Goal: Task Accomplishment & Management: Manage account settings

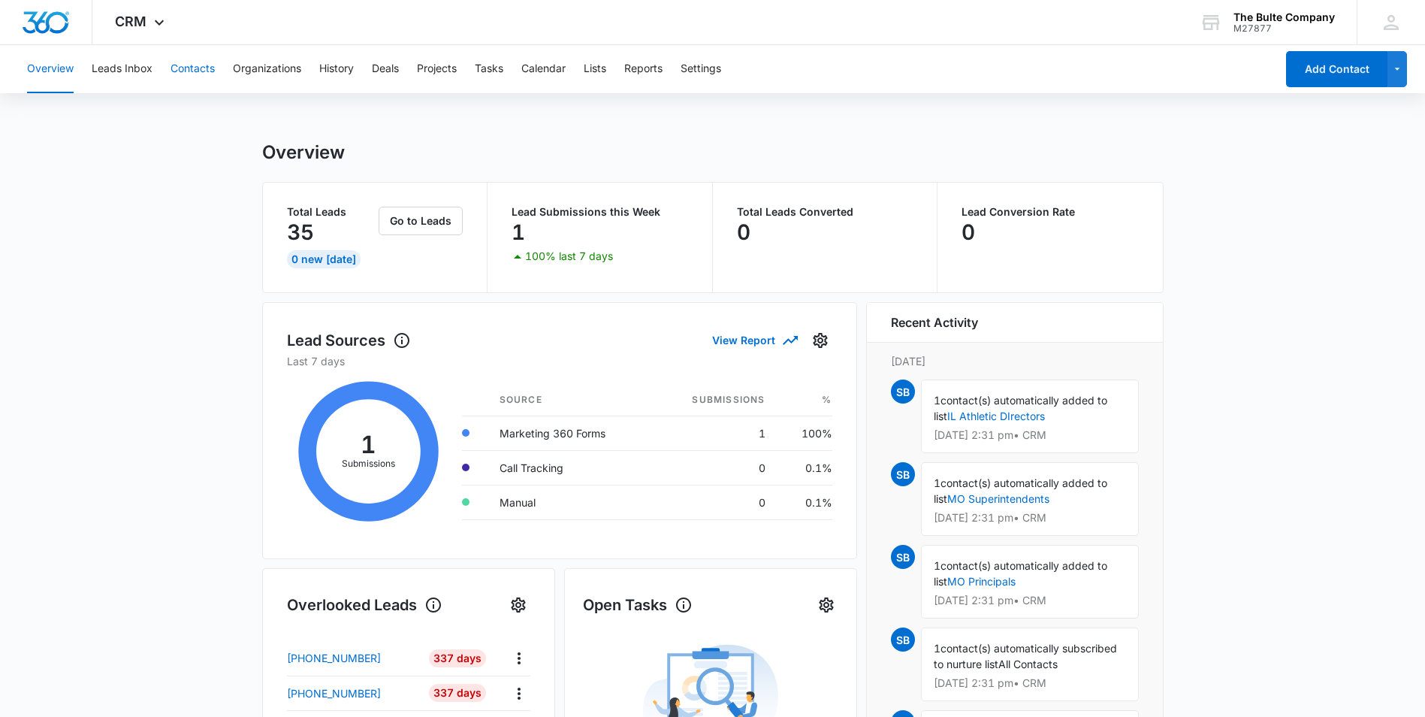
click at [177, 71] on button "Contacts" at bounding box center [192, 69] width 44 height 48
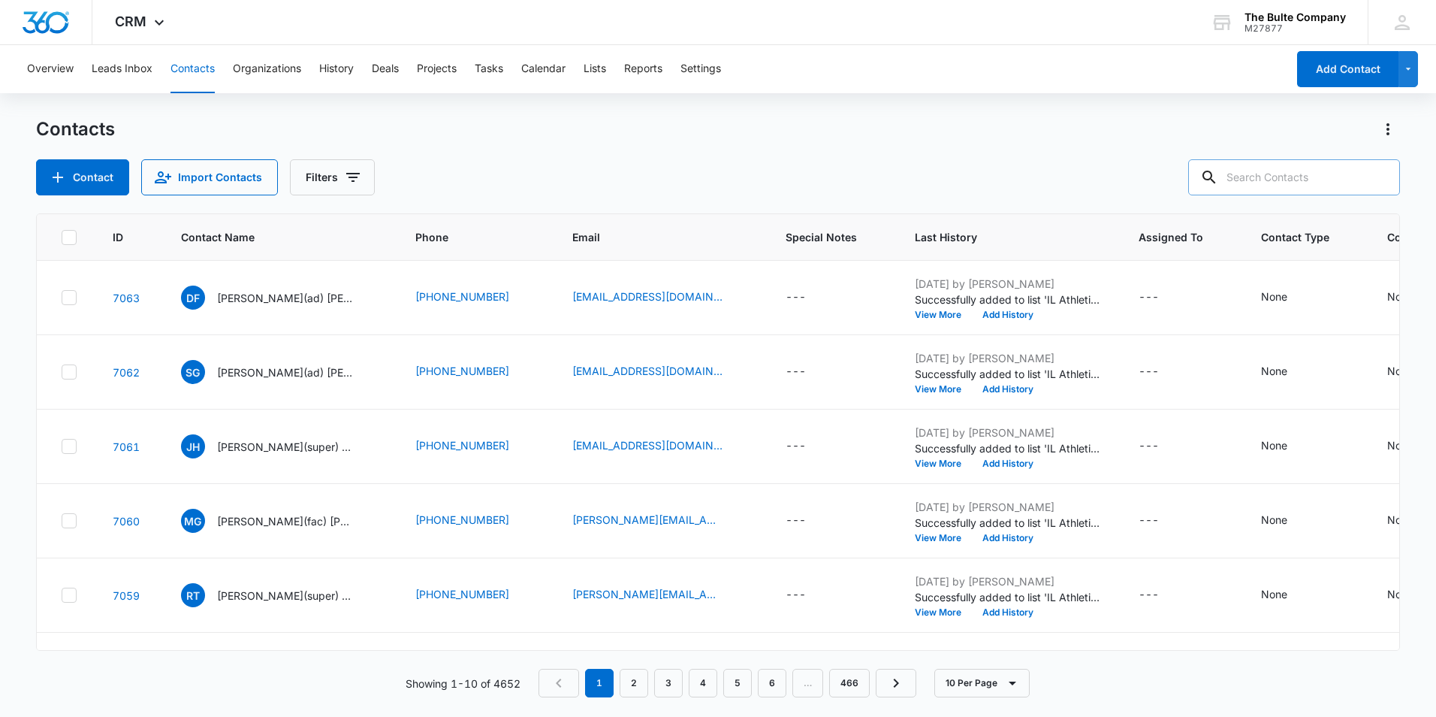
click at [1304, 174] on input "text" at bounding box center [1294, 177] width 212 height 36
type input "[PERSON_NAME]"
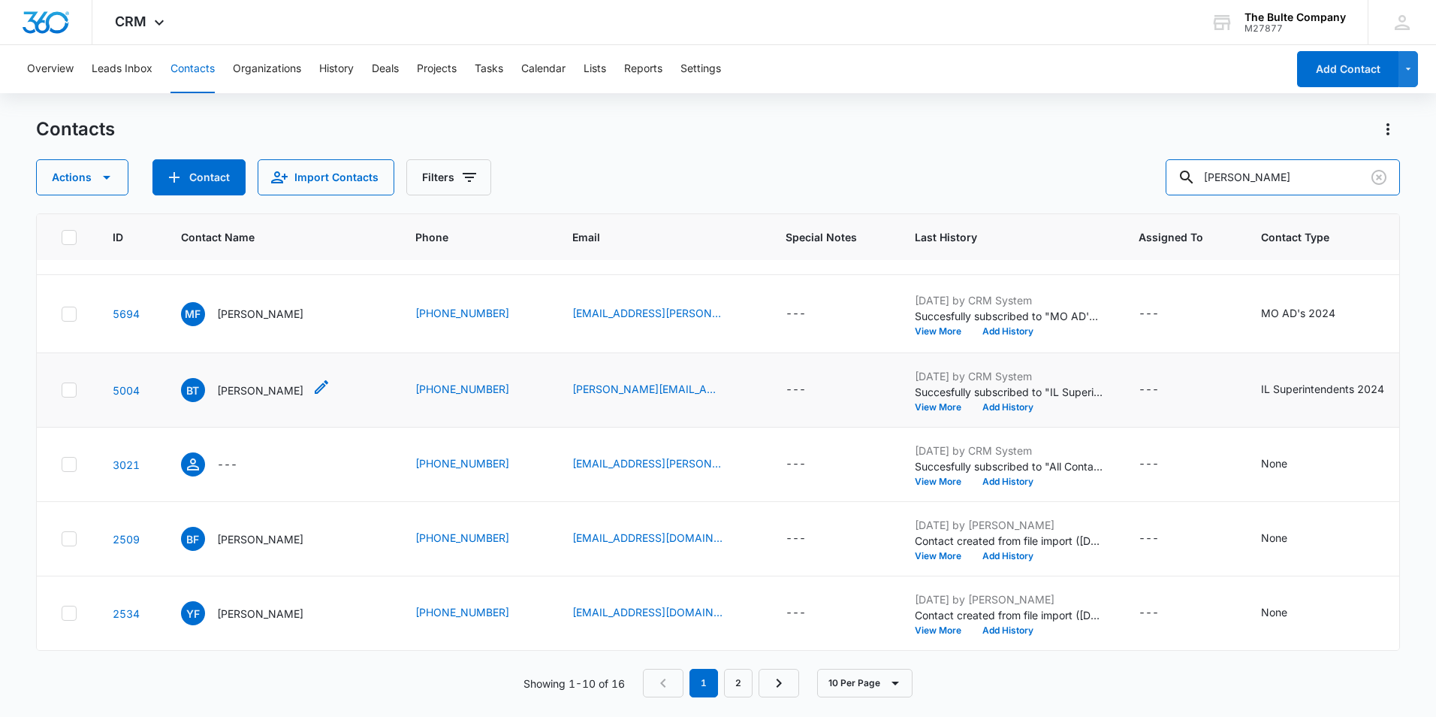
scroll to position [526, 0]
click at [63, 471] on icon at bounding box center [69, 464] width 14 height 14
click at [62, 465] on input "checkbox" at bounding box center [61, 464] width 1 height 1
checkbox input "true"
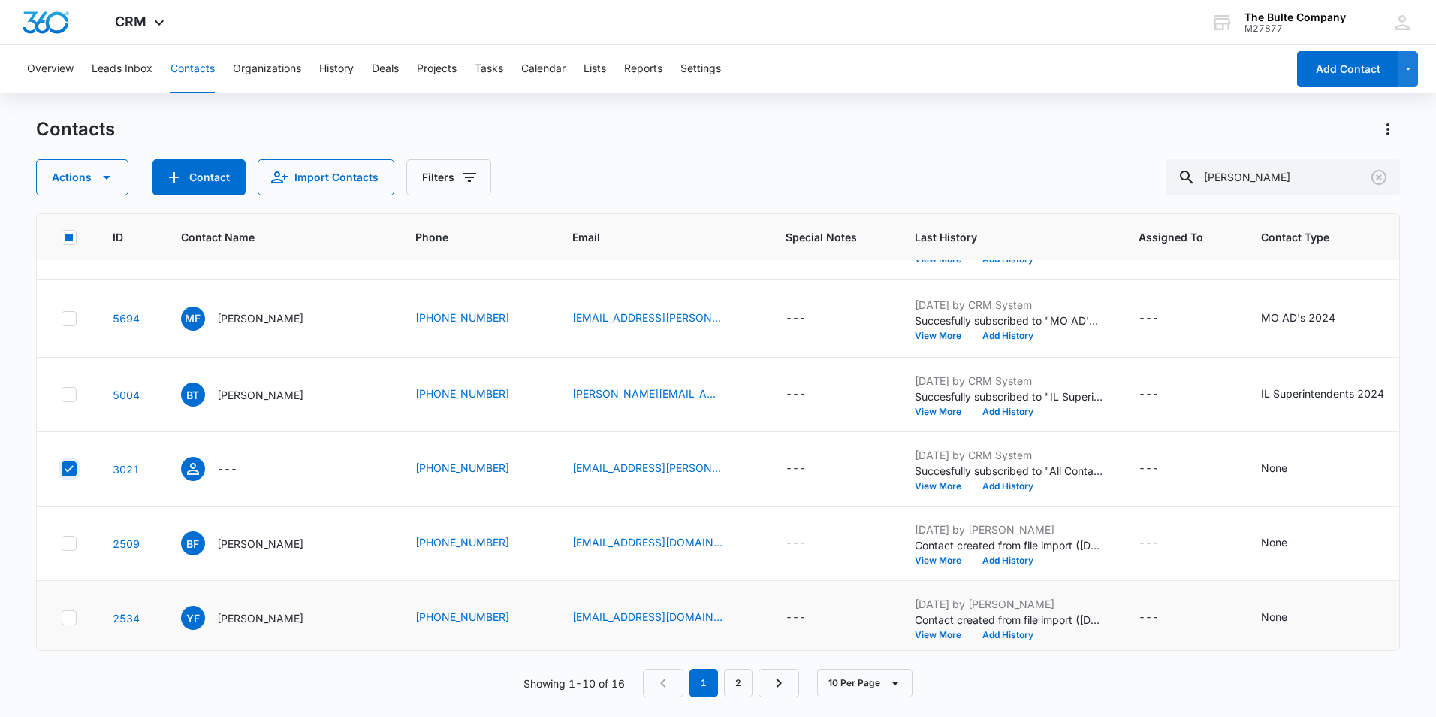
scroll to position [667, 0]
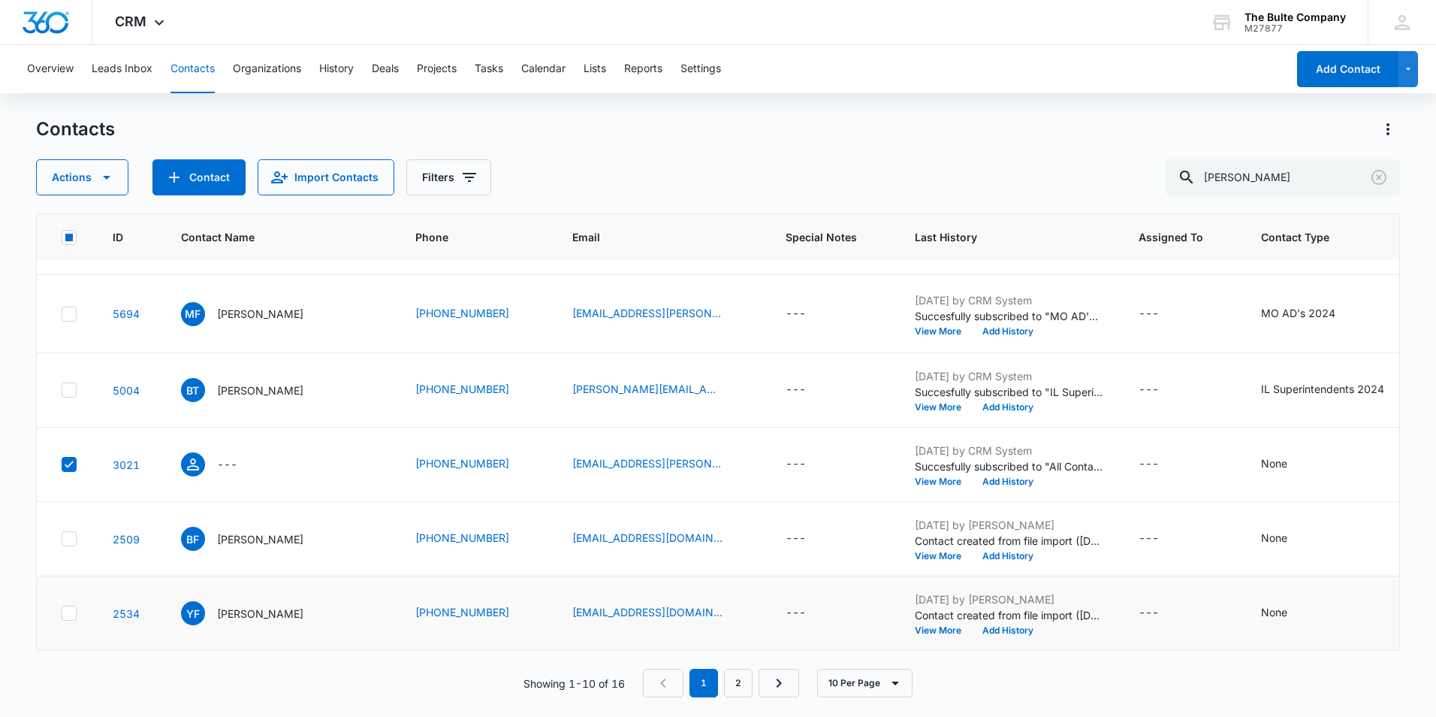
click at [74, 606] on icon at bounding box center [69, 613] width 14 height 14
click at [62, 613] on input "checkbox" at bounding box center [61, 613] width 1 height 1
checkbox input "true"
click at [740, 683] on link "2" at bounding box center [738, 682] width 29 height 29
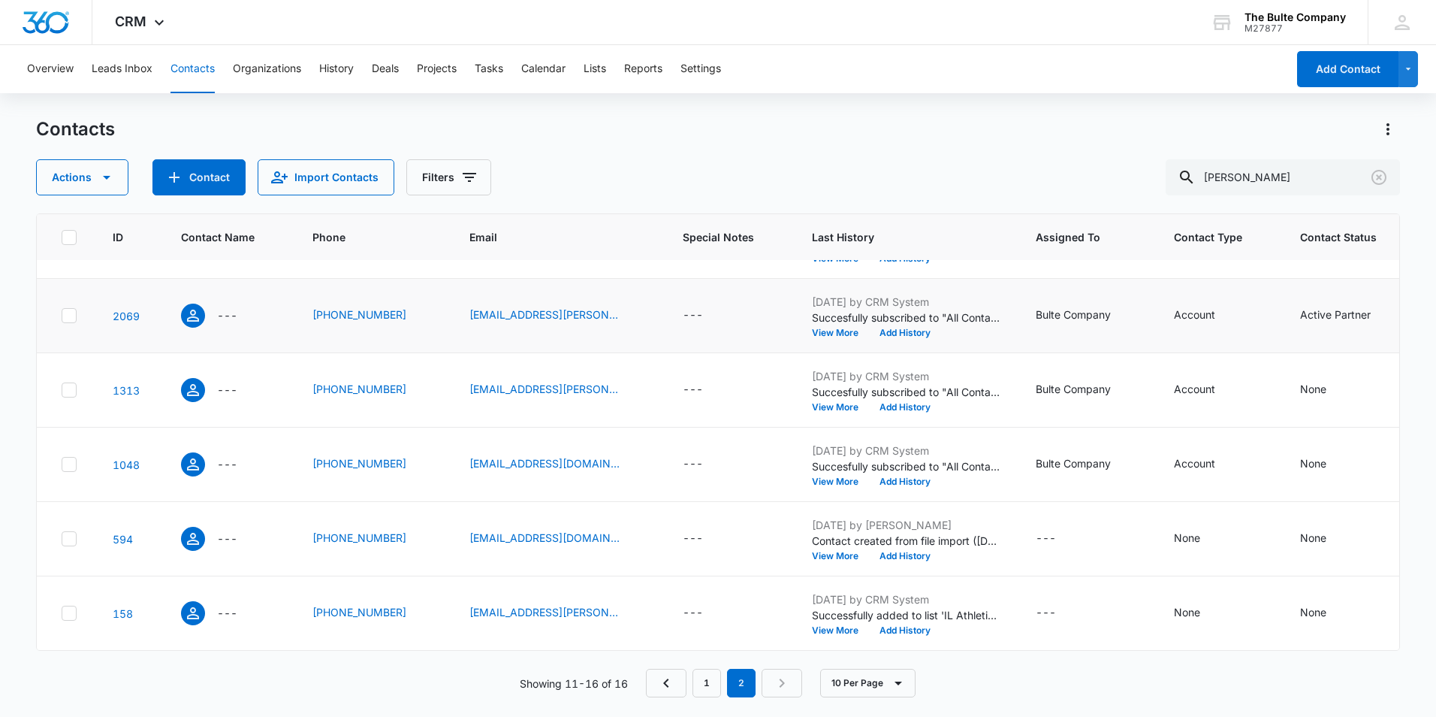
click at [65, 322] on icon at bounding box center [69, 316] width 14 height 14
click at [62, 316] on input "checkbox" at bounding box center [61, 315] width 1 height 1
checkbox input "true"
click at [65, 397] on icon at bounding box center [69, 390] width 14 height 14
click at [62, 391] on input "checkbox" at bounding box center [61, 390] width 1 height 1
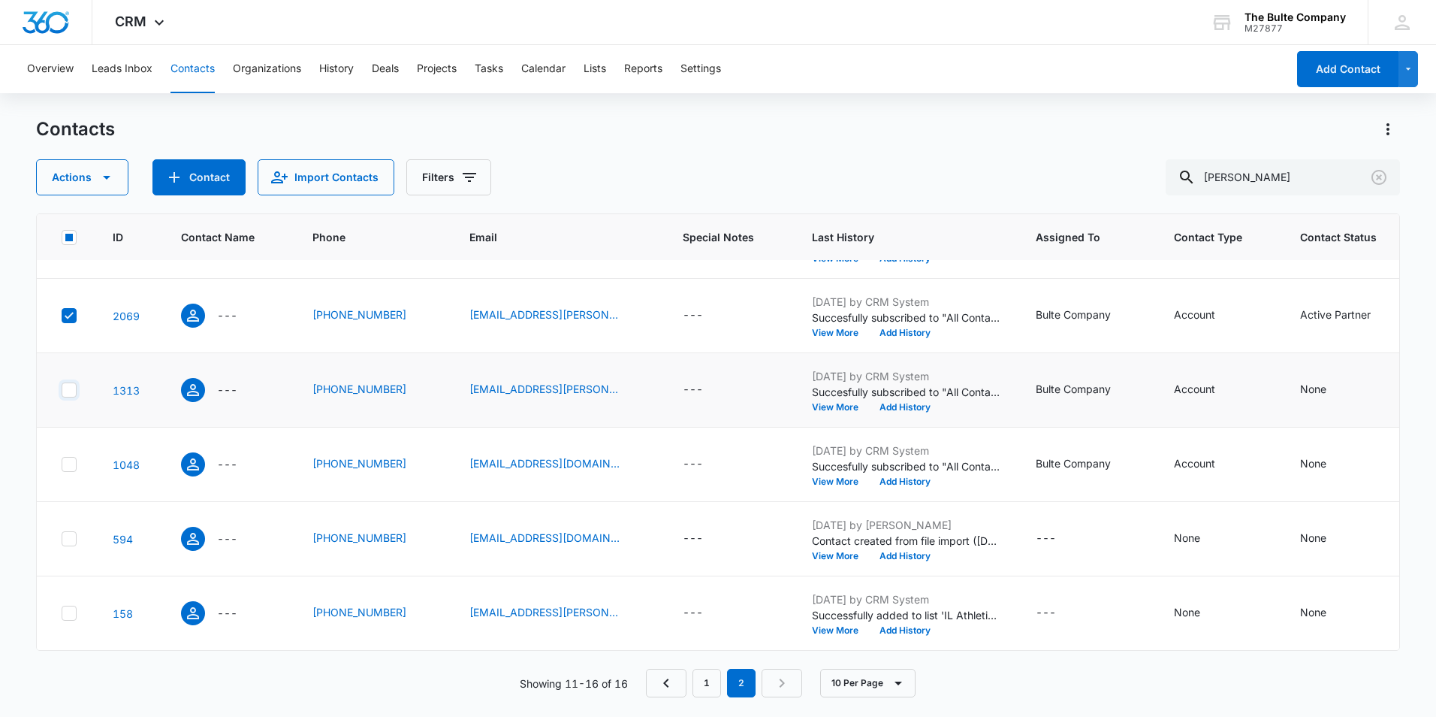
checkbox input "true"
click at [69, 471] on icon at bounding box center [69, 464] width 14 height 14
click at [62, 465] on input "checkbox" at bounding box center [61, 464] width 1 height 1
checkbox input "true"
click at [65, 545] on icon at bounding box center [69, 539] width 14 height 14
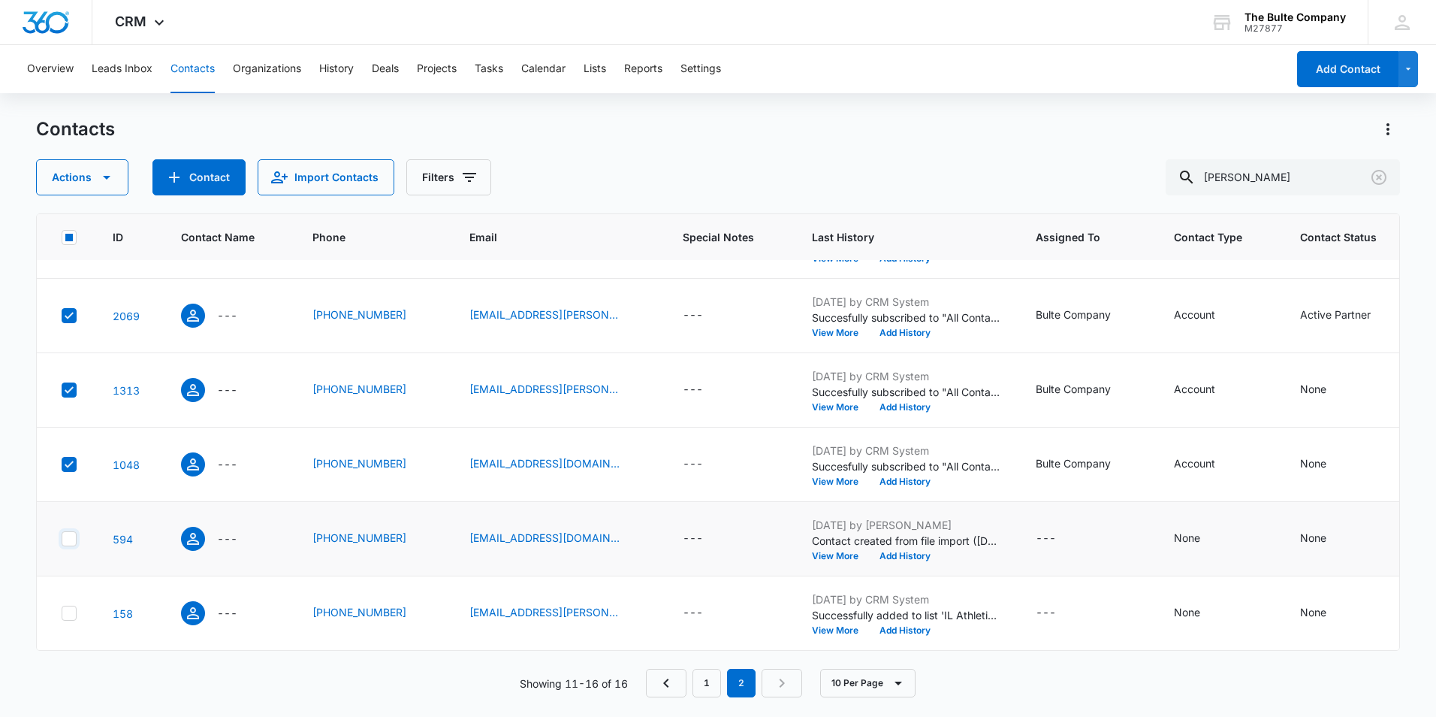
click at [62, 539] on input "checkbox" at bounding box center [61, 539] width 1 height 1
checkbox input "true"
click at [67, 606] on icon at bounding box center [69, 613] width 14 height 14
click at [62, 613] on input "checkbox" at bounding box center [61, 613] width 1 height 1
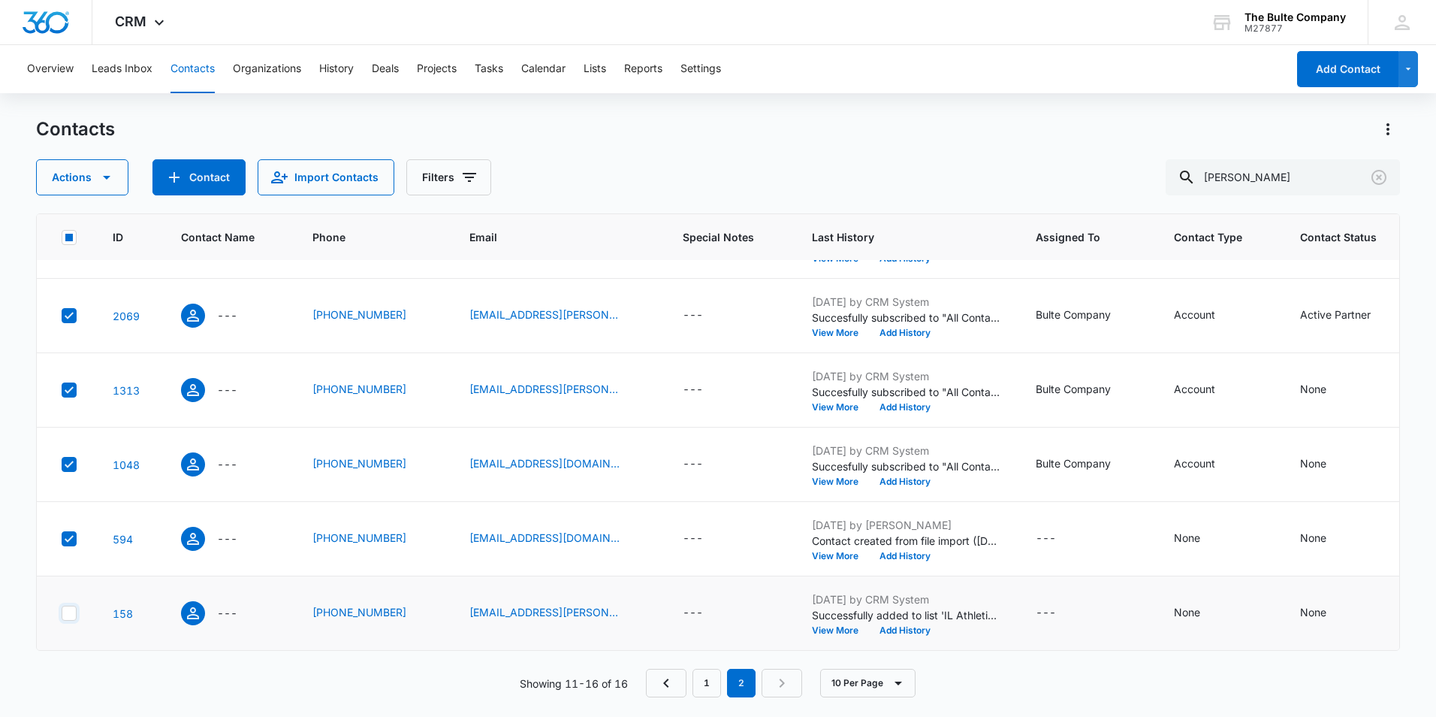
checkbox input "true"
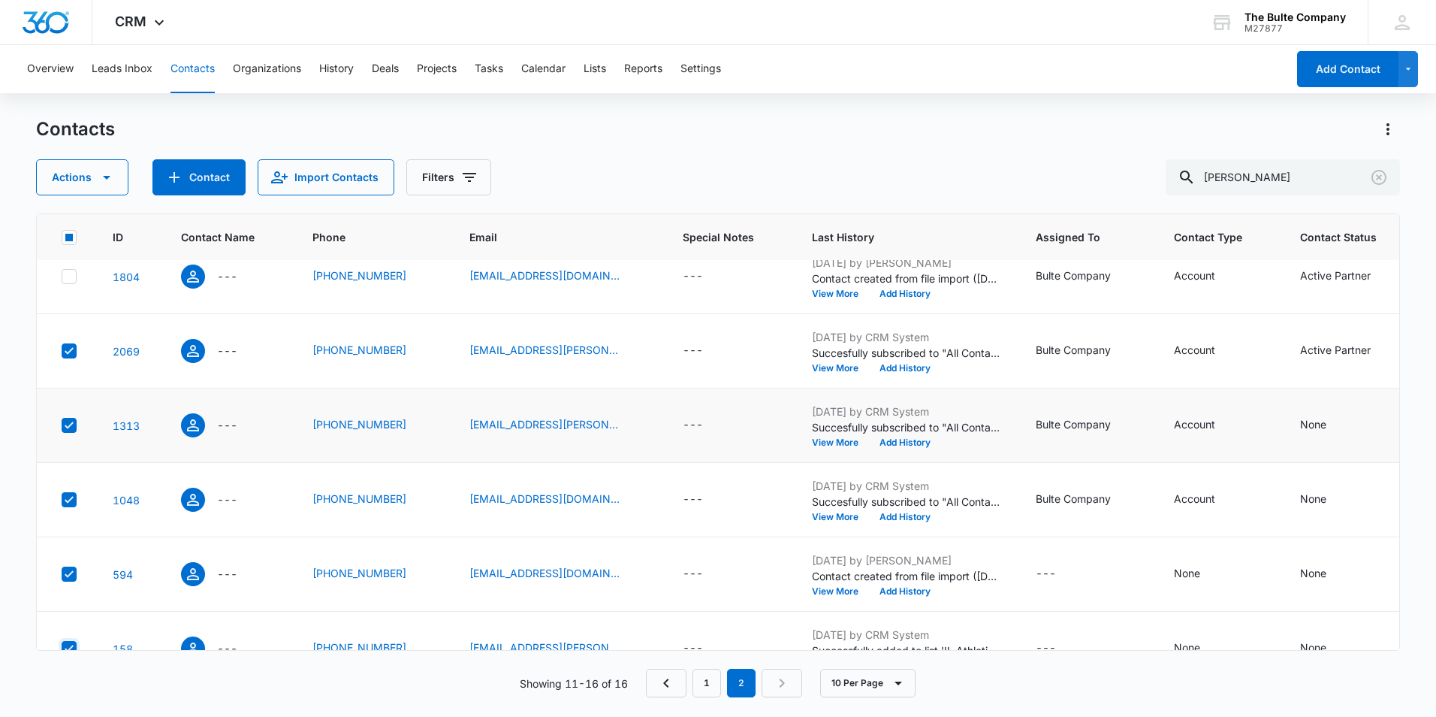
scroll to position [0, 0]
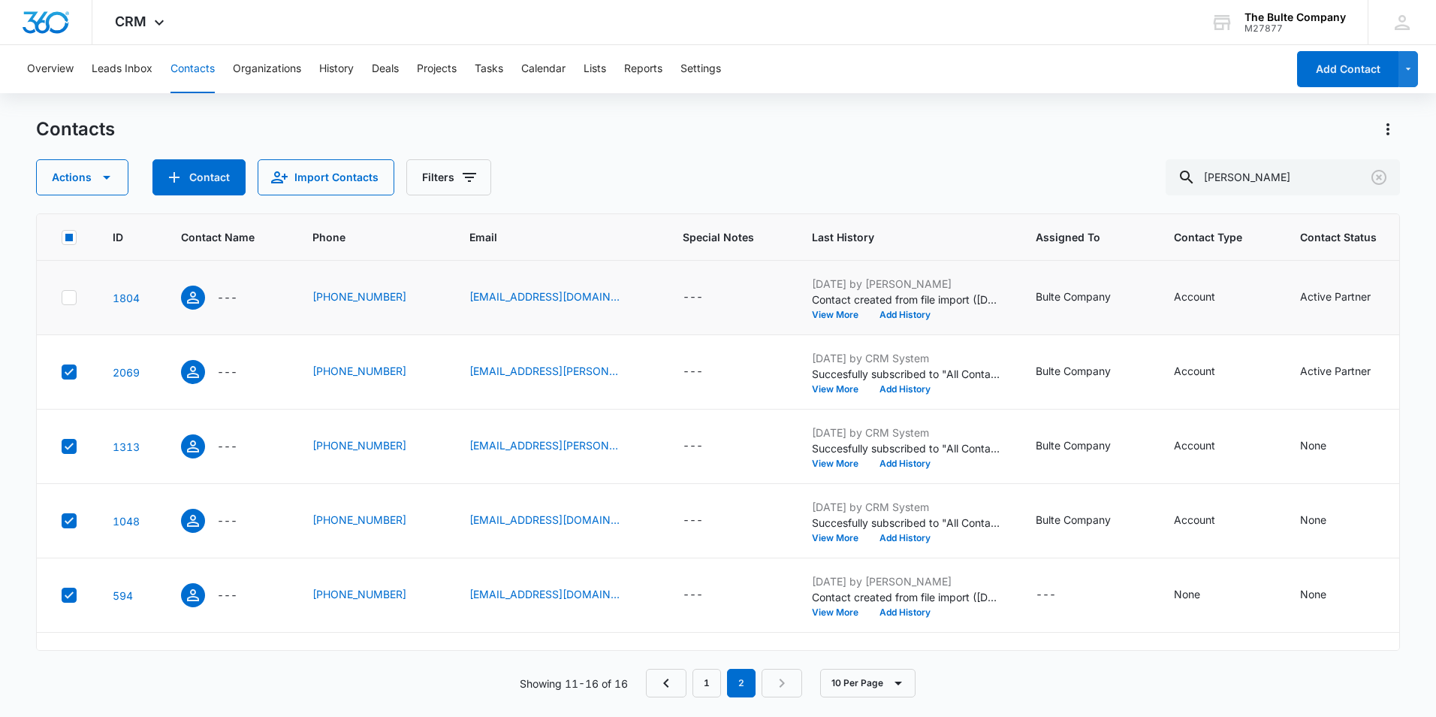
click at [66, 293] on icon at bounding box center [69, 298] width 14 height 14
click at [62, 297] on input "checkbox" at bounding box center [61, 297] width 1 height 1
checkbox input "true"
click at [80, 182] on button "Actions" at bounding box center [82, 177] width 92 height 36
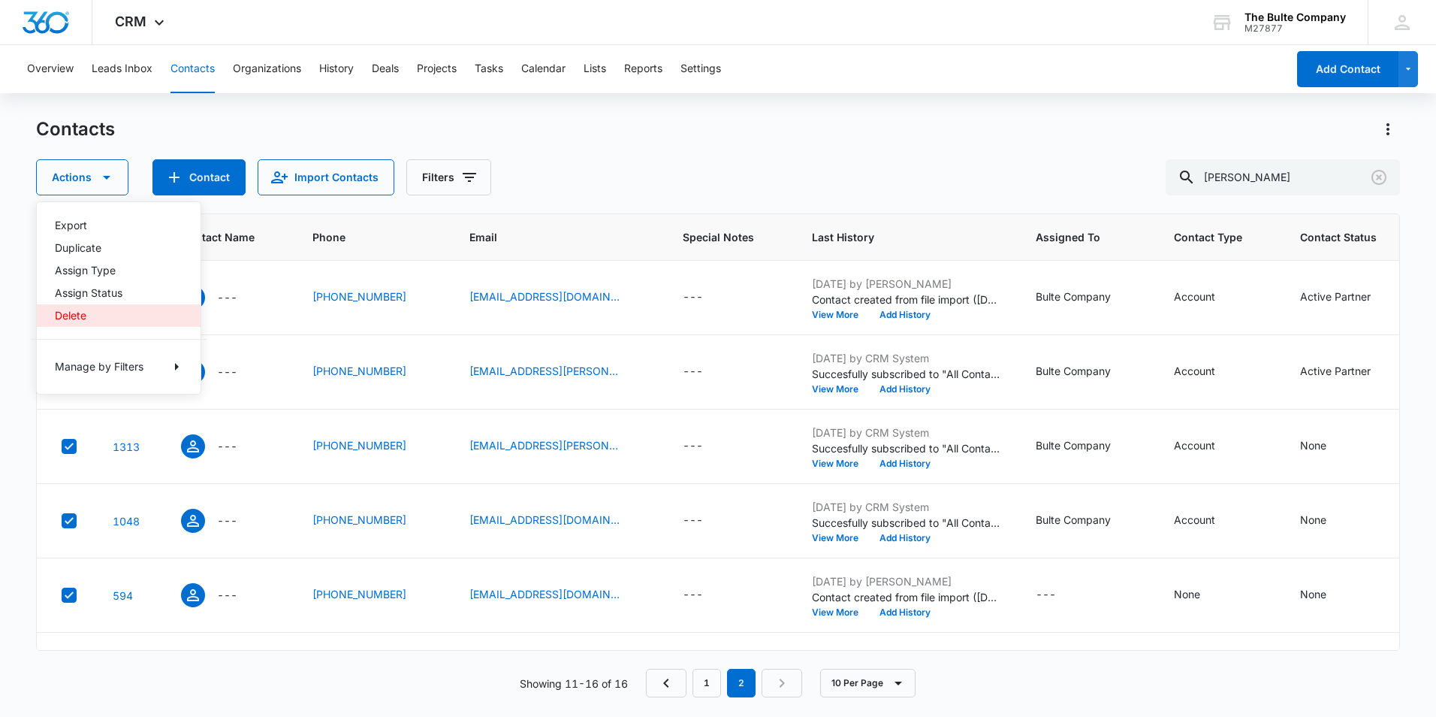
click at [106, 318] on div "Delete" at bounding box center [110, 315] width 110 height 11
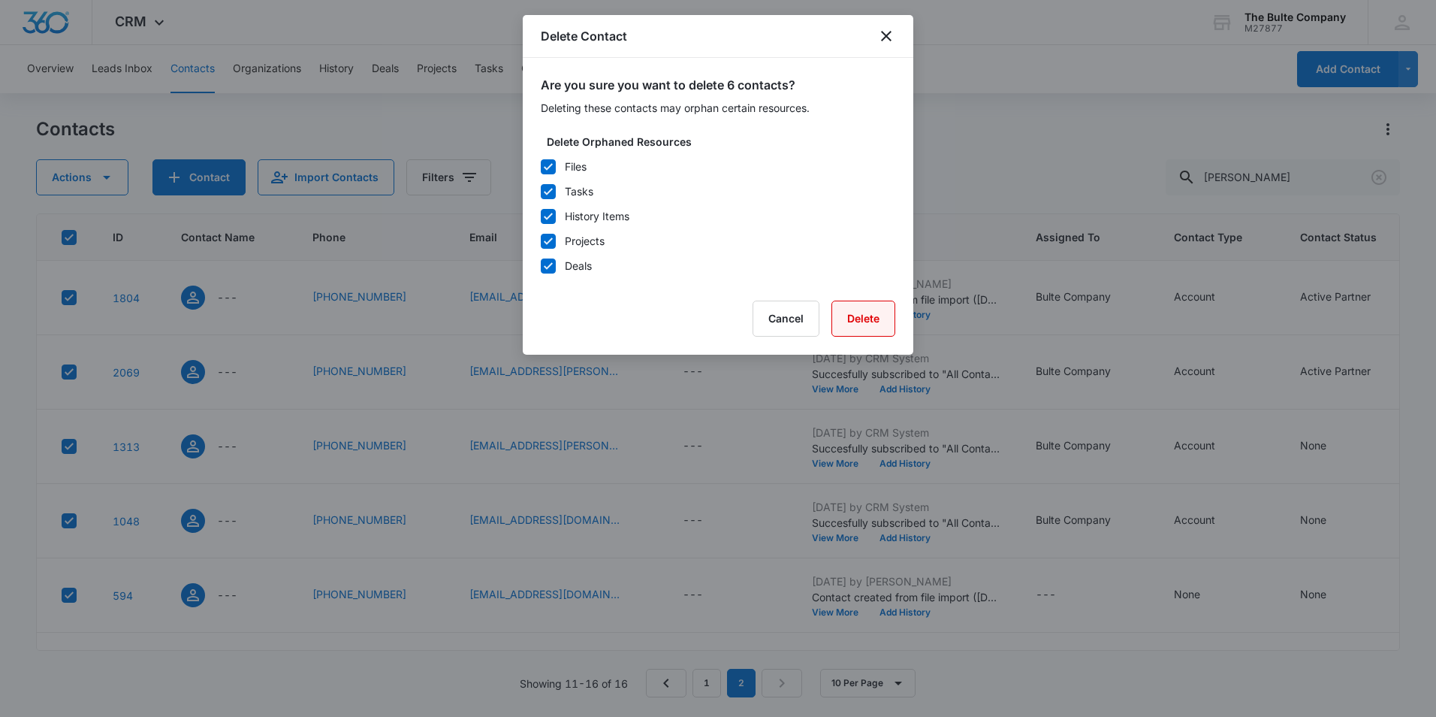
click at [851, 327] on button "Delete" at bounding box center [863, 318] width 64 height 36
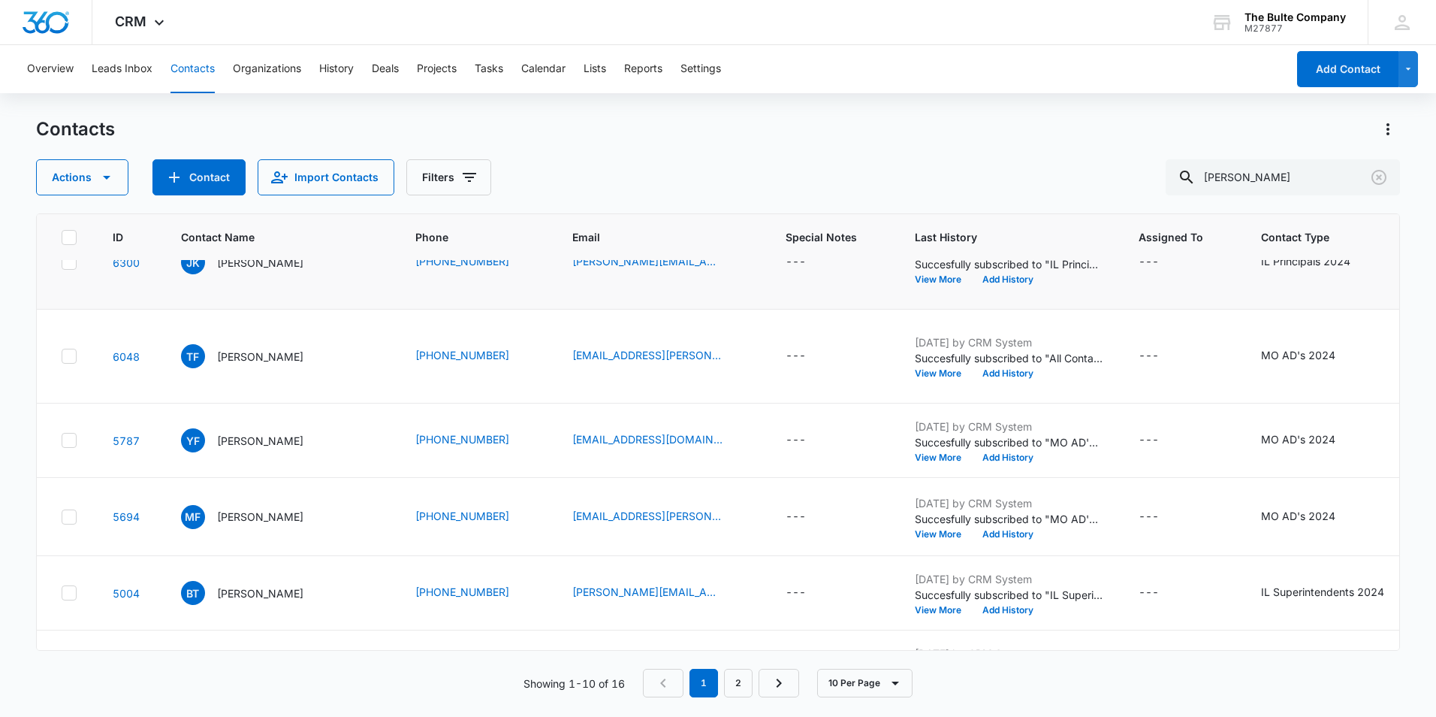
scroll to position [225, 0]
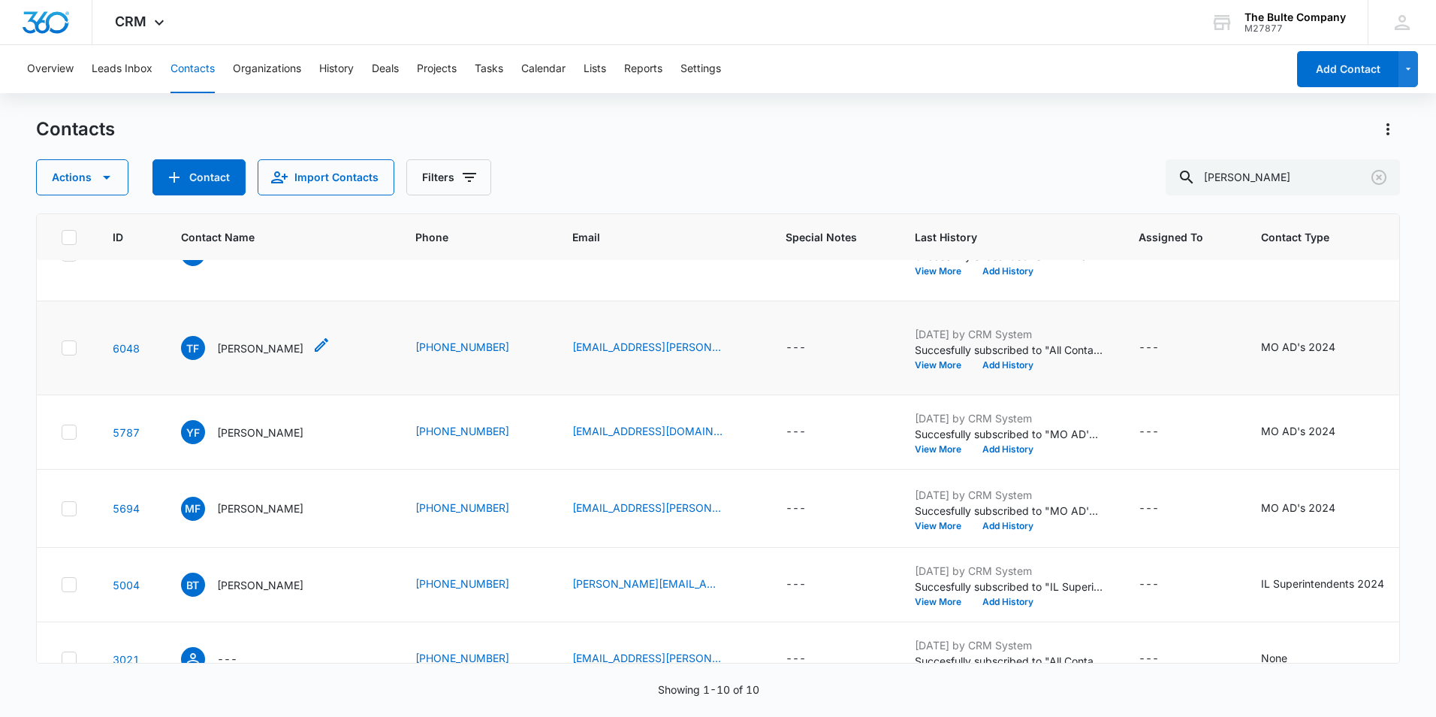
click at [237, 356] on p "[PERSON_NAME]" at bounding box center [260, 348] width 86 height 16
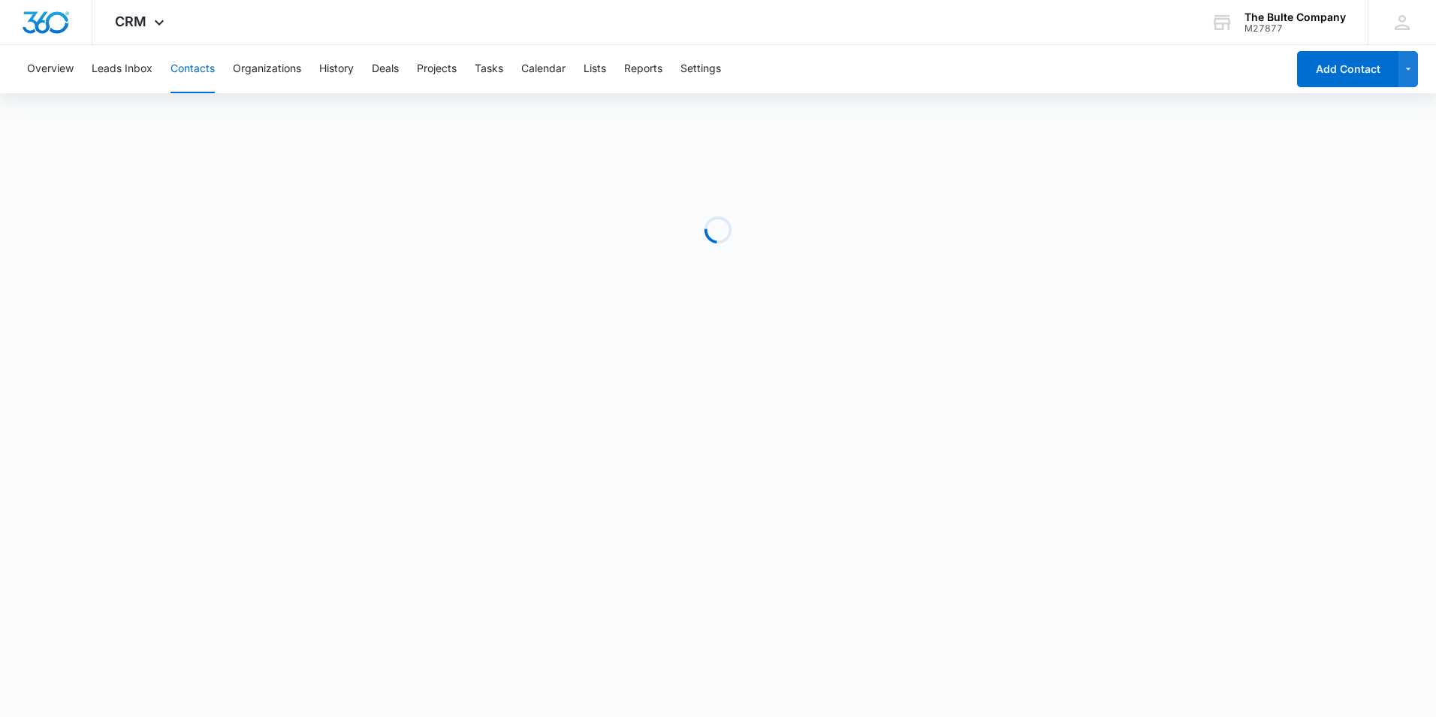
click at [237, 379] on body "CRM Apps Reputation Websites Forms CRM Email Social Content Ads Intelligence Fi…" at bounding box center [718, 358] width 1436 height 717
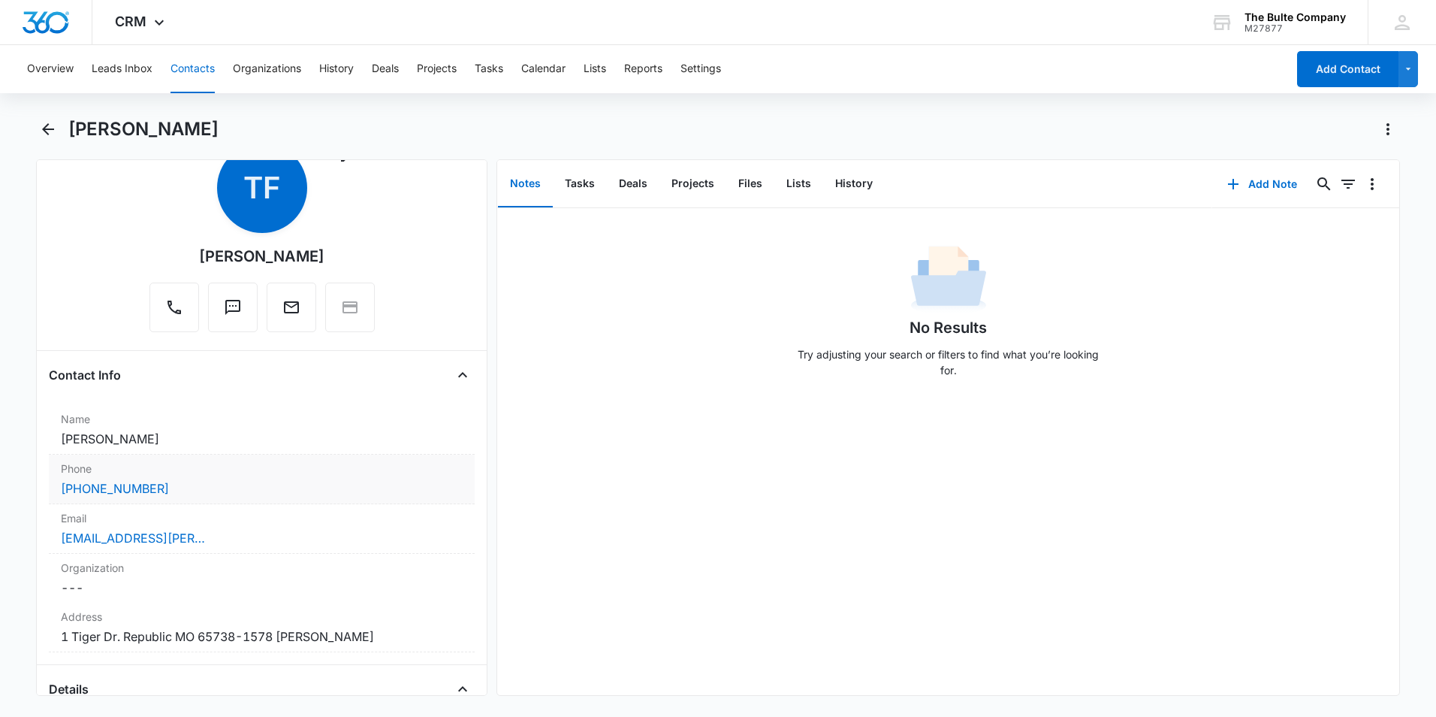
scroll to position [75, 0]
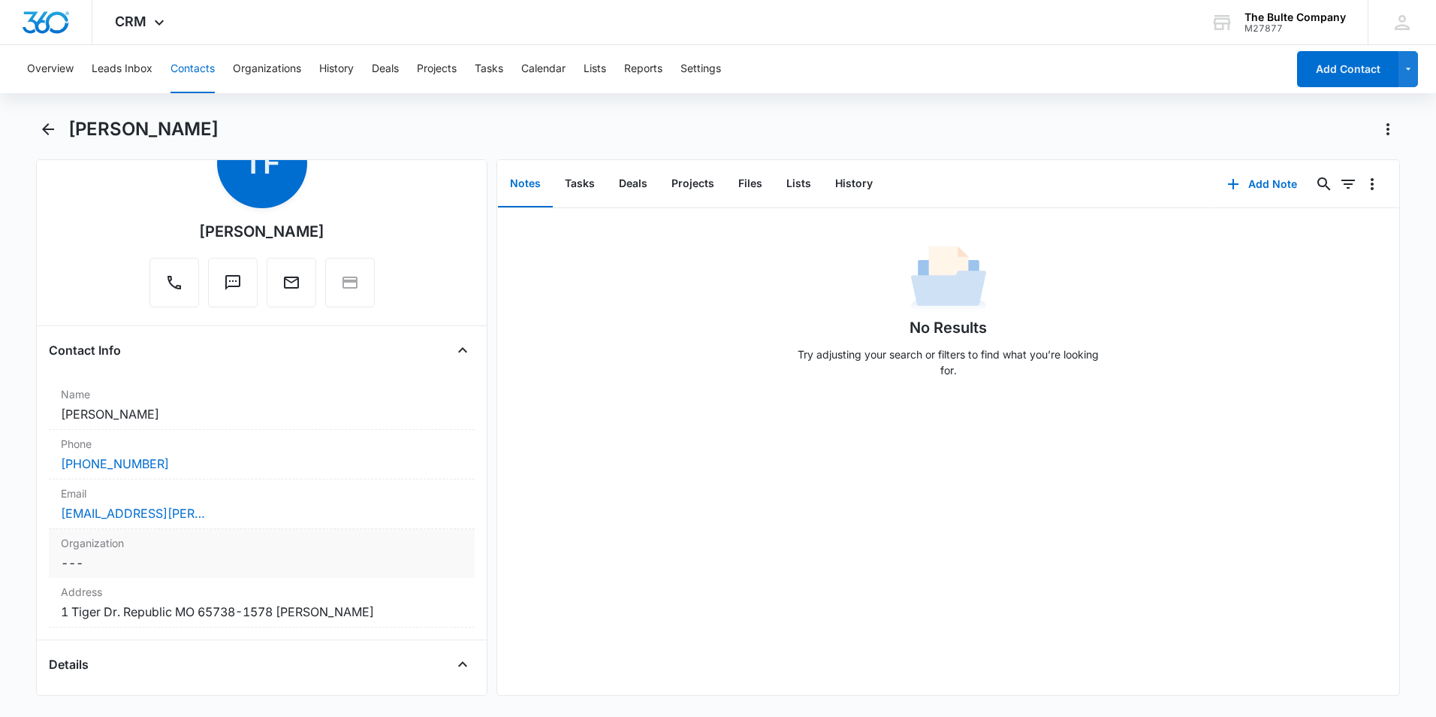
click at [306, 557] on dd "Cancel Save Changes ---" at bounding box center [262, 563] width 402 height 18
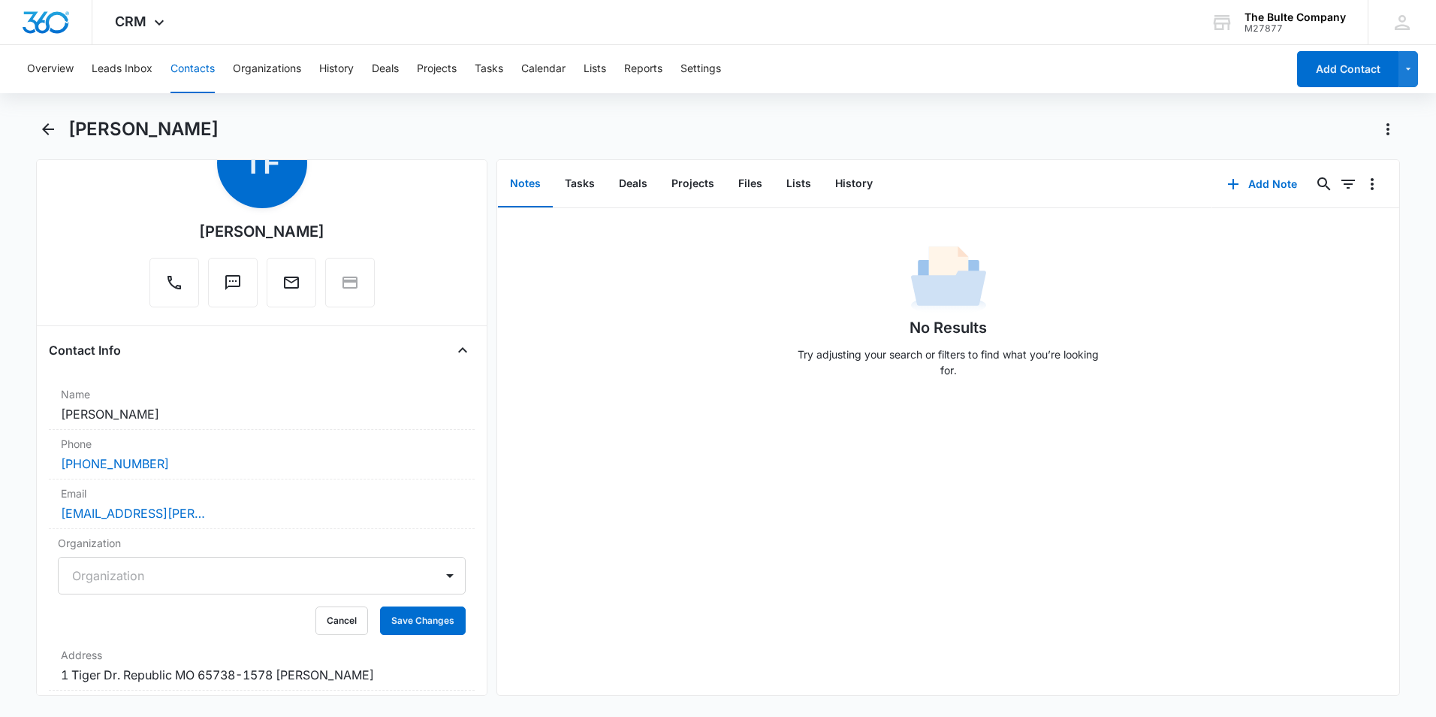
click at [288, 572] on div at bounding box center [243, 575] width 343 height 21
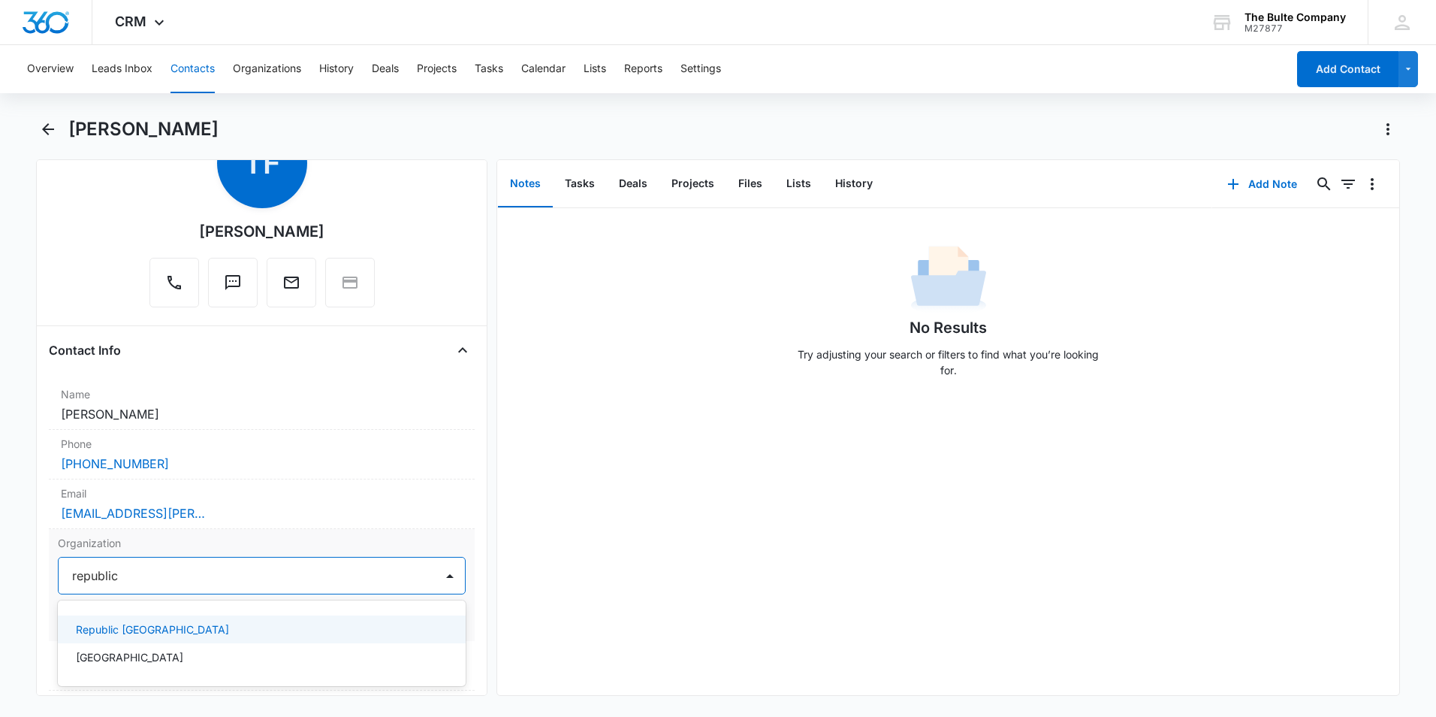
type input "republic"
click at [240, 639] on div "Republic [GEOGRAPHIC_DATA]" at bounding box center [262, 629] width 408 height 28
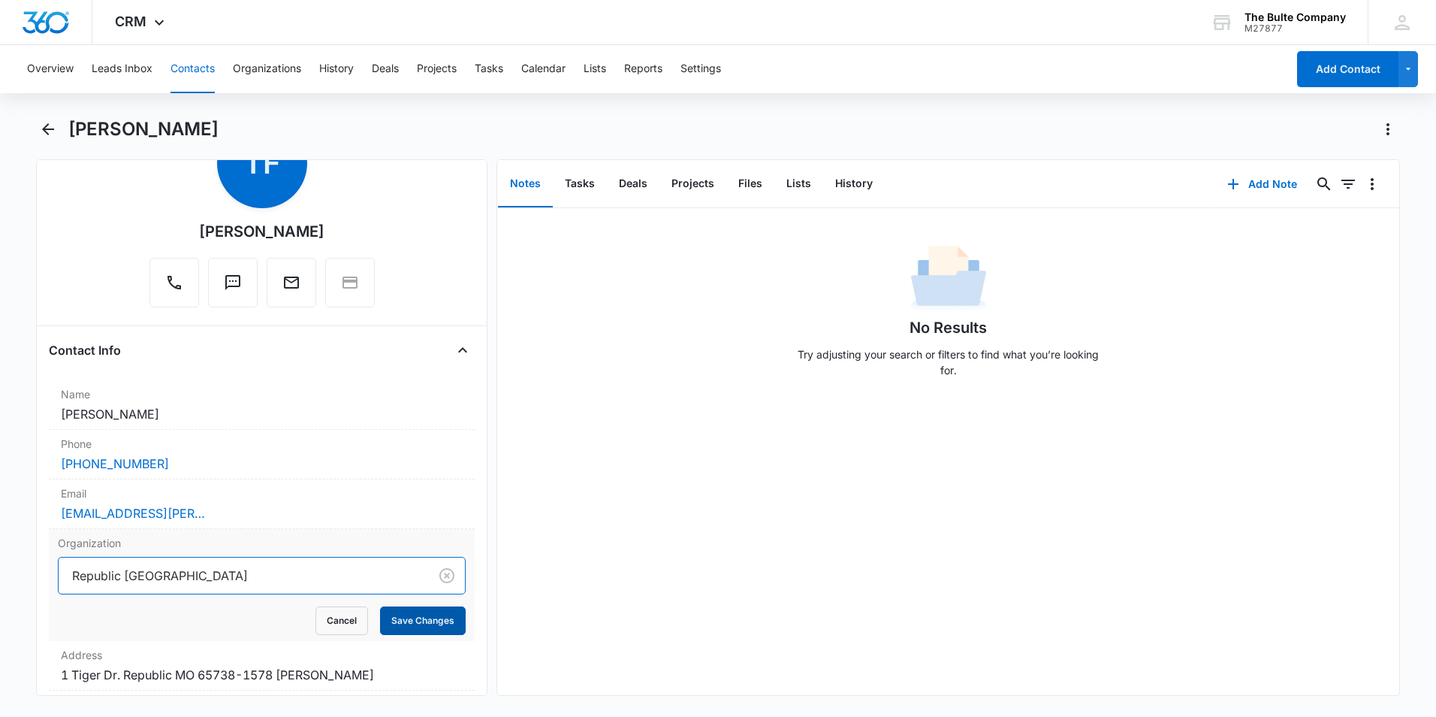
click at [414, 626] on button "Save Changes" at bounding box center [423, 620] width 86 height 29
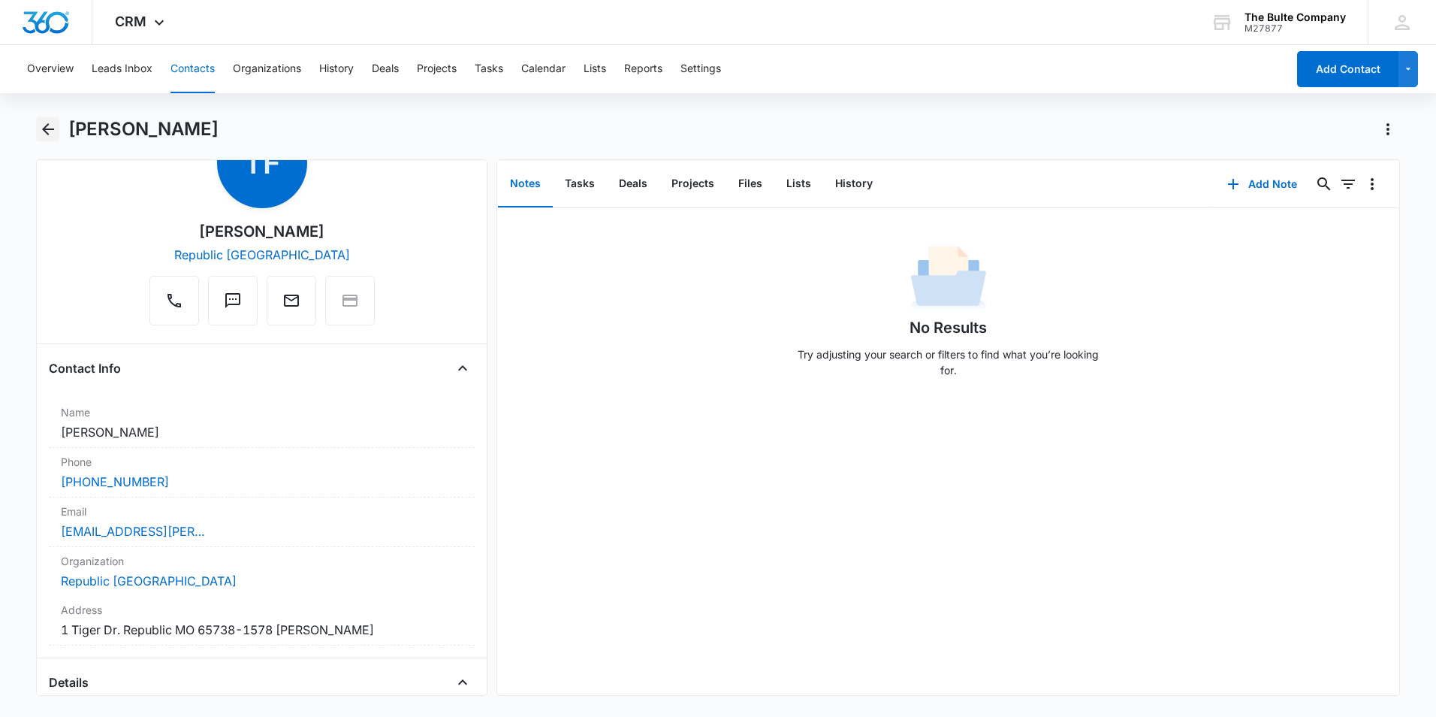
click at [53, 124] on icon "Back" at bounding box center [48, 129] width 18 height 18
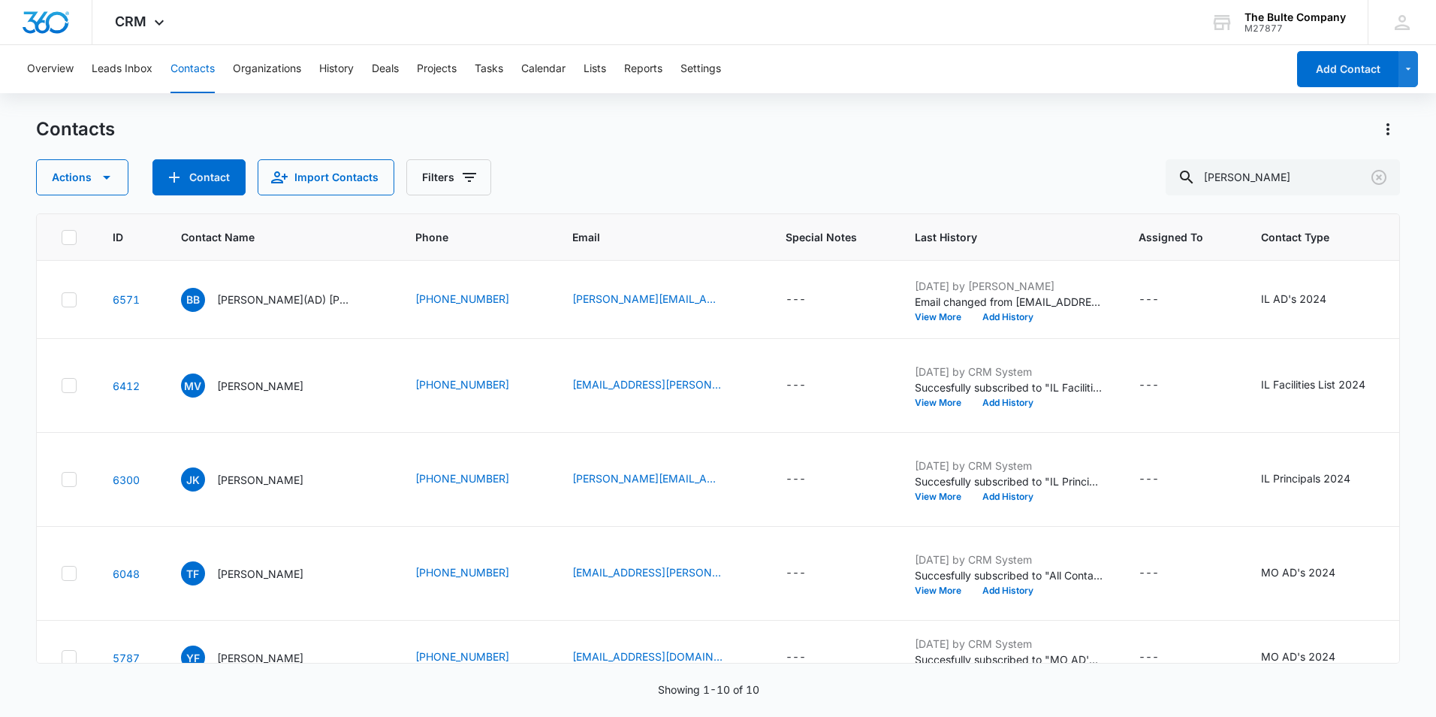
scroll to position [225, 0]
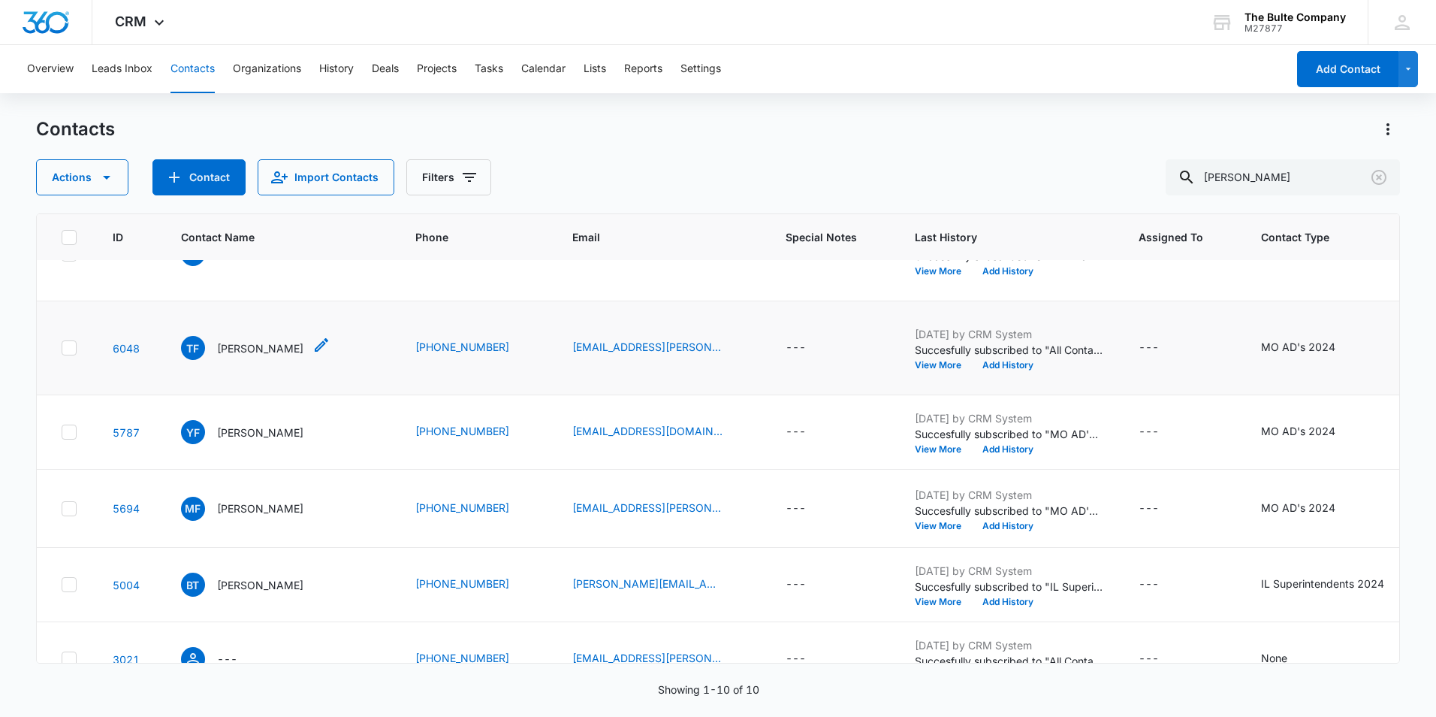
click at [312, 354] on icon "Contact Name - Trevyor Fisher - Select to Edit Field" at bounding box center [321, 345] width 18 height 18
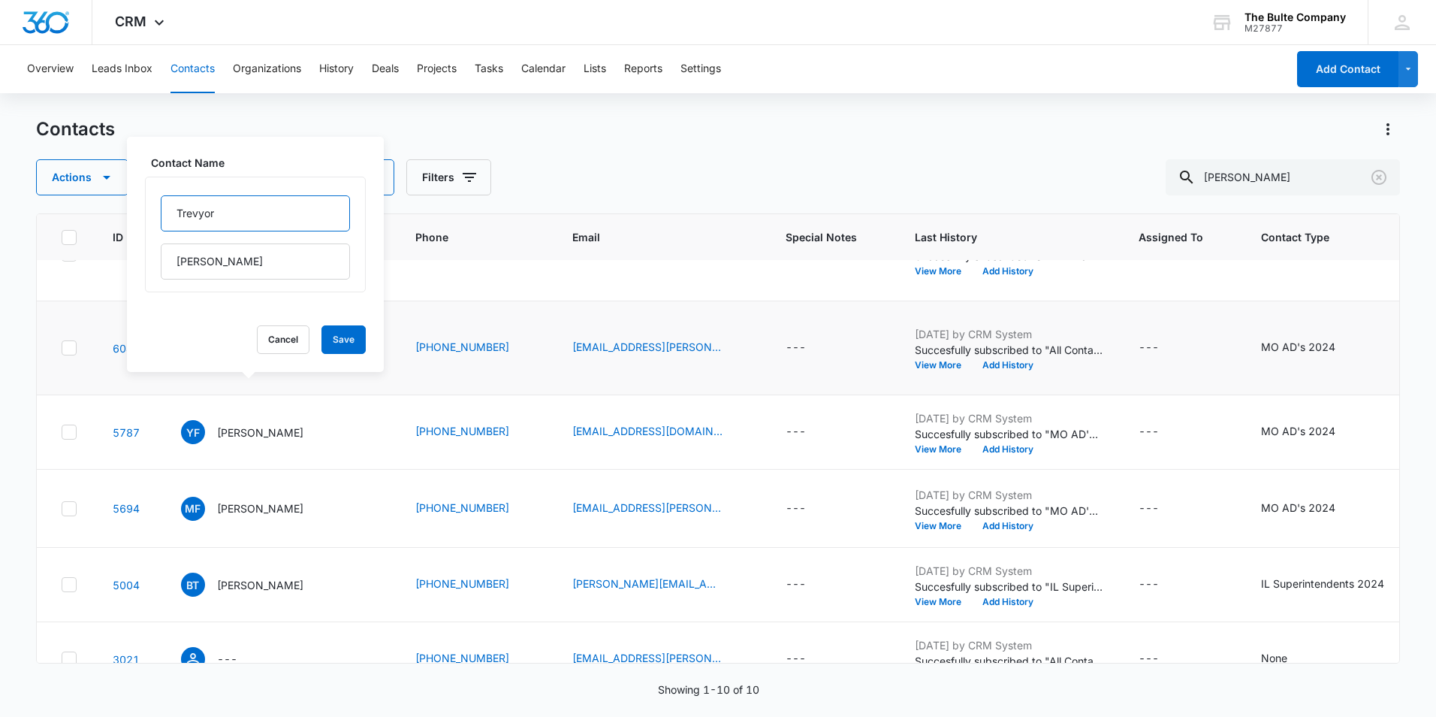
type input "Trevyor("
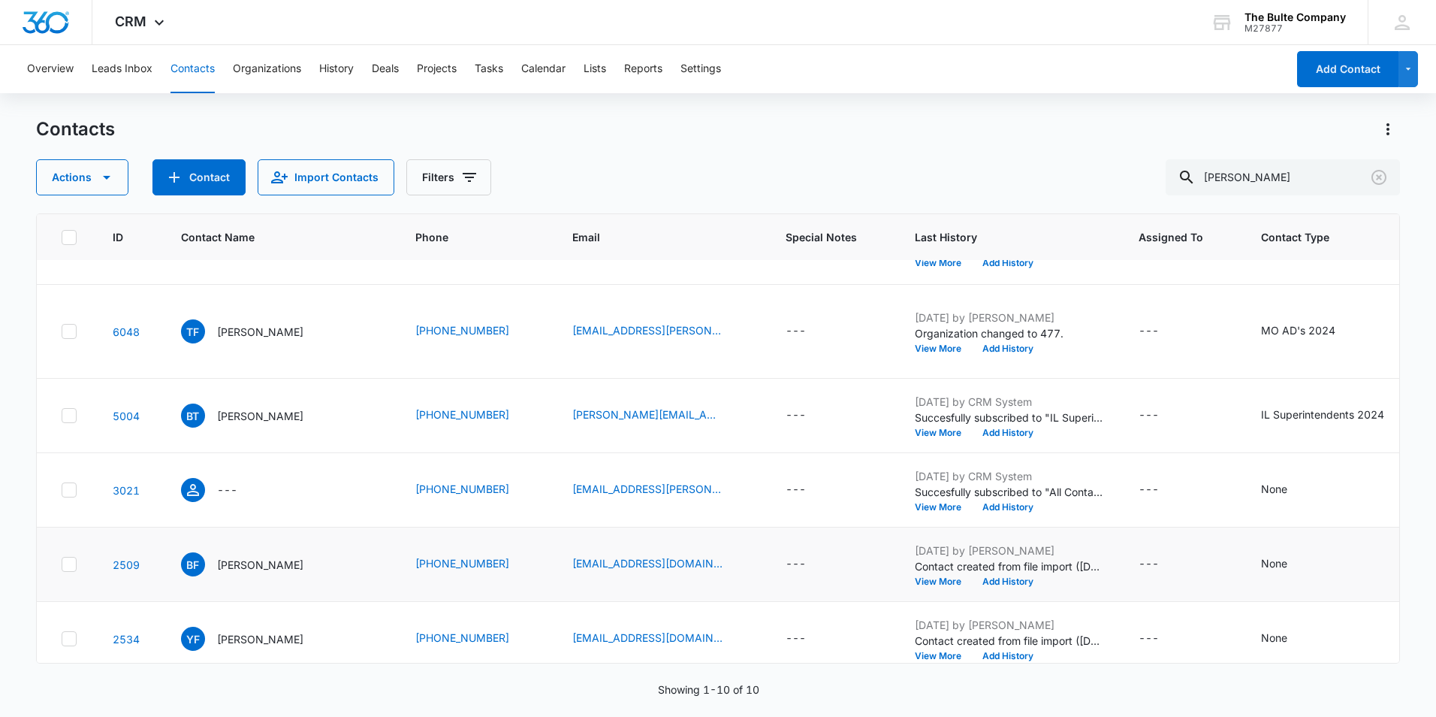
scroll to position [354, 0]
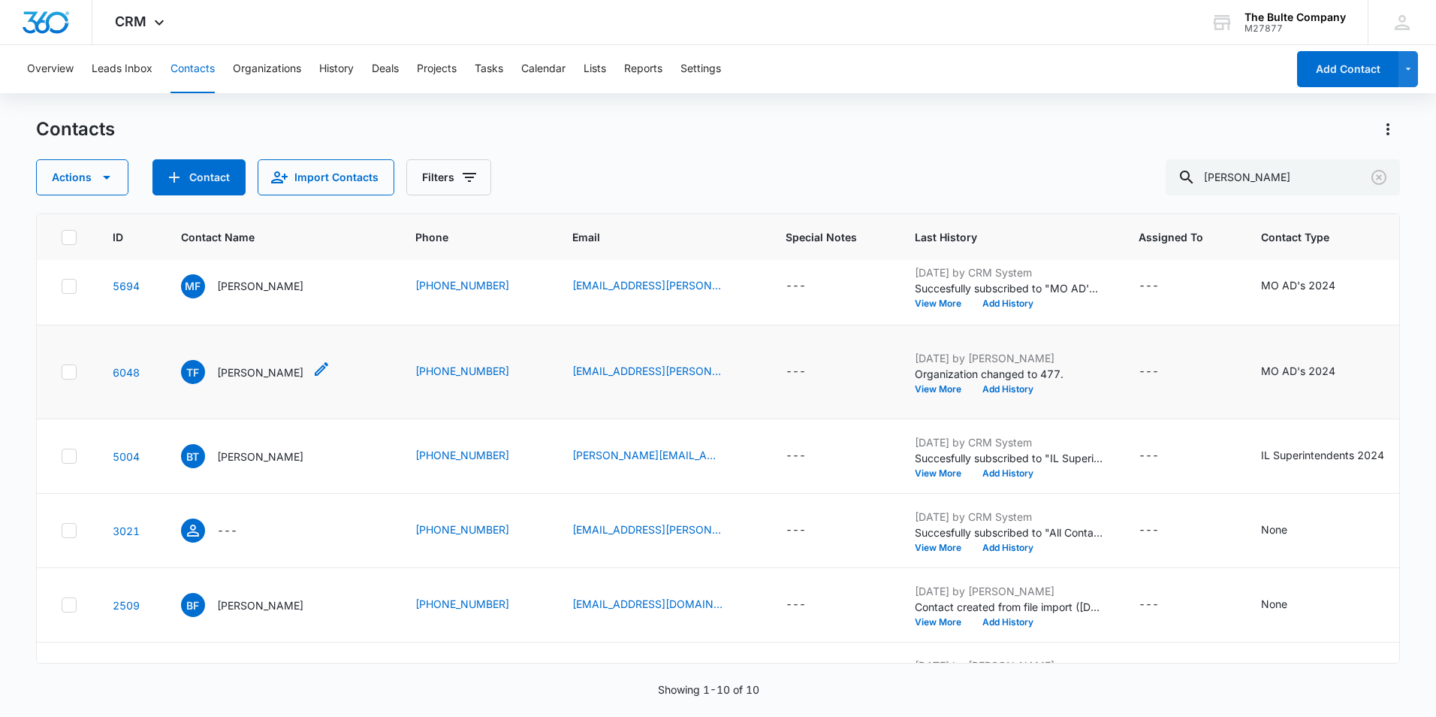
click at [312, 378] on icon "Contact Name - Trevyor Fisher - Select to Edit Field" at bounding box center [321, 369] width 18 height 18
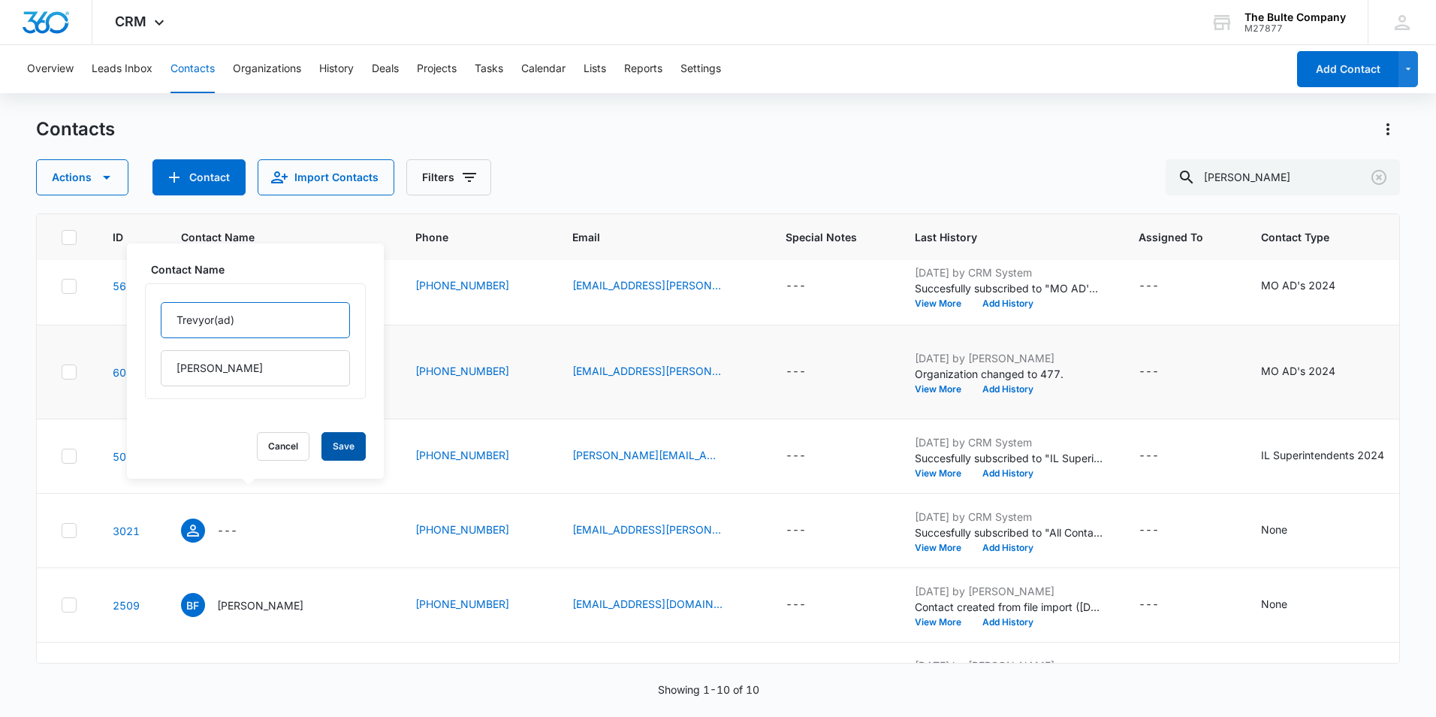
type input "Trevyor(ad)"
click at [332, 457] on button "Save" at bounding box center [343, 446] width 44 height 29
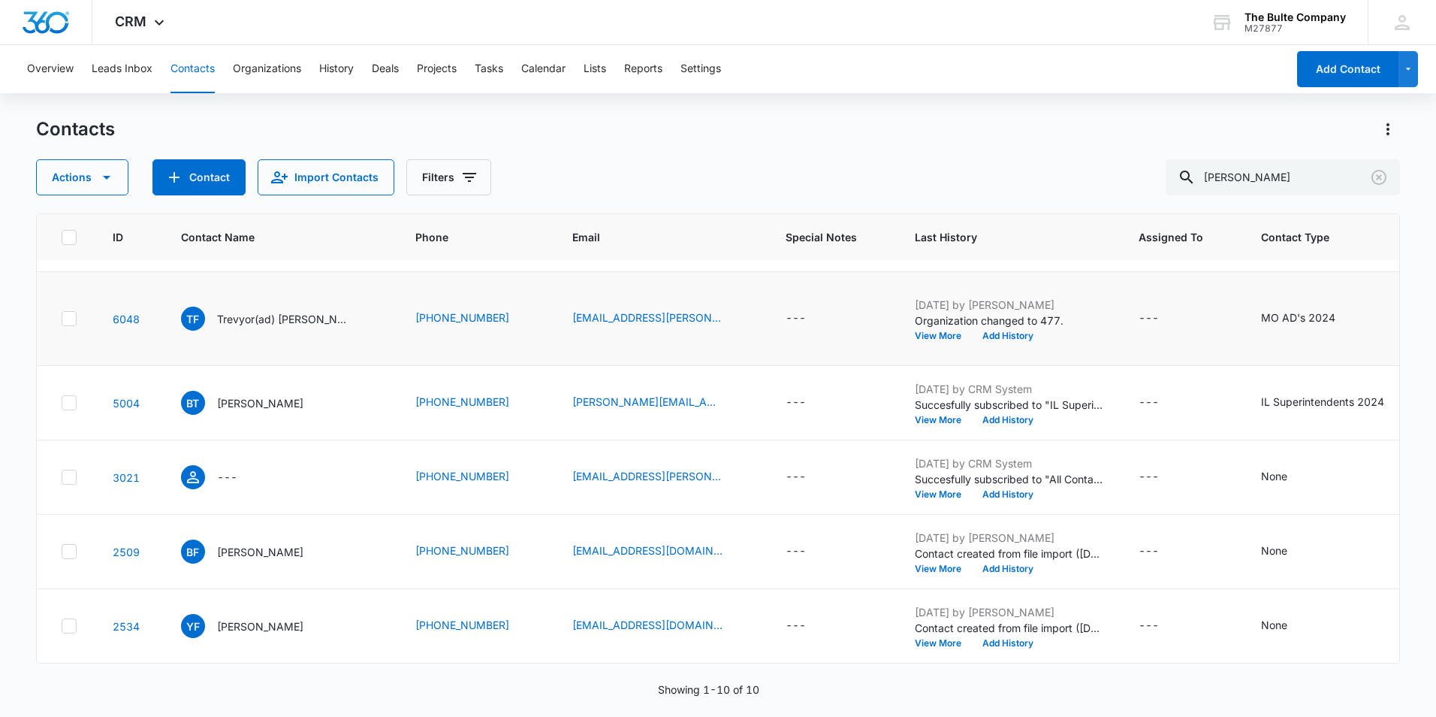
scroll to position [654, 0]
click at [66, 619] on icon at bounding box center [69, 626] width 14 height 14
click at [62, 626] on input "checkbox" at bounding box center [61, 626] width 1 height 1
checkbox input "true"
click at [98, 175] on icon "button" at bounding box center [107, 177] width 18 height 18
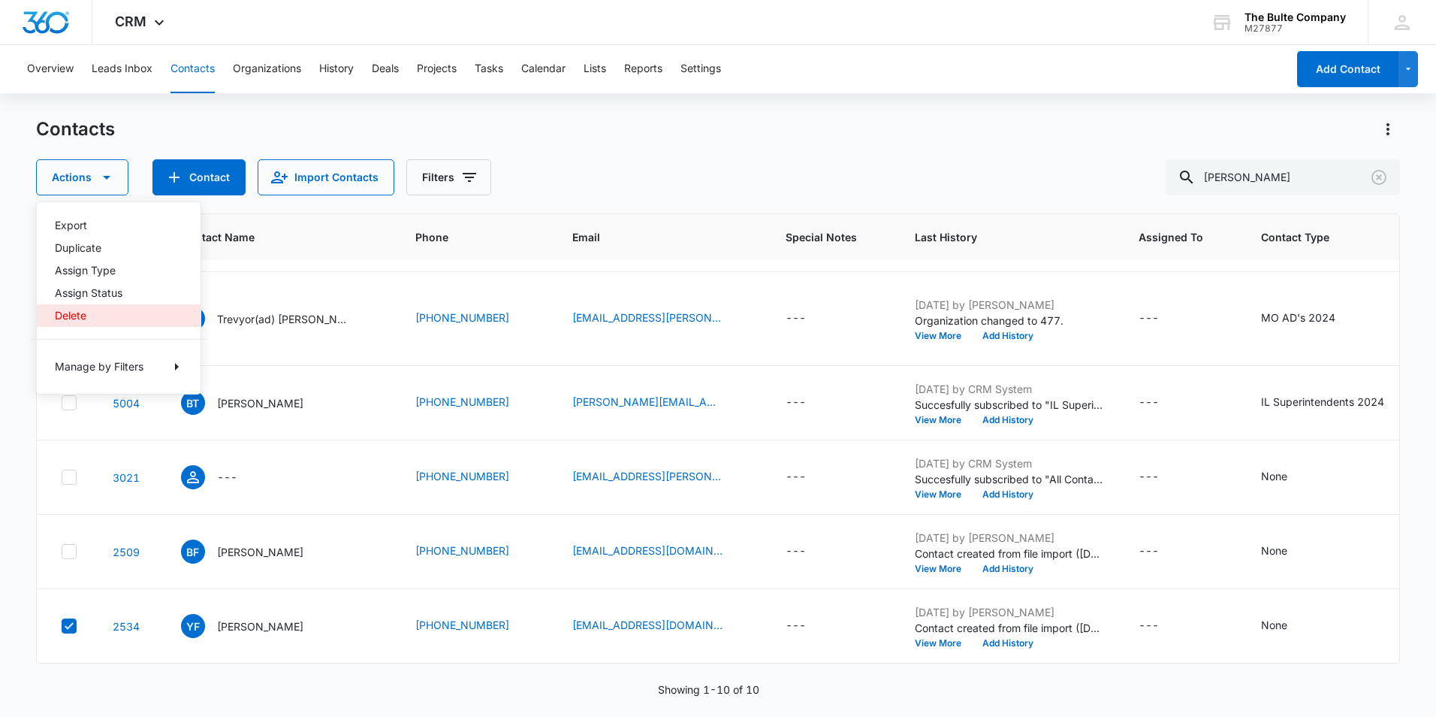
click at [119, 320] on div "Delete" at bounding box center [110, 315] width 110 height 11
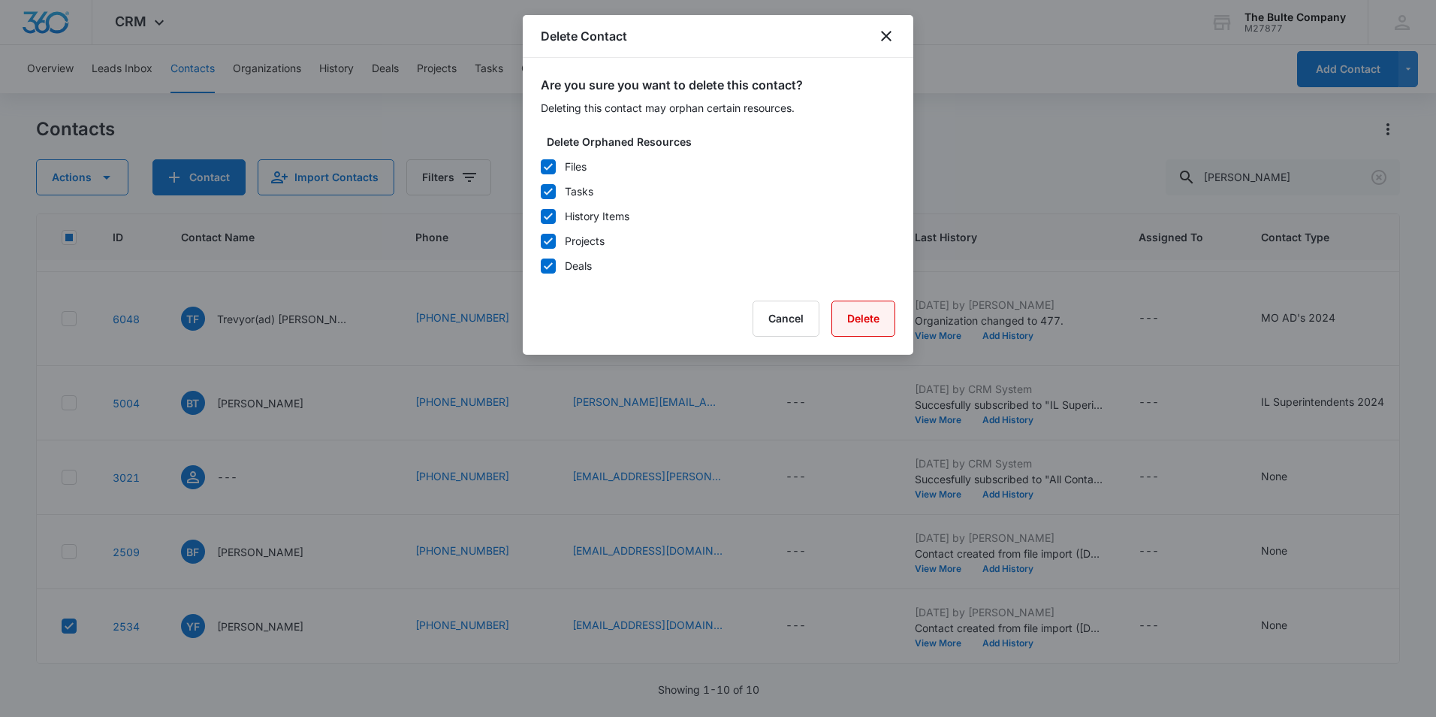
click at [871, 318] on button "Delete" at bounding box center [863, 318] width 64 height 36
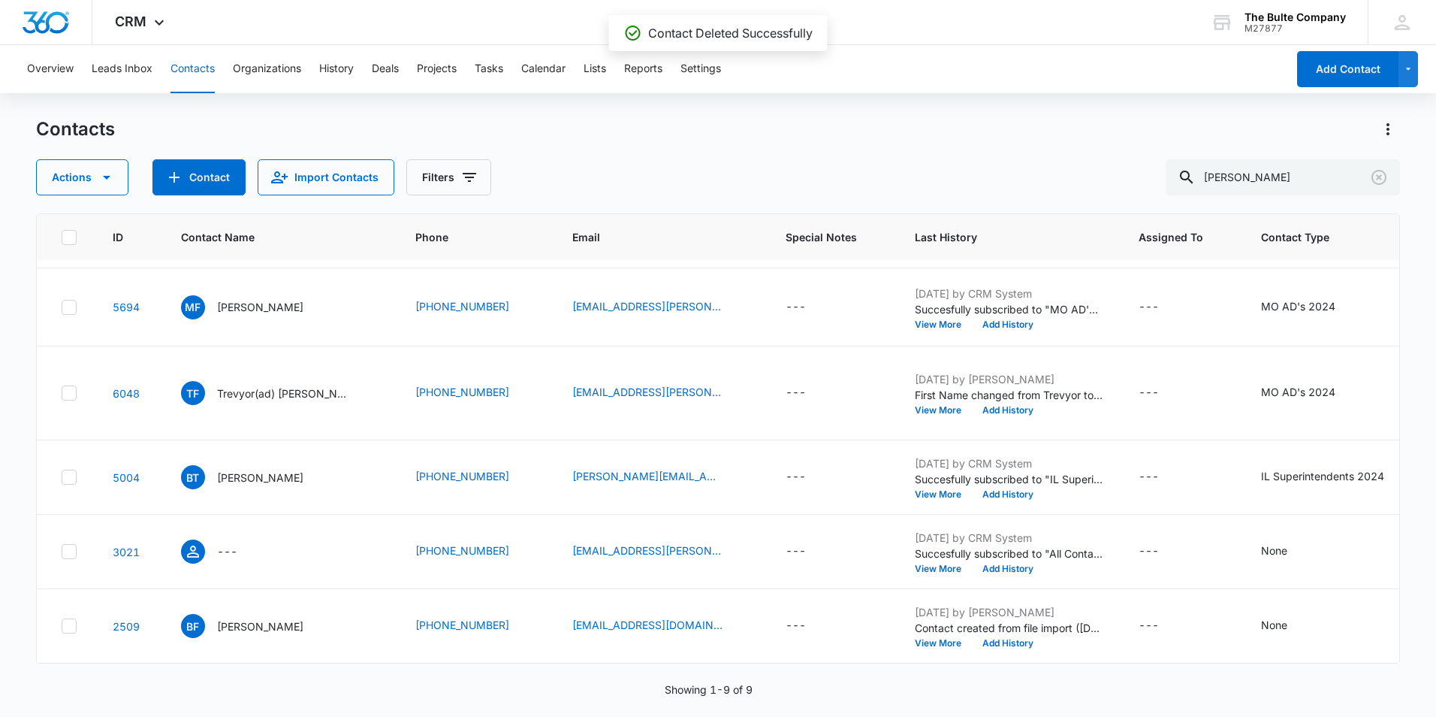
scroll to position [545, 0]
click at [1380, 180] on icon "Clear" at bounding box center [1378, 177] width 15 height 15
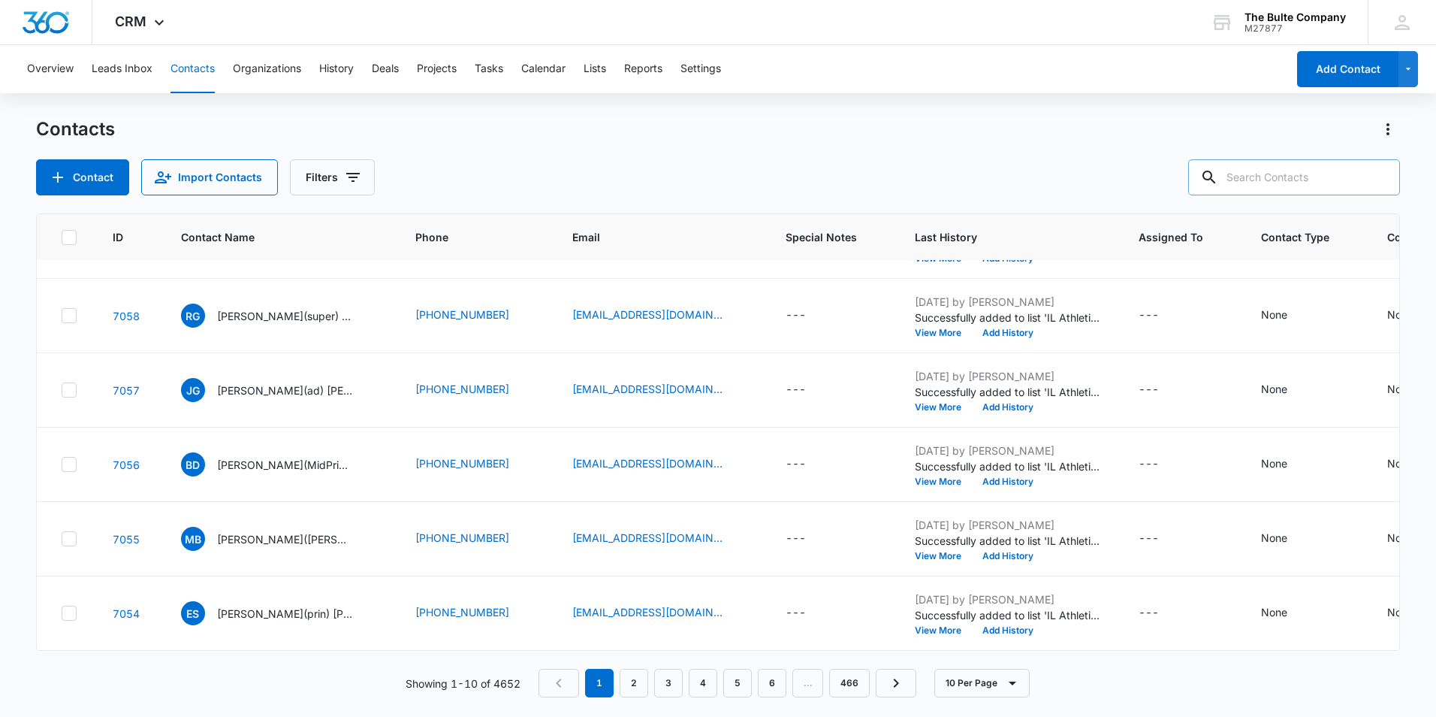
scroll to position [0, 0]
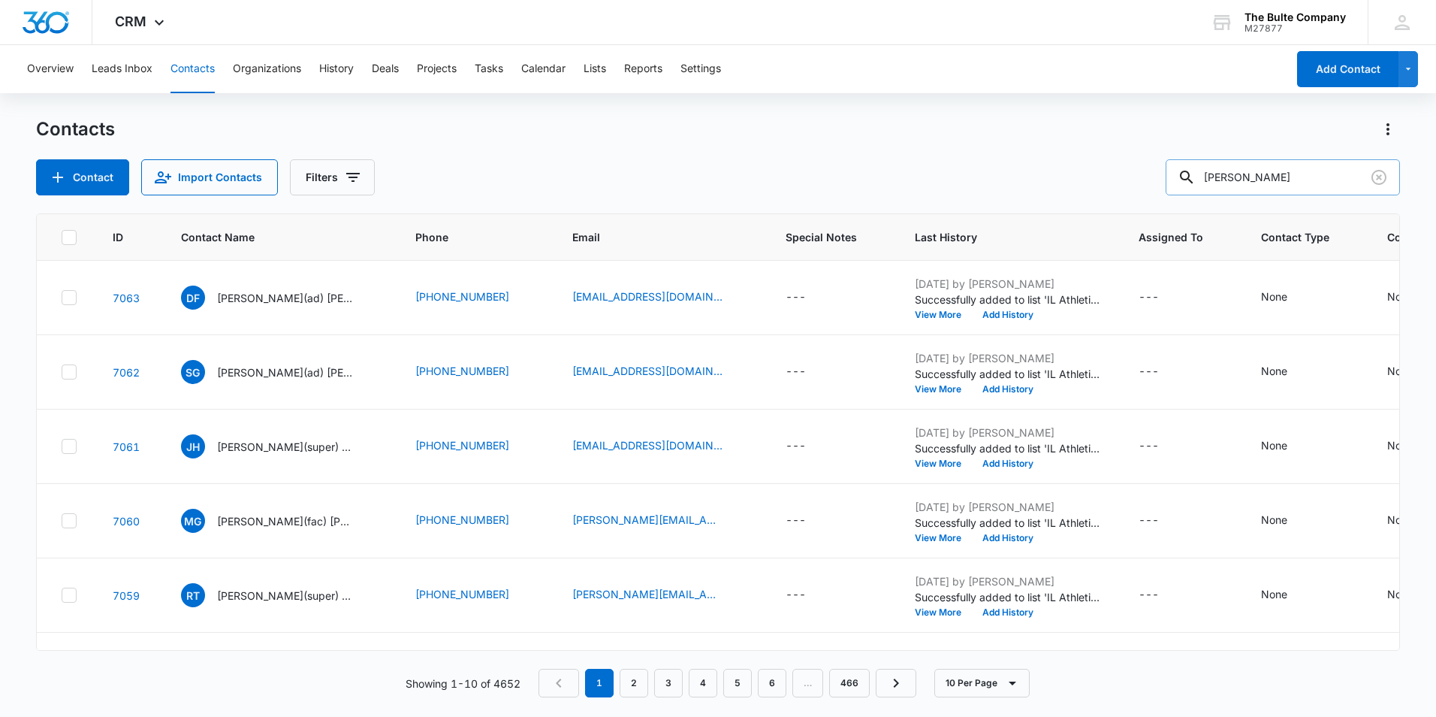
type input "[PERSON_NAME]"
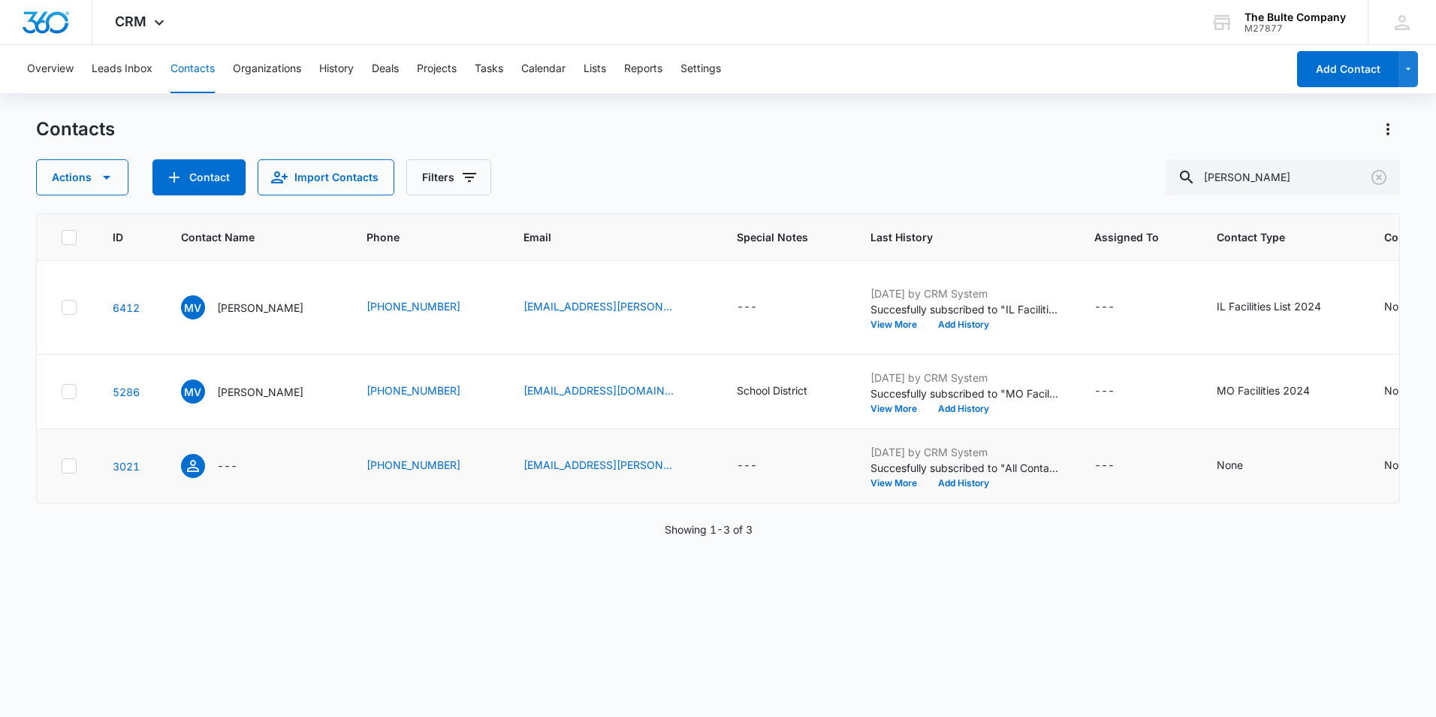
click at [69, 472] on icon at bounding box center [69, 466] width 14 height 14
click at [62, 466] on input "checkbox" at bounding box center [61, 466] width 1 height 1
checkbox input "true"
click at [95, 170] on button "Actions" at bounding box center [82, 177] width 92 height 36
click at [116, 313] on div "Delete" at bounding box center [110, 315] width 110 height 11
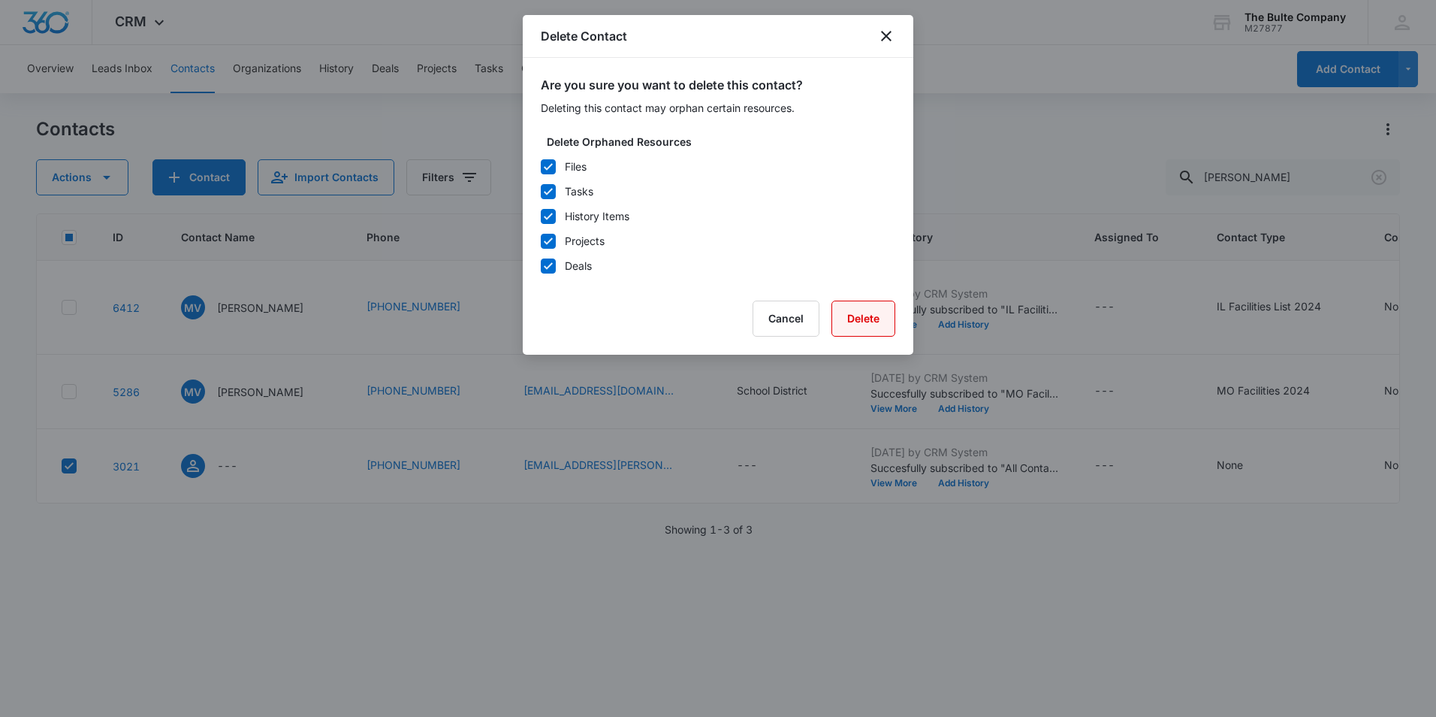
click at [874, 317] on button "Delete" at bounding box center [863, 318] width 64 height 36
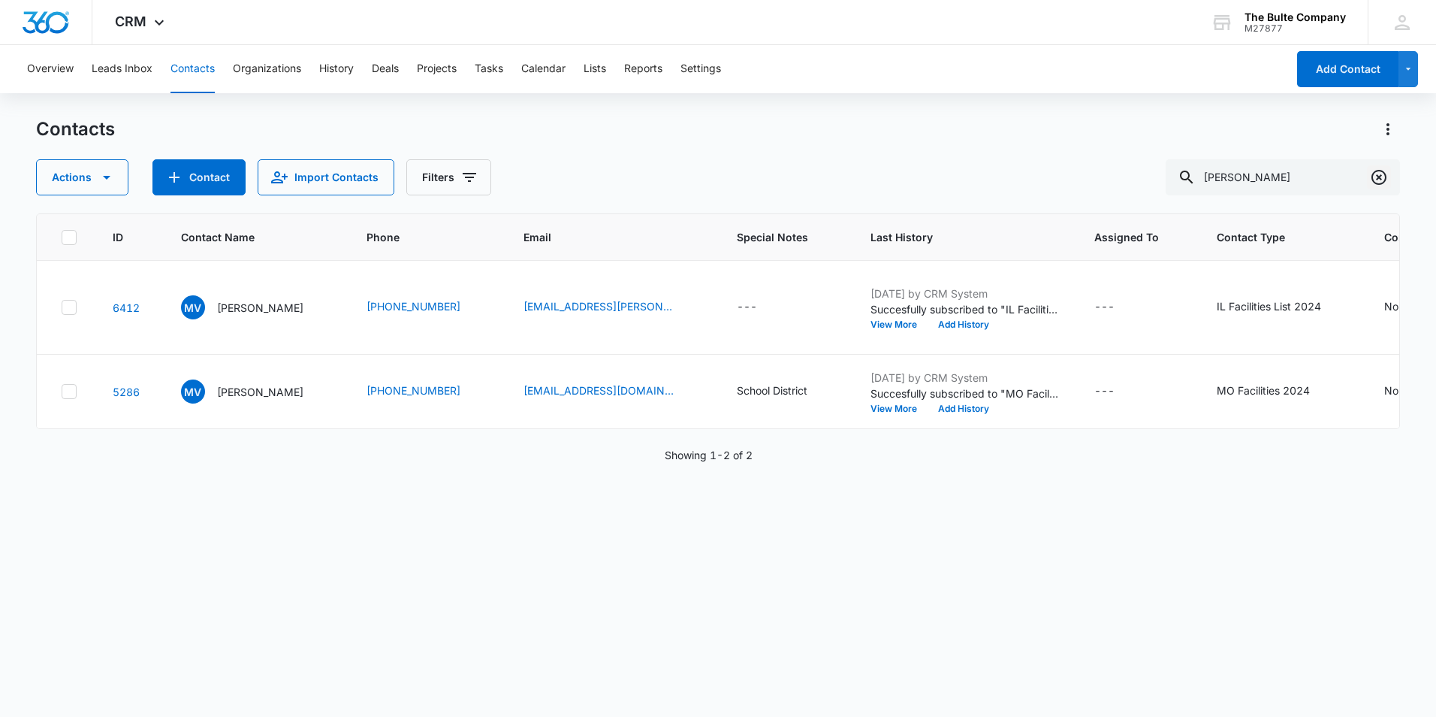
click at [1375, 177] on icon "Clear" at bounding box center [1379, 177] width 18 height 18
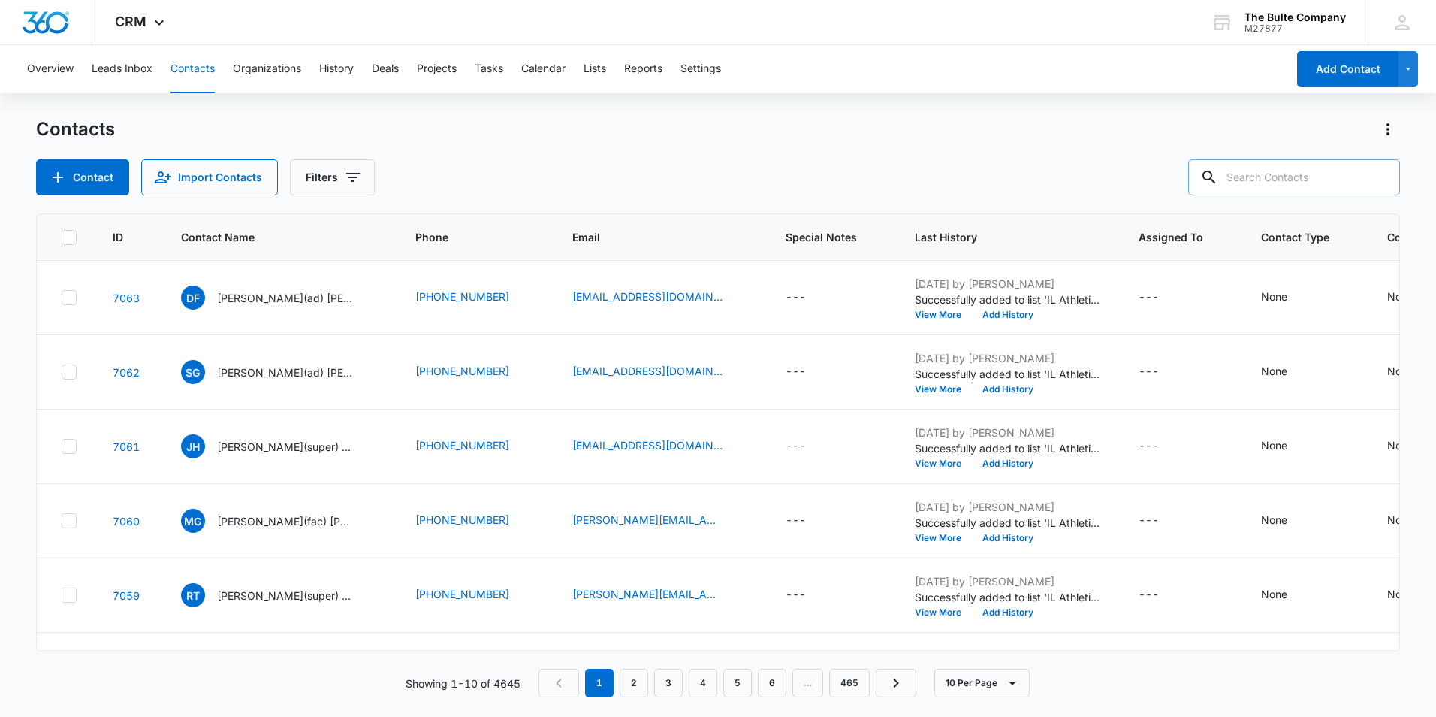
click at [1308, 177] on input "text" at bounding box center [1294, 177] width 212 height 36
type input "holderbaumm"
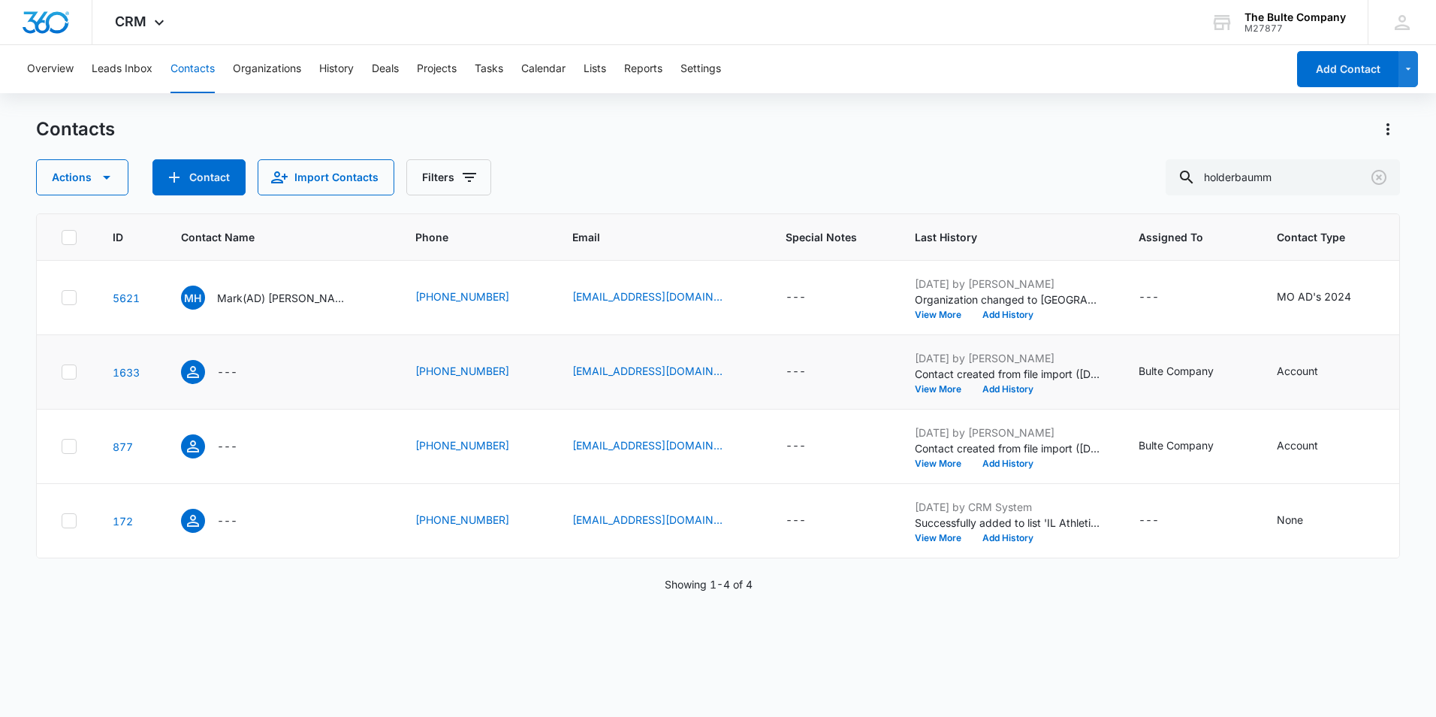
click at [66, 379] on icon at bounding box center [69, 372] width 14 height 14
click at [62, 373] on input "checkbox" at bounding box center [61, 372] width 1 height 1
checkbox input "true"
click at [67, 453] on icon at bounding box center [69, 446] width 14 height 14
click at [62, 447] on input "checkbox" at bounding box center [61, 446] width 1 height 1
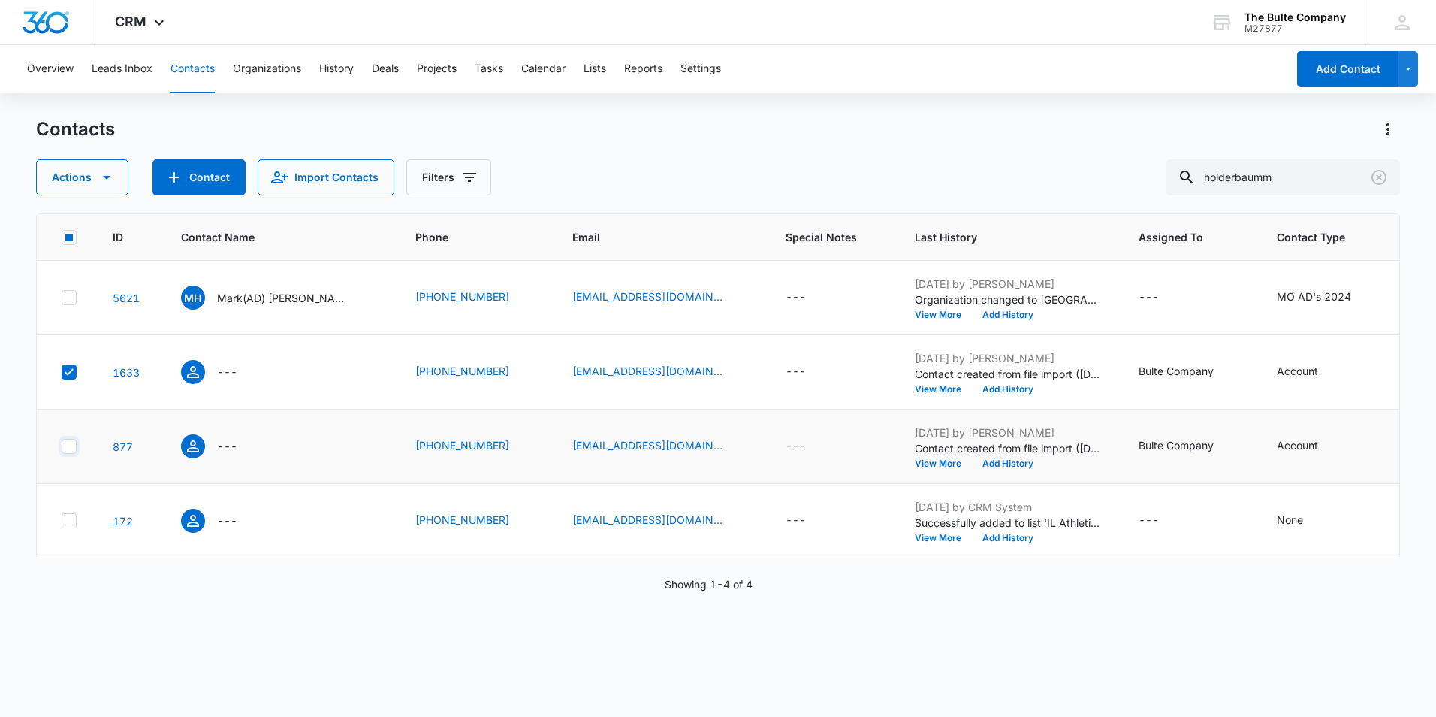
checkbox input "true"
click at [65, 527] on icon at bounding box center [69, 521] width 14 height 14
click at [62, 521] on input "checkbox" at bounding box center [61, 520] width 1 height 1
checkbox input "true"
click at [80, 172] on button "Actions" at bounding box center [82, 177] width 92 height 36
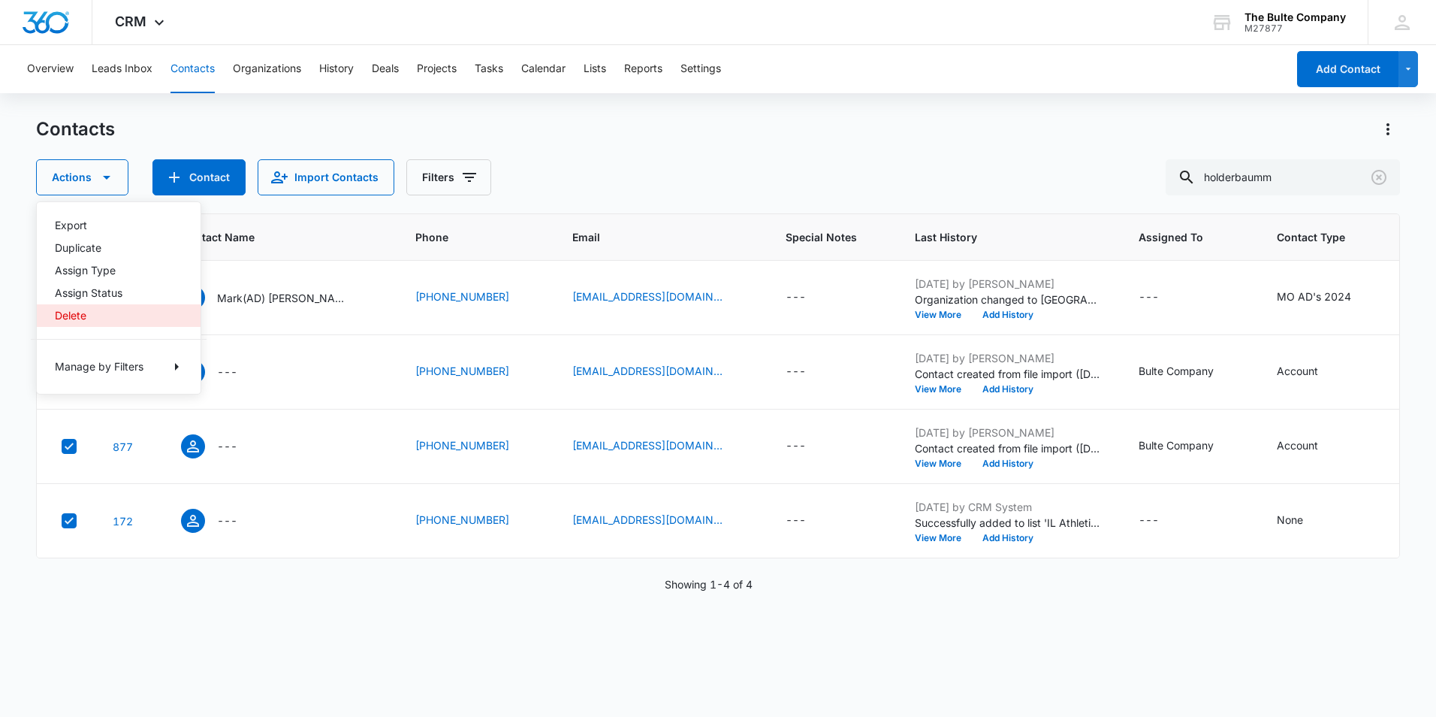
click at [98, 310] on div "Delete" at bounding box center [110, 315] width 110 height 11
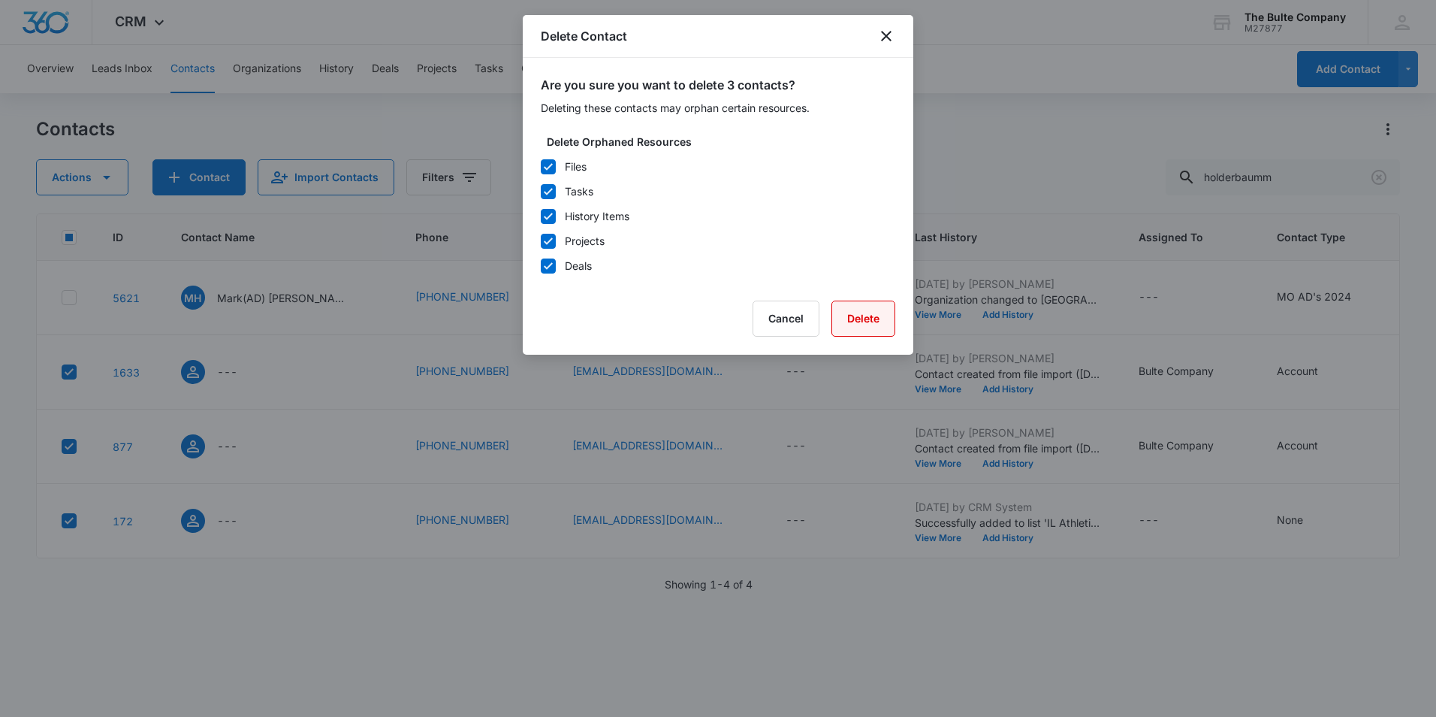
click at [889, 317] on button "Delete" at bounding box center [863, 318] width 64 height 36
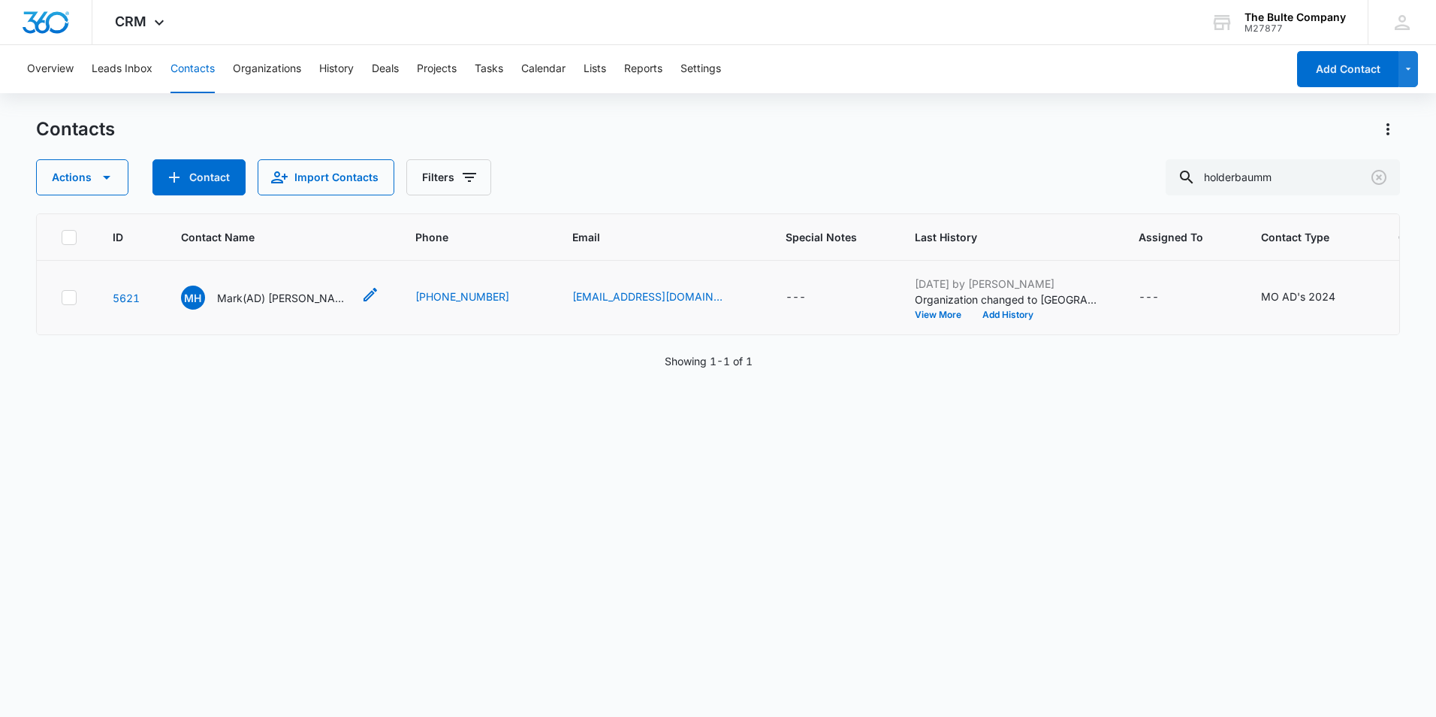
click at [249, 306] on p "Mark(AD) [PERSON_NAME]" at bounding box center [284, 298] width 135 height 16
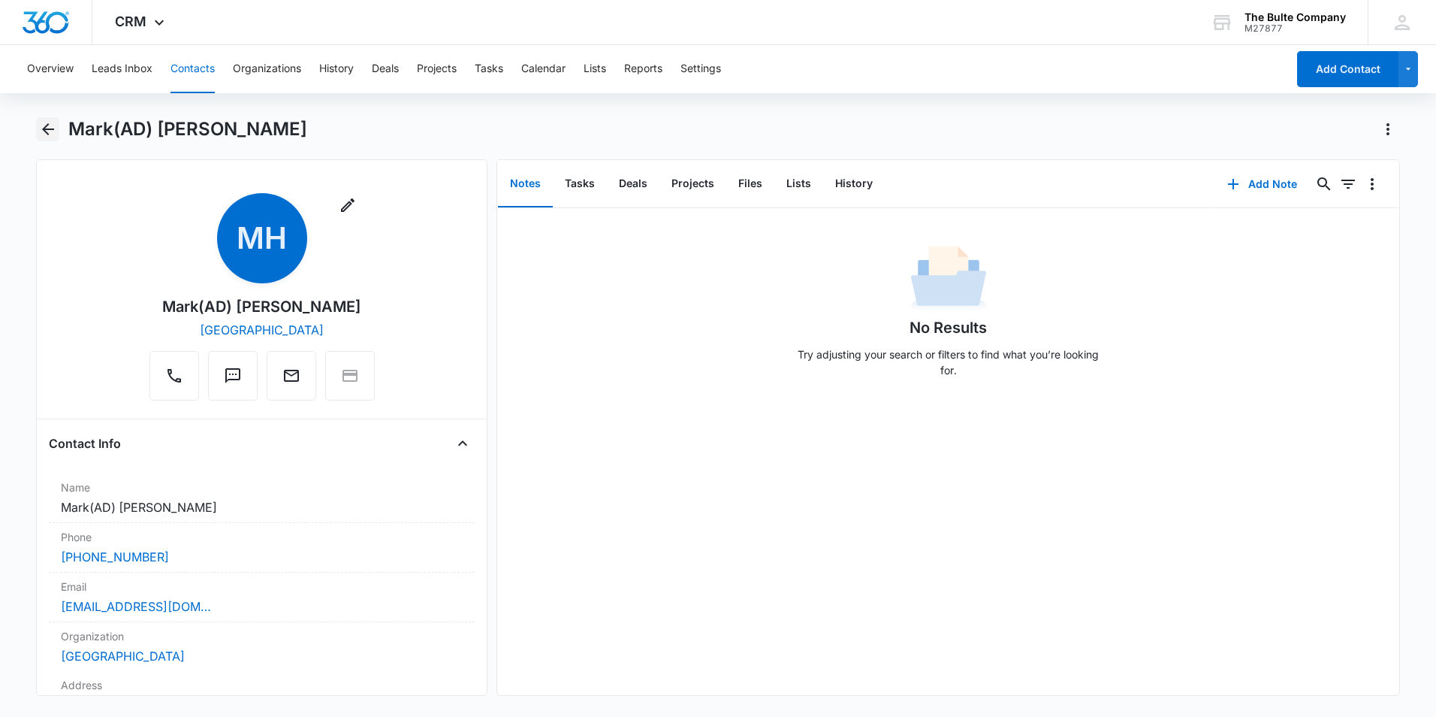
click at [50, 136] on icon "Back" at bounding box center [48, 129] width 18 height 18
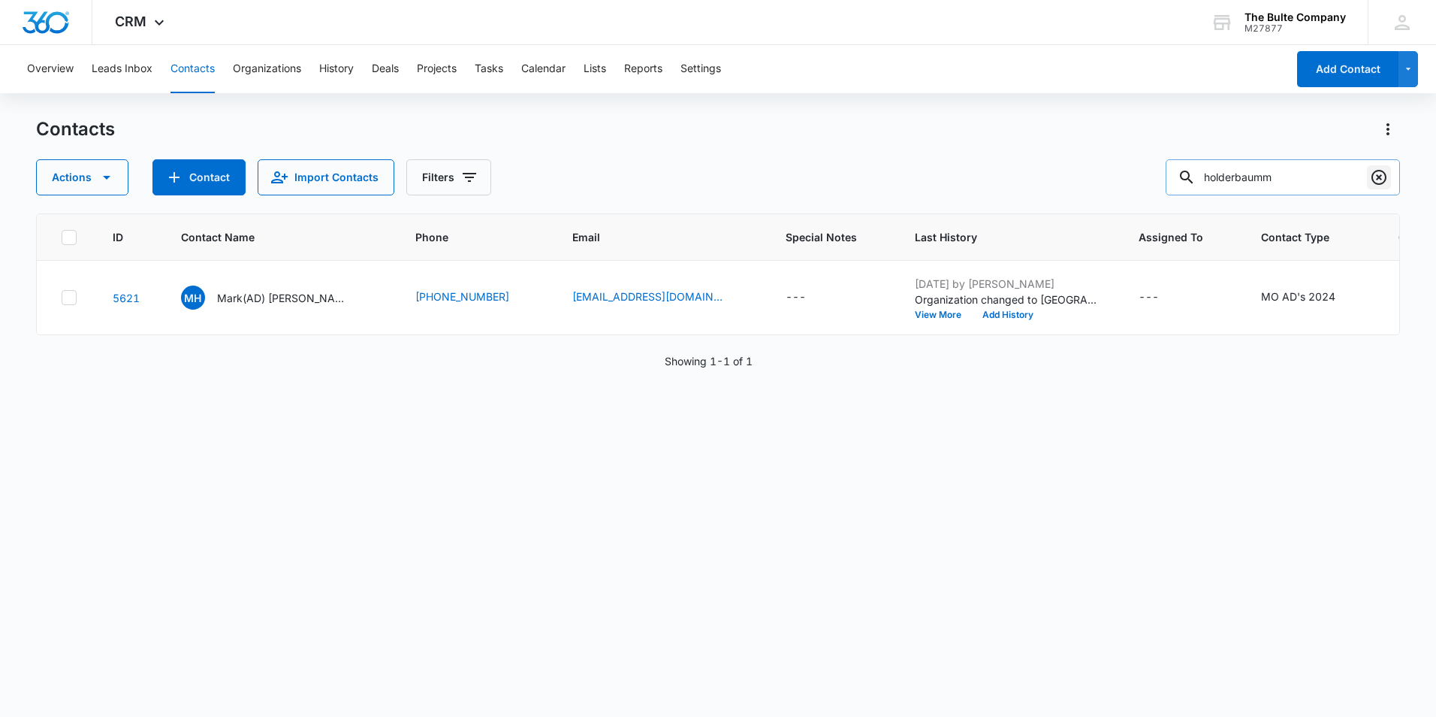
click at [1373, 184] on icon "Clear" at bounding box center [1379, 177] width 18 height 18
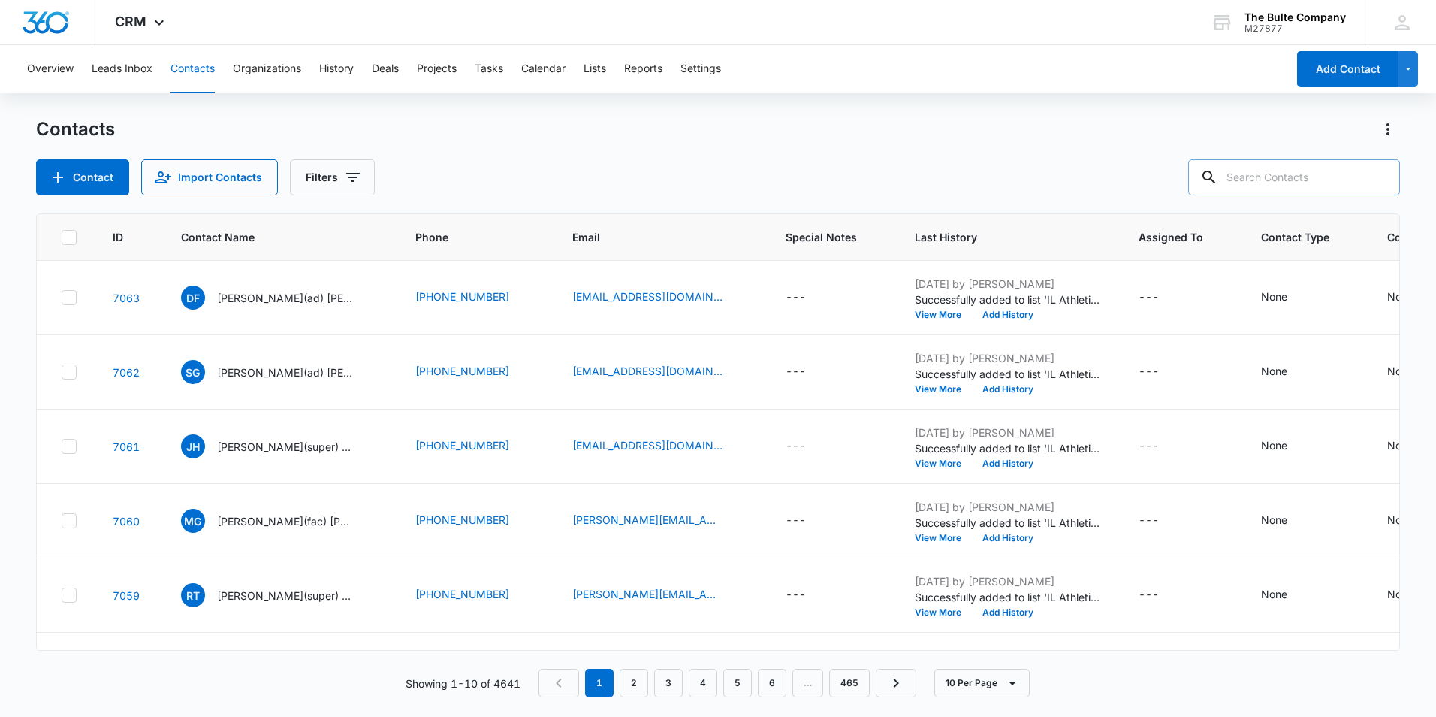
click at [1284, 184] on input "text" at bounding box center [1294, 177] width 212 height 36
type input "[PERSON_NAME]"
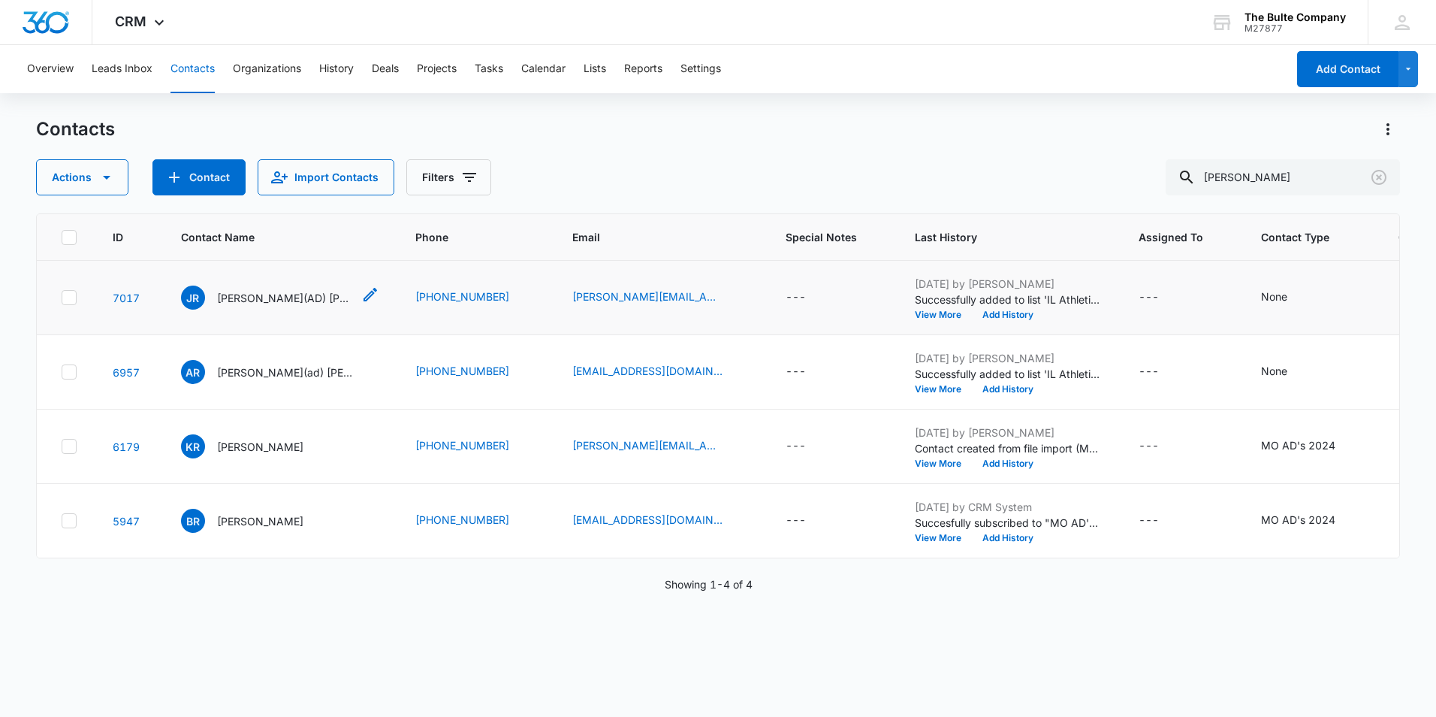
click at [248, 304] on p "[PERSON_NAME](AD) [PERSON_NAME]" at bounding box center [284, 298] width 135 height 16
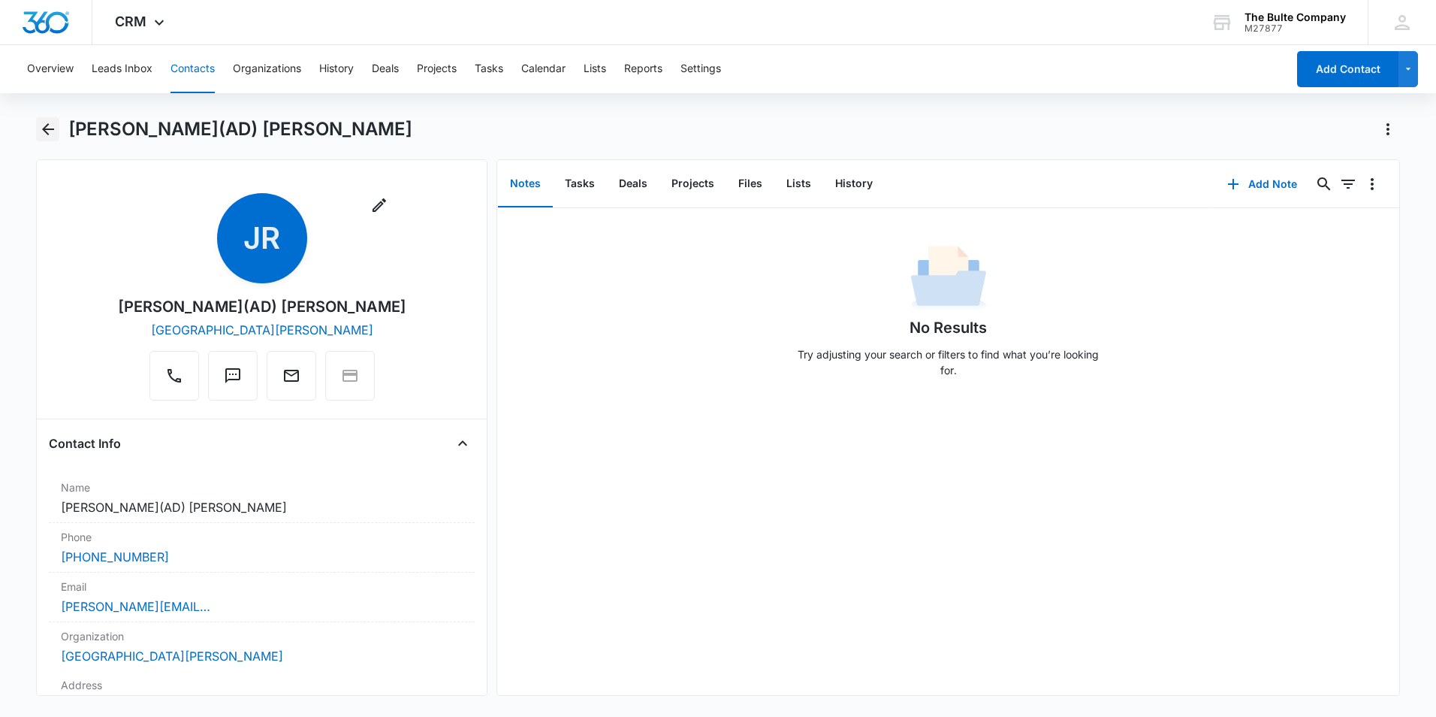
click at [44, 134] on icon "Back" at bounding box center [48, 129] width 18 height 18
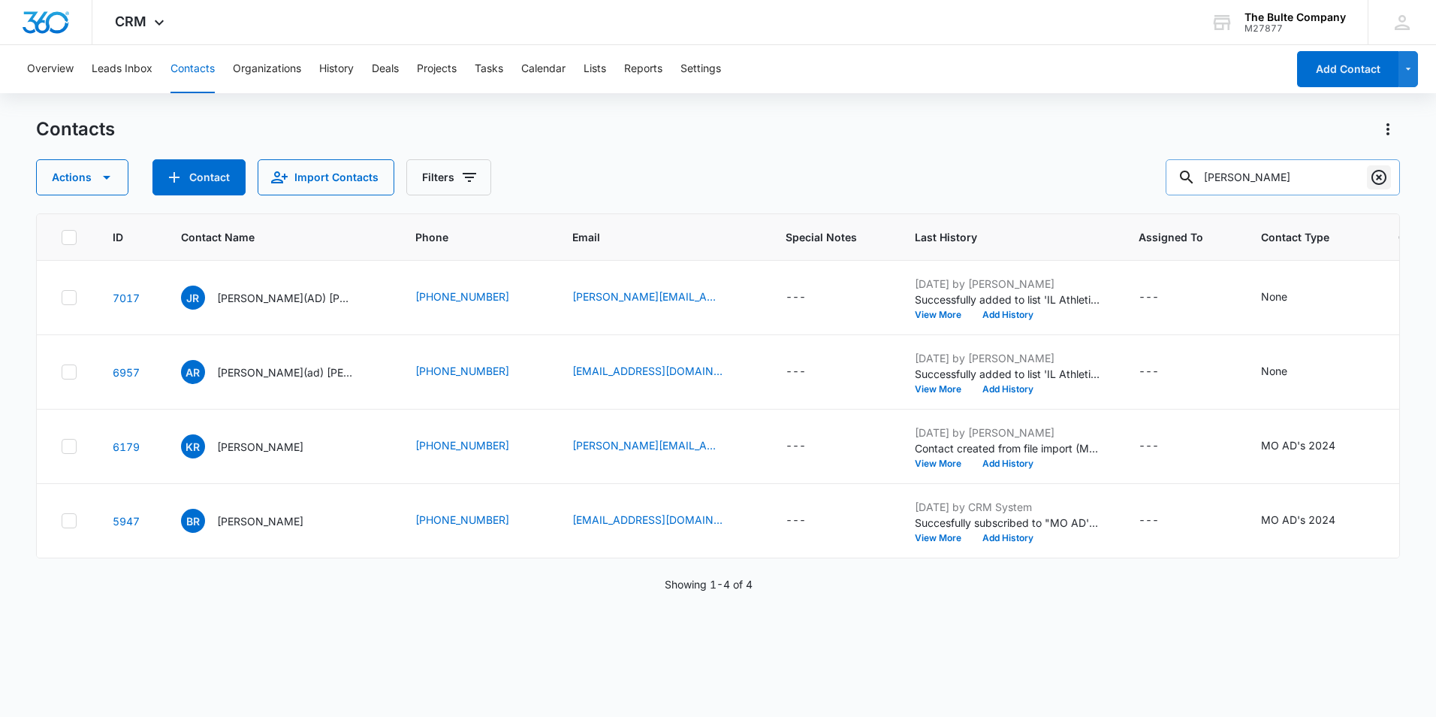
click at [1380, 174] on icon "Clear" at bounding box center [1379, 177] width 18 height 18
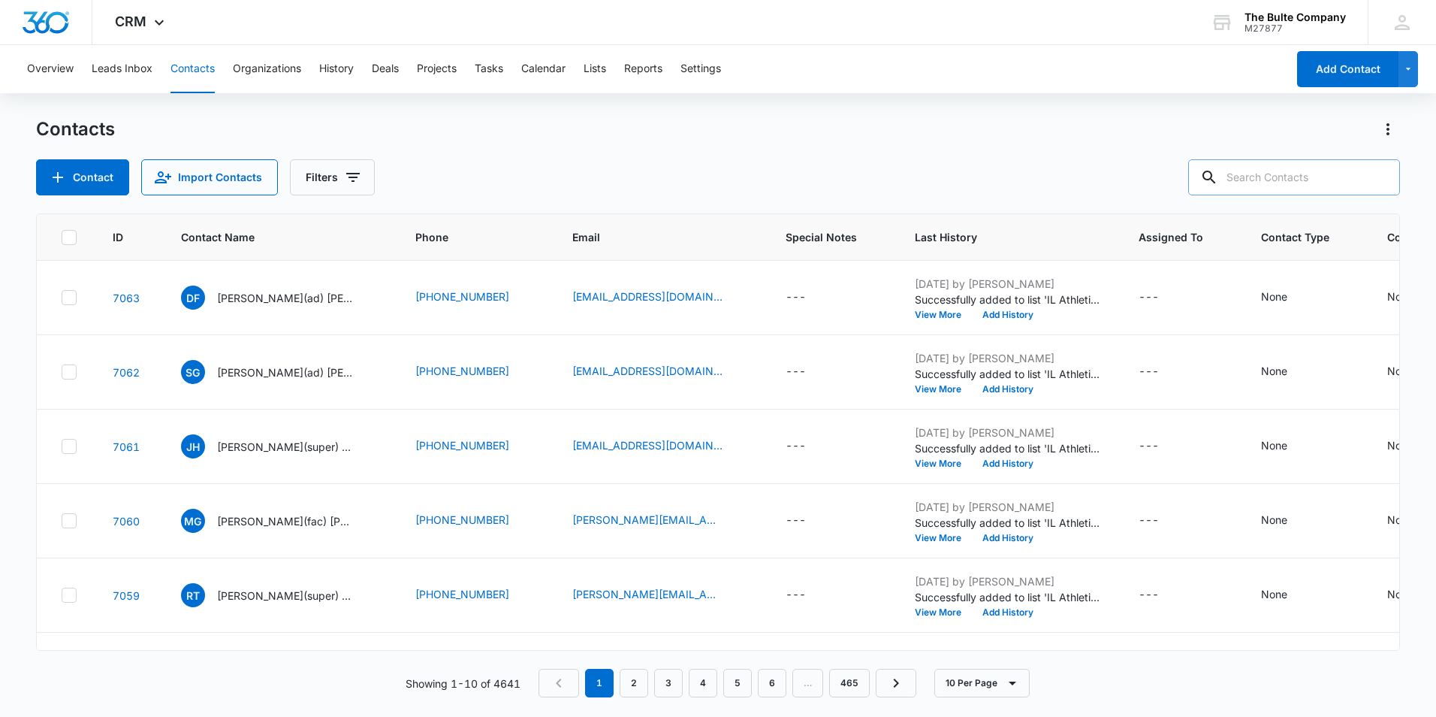
click at [1283, 176] on input "text" at bounding box center [1294, 177] width 212 height 36
type input "[PERSON_NAME]"
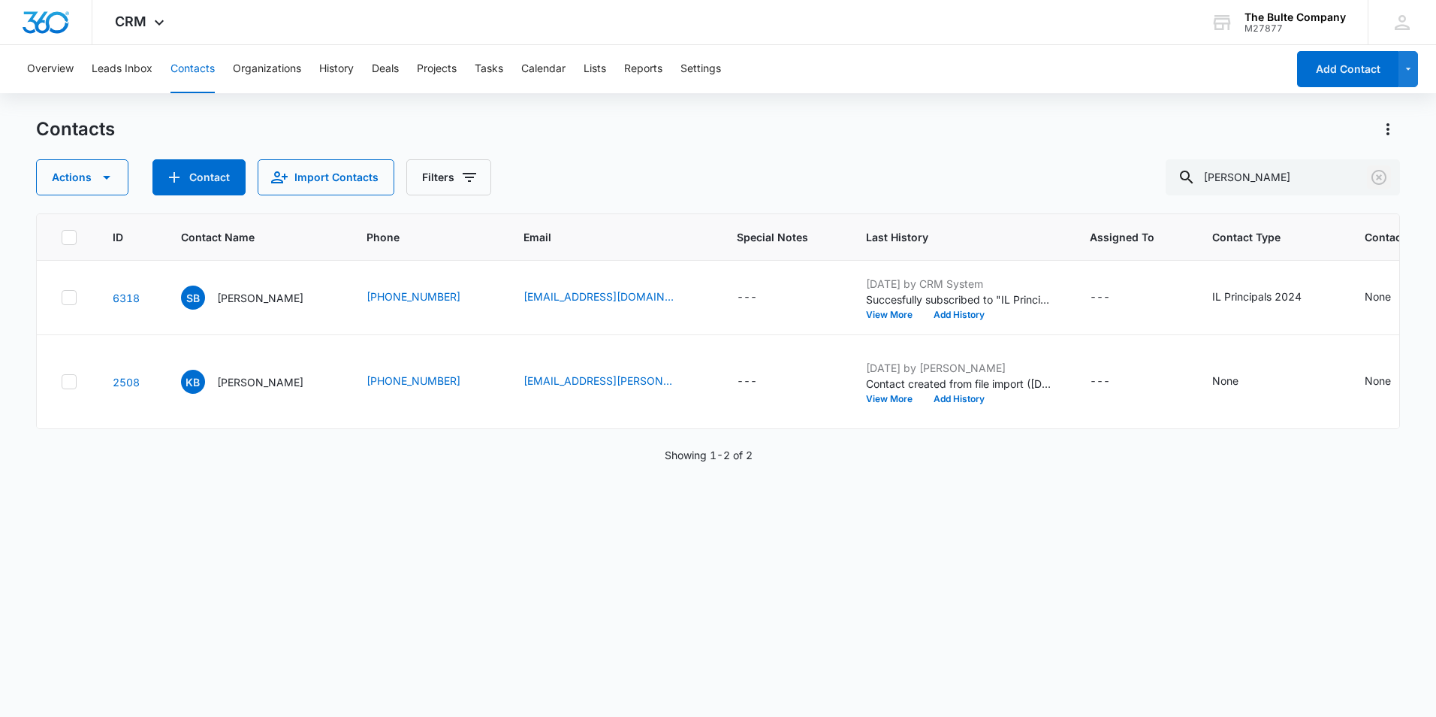
drag, startPoint x: 1377, startPoint y: 176, endPoint x: 1382, endPoint y: 168, distance: 9.2
click at [1377, 176] on icon "Clear" at bounding box center [1378, 177] width 15 height 15
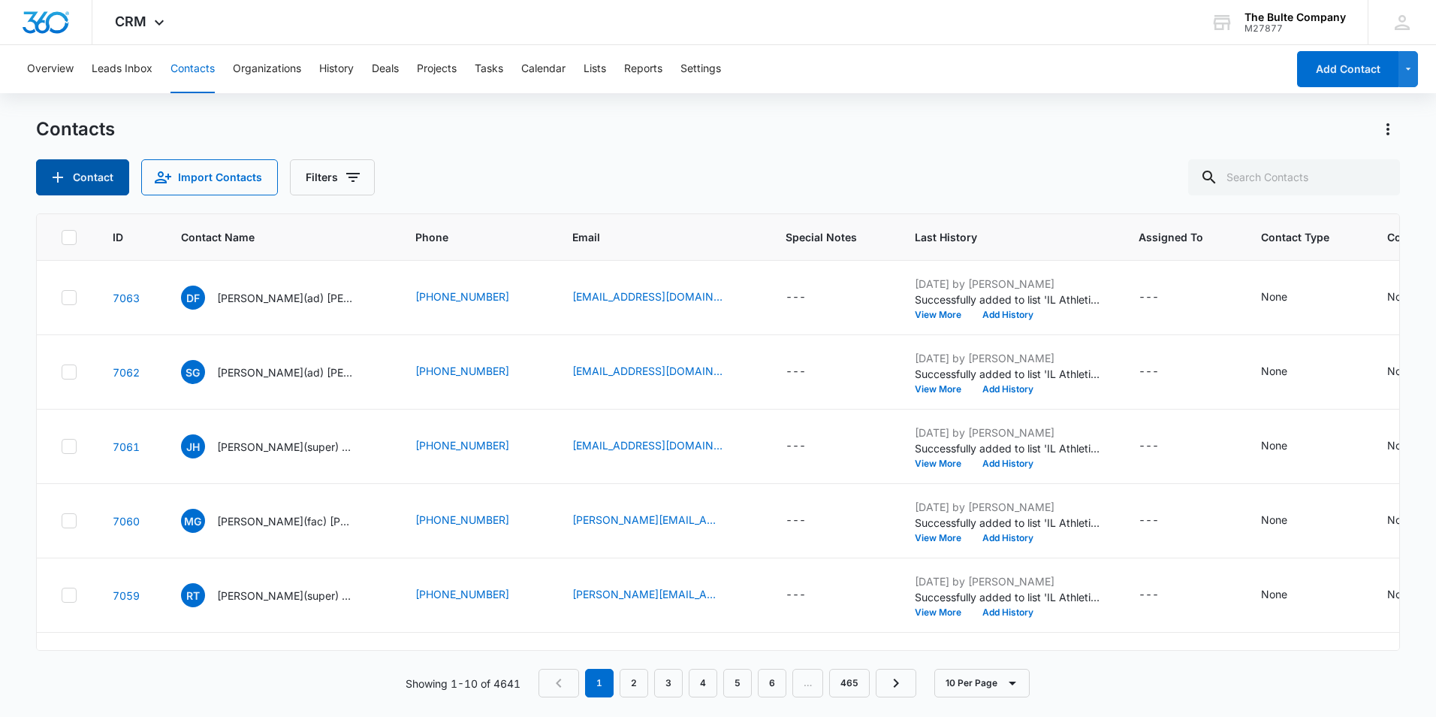
click at [64, 172] on icon "Add Contact" at bounding box center [58, 177] width 18 height 18
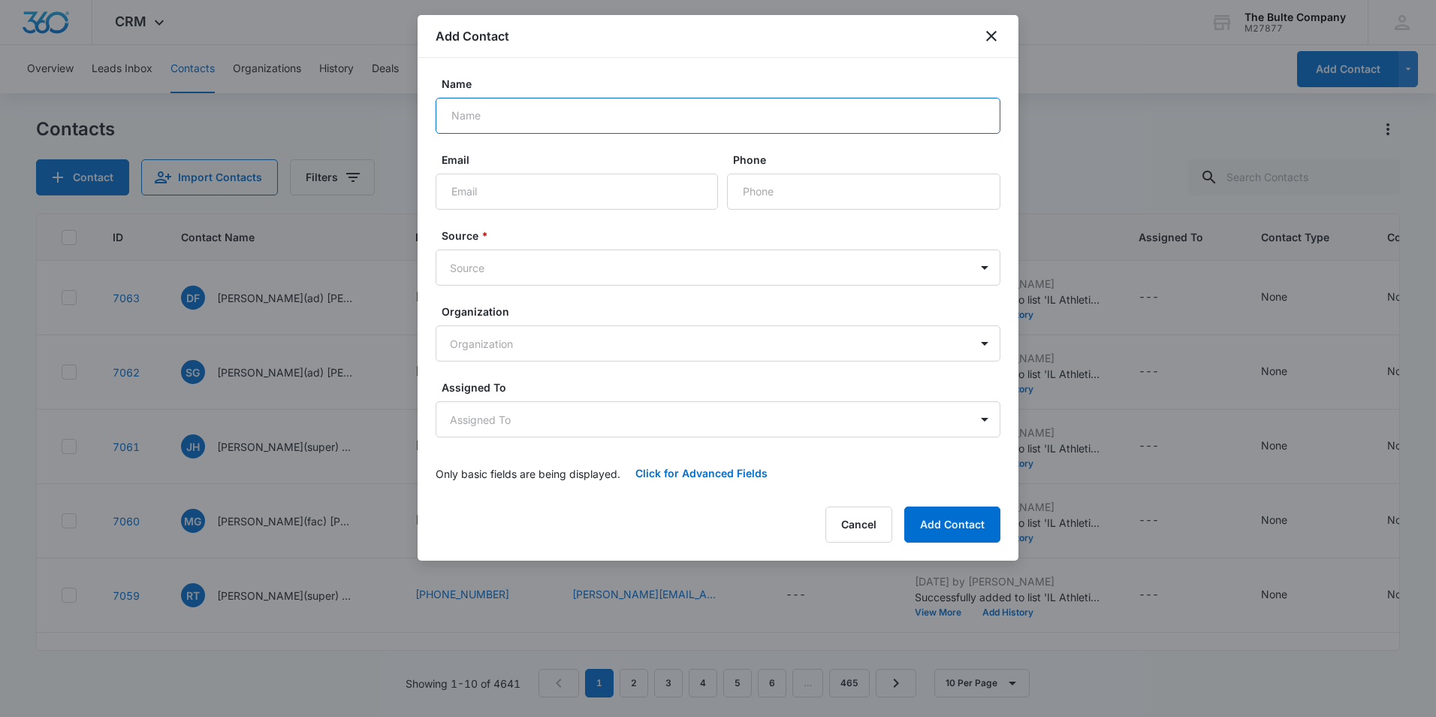
click at [842, 103] on input "Name" at bounding box center [718, 116] width 565 height 36
paste input "[PERSON_NAME]"
type input "[PERSON_NAME]"
click at [505, 194] on input "Email" at bounding box center [577, 191] width 282 height 36
paste input "[PERSON_NAME][EMAIL_ADDRESS][PERSON_NAME][DOMAIN_NAME]"
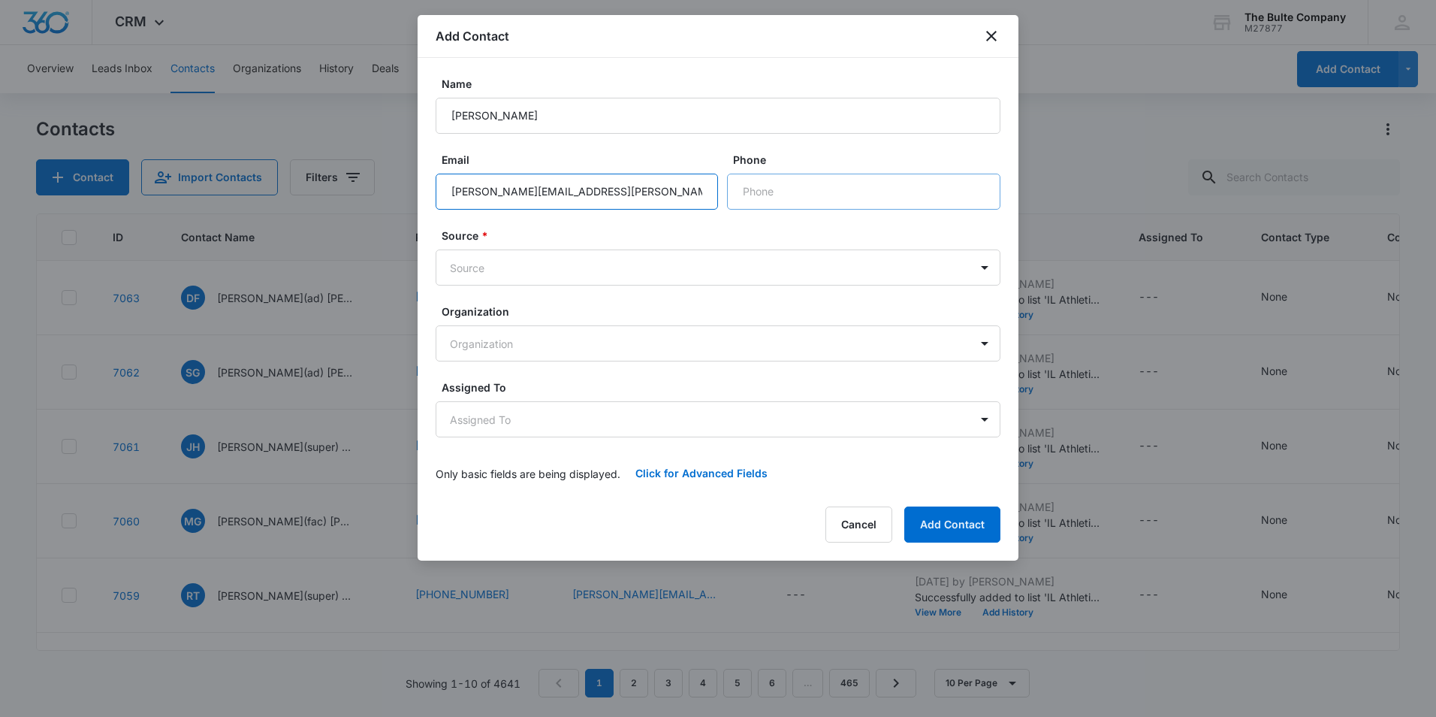
type input "[PERSON_NAME][EMAIL_ADDRESS][PERSON_NAME][DOMAIN_NAME]"
click at [829, 195] on input "Phone" at bounding box center [863, 191] width 273 height 36
paste input "[PHONE_NUMBER]"
type input "[PHONE_NUMBER]"
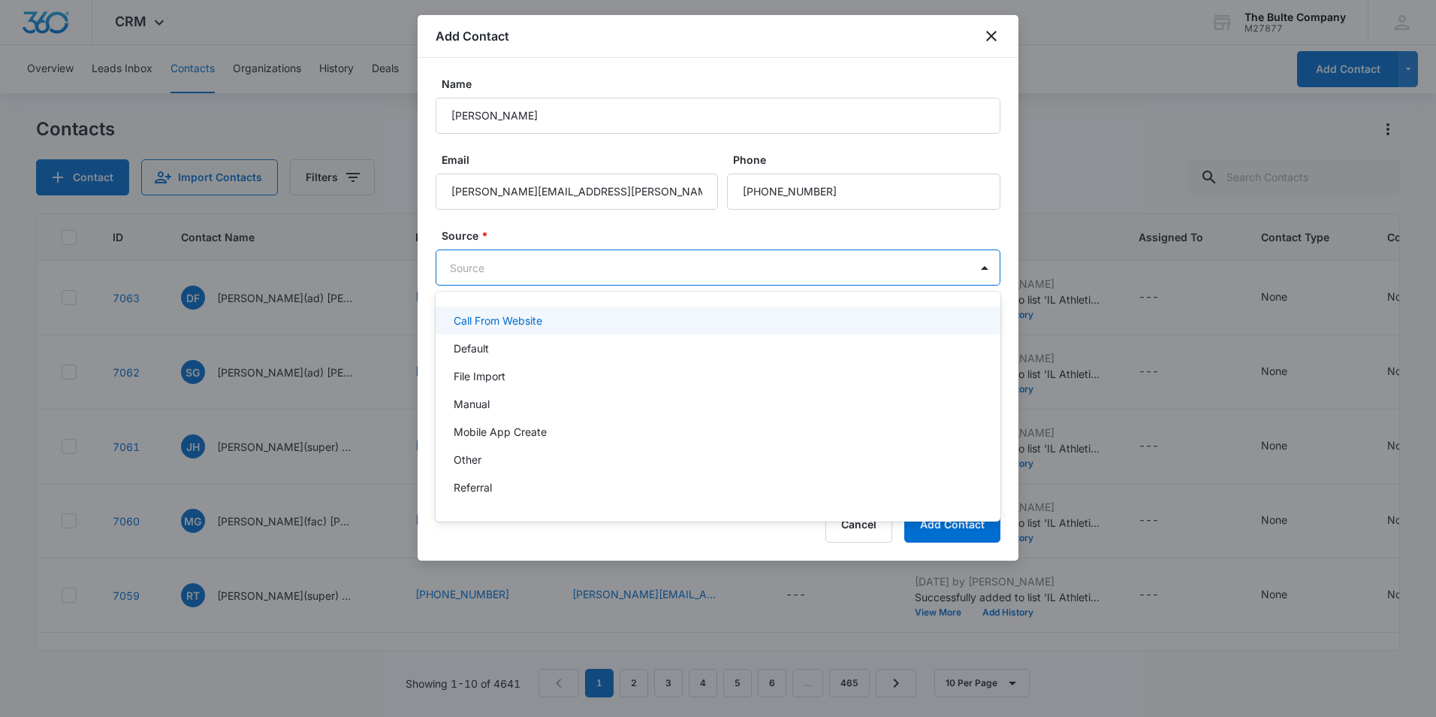
click at [629, 271] on body "CRM Apps Reputation Websites Forms CRM Email Social Content Ads Intelligence Fi…" at bounding box center [718, 358] width 1436 height 717
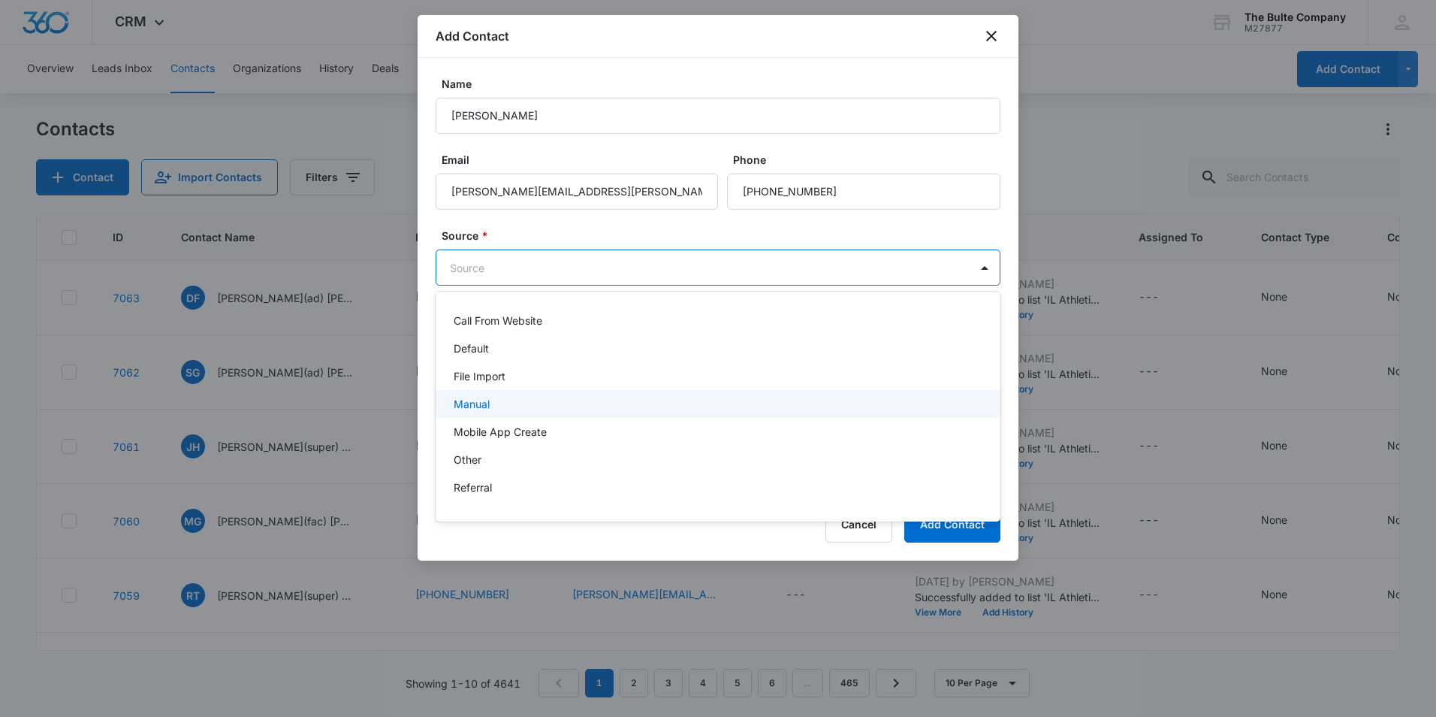
click at [577, 403] on div "Manual" at bounding box center [717, 404] width 526 height 16
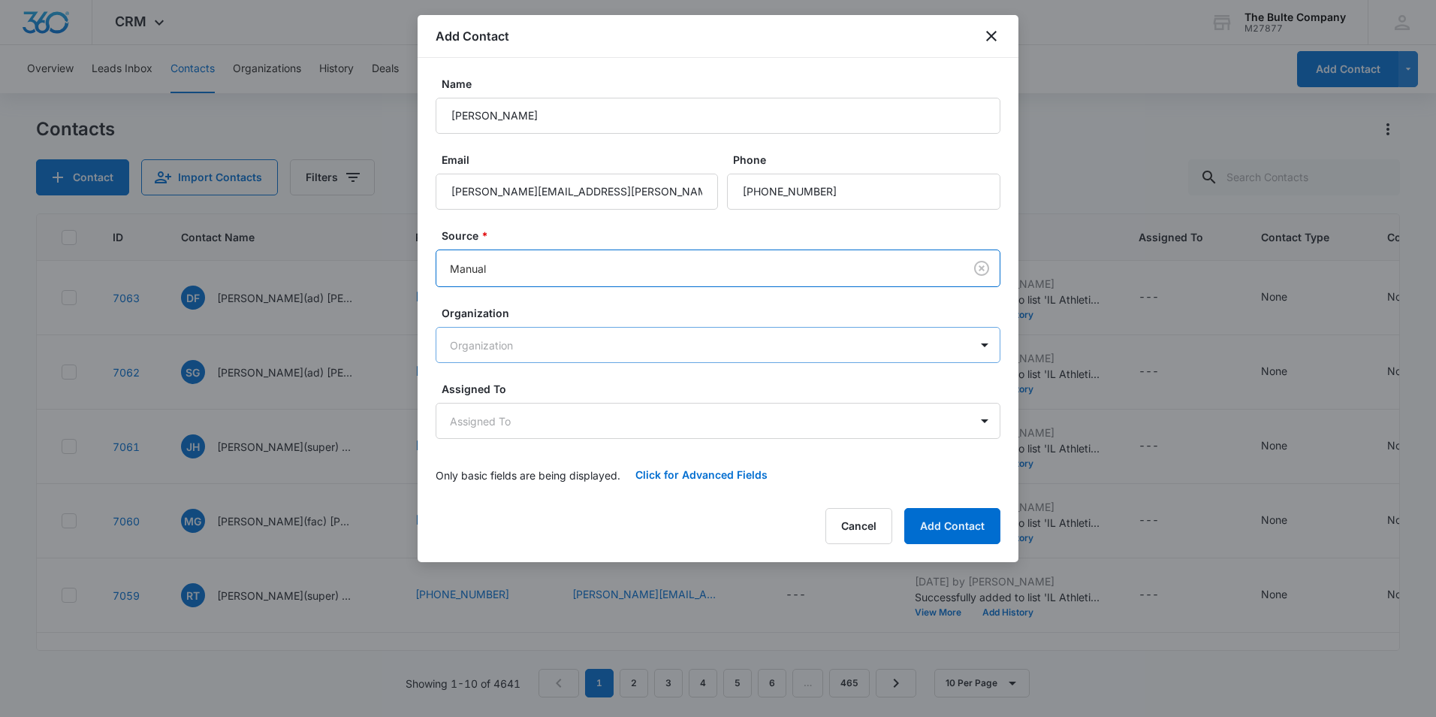
click at [619, 345] on body "CRM Apps Reputation Websites Forms CRM Email Social Content Ads Intelligence Fi…" at bounding box center [718, 358] width 1436 height 717
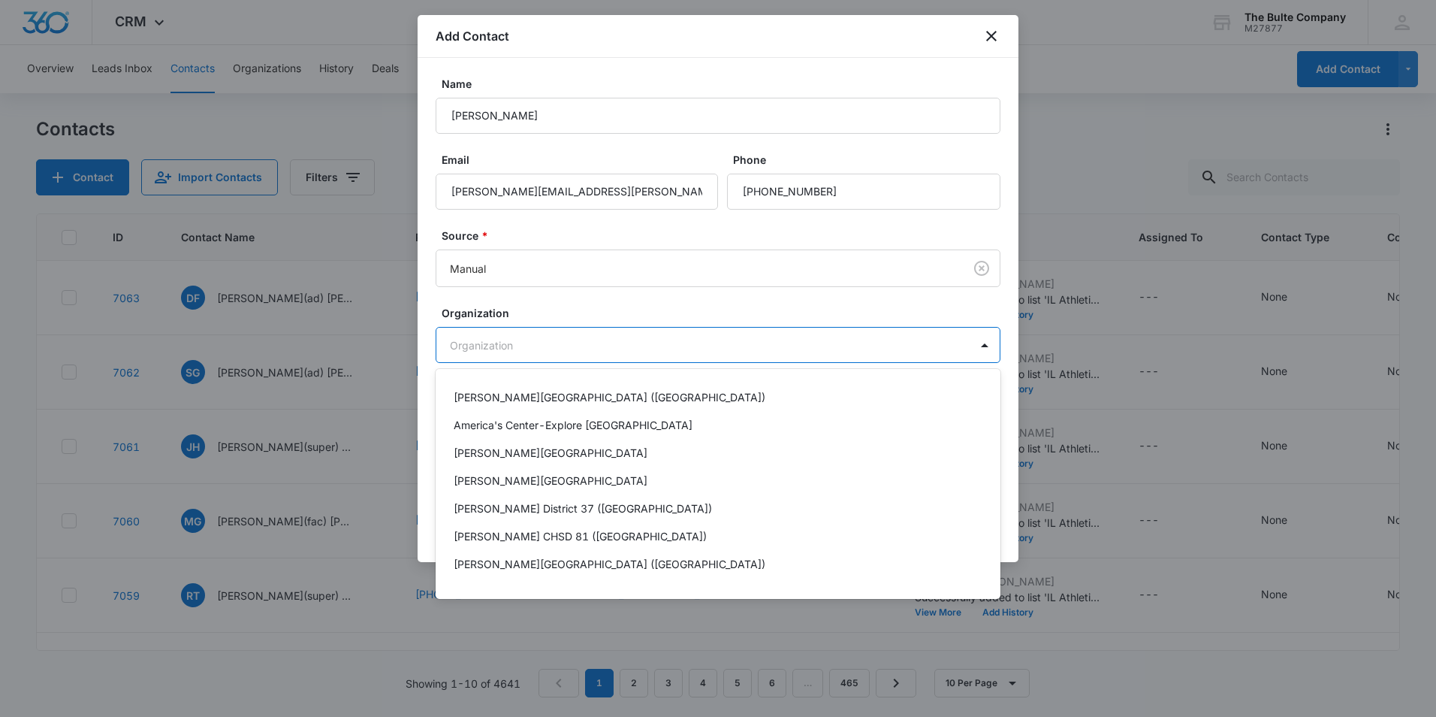
scroll to position [1127, 0]
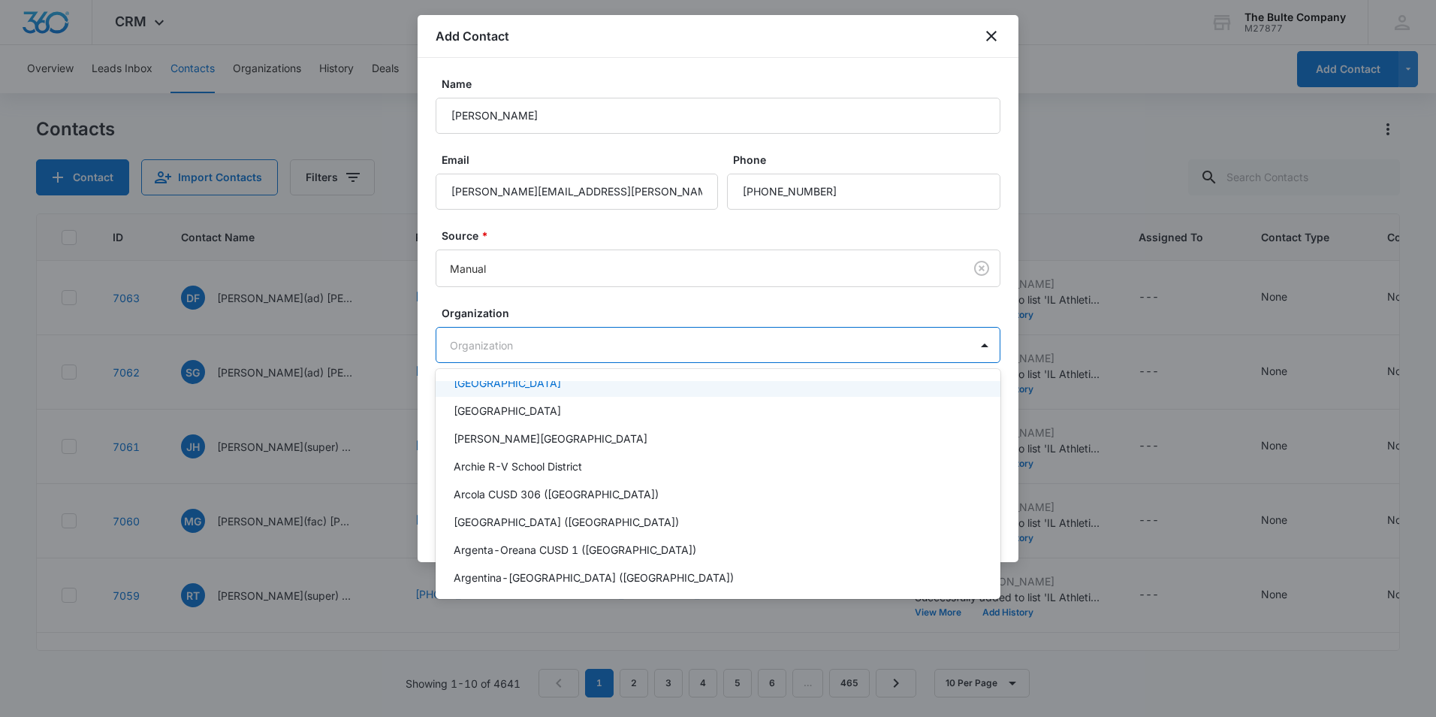
click at [587, 343] on div at bounding box center [718, 358] width 1436 height 717
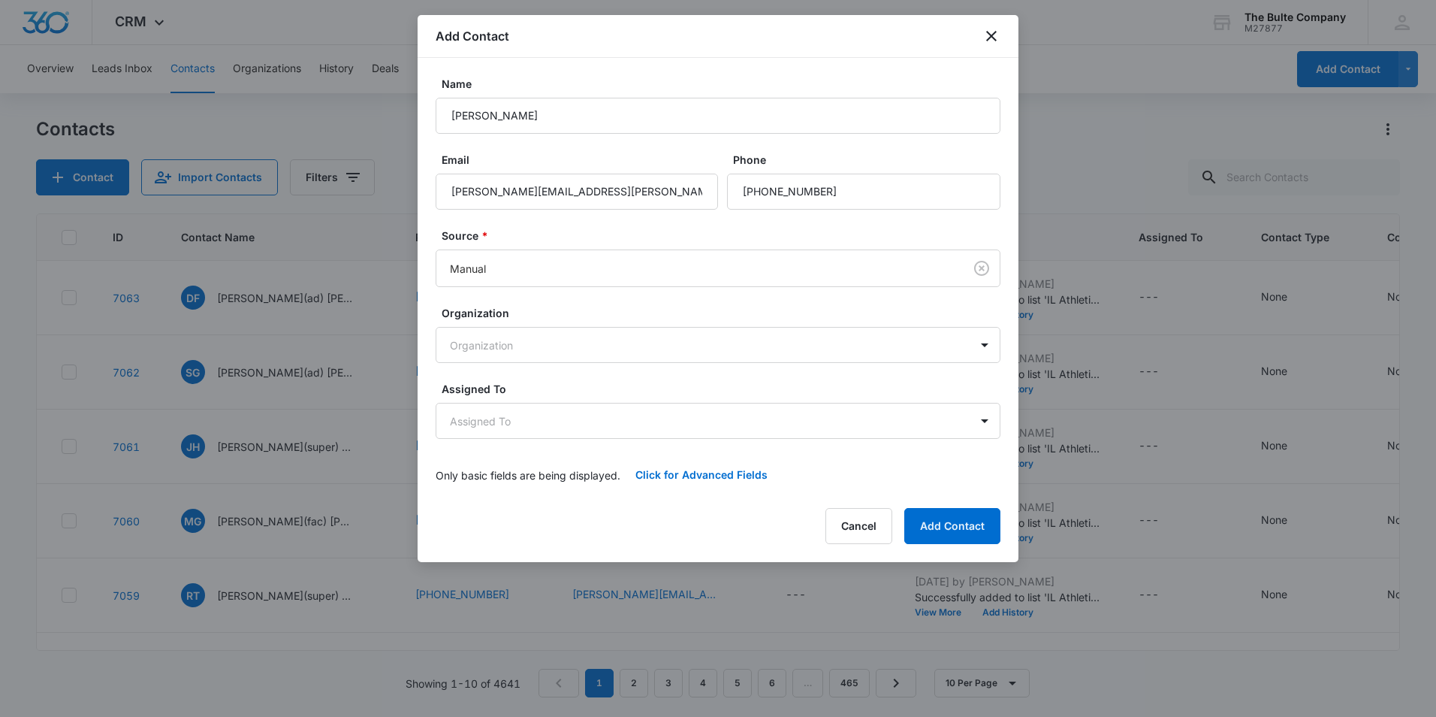
click at [593, 343] on body "CRM Apps Reputation Websites Forms CRM Email Social Content Ads Intelligence Fi…" at bounding box center [718, 358] width 1436 height 717
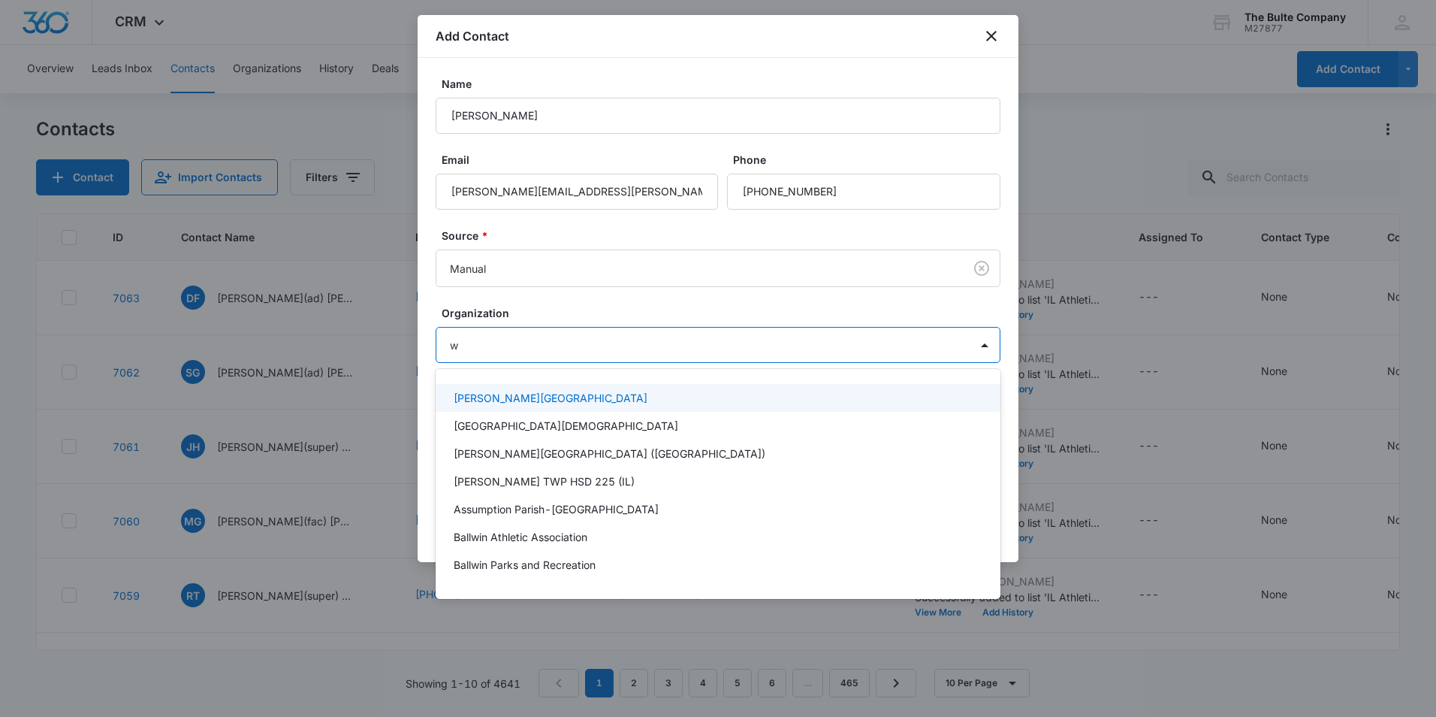
type input "wr"
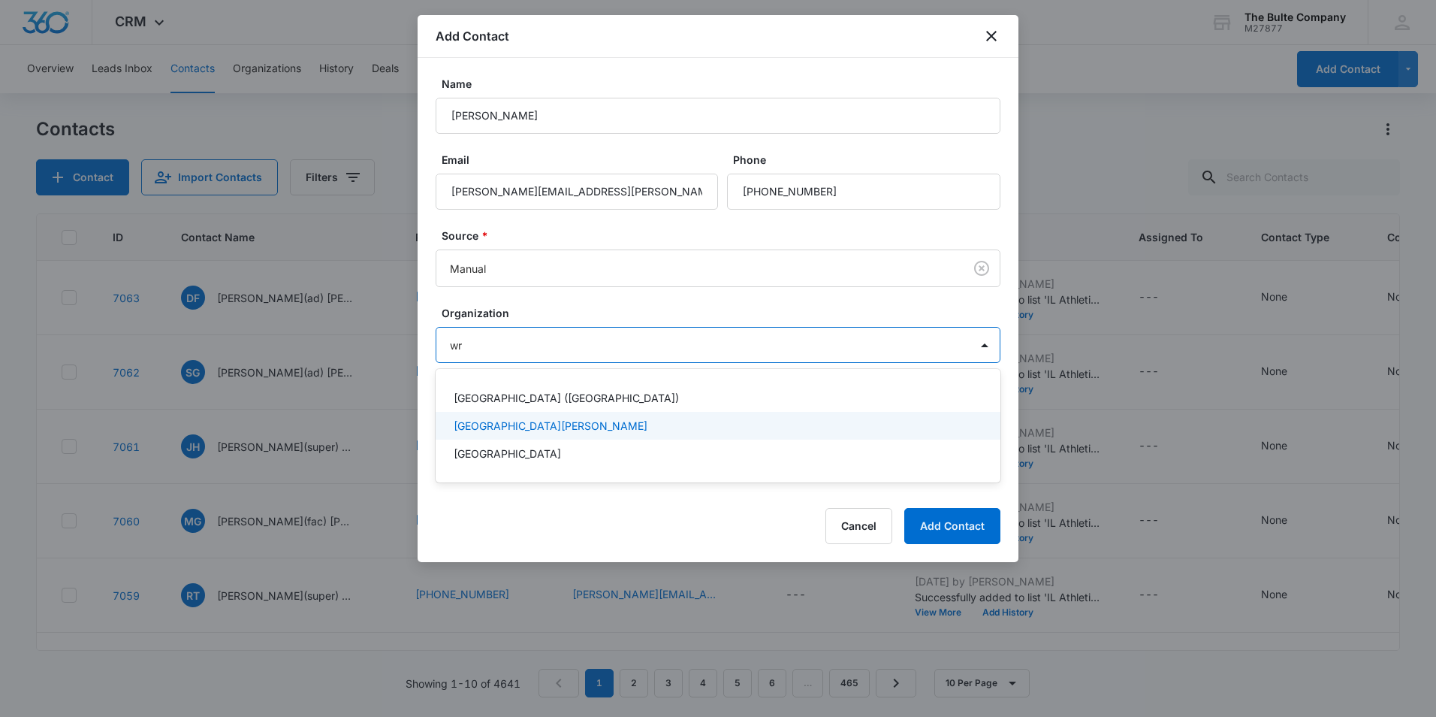
click at [602, 425] on div "[GEOGRAPHIC_DATA][PERSON_NAME]" at bounding box center [717, 426] width 526 height 16
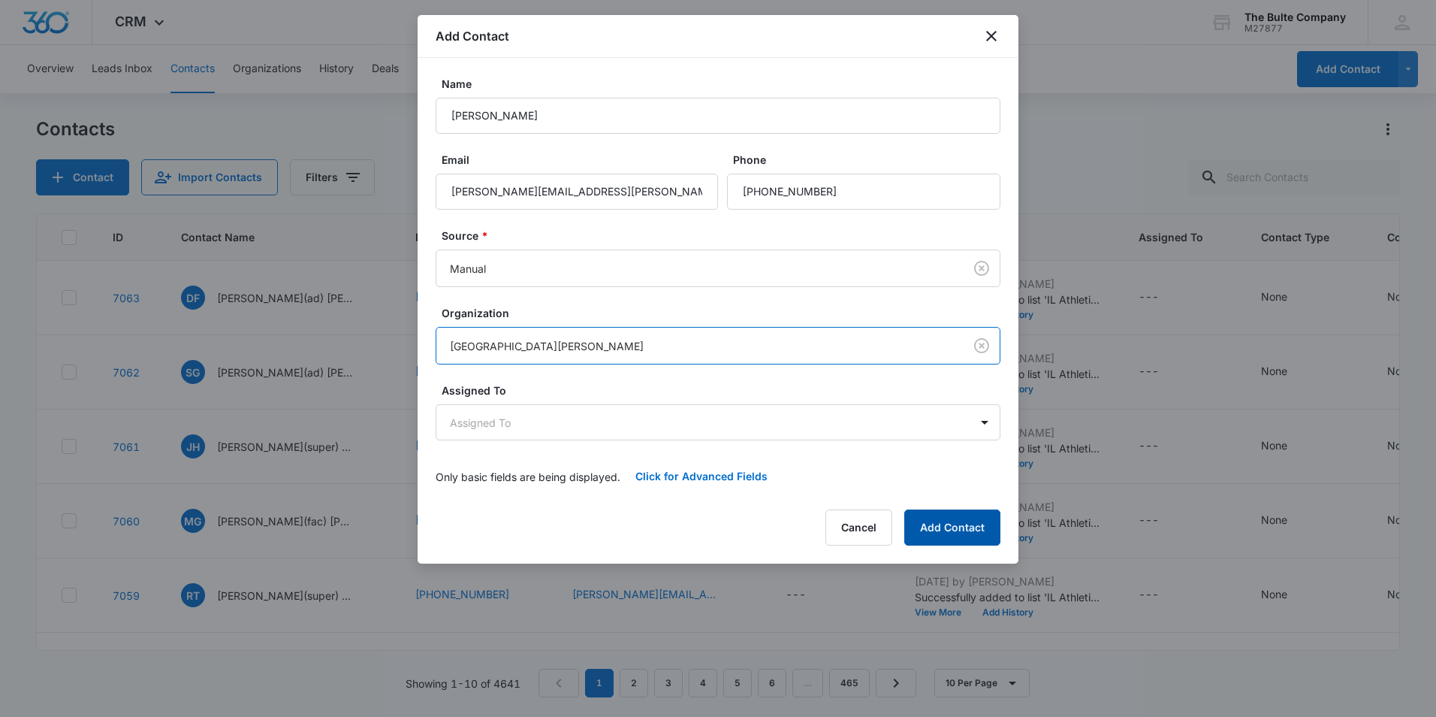
click at [934, 533] on button "Add Contact" at bounding box center [952, 527] width 96 height 36
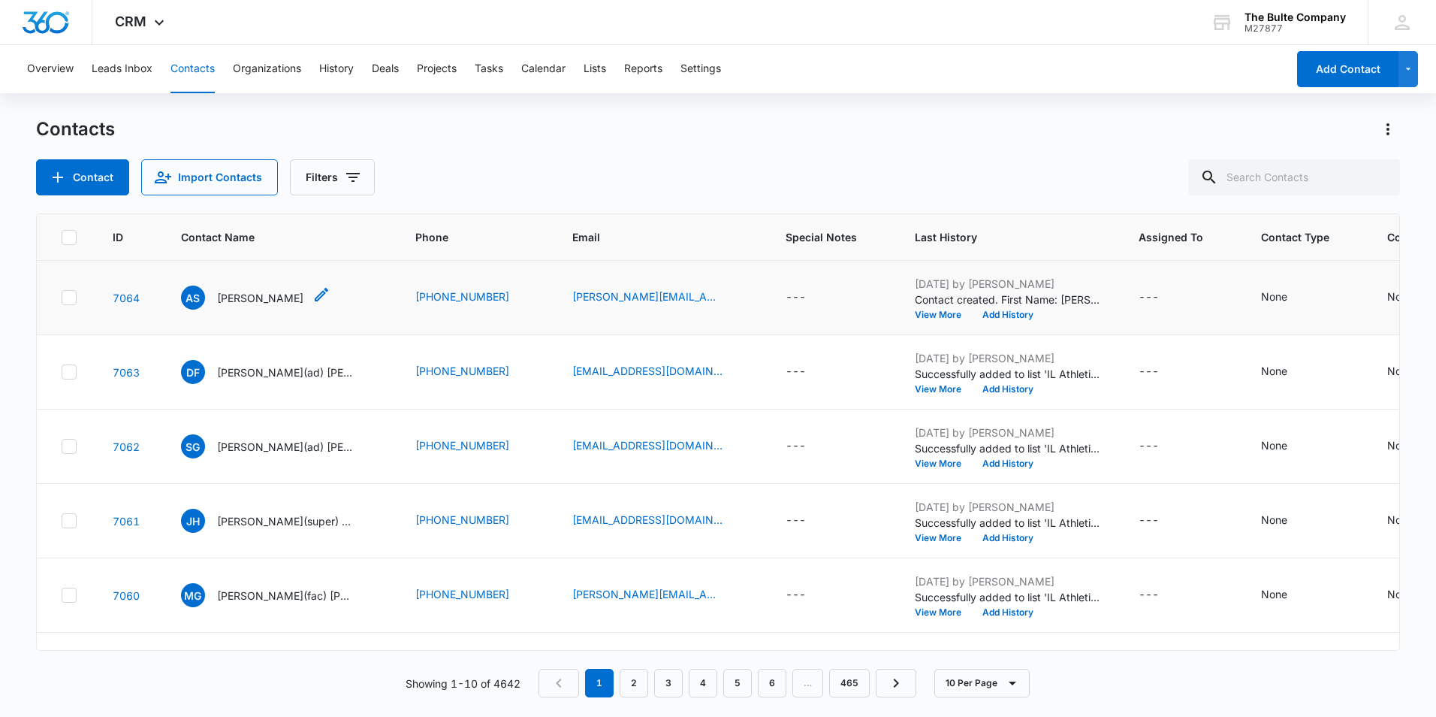
click at [312, 296] on icon "Contact Name - Amy Salvo - Select to Edit Field" at bounding box center [321, 294] width 18 height 18
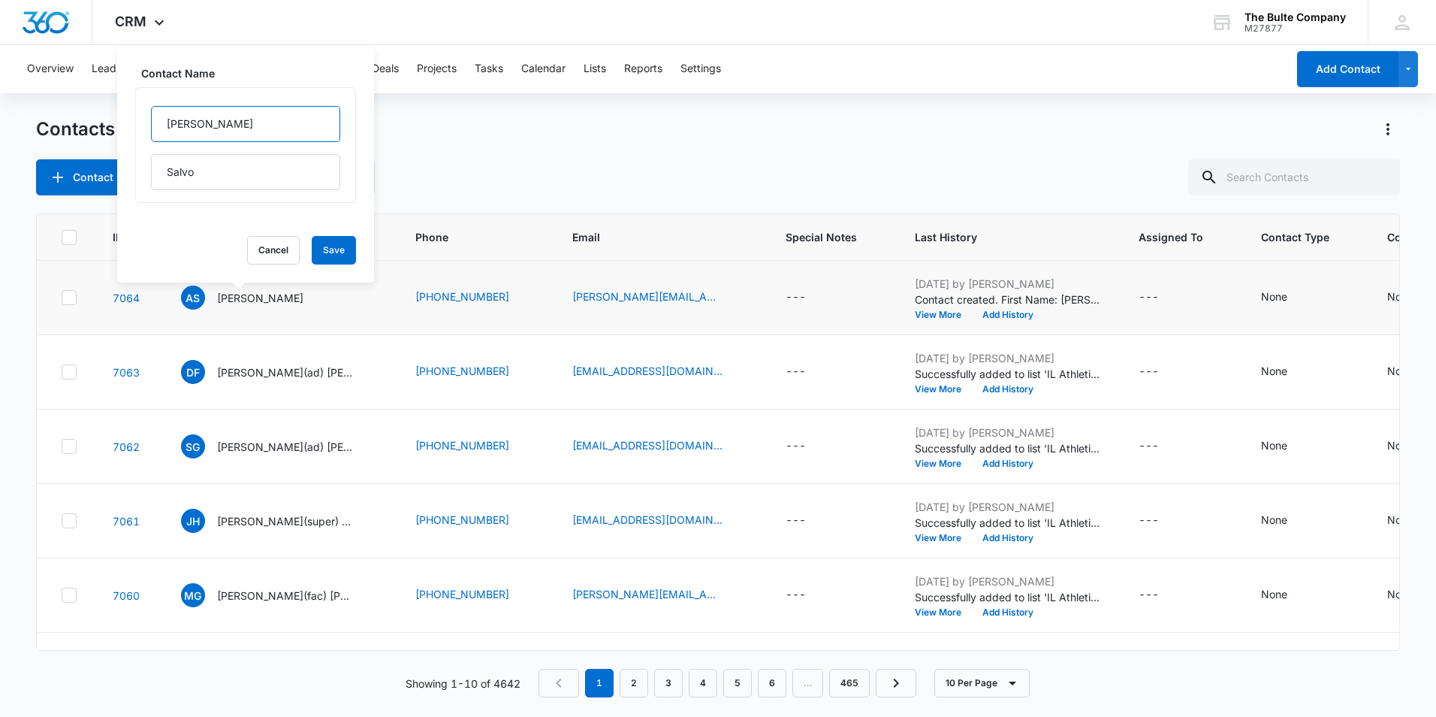
click at [240, 134] on input "[PERSON_NAME]" at bounding box center [245, 124] width 189 height 36
type input "[PERSON_NAME](Super)"
click at [312, 245] on button "Save" at bounding box center [334, 250] width 44 height 29
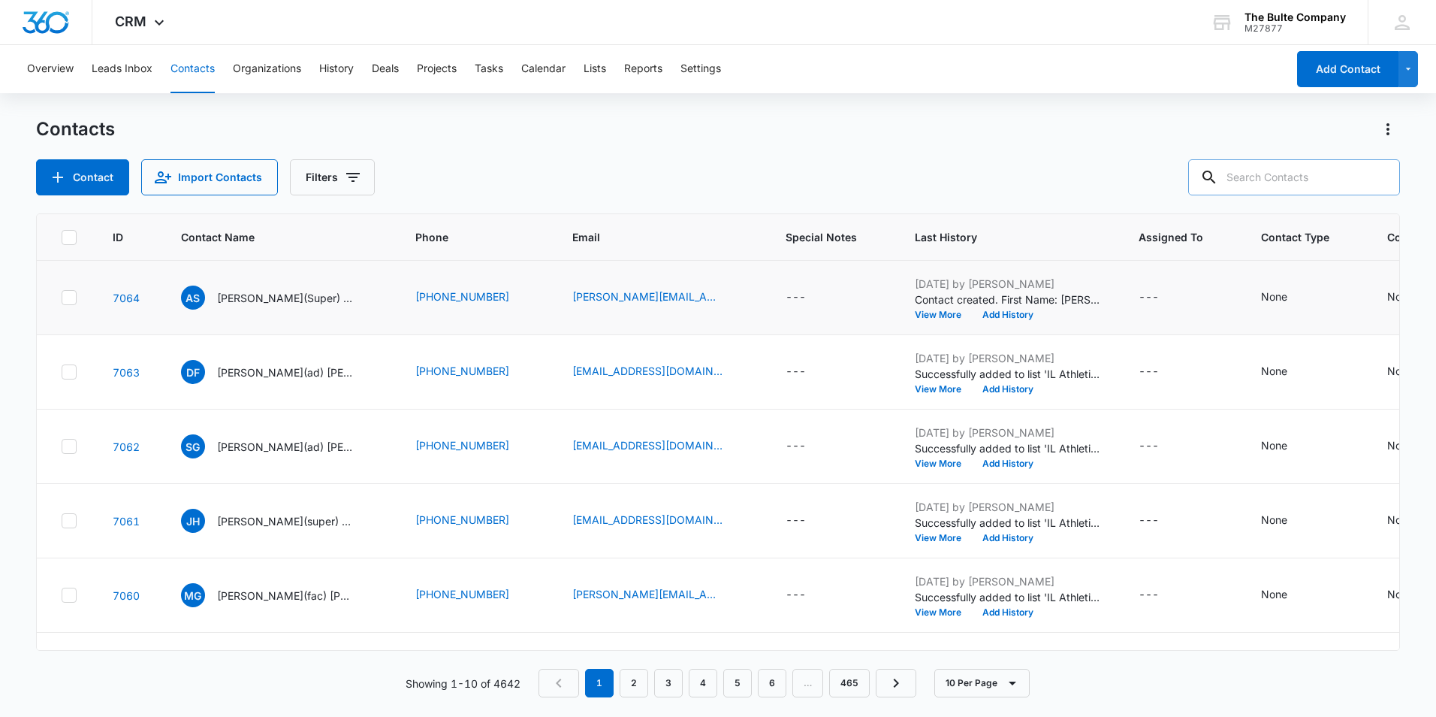
click at [1286, 173] on input "text" at bounding box center [1294, 177] width 212 height 36
click at [62, 181] on icon "Add Contact" at bounding box center [58, 177] width 18 height 18
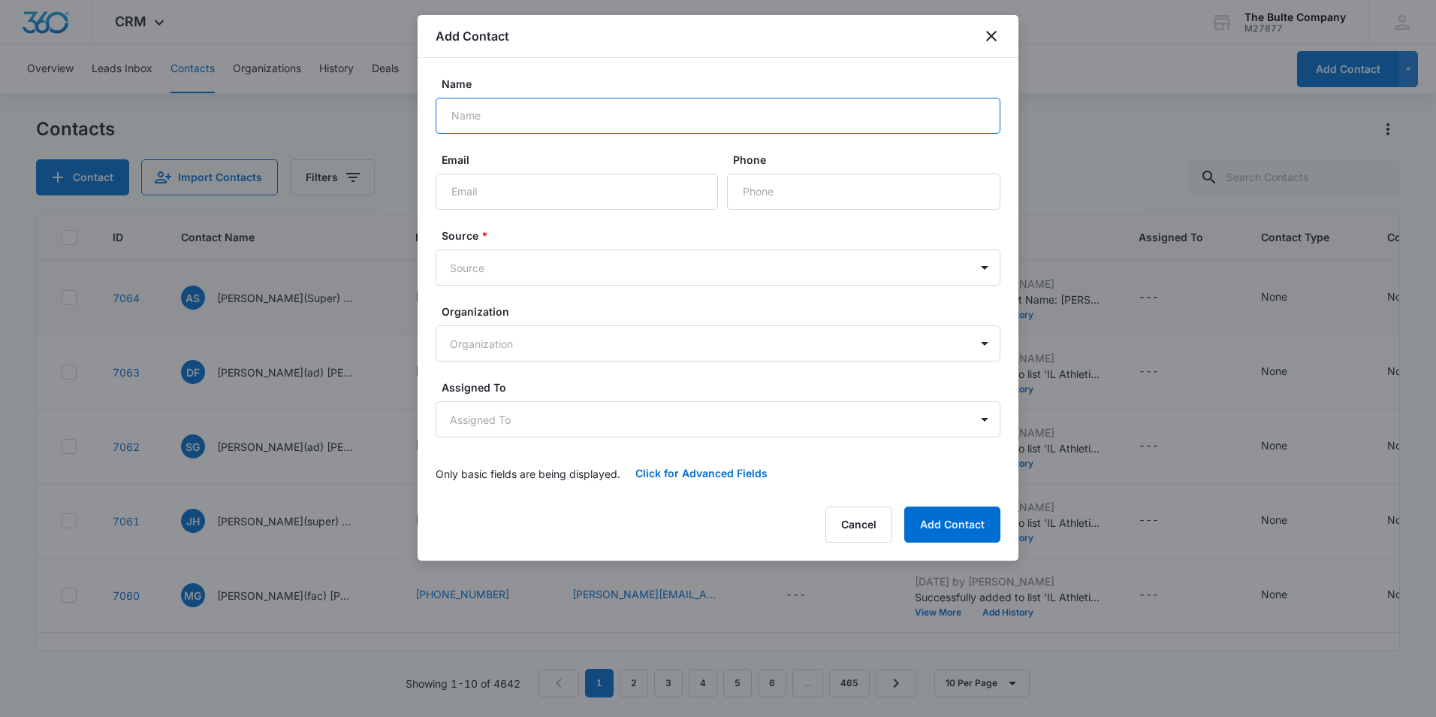
click at [560, 113] on input "Name" at bounding box center [718, 116] width 565 height 36
paste input "[PERSON_NAME]"
click at [508, 185] on input "Email" at bounding box center [577, 191] width 282 height 36
click at [475, 116] on input "[PERSON_NAME]" at bounding box center [718, 116] width 565 height 36
type input "[PERSON_NAME](Fac) [PERSON_NAME]"
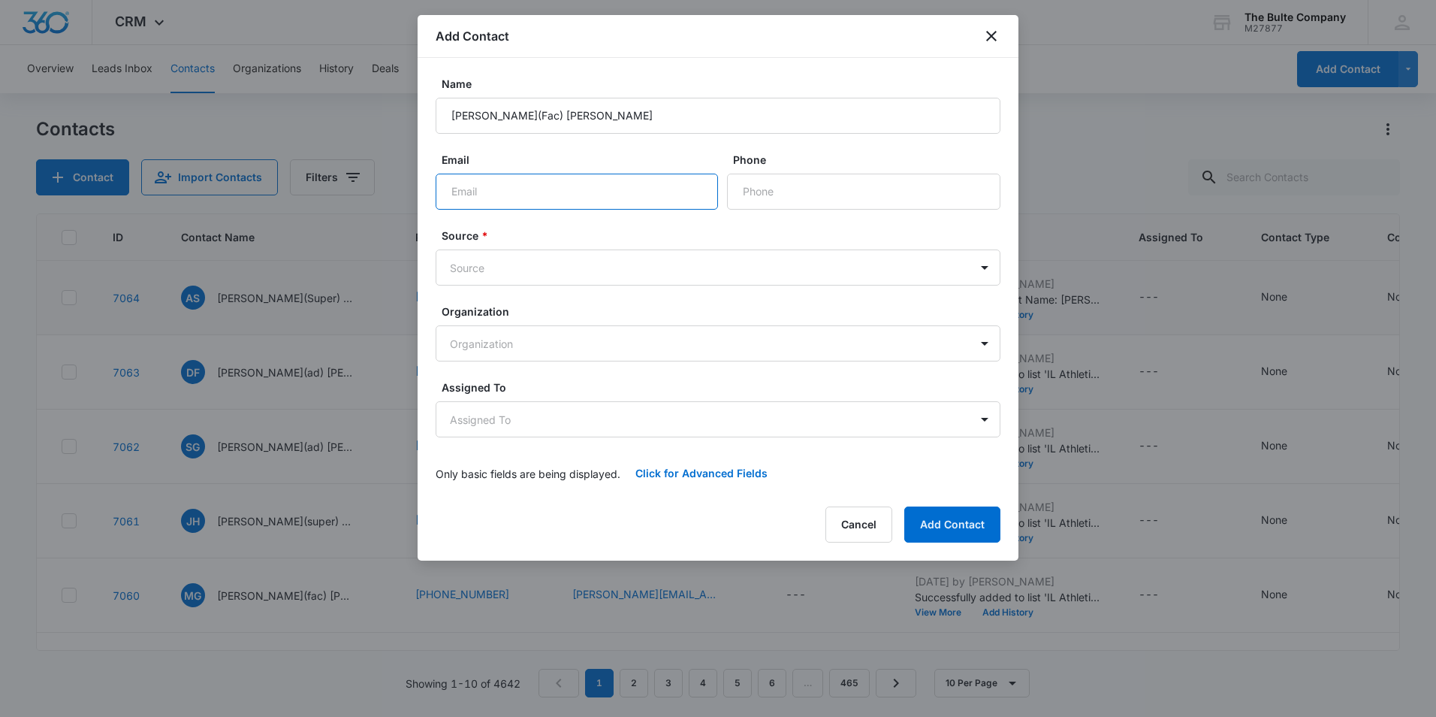
click at [616, 200] on input "Email" at bounding box center [577, 191] width 282 height 36
paste input "[PERSON_NAME].[PERSON_NAME]@wrightcity.k12.mo.u"
type input "[PERSON_NAME][EMAIL_ADDRESS][PERSON_NAME][DOMAIN_NAME]"
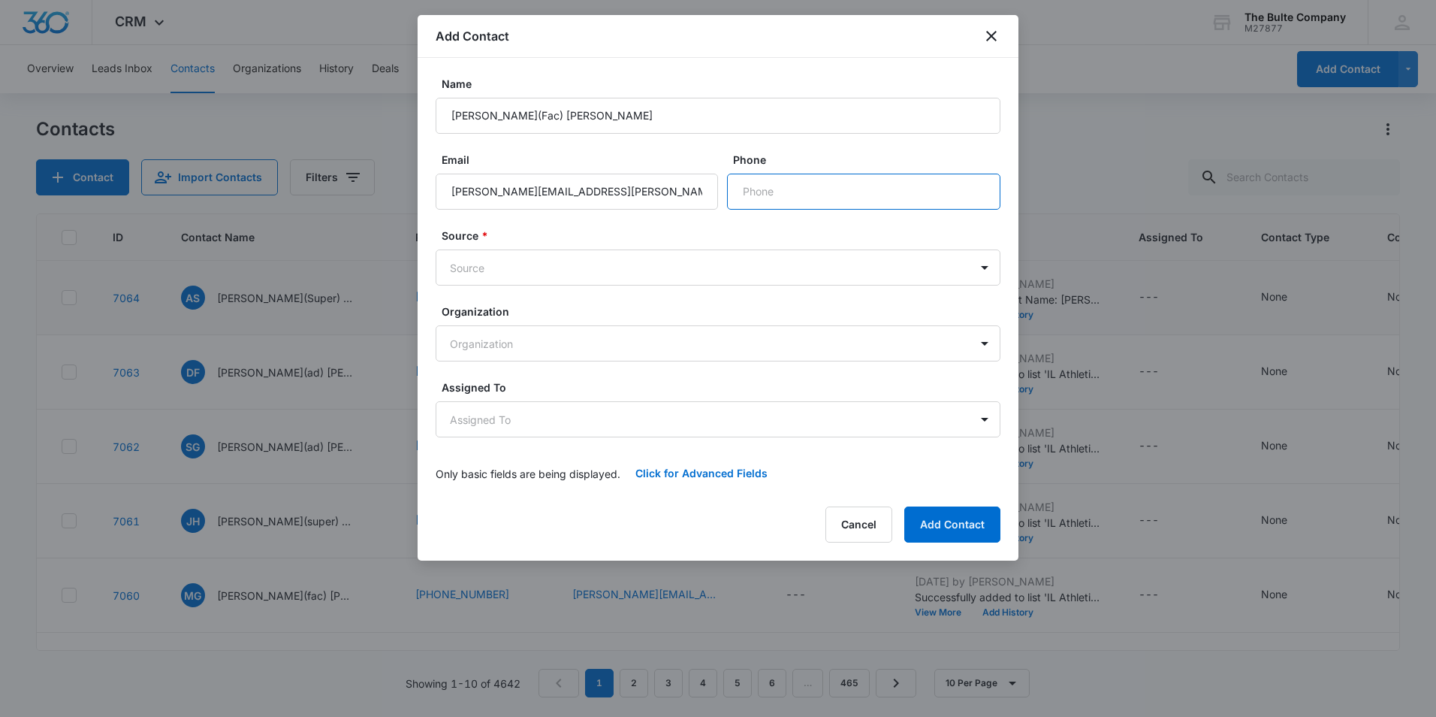
click at [800, 198] on input "Phone" at bounding box center [863, 191] width 273 height 36
paste input "[PHONE_NUMBER]"
type input "[PHONE_NUMBER]"
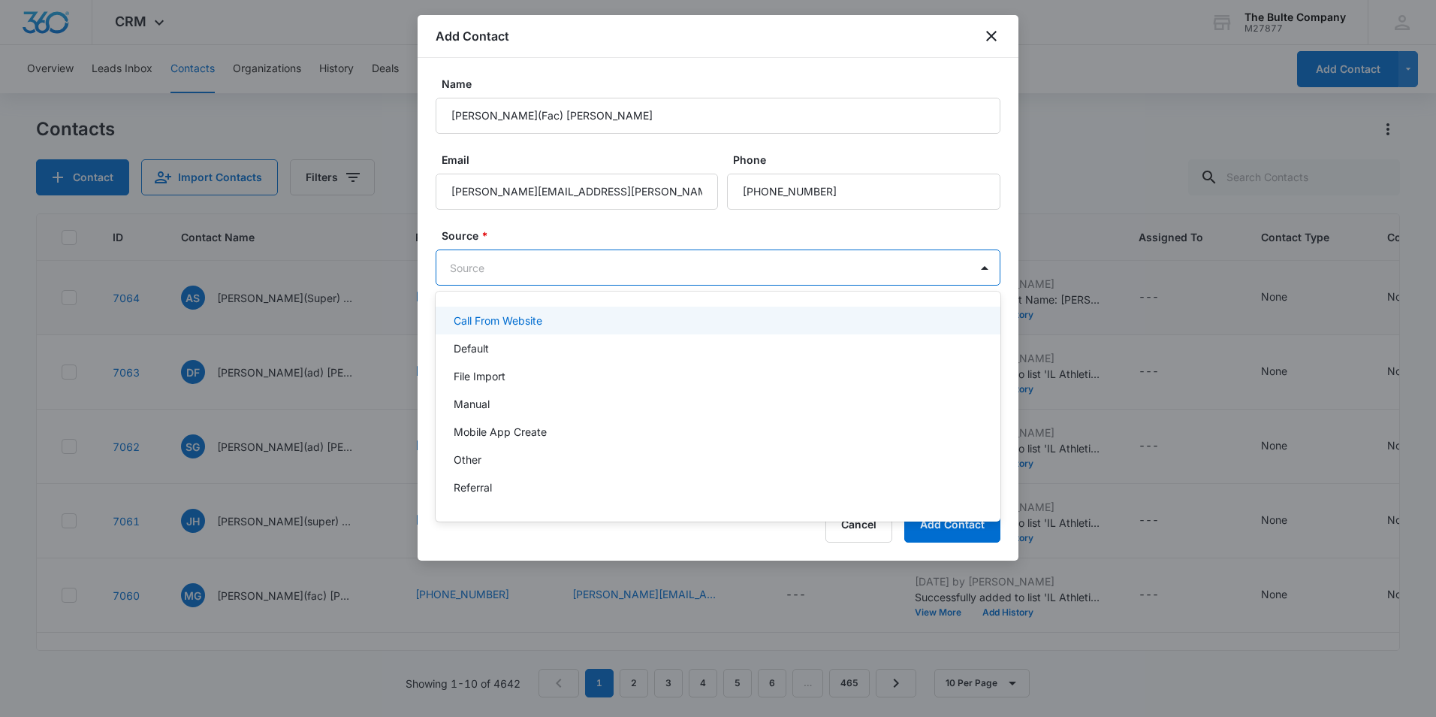
click at [623, 261] on body "CRM Apps Reputation Websites Forms CRM Email Social Content Ads Intelligence Fi…" at bounding box center [718, 358] width 1436 height 717
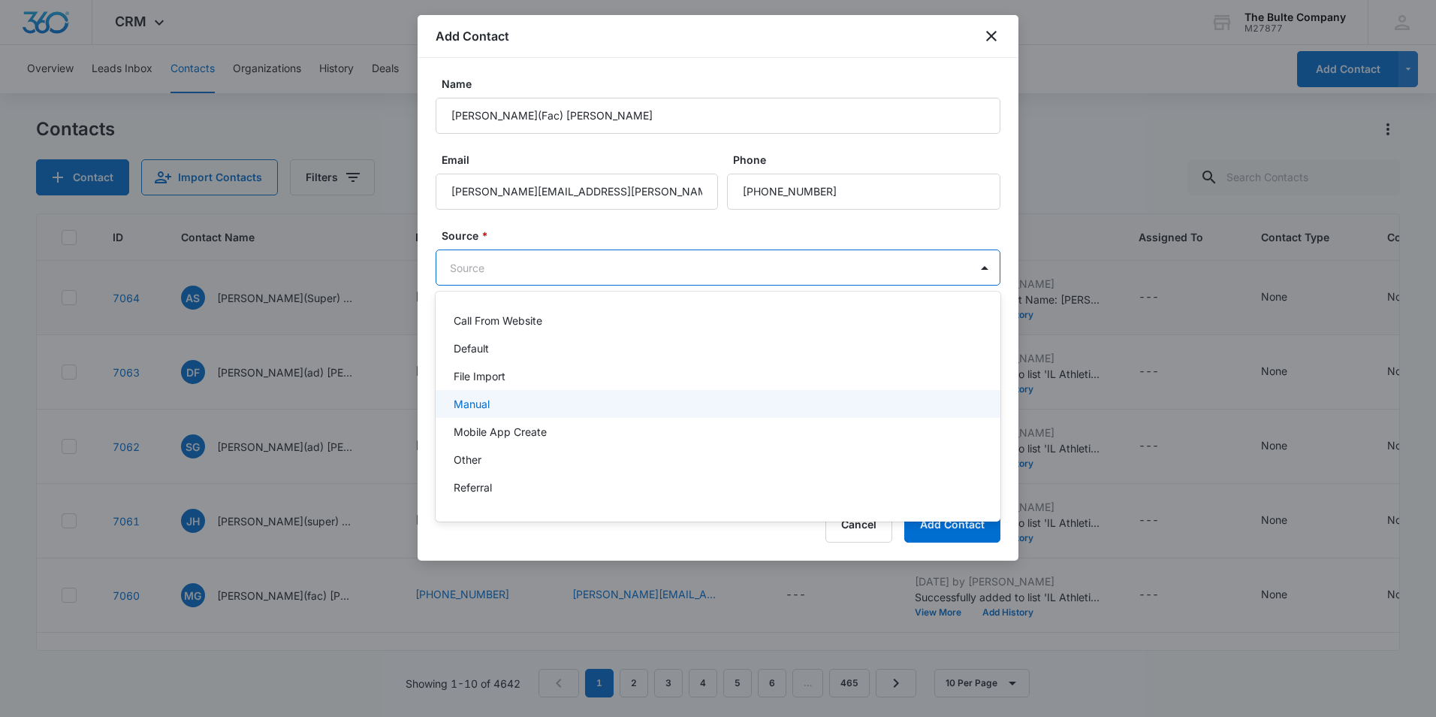
click at [595, 400] on div "Manual" at bounding box center [717, 404] width 526 height 16
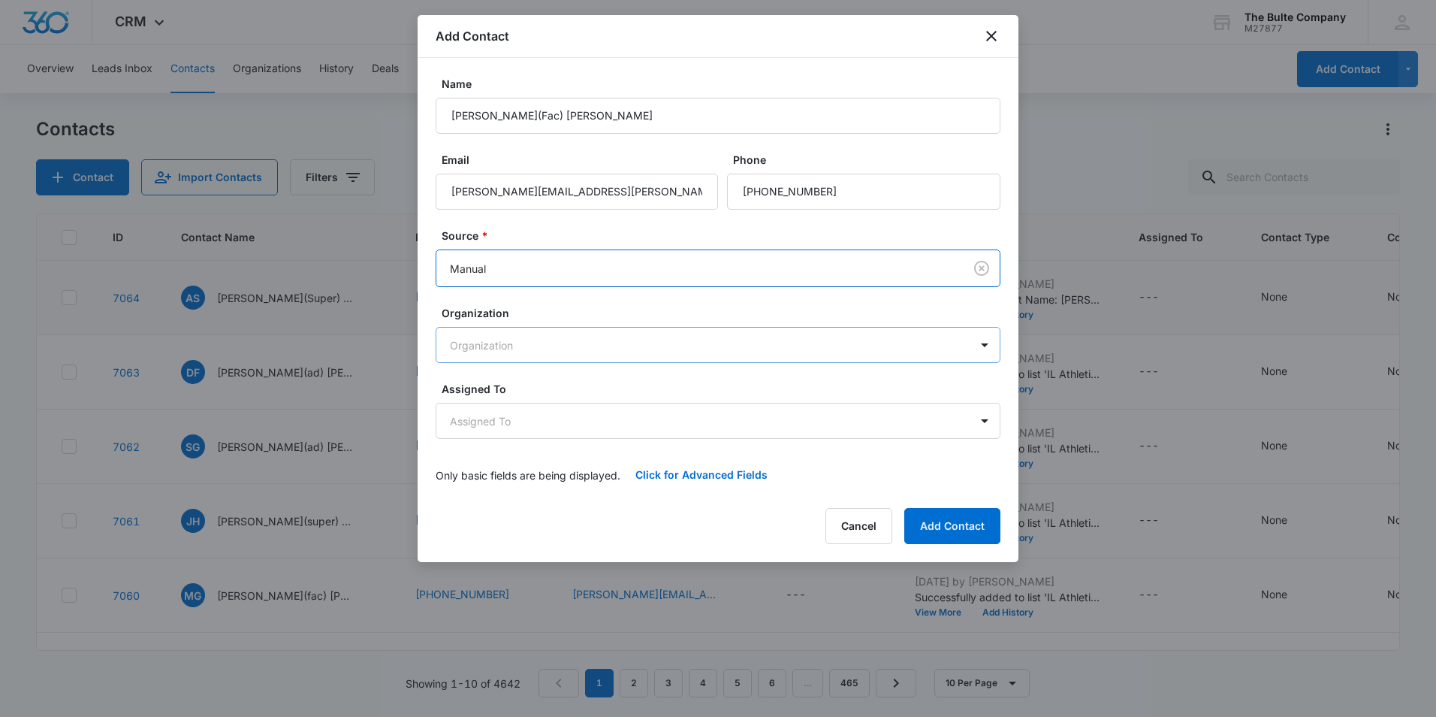
click at [599, 348] on body "CRM Apps Reputation Websites Forms CRM Email Social Content Ads Intelligence Fi…" at bounding box center [718, 358] width 1436 height 717
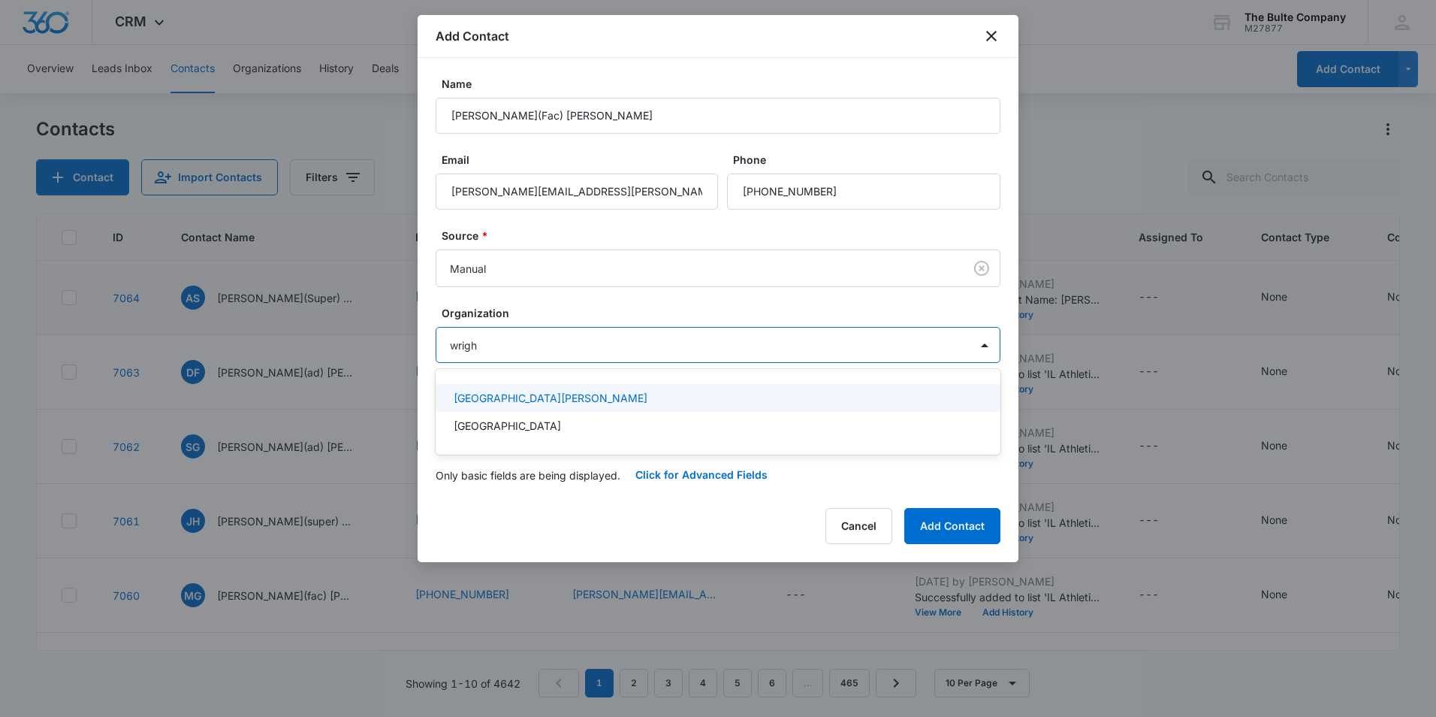
type input "[PERSON_NAME]"
click at [584, 400] on div "[GEOGRAPHIC_DATA][PERSON_NAME]" at bounding box center [717, 398] width 526 height 16
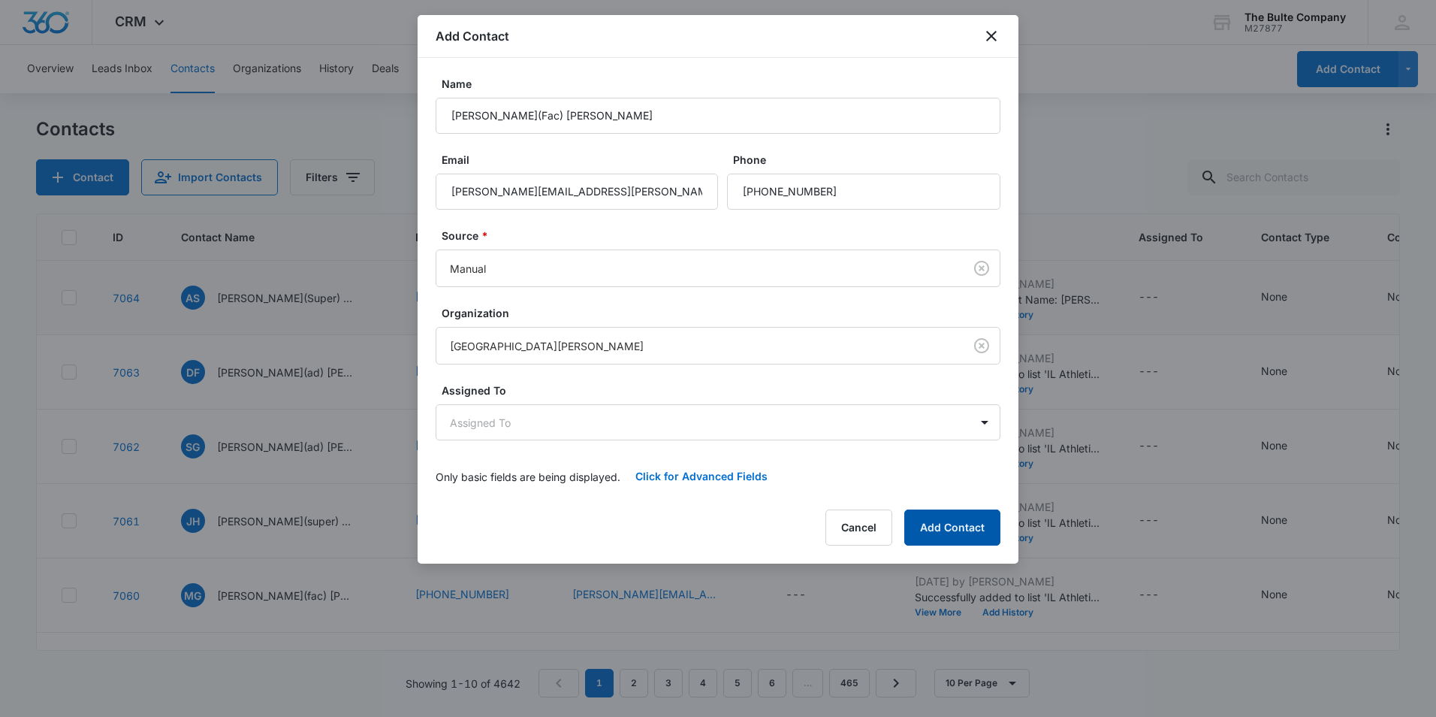
click at [957, 516] on button "Add Contact" at bounding box center [952, 527] width 96 height 36
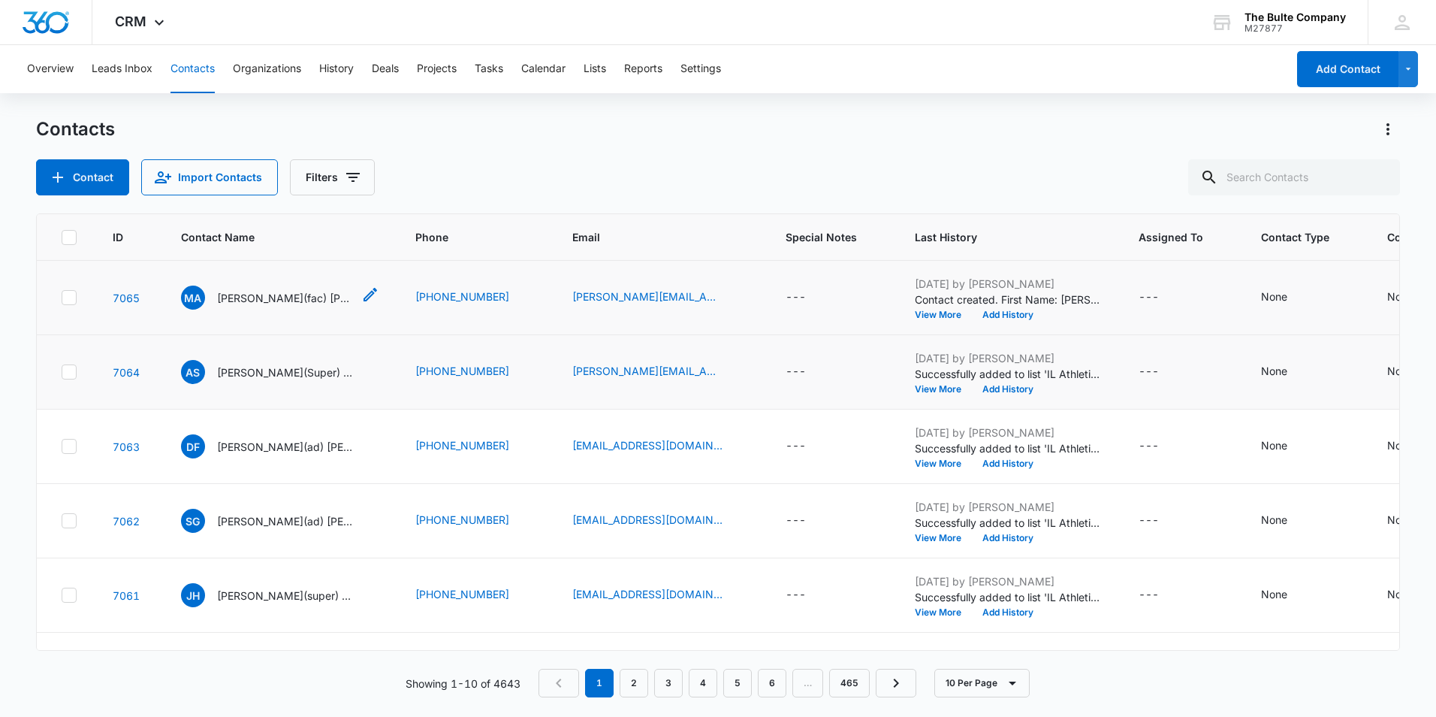
click at [300, 301] on p "[PERSON_NAME](fac) [PERSON_NAME]" at bounding box center [284, 298] width 135 height 16
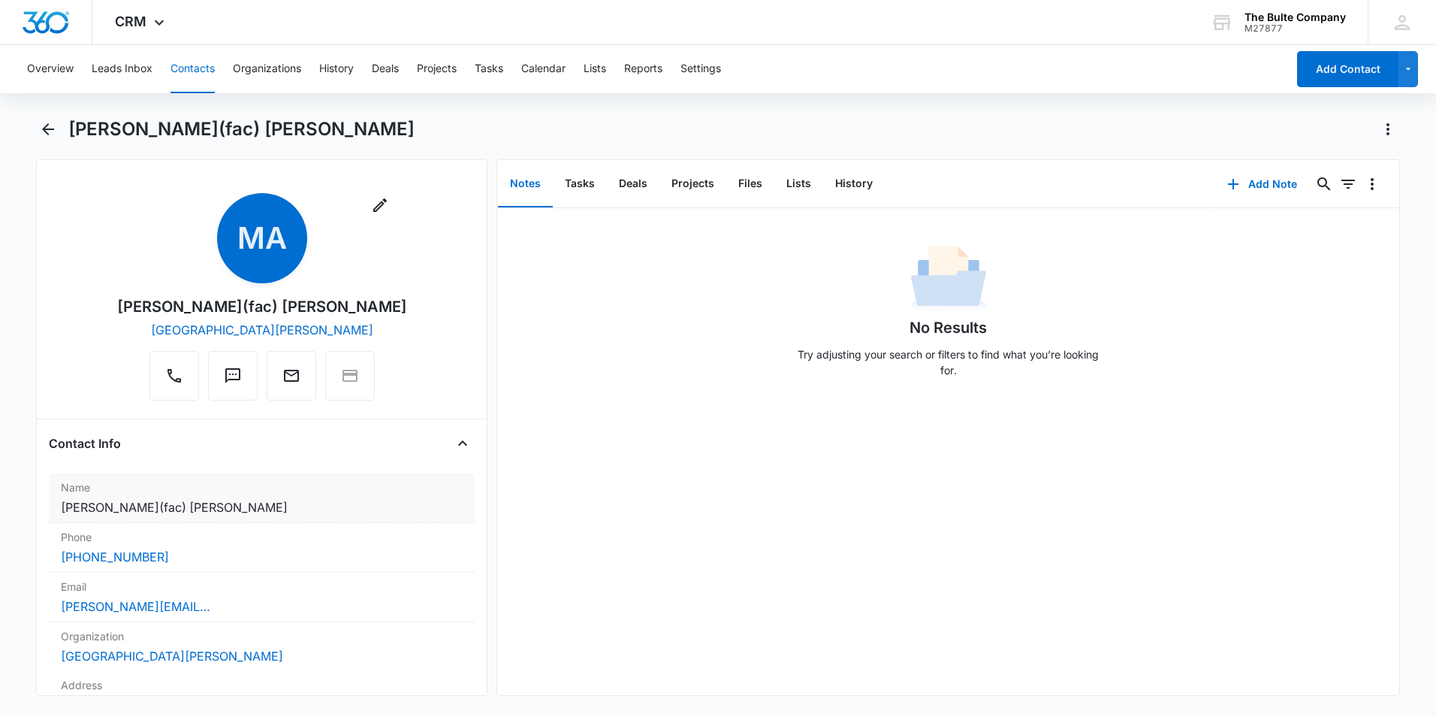
scroll to position [225, 0]
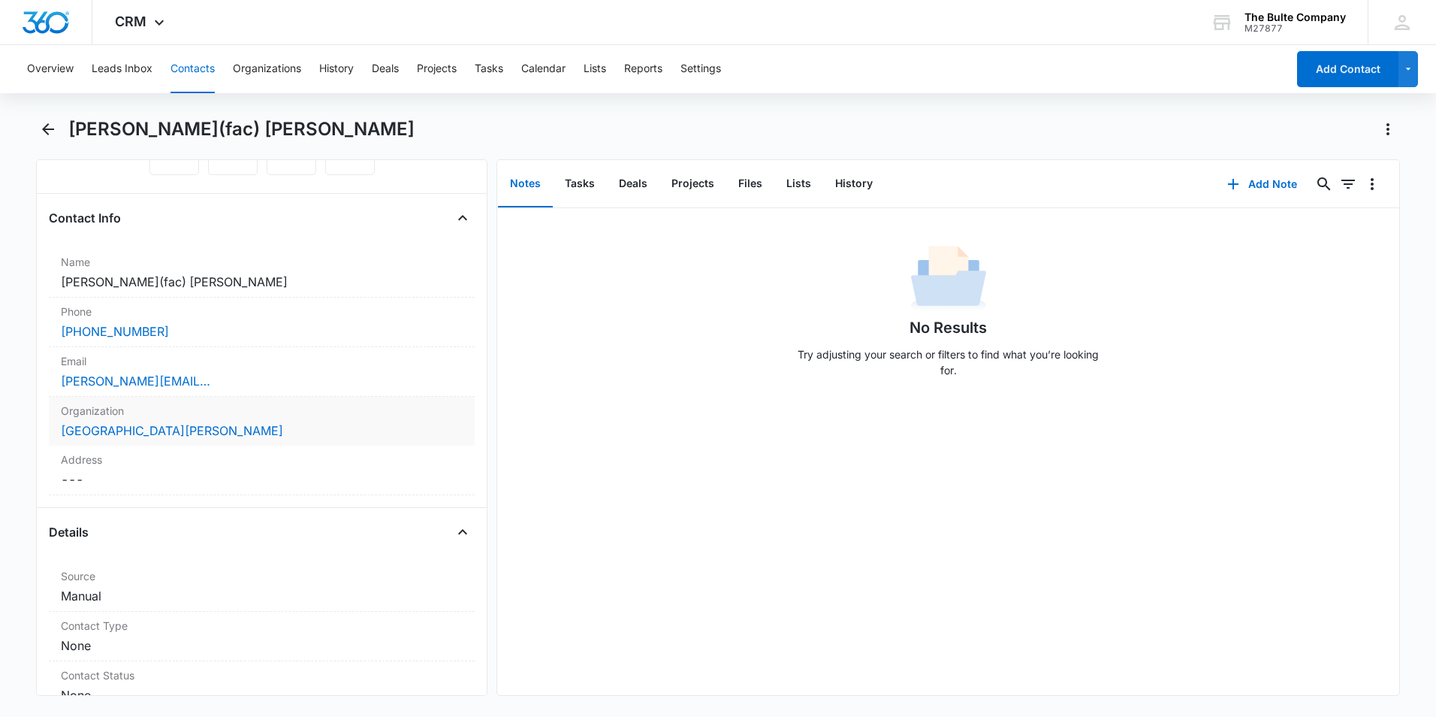
click at [227, 419] on div "Organization Cancel Save Changes [GEOGRAPHIC_DATA][PERSON_NAME]" at bounding box center [262, 421] width 426 height 49
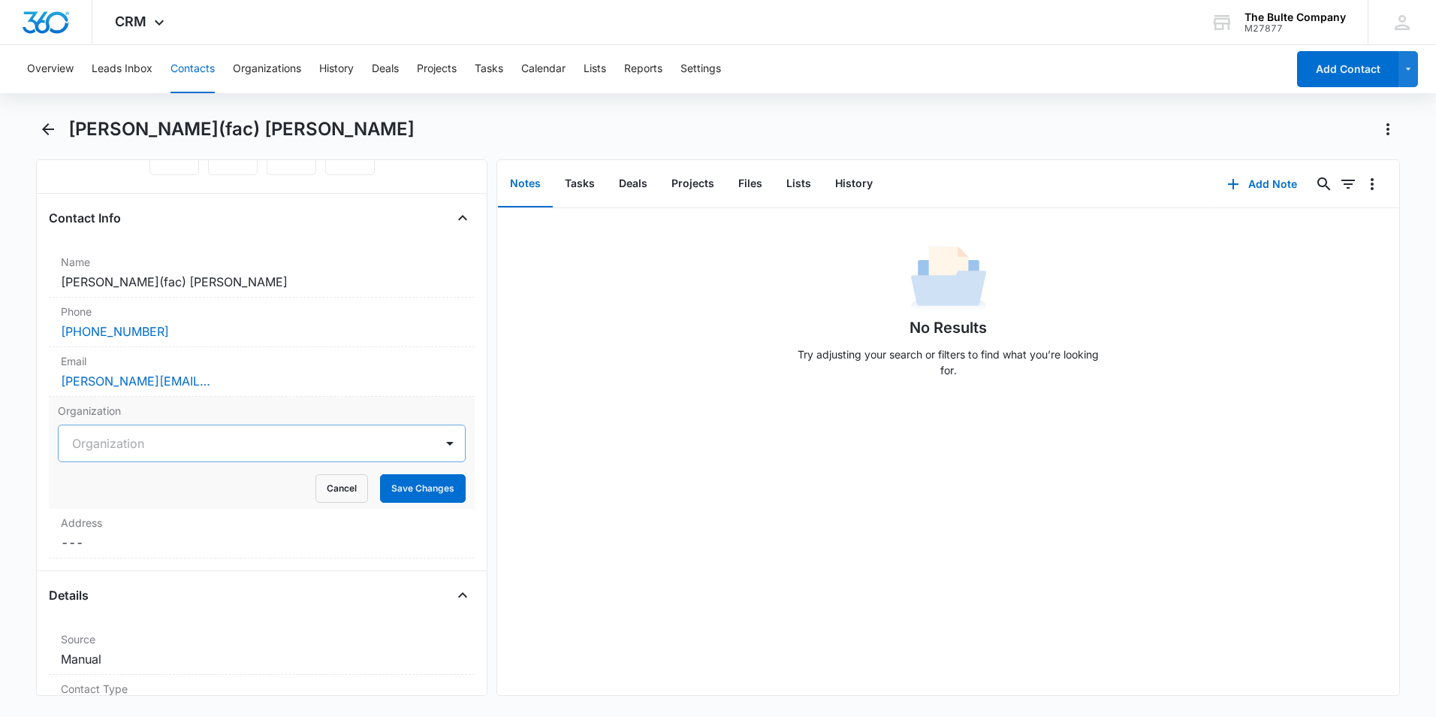
click at [392, 439] on div at bounding box center [243, 443] width 343 height 21
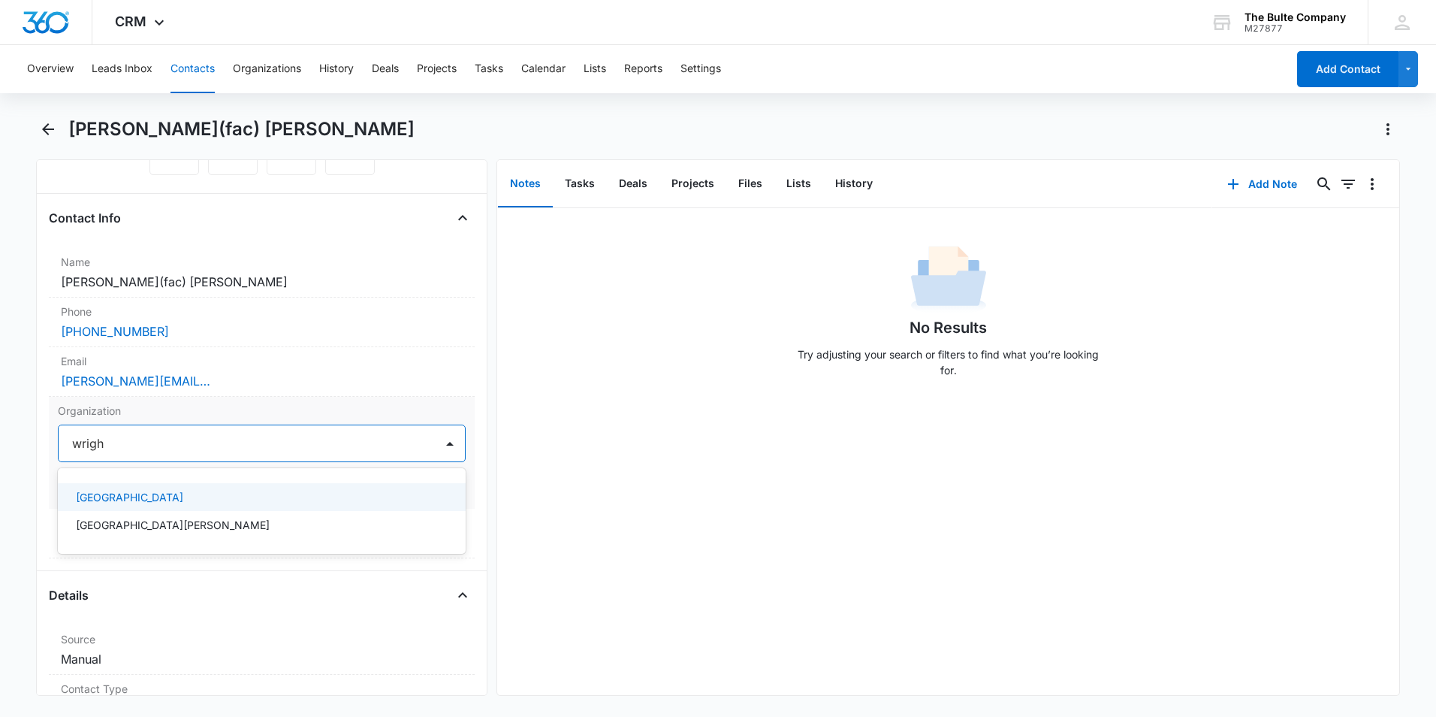
type input "[PERSON_NAME]"
click at [183, 492] on p "[GEOGRAPHIC_DATA]" at bounding box center [129, 497] width 107 height 16
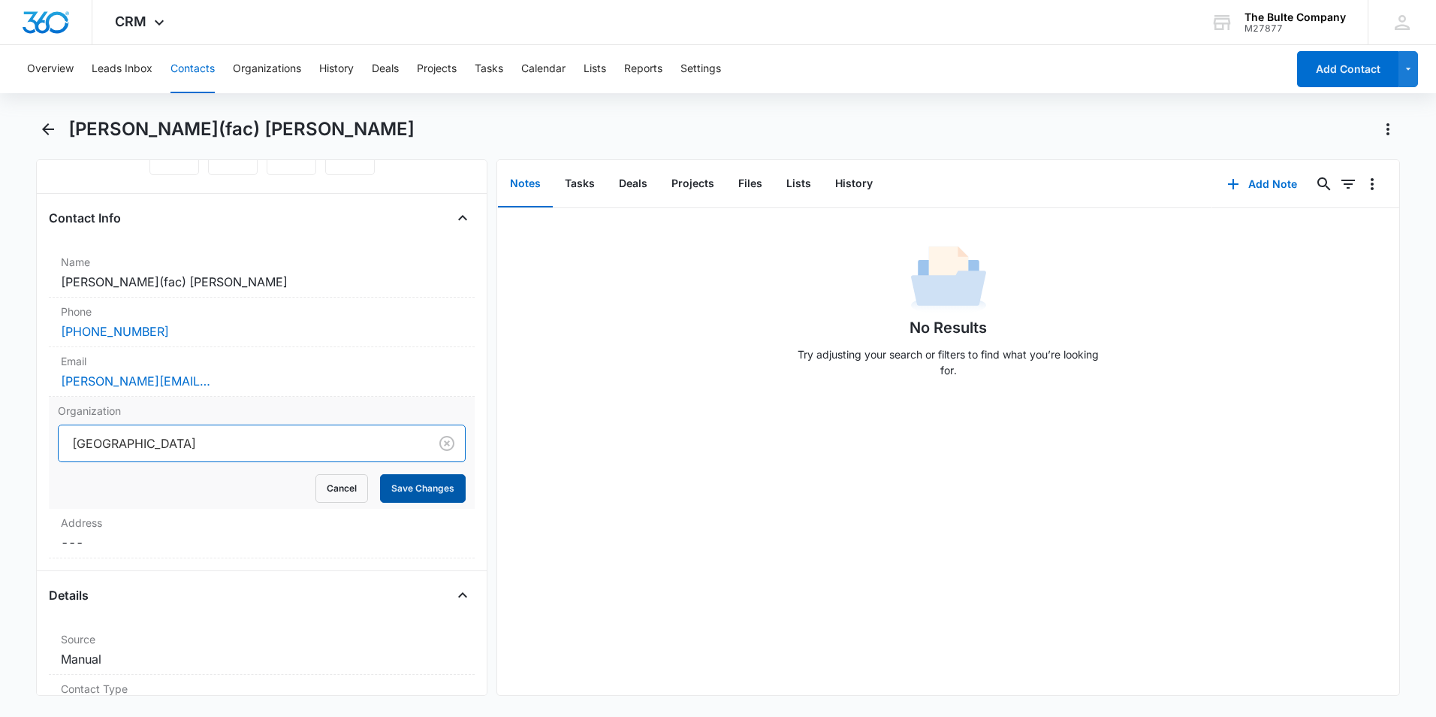
click at [390, 487] on button "Save Changes" at bounding box center [423, 488] width 86 height 29
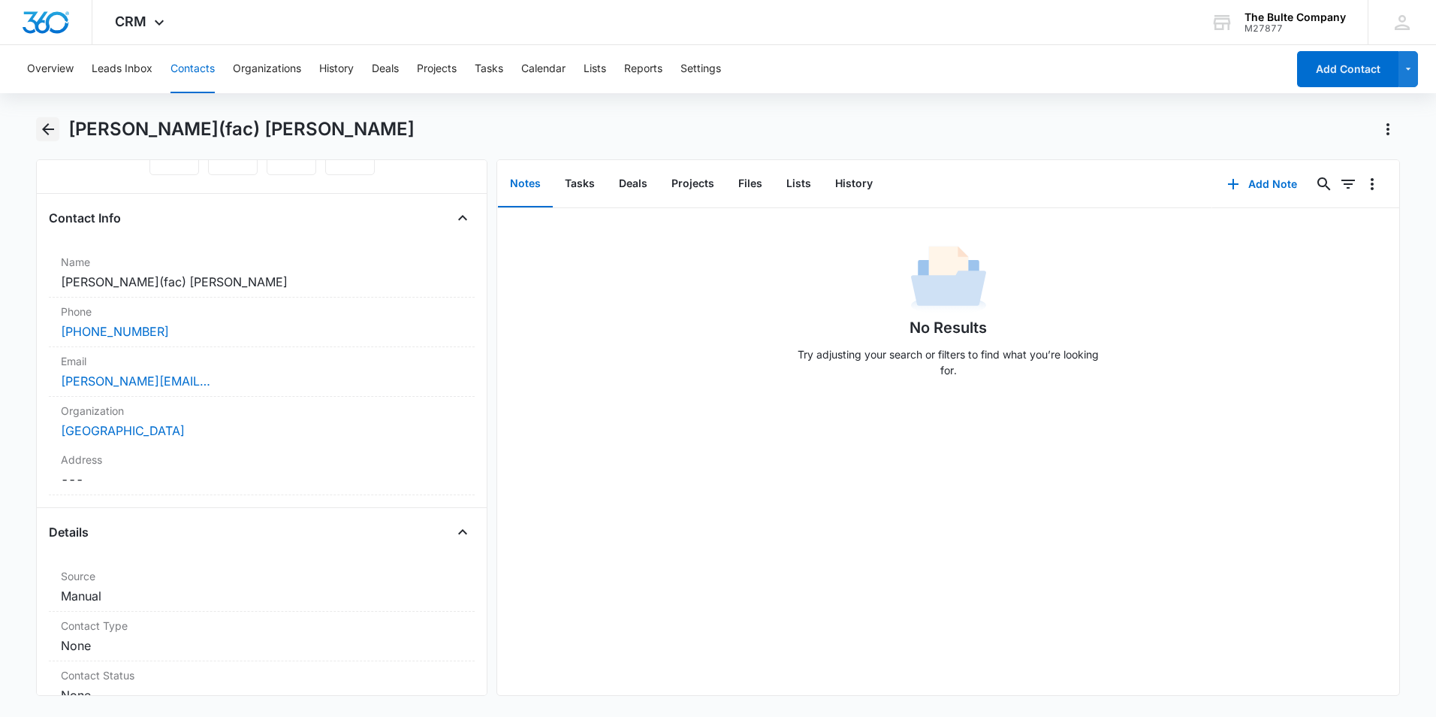
click at [48, 133] on icon "Back" at bounding box center [48, 129] width 18 height 18
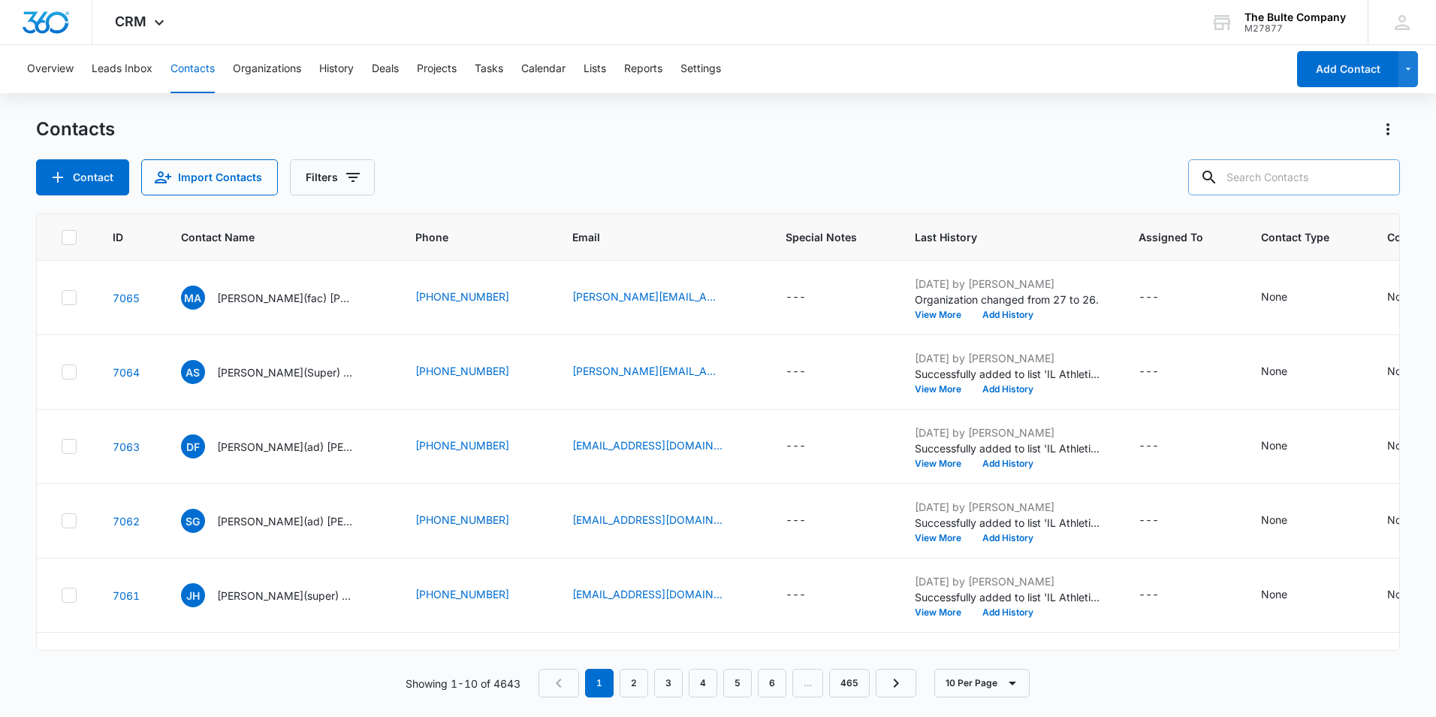
click at [1252, 181] on input "text" at bounding box center [1294, 177] width 212 height 36
type input "[PERSON_NAME]"
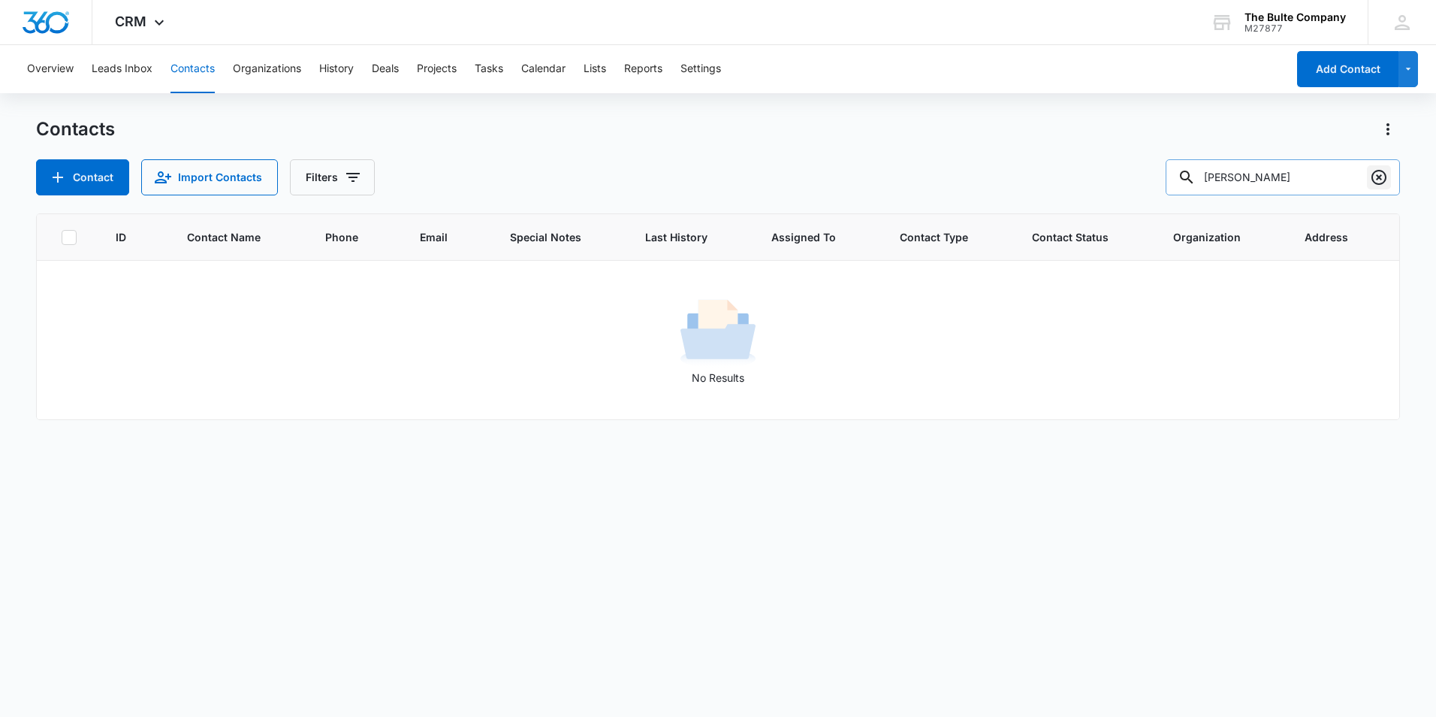
click at [1382, 177] on icon "Clear" at bounding box center [1379, 177] width 18 height 18
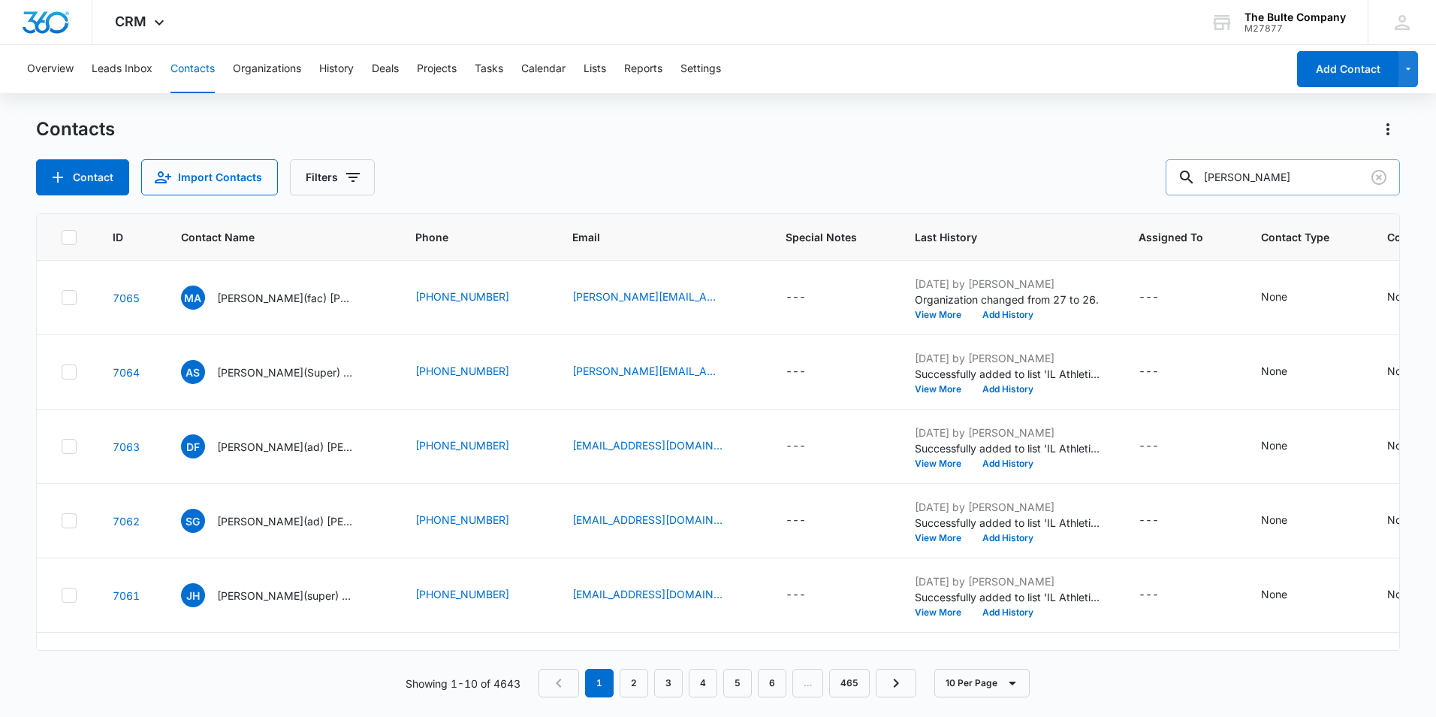
type input "[PERSON_NAME]"
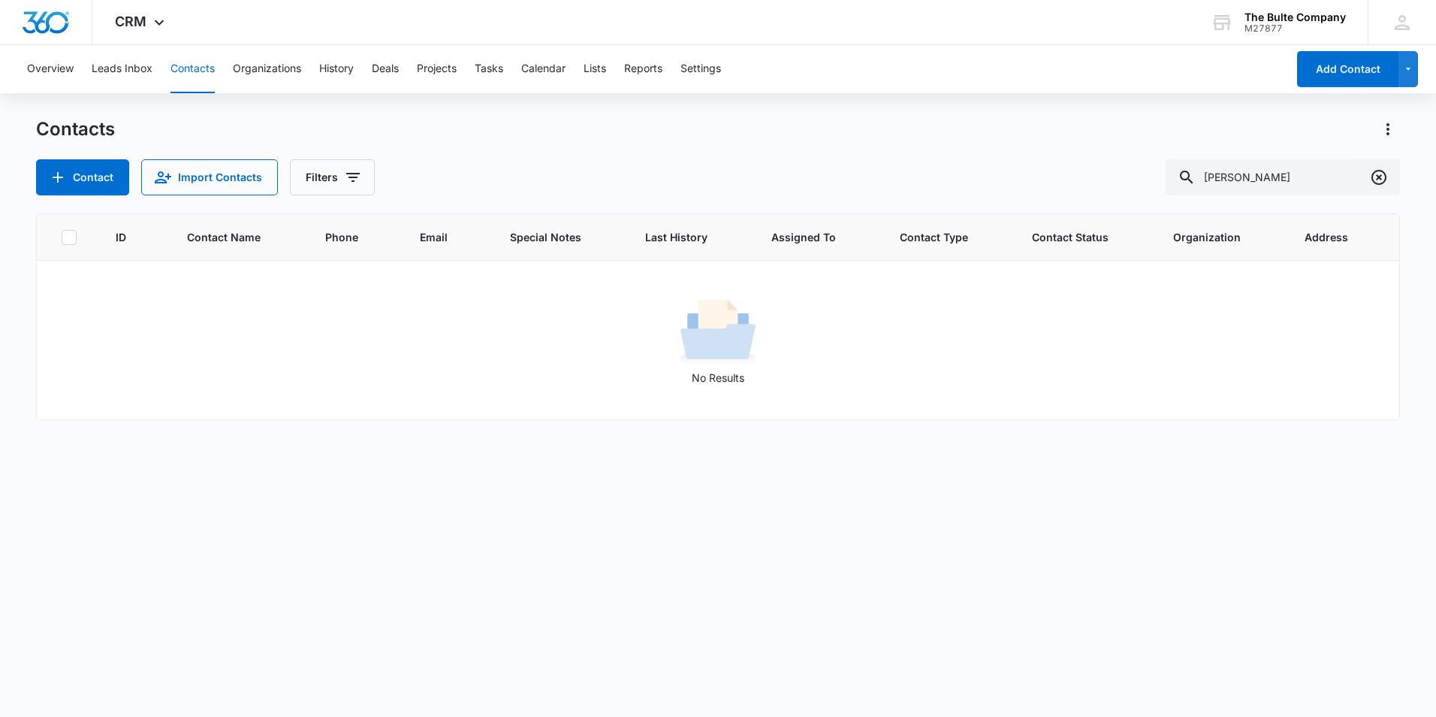
click at [1374, 177] on icon "Clear" at bounding box center [1379, 177] width 18 height 18
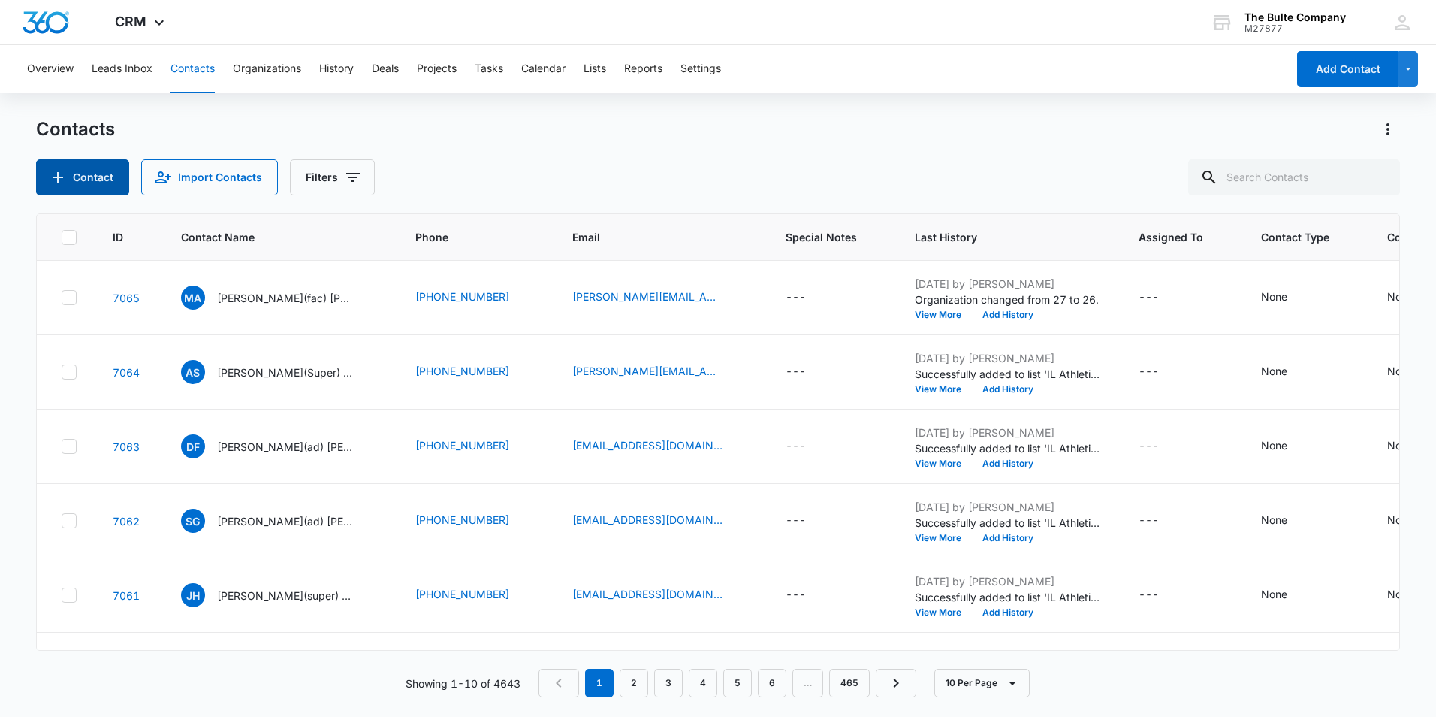
click at [80, 177] on button "Contact" at bounding box center [82, 177] width 93 height 36
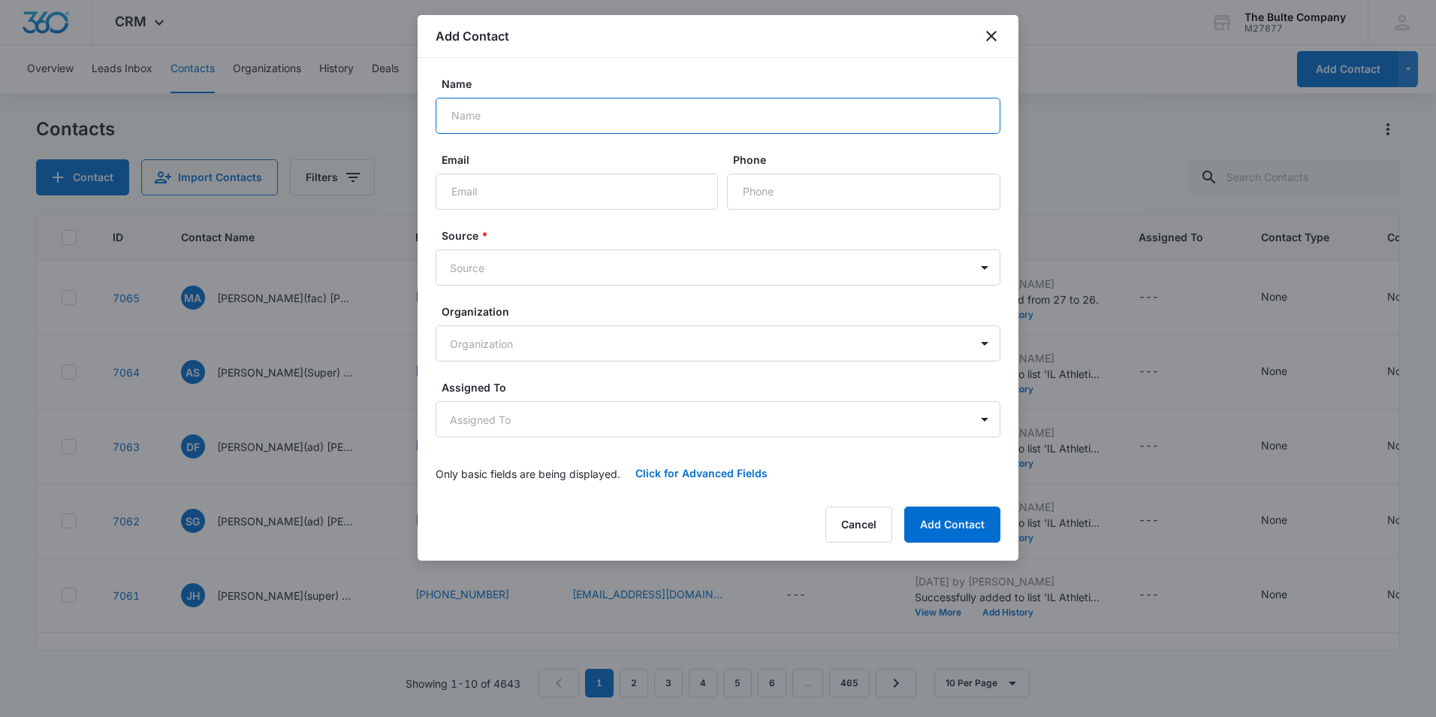
paste input "[PERSON_NAME]"
click at [491, 116] on input "[PERSON_NAME]" at bounding box center [718, 116] width 565 height 36
type input "[PERSON_NAME](AD) [PERSON_NAME]"
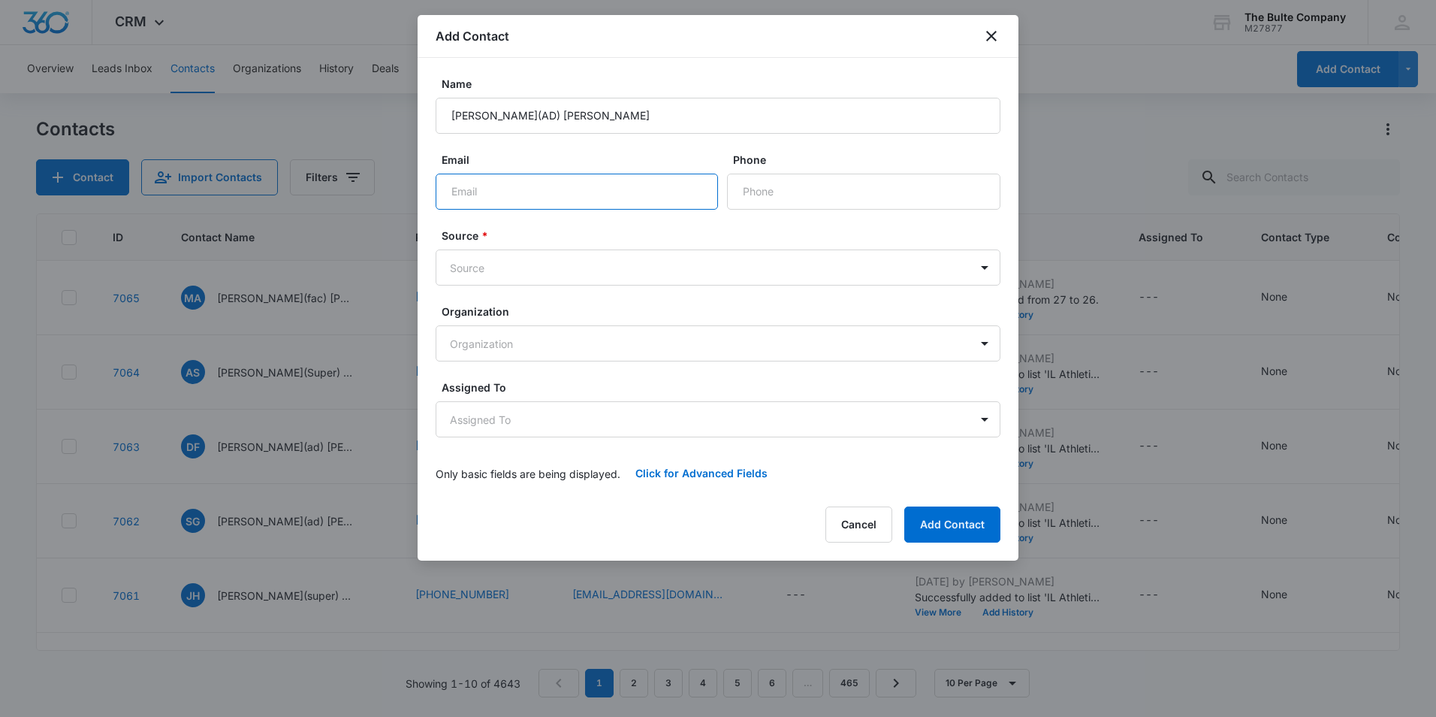
click at [621, 194] on input "Email" at bounding box center [577, 191] width 282 height 36
paste input "[PERSON_NAME][EMAIL_ADDRESS][DOMAIN_NAME]"
type input "[PERSON_NAME][EMAIL_ADDRESS][DOMAIN_NAME]"
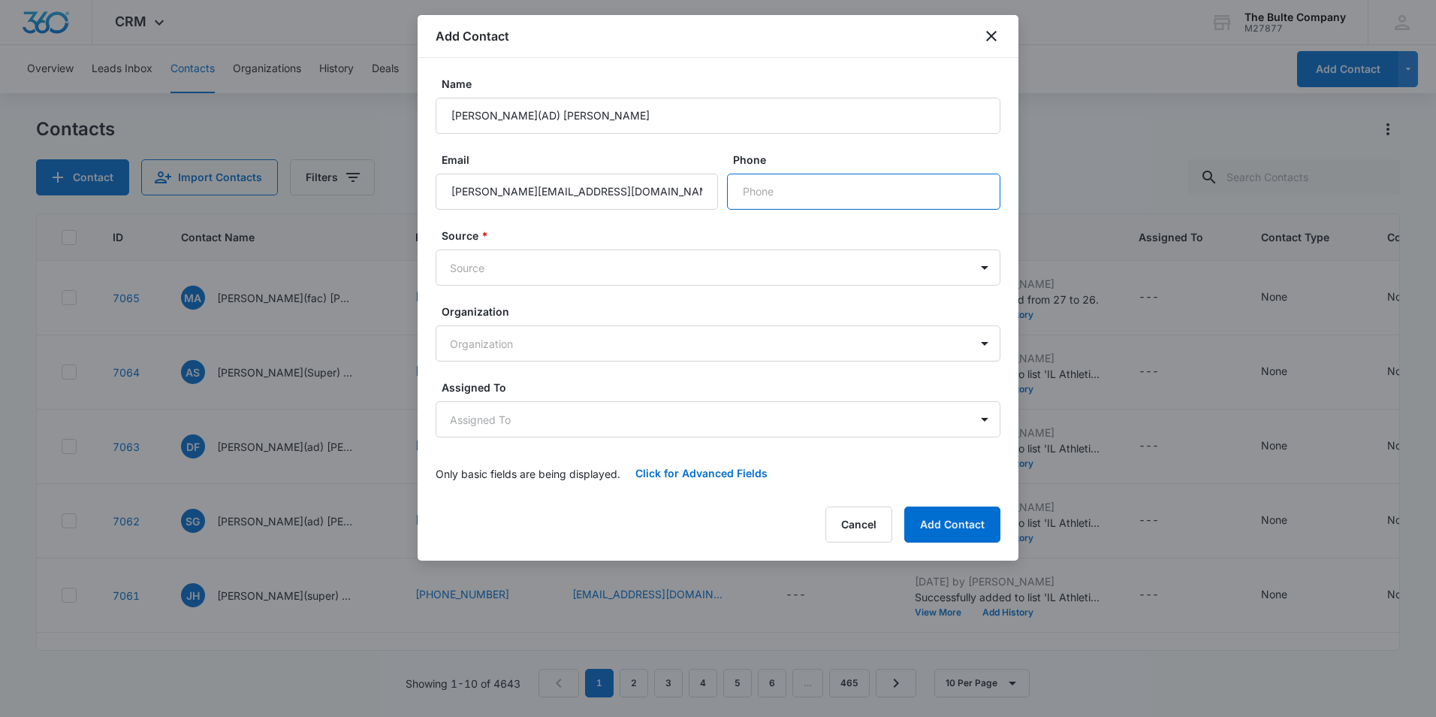
click at [810, 201] on input "Phone" at bounding box center [863, 191] width 273 height 36
paste input "[PHONE_NUMBER]"
type input "[PHONE_NUMBER]"
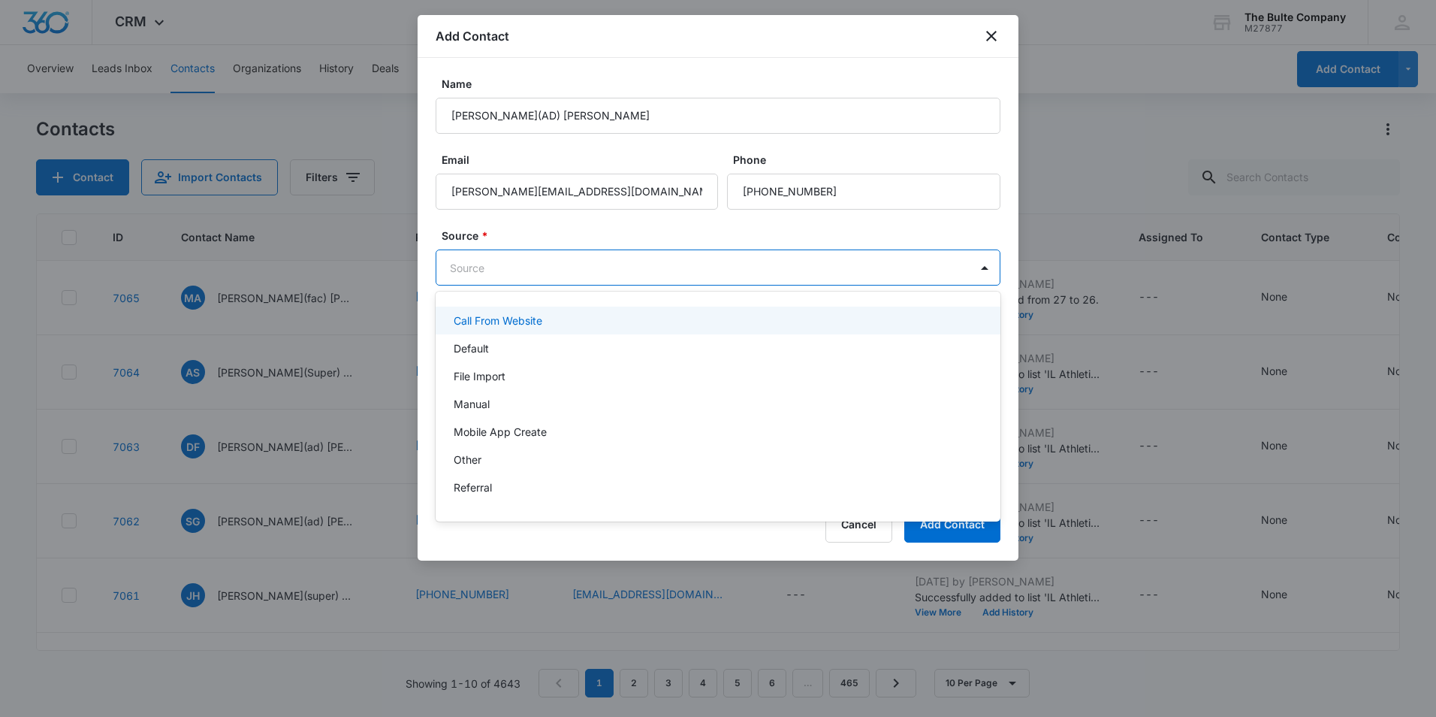
click at [599, 259] on body "CRM Apps Reputation Websites Forms CRM Email Social Content Ads Intelligence Fi…" at bounding box center [718, 358] width 1436 height 717
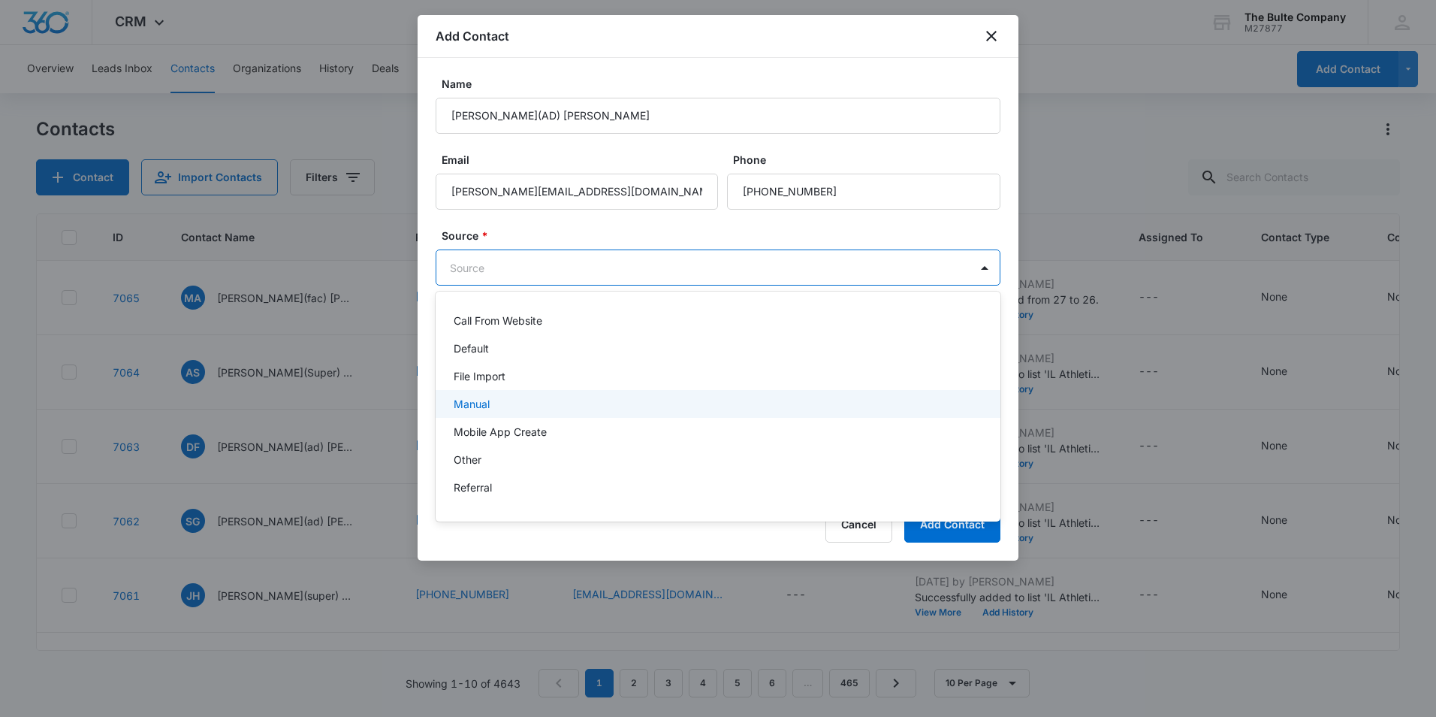
click at [590, 393] on div "Manual" at bounding box center [718, 404] width 565 height 28
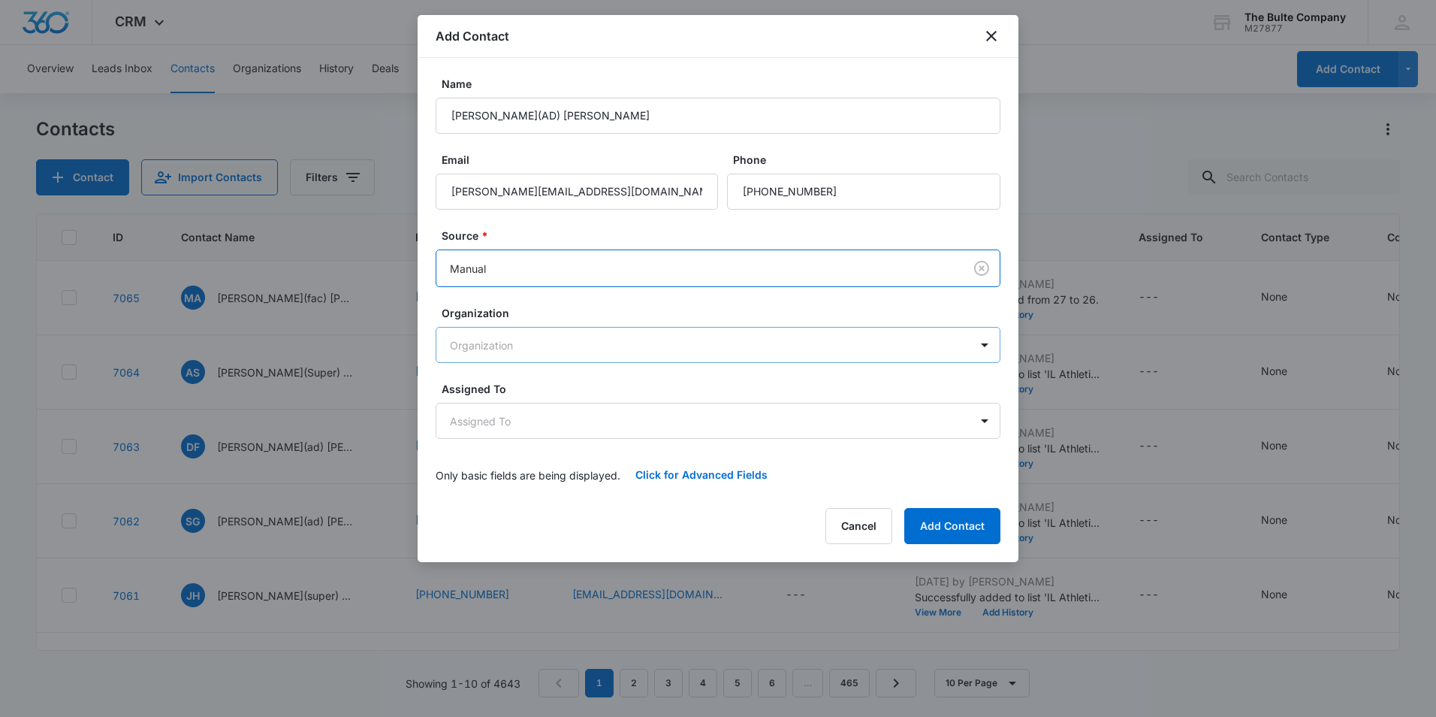
click at [623, 342] on body "CRM Apps Reputation Websites Forms CRM Email Social Content Ads Intelligence Fi…" at bounding box center [718, 358] width 1436 height 717
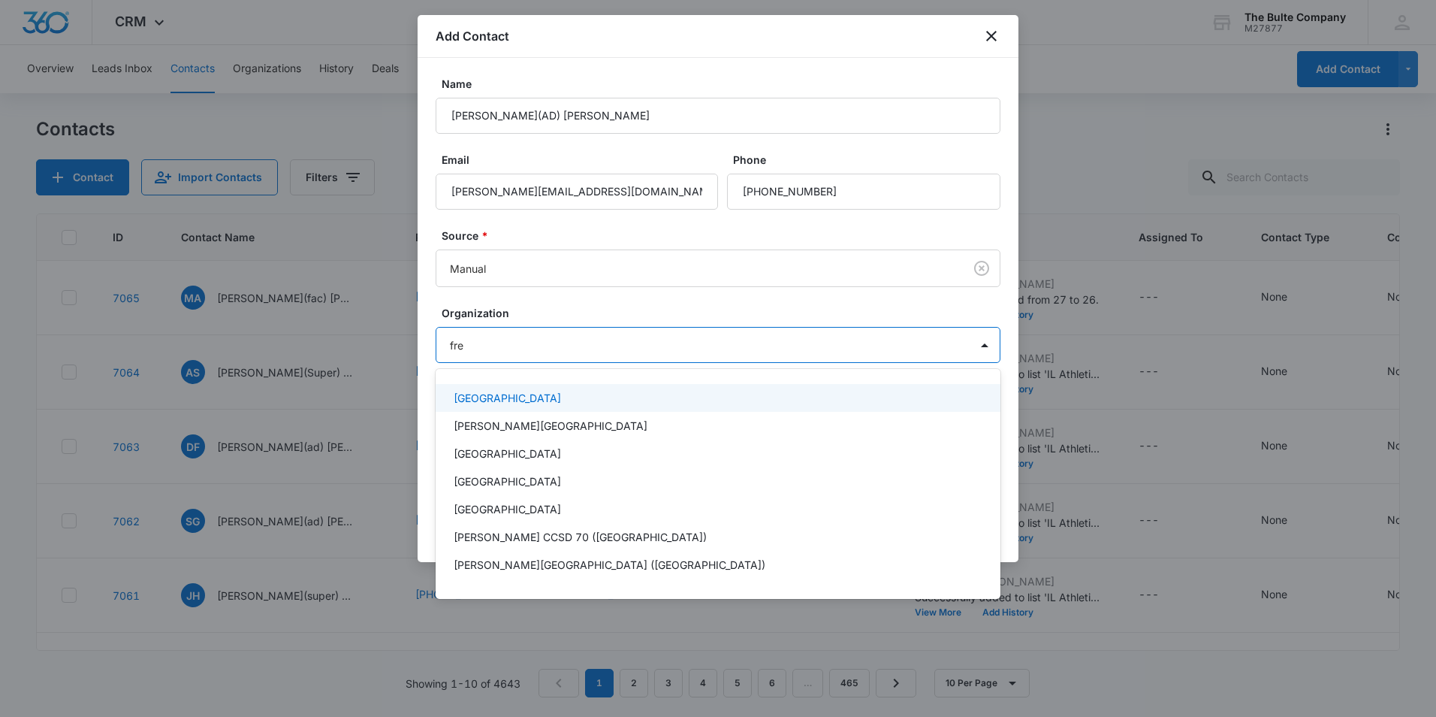
type input "[PERSON_NAME]"
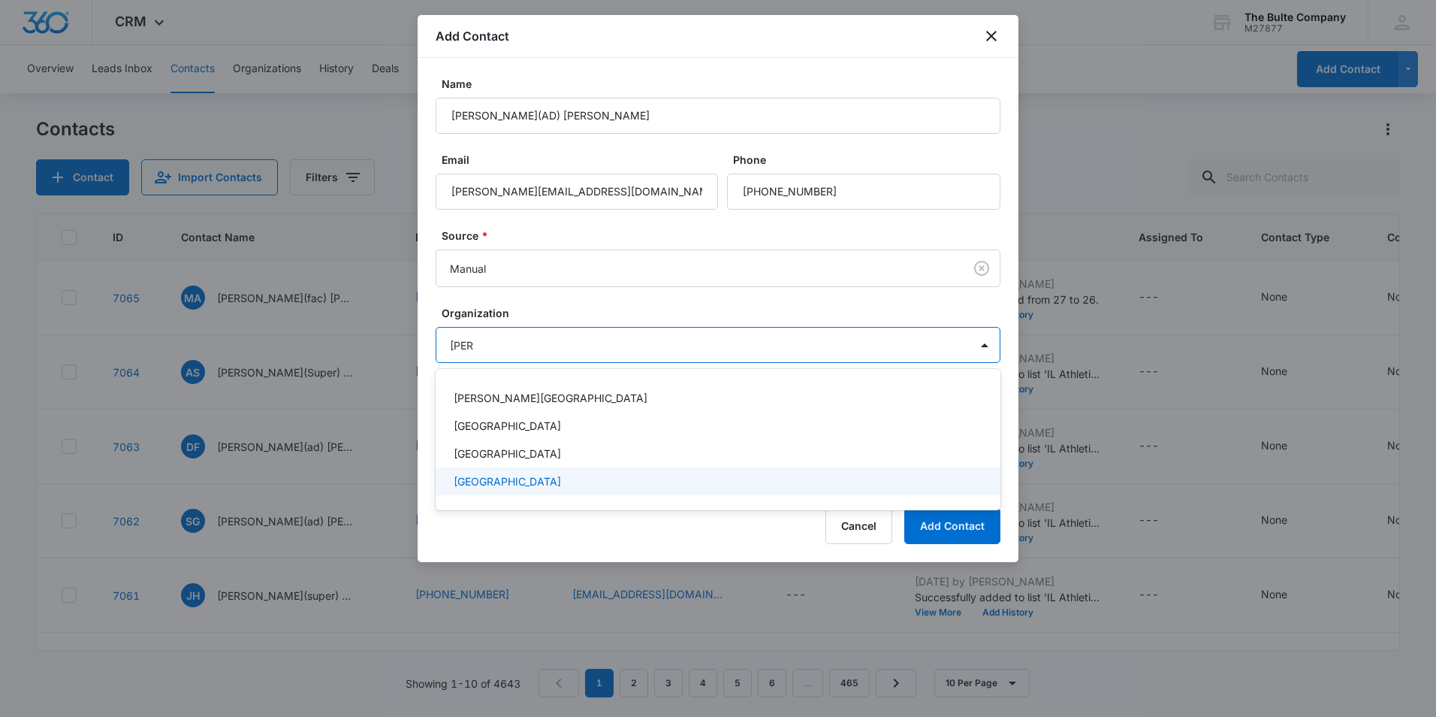
click at [561, 479] on p "[GEOGRAPHIC_DATA]" at bounding box center [507, 481] width 107 height 16
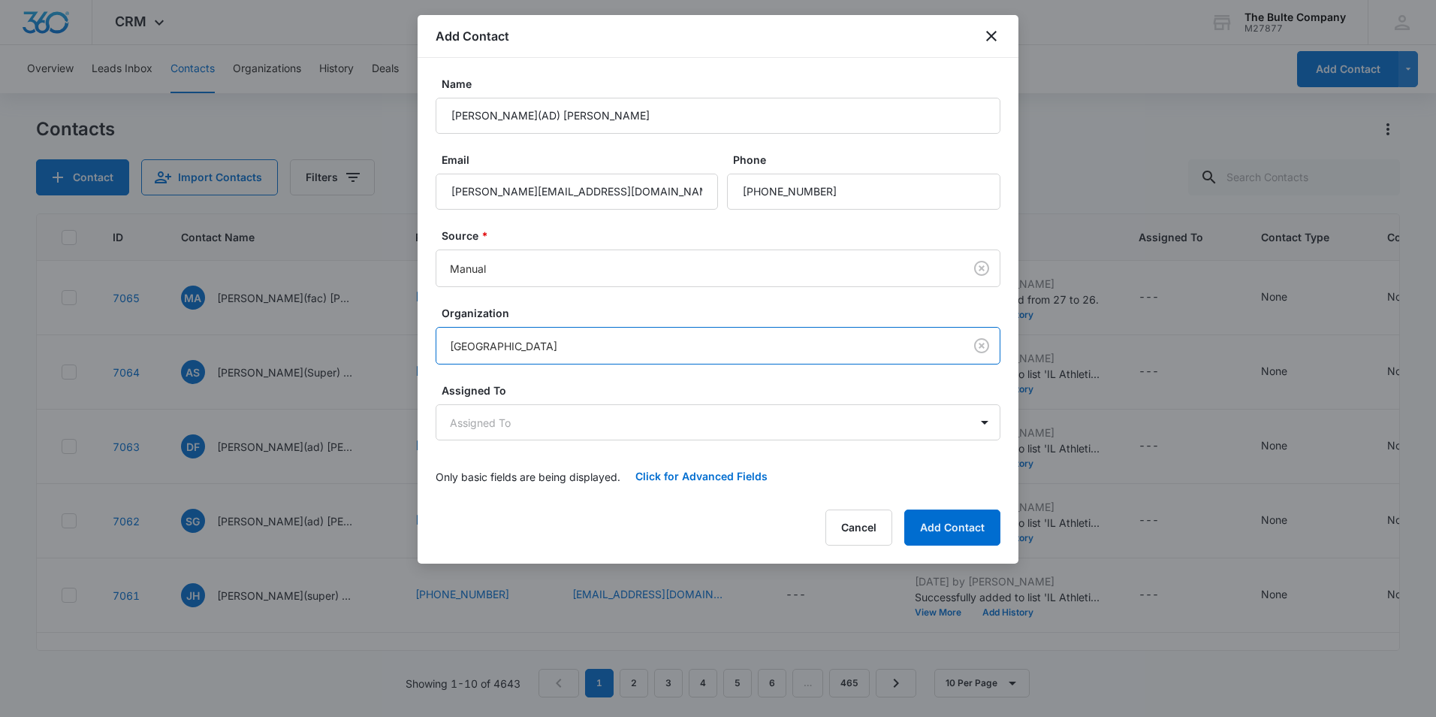
click at [624, 342] on body "CRM Apps Reputation Websites Forms CRM Email Social Content Ads Intelligence Fi…" at bounding box center [718, 358] width 1436 height 717
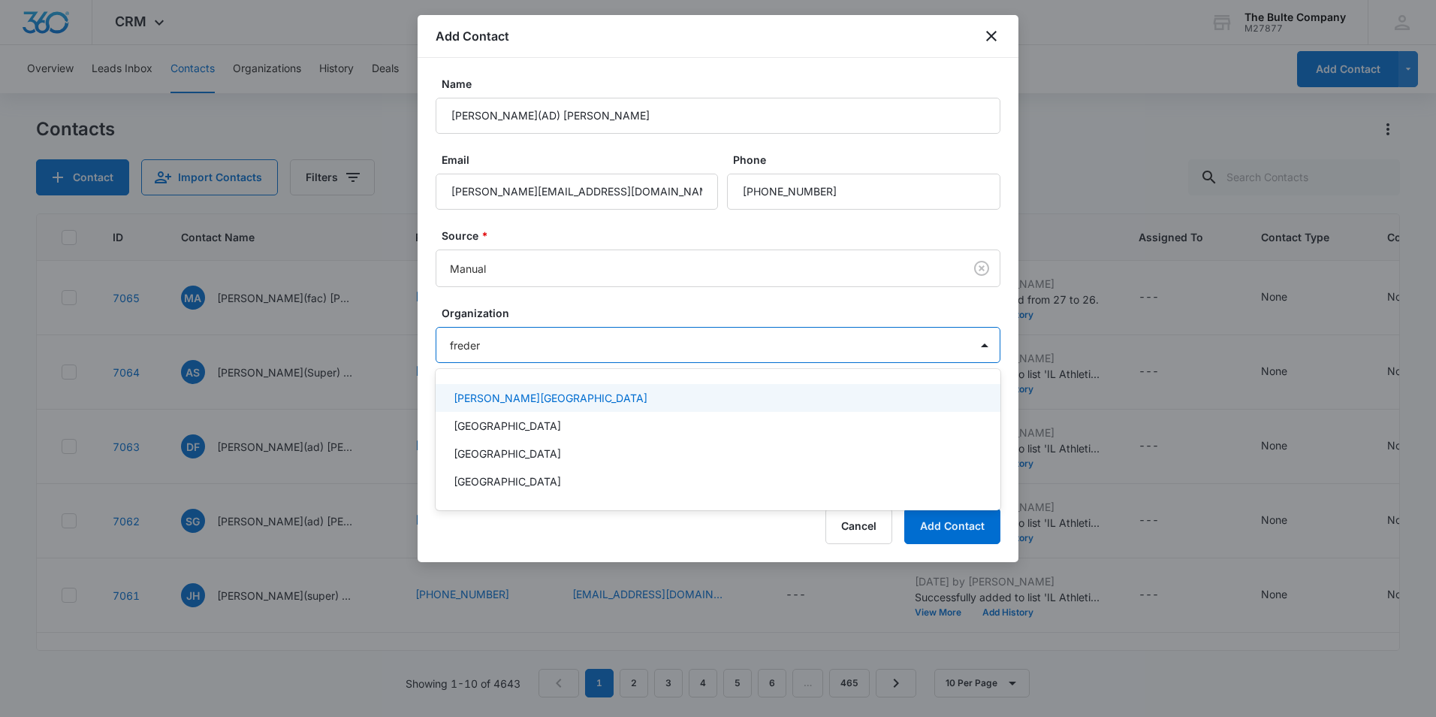
type input "frederi"
click at [602, 400] on p "[PERSON_NAME][GEOGRAPHIC_DATA]" at bounding box center [551, 398] width 194 height 16
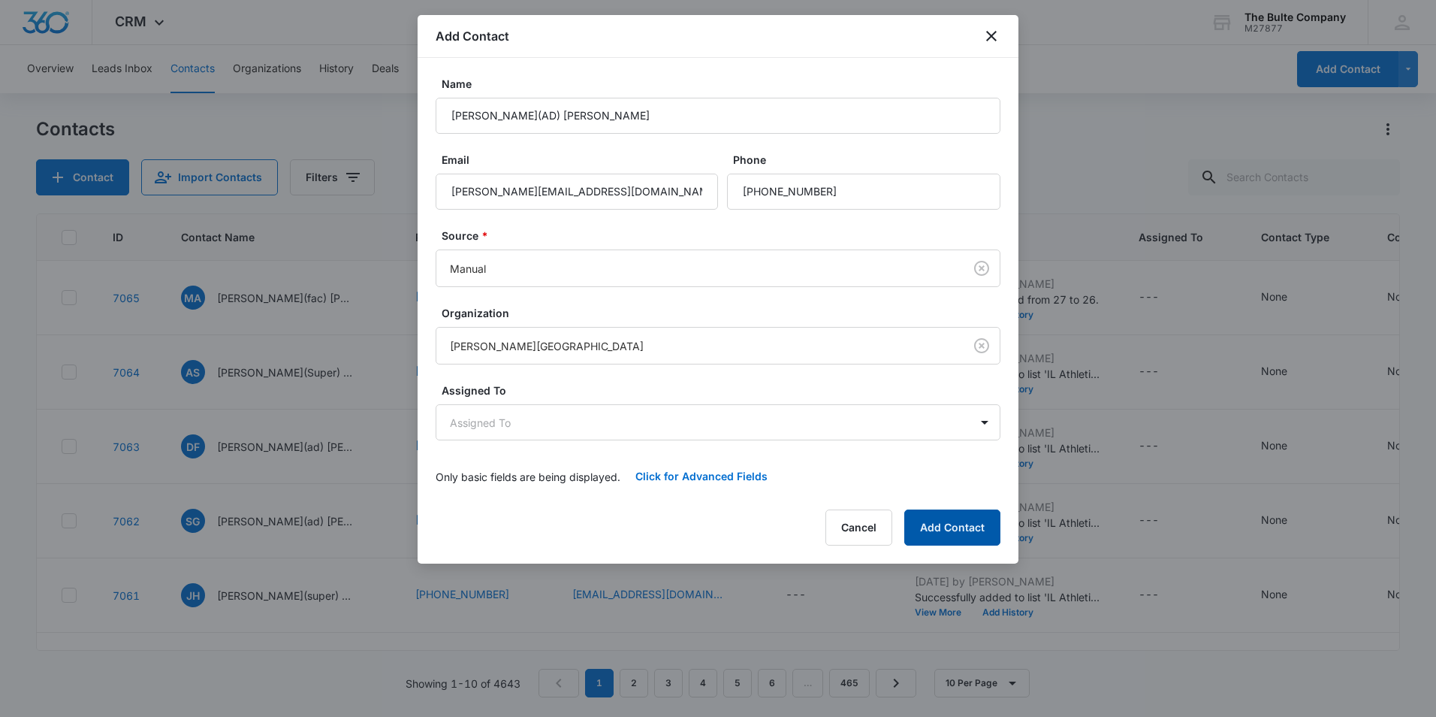
click at [948, 538] on button "Add Contact" at bounding box center [952, 527] width 96 height 36
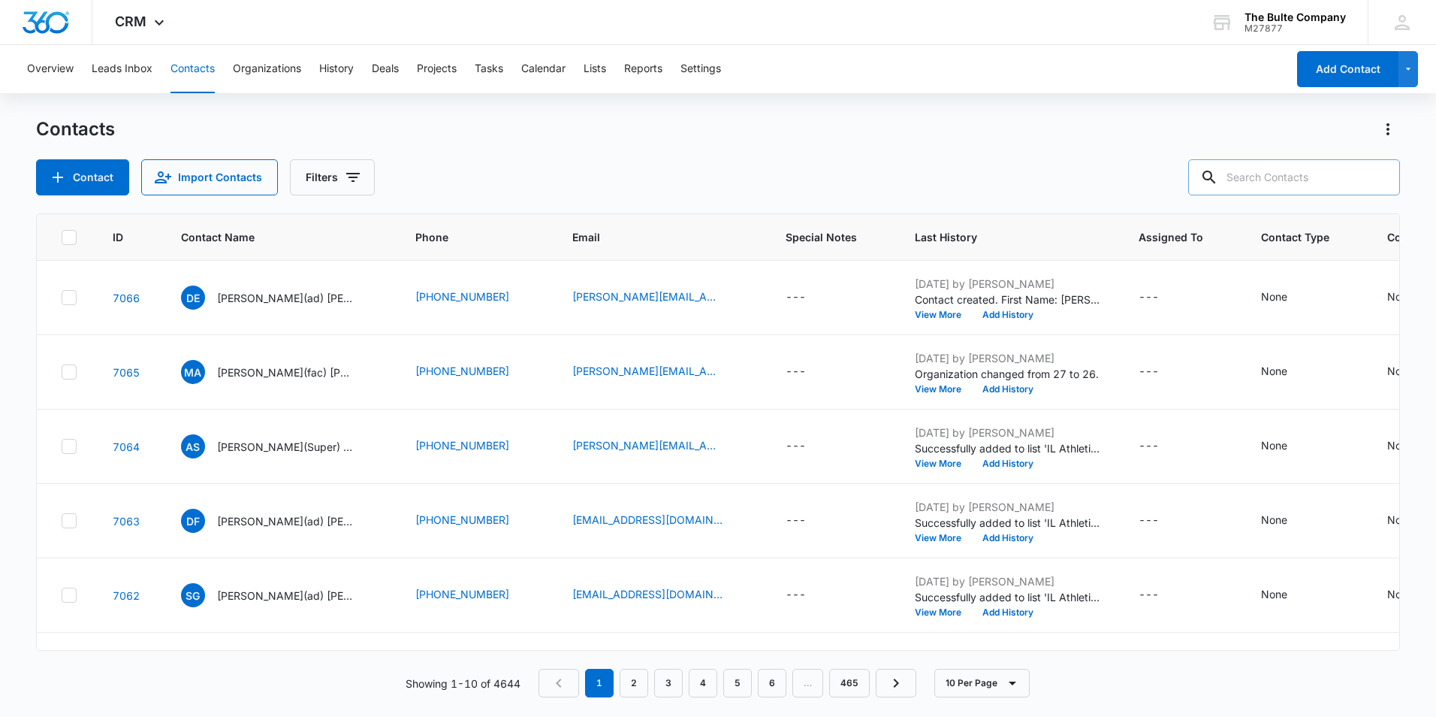
click at [1298, 185] on input "text" at bounding box center [1294, 177] width 212 height 36
type input "[PERSON_NAME]"
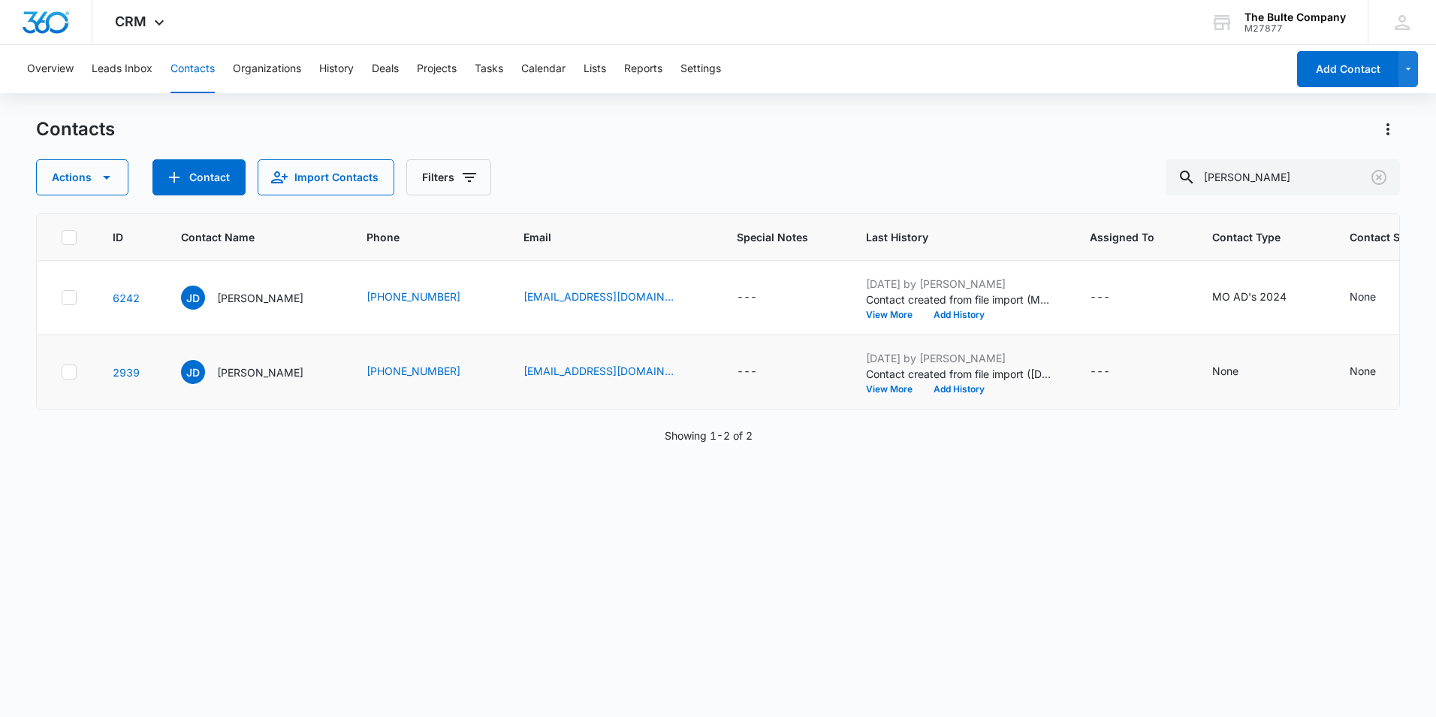
click at [71, 379] on icon at bounding box center [69, 372] width 14 height 14
click at [62, 373] on input "checkbox" at bounding box center [61, 372] width 1 height 1
checkbox input "true"
click at [198, 178] on button "Contact" at bounding box center [198, 177] width 93 height 36
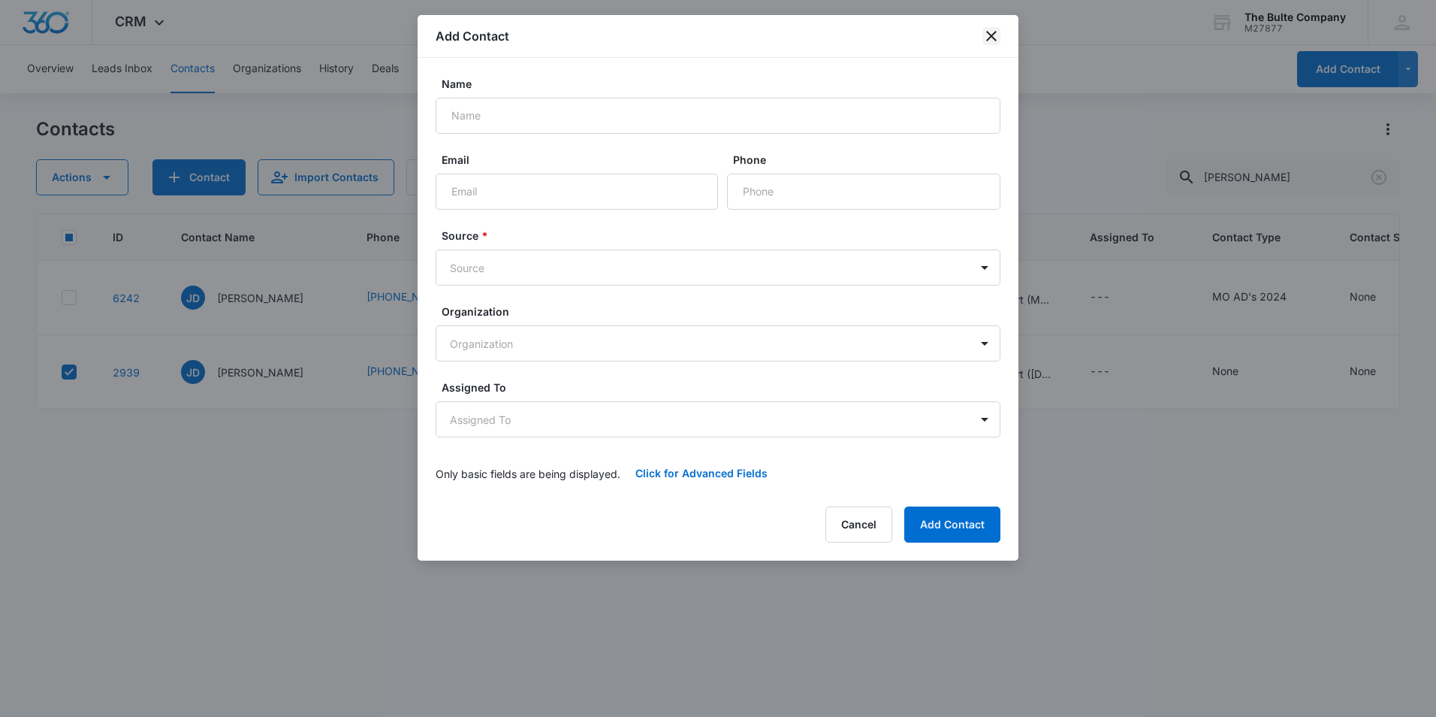
click at [997, 35] on icon "close" at bounding box center [991, 36] width 18 height 18
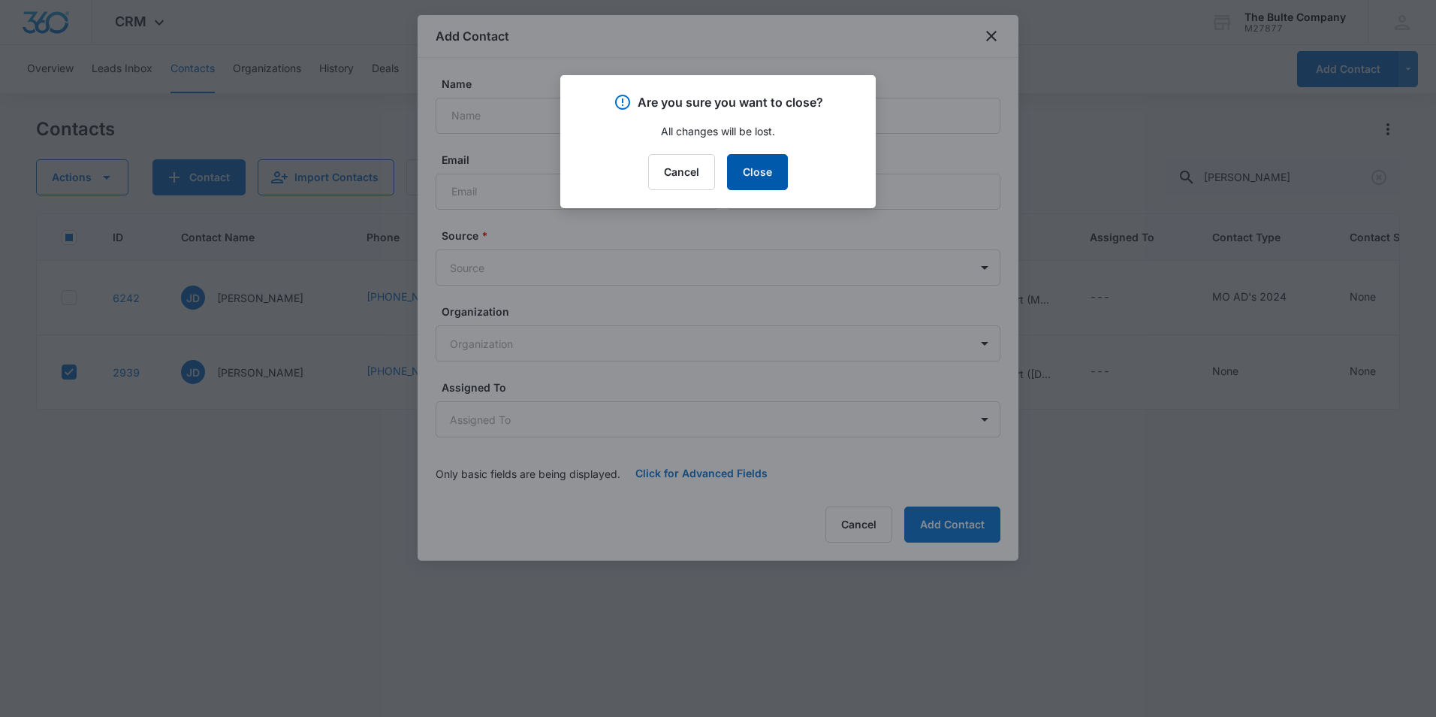
click at [756, 161] on button "Close" at bounding box center [757, 172] width 61 height 36
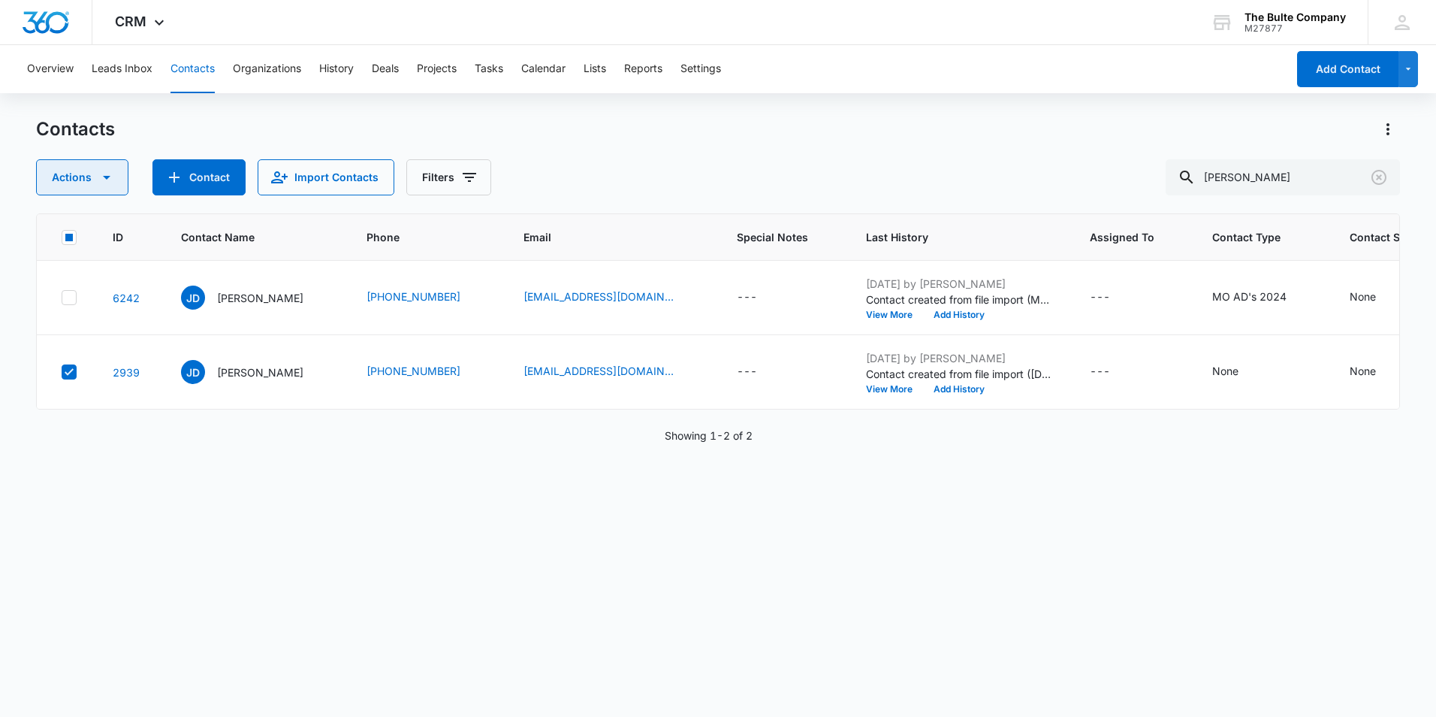
click at [87, 180] on button "Actions" at bounding box center [82, 177] width 92 height 36
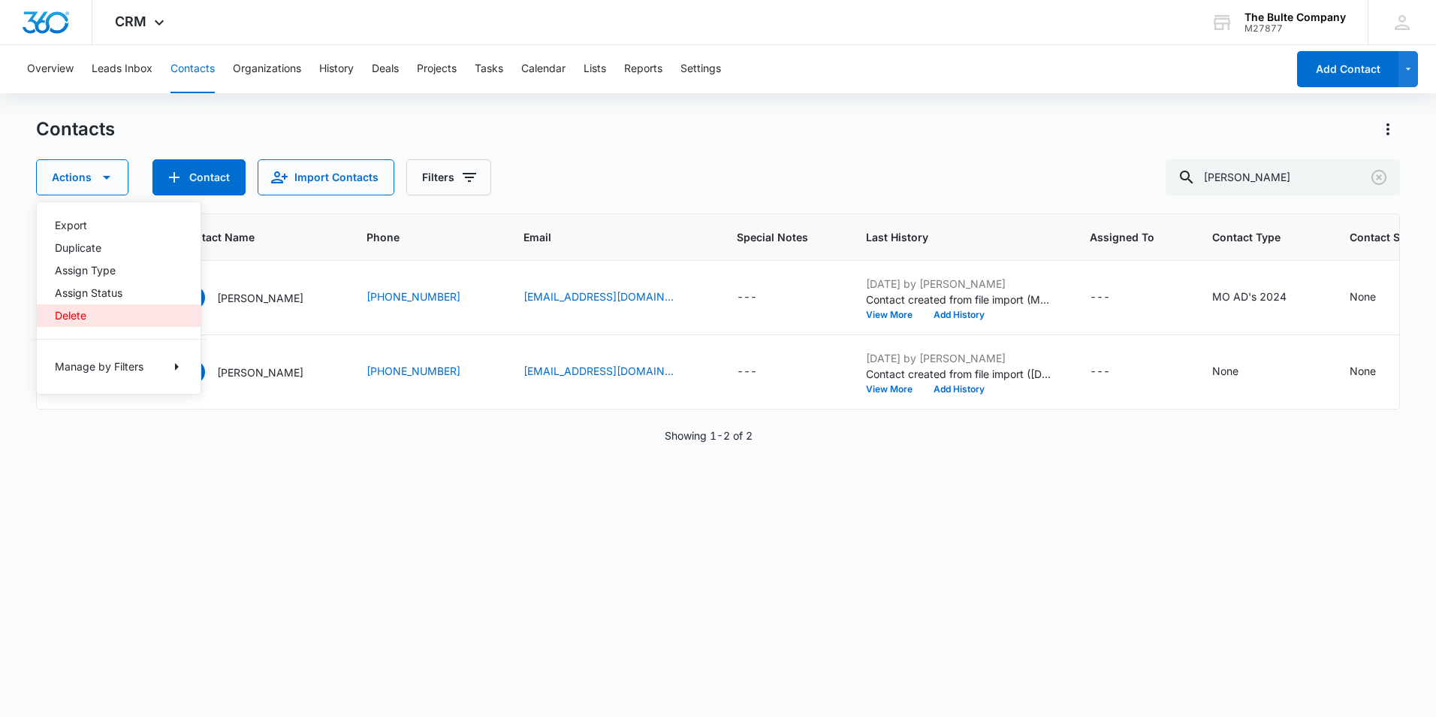
click at [125, 310] on div "Delete" at bounding box center [110, 315] width 110 height 11
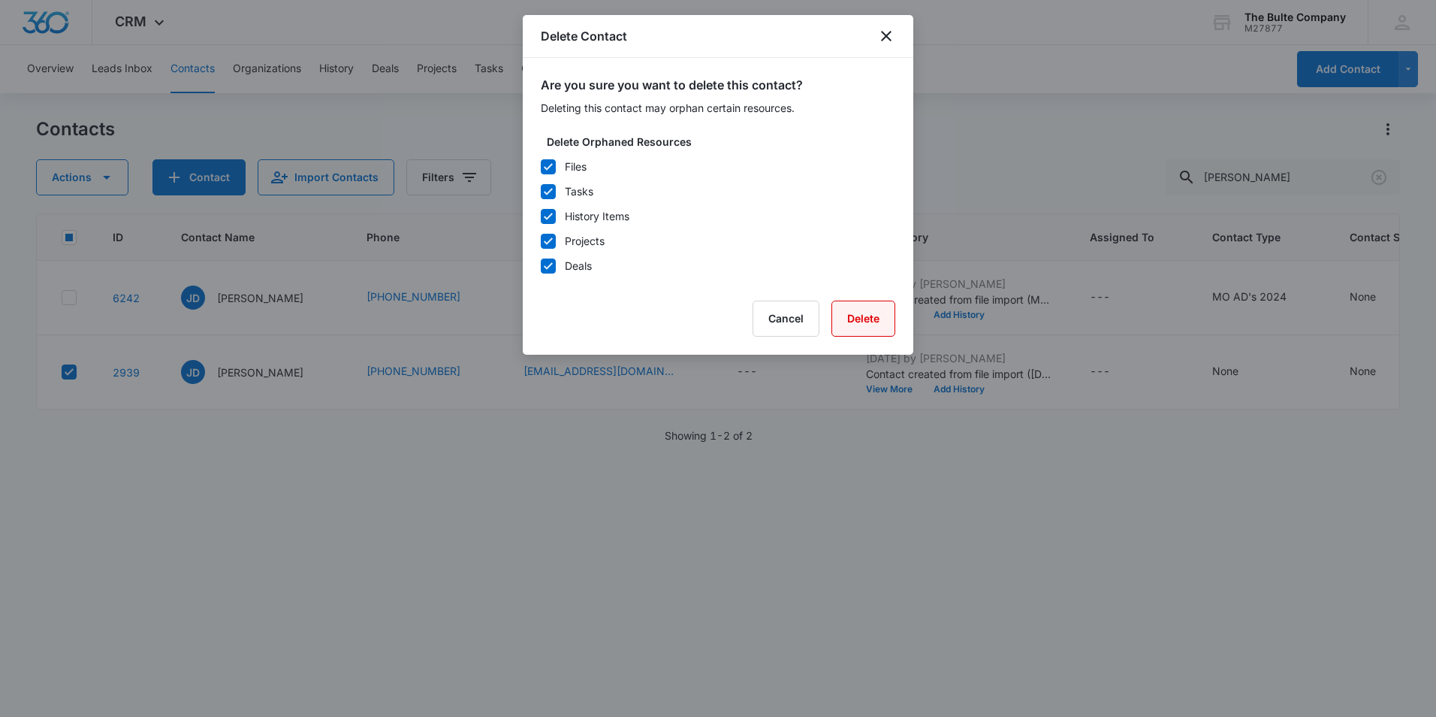
click at [867, 313] on button "Delete" at bounding box center [863, 318] width 64 height 36
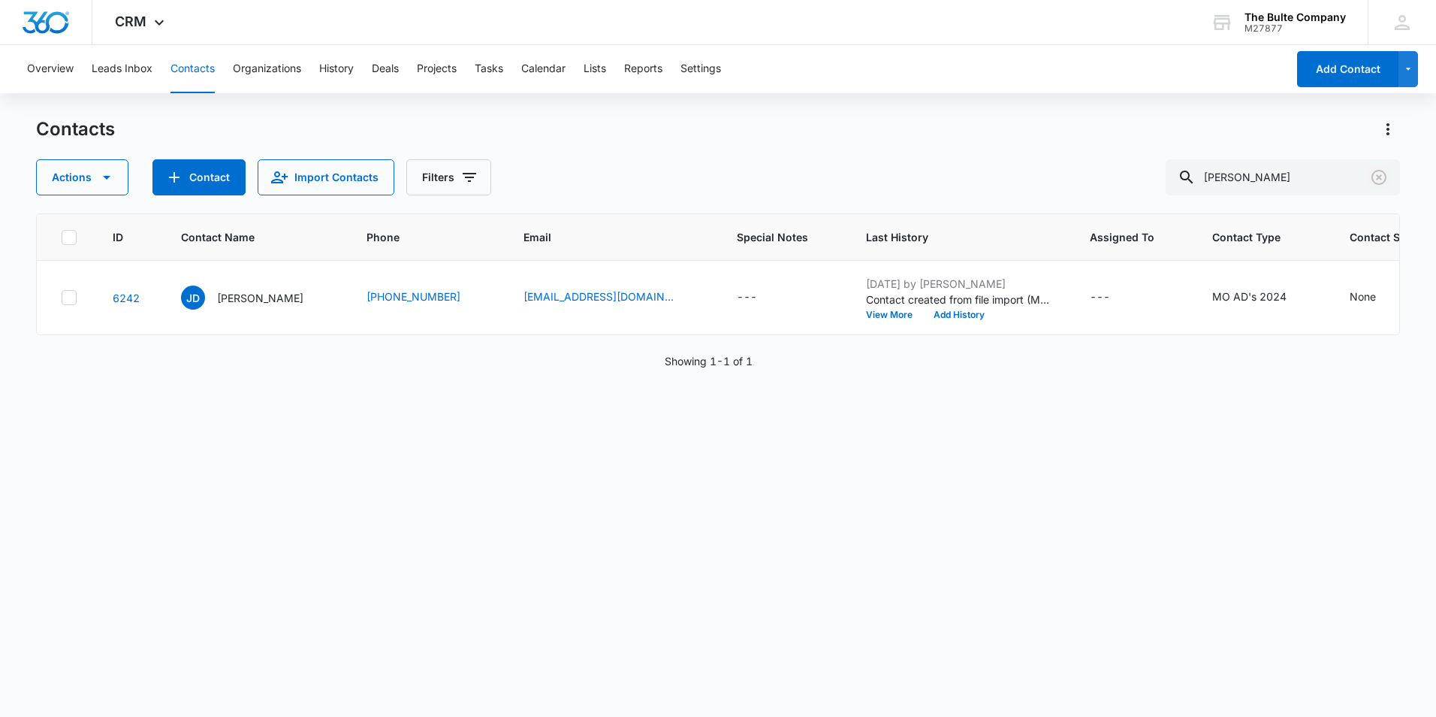
click at [1377, 181] on icon "Clear" at bounding box center [1379, 177] width 18 height 18
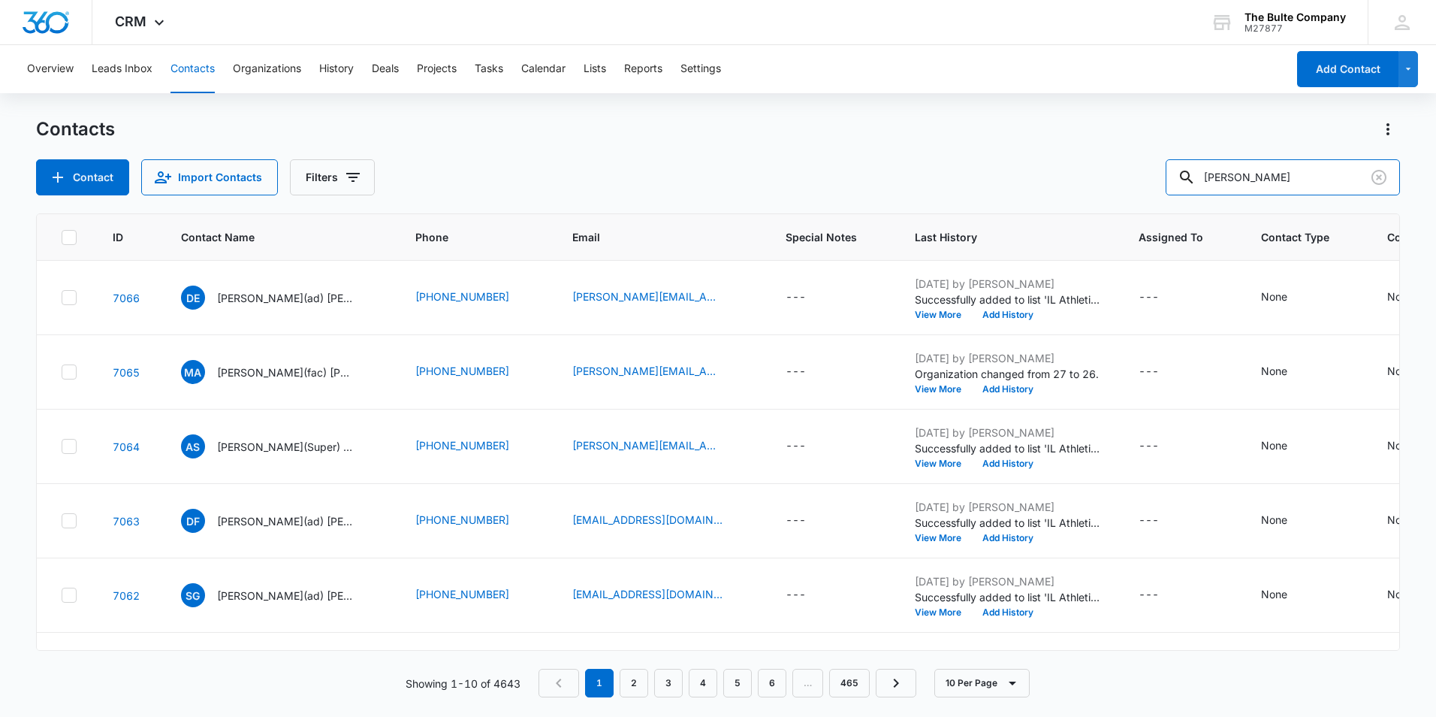
type input "[PERSON_NAME]"
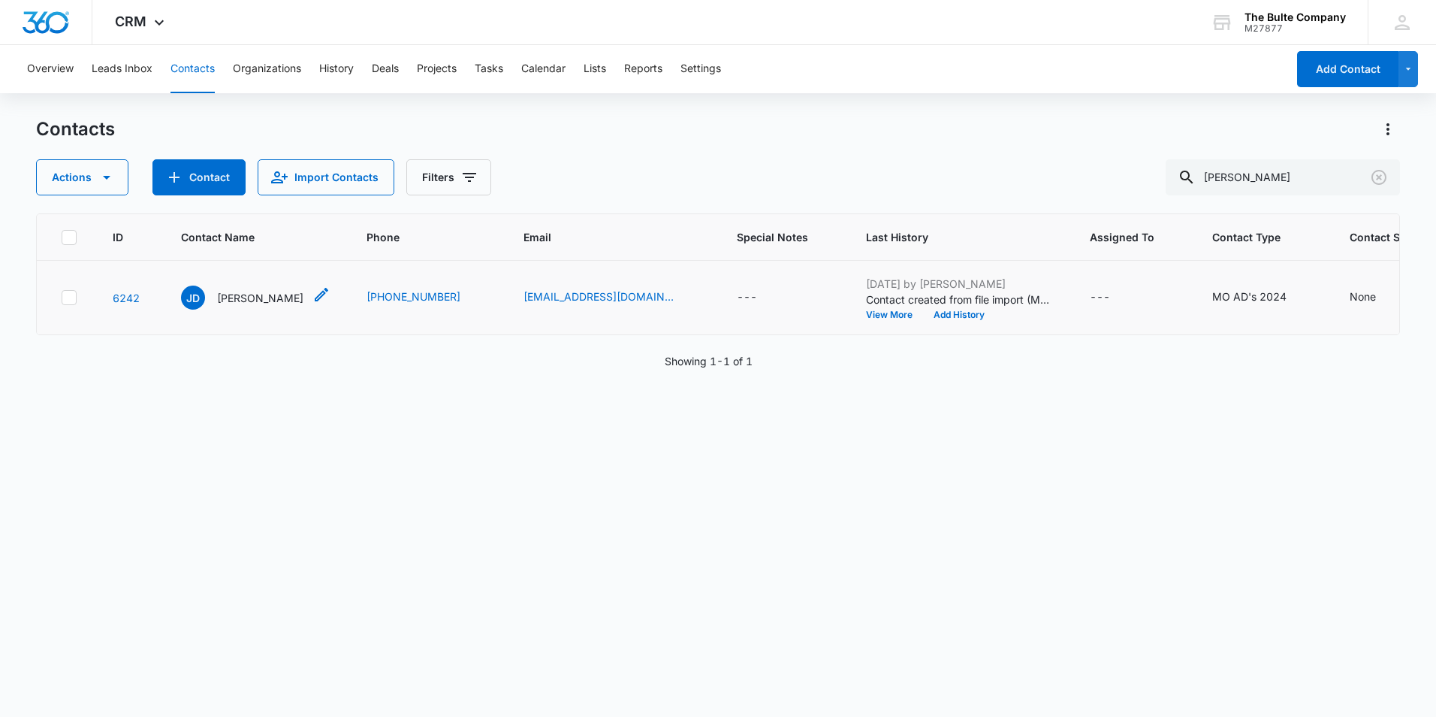
click at [312, 303] on icon "Contact Name - Jake Duvall - Select to Edit Field" at bounding box center [321, 294] width 18 height 18
click at [315, 301] on icon "Contact Name - Jake Duvall - Select to Edit Field" at bounding box center [322, 295] width 14 height 14
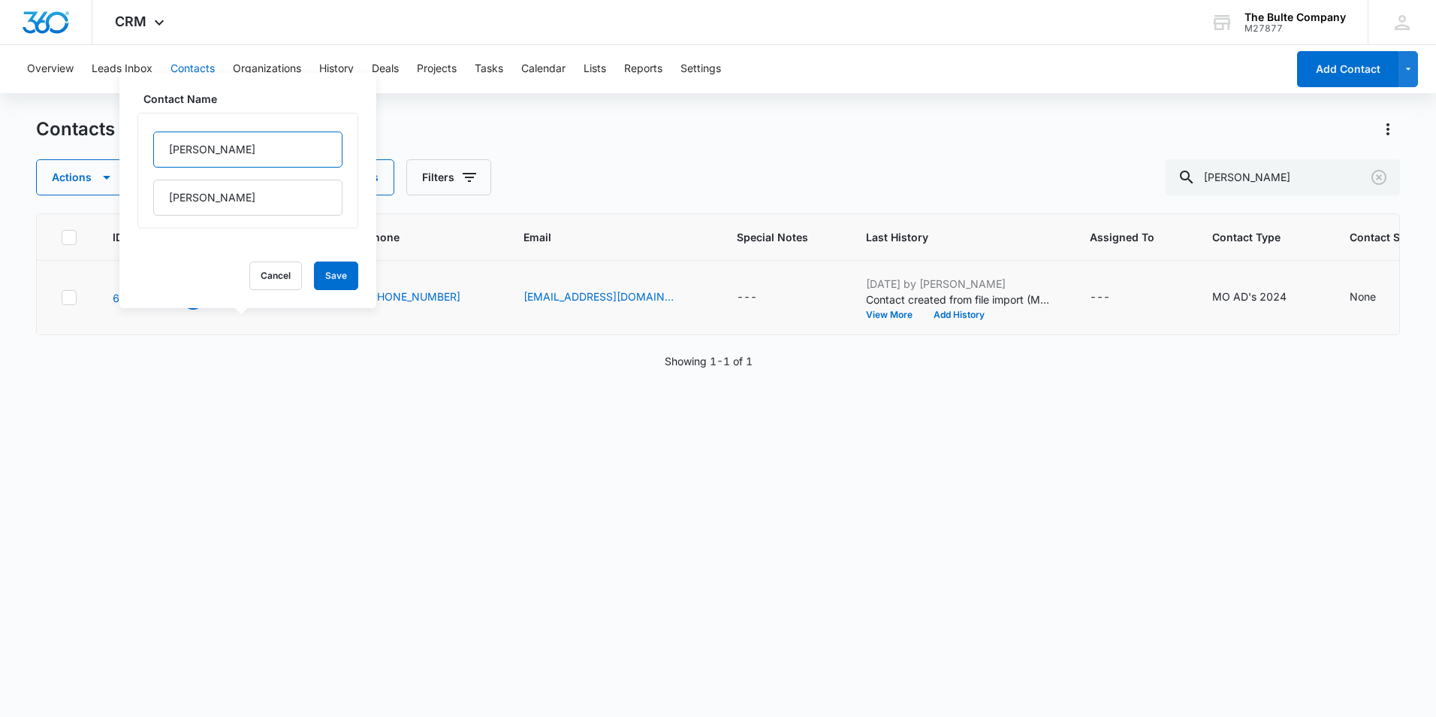
click at [224, 156] on input "[PERSON_NAME]" at bounding box center [247, 149] width 189 height 36
type input "[PERSON_NAME](ad)"
click at [314, 276] on button "Save" at bounding box center [336, 275] width 44 height 29
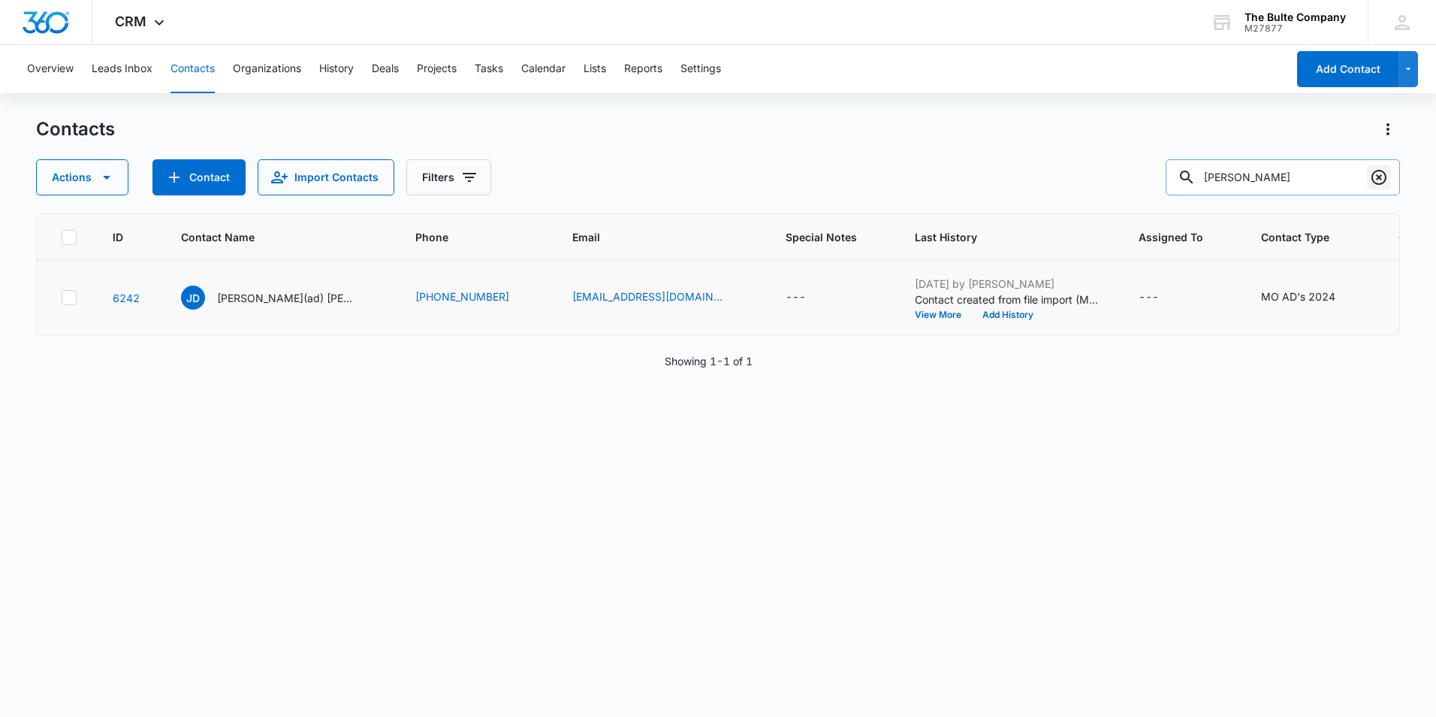
click at [1375, 177] on icon "Clear" at bounding box center [1379, 177] width 18 height 18
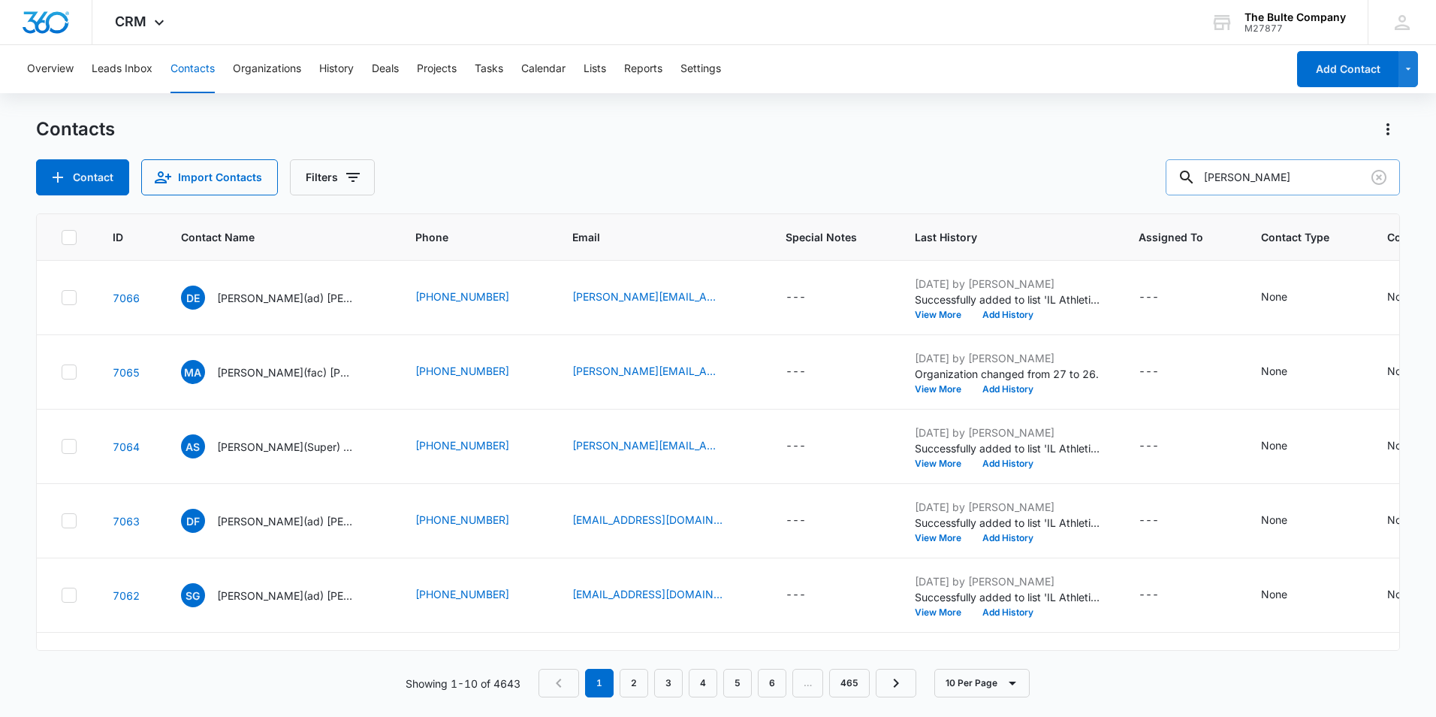
type input "[PERSON_NAME]"
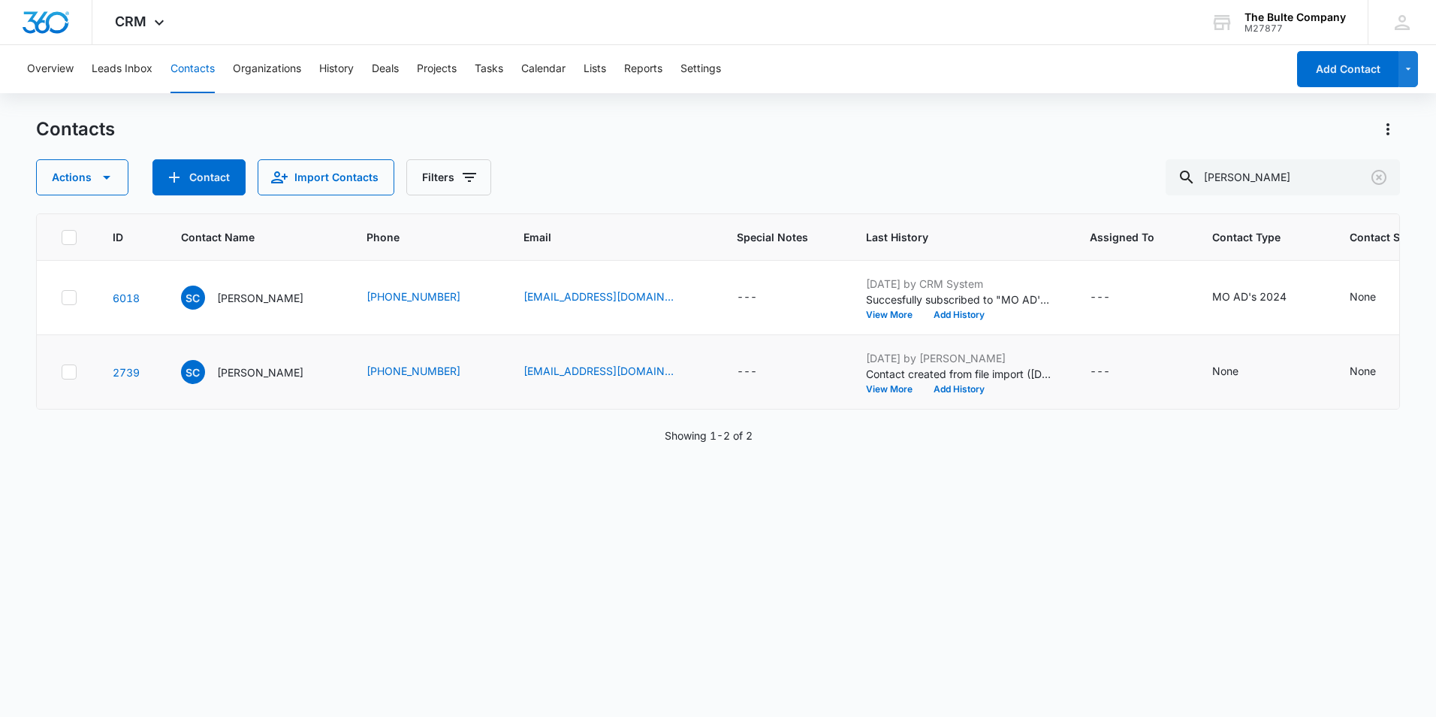
click at [65, 379] on icon at bounding box center [69, 372] width 14 height 14
click at [62, 373] on input "checkbox" at bounding box center [61, 372] width 1 height 1
checkbox input "true"
click at [102, 170] on icon "button" at bounding box center [107, 177] width 18 height 18
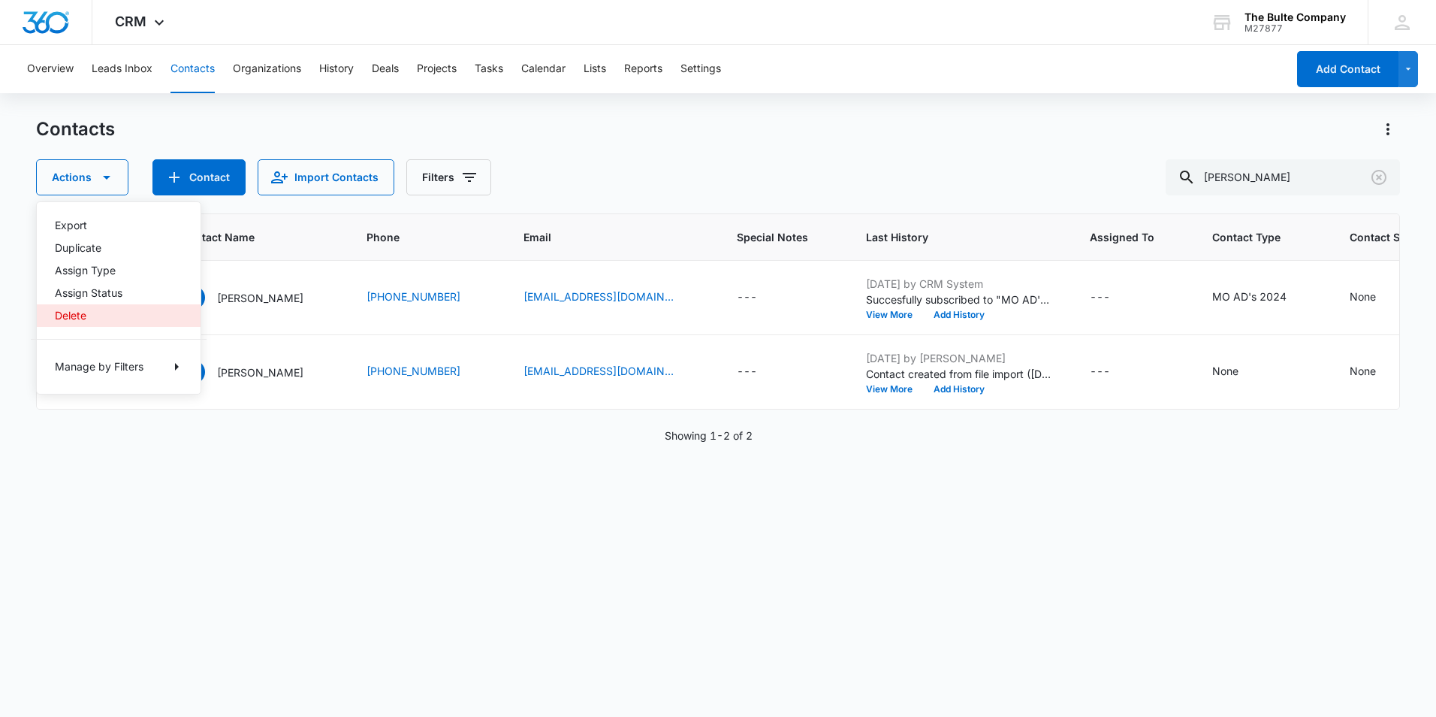
click at [89, 311] on div "Delete" at bounding box center [110, 315] width 110 height 11
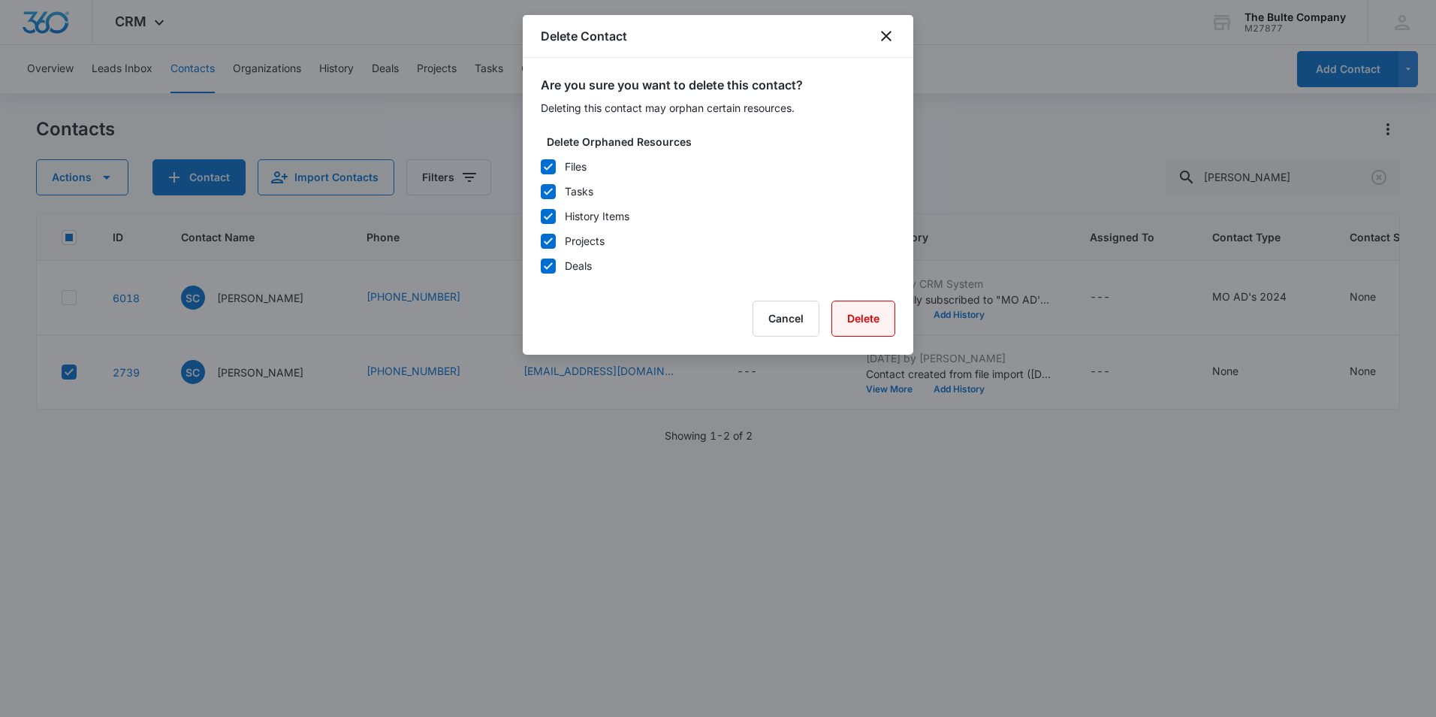
click at [844, 317] on button "Delete" at bounding box center [863, 318] width 64 height 36
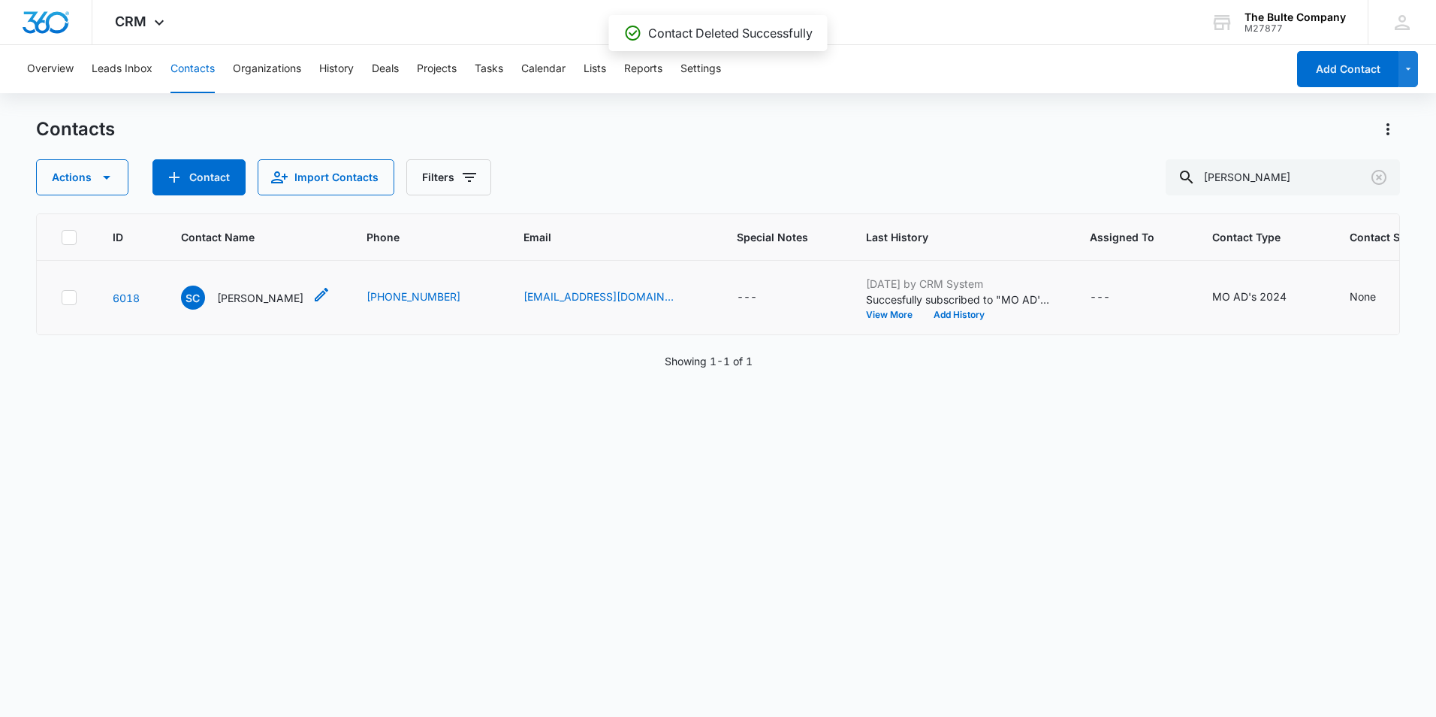
click at [321, 303] on icon "Contact Name - Shayna Calloway - Select to Edit Field" at bounding box center [321, 294] width 18 height 18
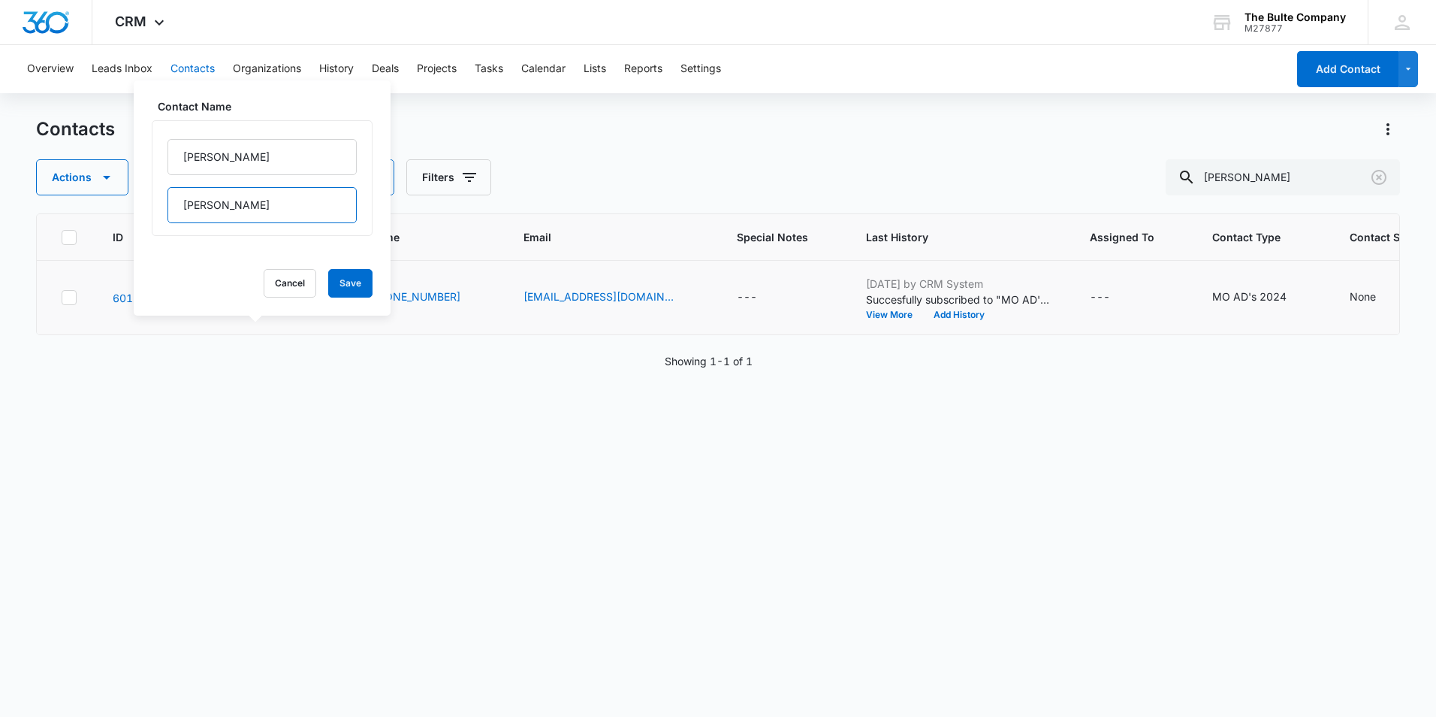
drag, startPoint x: 270, startPoint y: 198, endPoint x: 143, endPoint y: 227, distance: 130.3
click at [145, 227] on div "Contact Name [PERSON_NAME] Cancel Save" at bounding box center [262, 197] width 257 height 235
drag, startPoint x: 231, startPoint y: 160, endPoint x: 42, endPoint y: 171, distance: 188.9
click at [42, 171] on div "Contacts Actions Contact Import Contacts Filters [PERSON_NAME] ID Contact Name …" at bounding box center [718, 416] width 1364 height 598
type input "[PERSON_NAME](AD)"
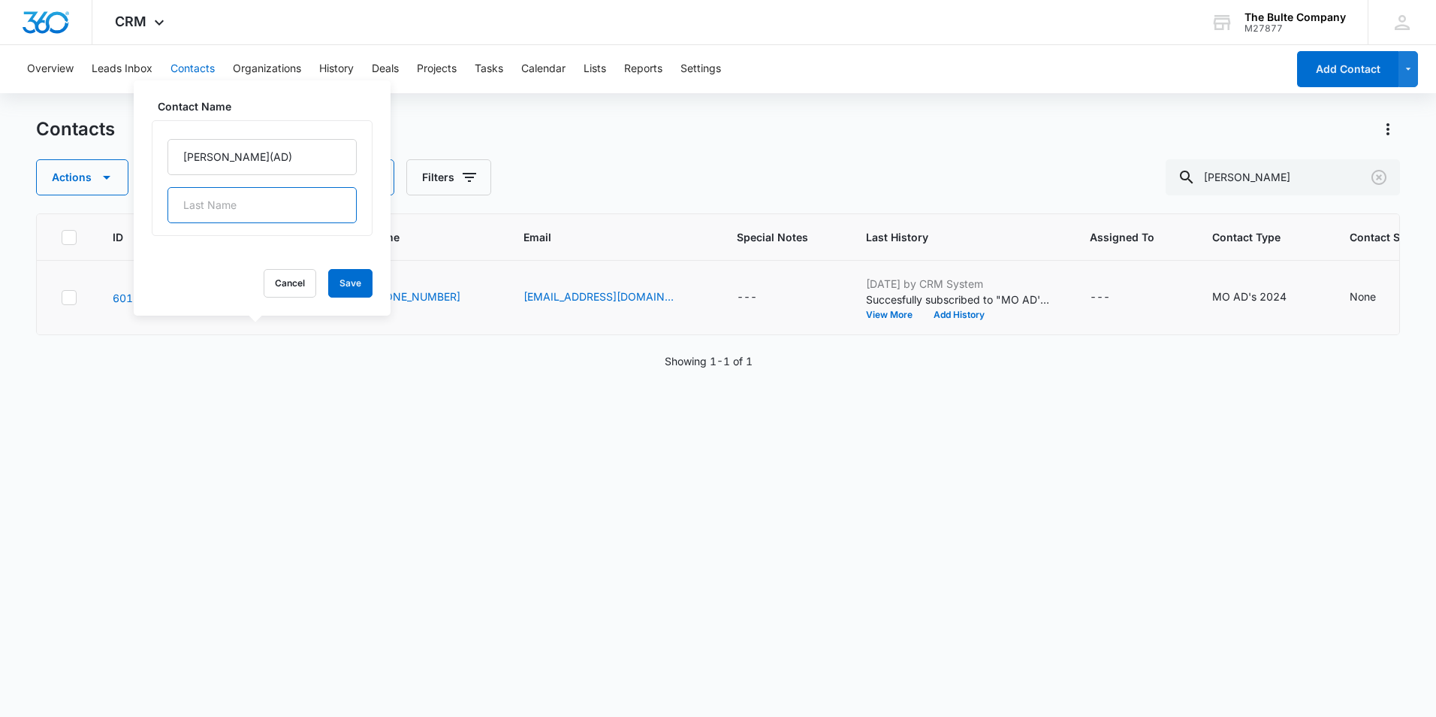
click at [221, 212] on input "text" at bounding box center [261, 205] width 189 height 36
paste input "[PERSON_NAME]"
type input "[PERSON_NAME]"
click at [341, 285] on button "Save" at bounding box center [350, 283] width 44 height 29
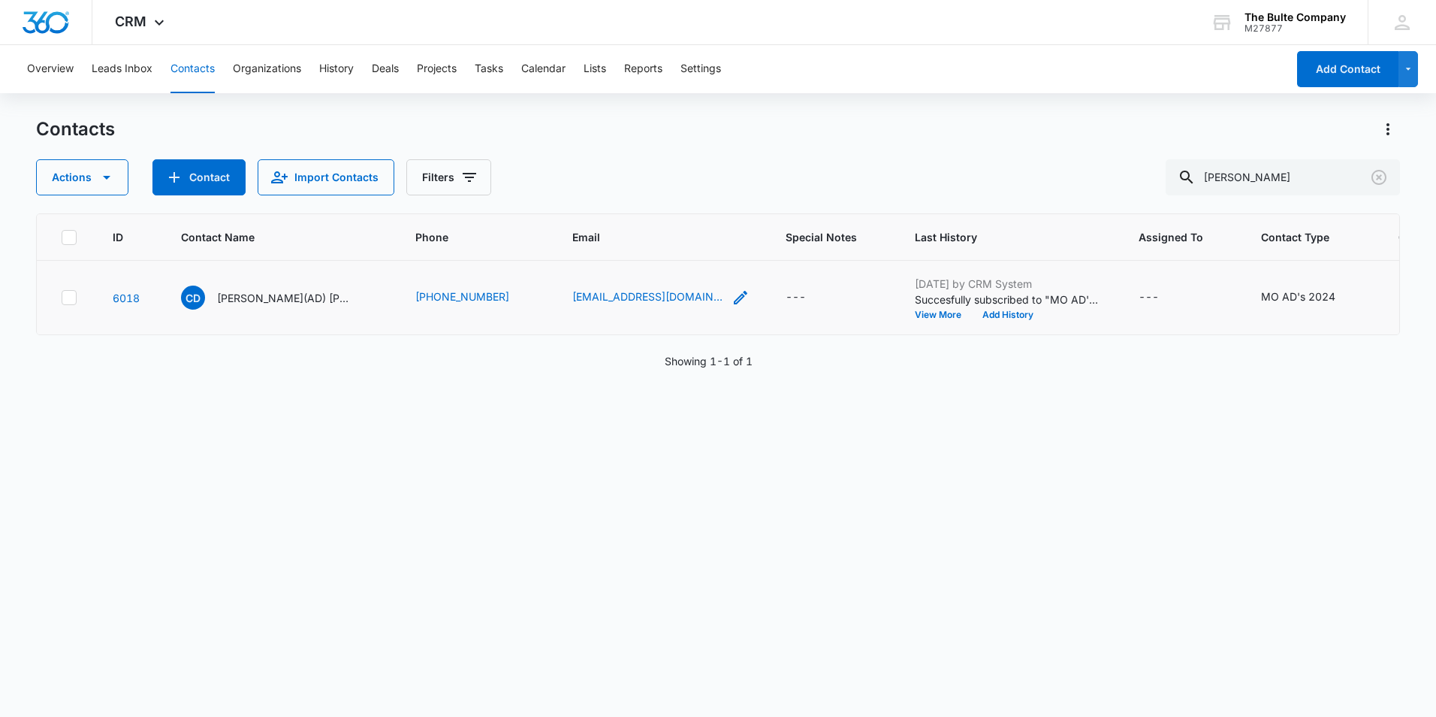
click at [649, 306] on div "[EMAIL_ADDRESS][DOMAIN_NAME]" at bounding box center [660, 297] width 177 height 18
drag, startPoint x: 654, startPoint y: 237, endPoint x: 490, endPoint y: 240, distance: 163.8
click at [498, 240] on div "Email [EMAIL_ADDRESS][DOMAIN_NAME] Cancel Save" at bounding box center [601, 245] width 225 height 137
paste input "[EMAIL_ADDRESS][DOMAIN_NAME]"
type input "[EMAIL_ADDRESS][DOMAIN_NAME]"
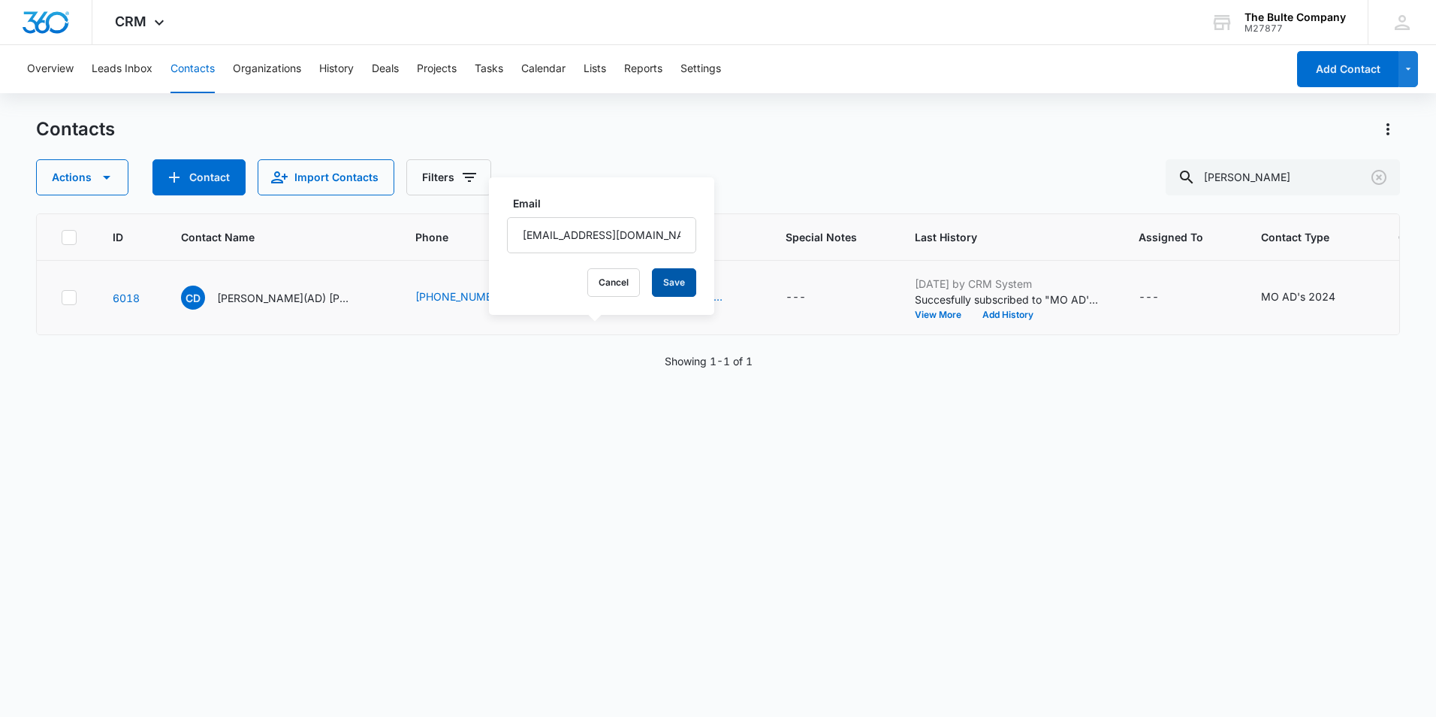
click at [652, 281] on button "Save" at bounding box center [674, 282] width 44 height 29
click at [195, 67] on button "Contacts" at bounding box center [192, 69] width 44 height 48
click at [1377, 178] on icon "Clear" at bounding box center [1378, 177] width 15 height 15
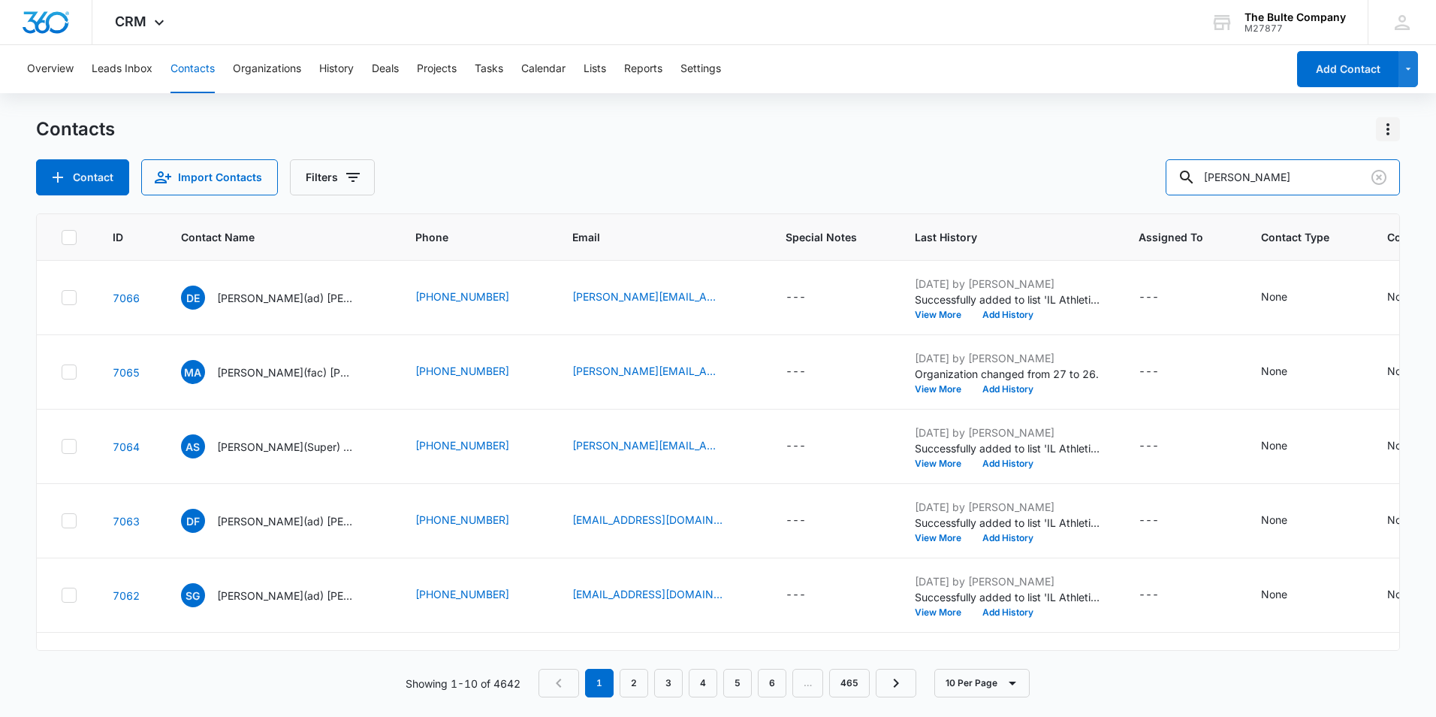
type input "[PERSON_NAME]"
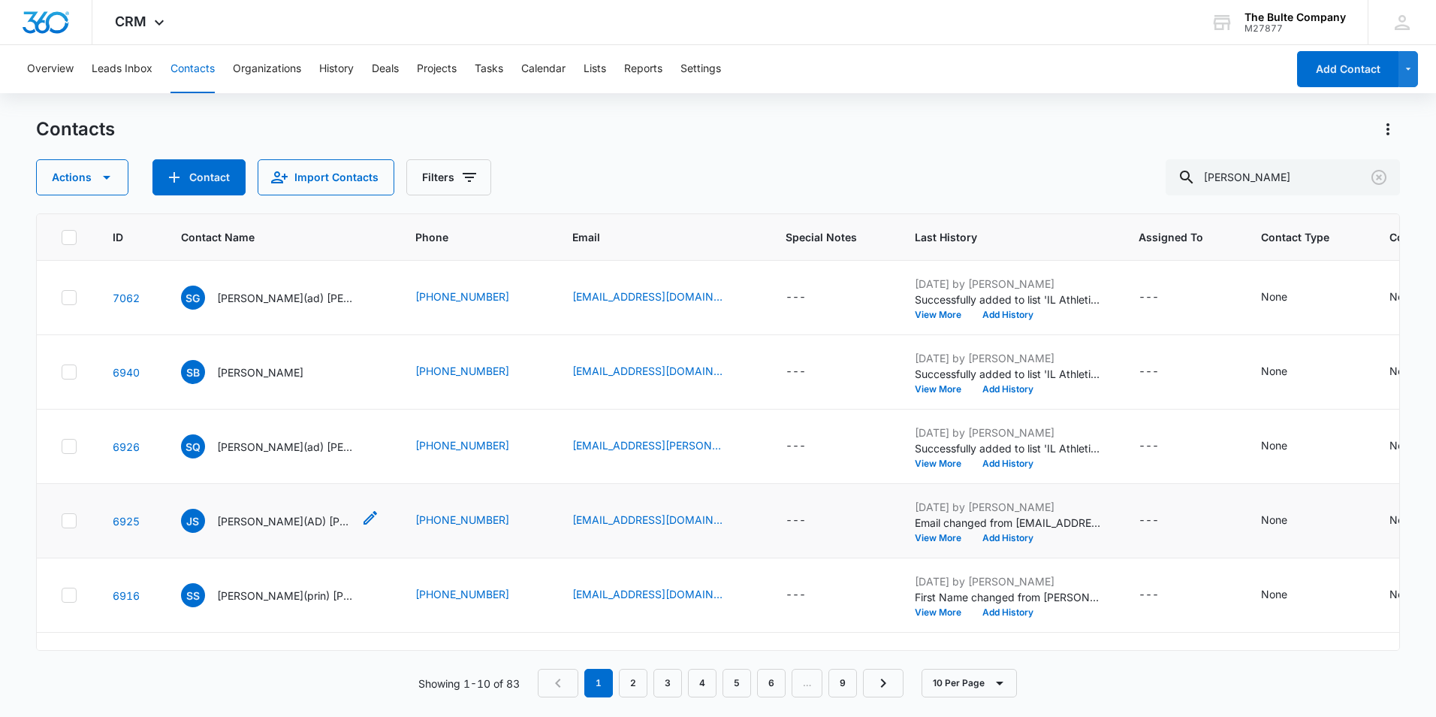
click at [238, 521] on p "[PERSON_NAME](AD) [PERSON_NAME]" at bounding box center [284, 521] width 135 height 16
click at [1381, 170] on icon "Clear" at bounding box center [1378, 177] width 15 height 15
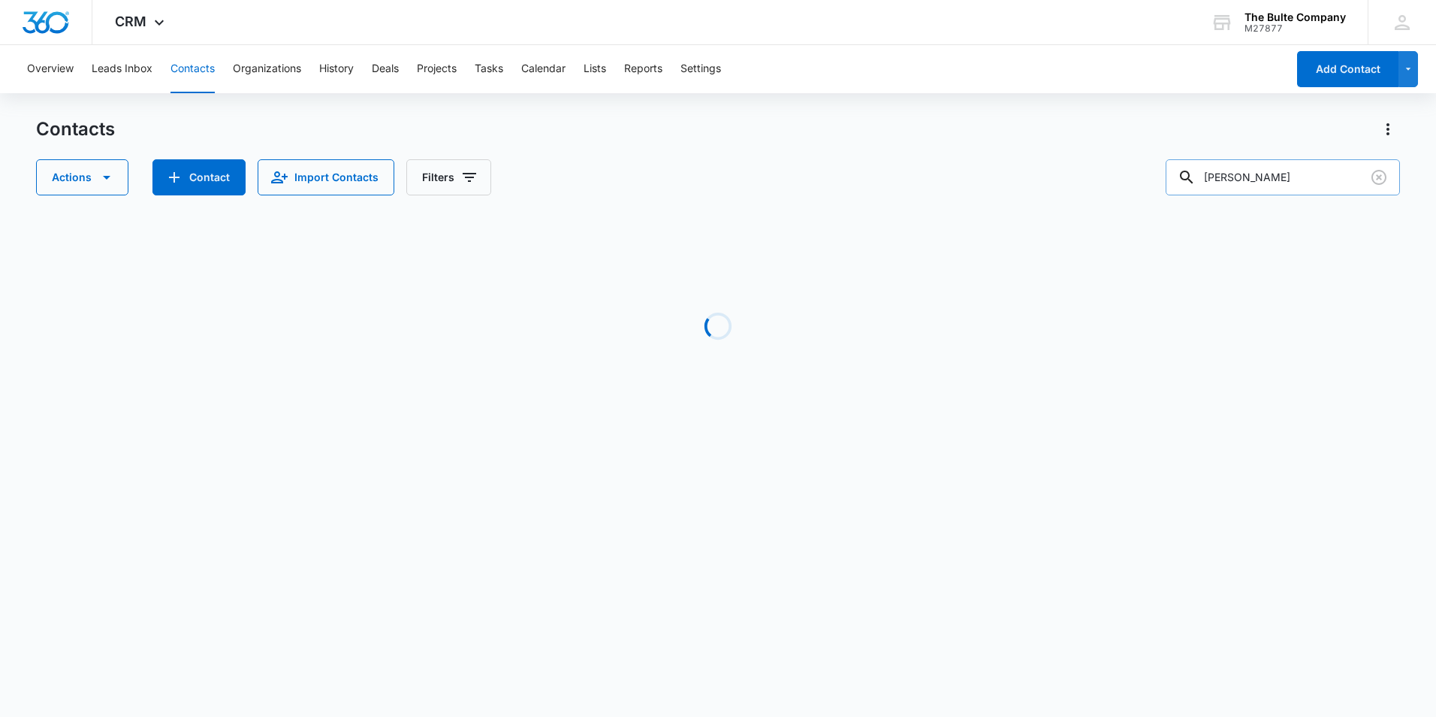
type input "[PERSON_NAME]"
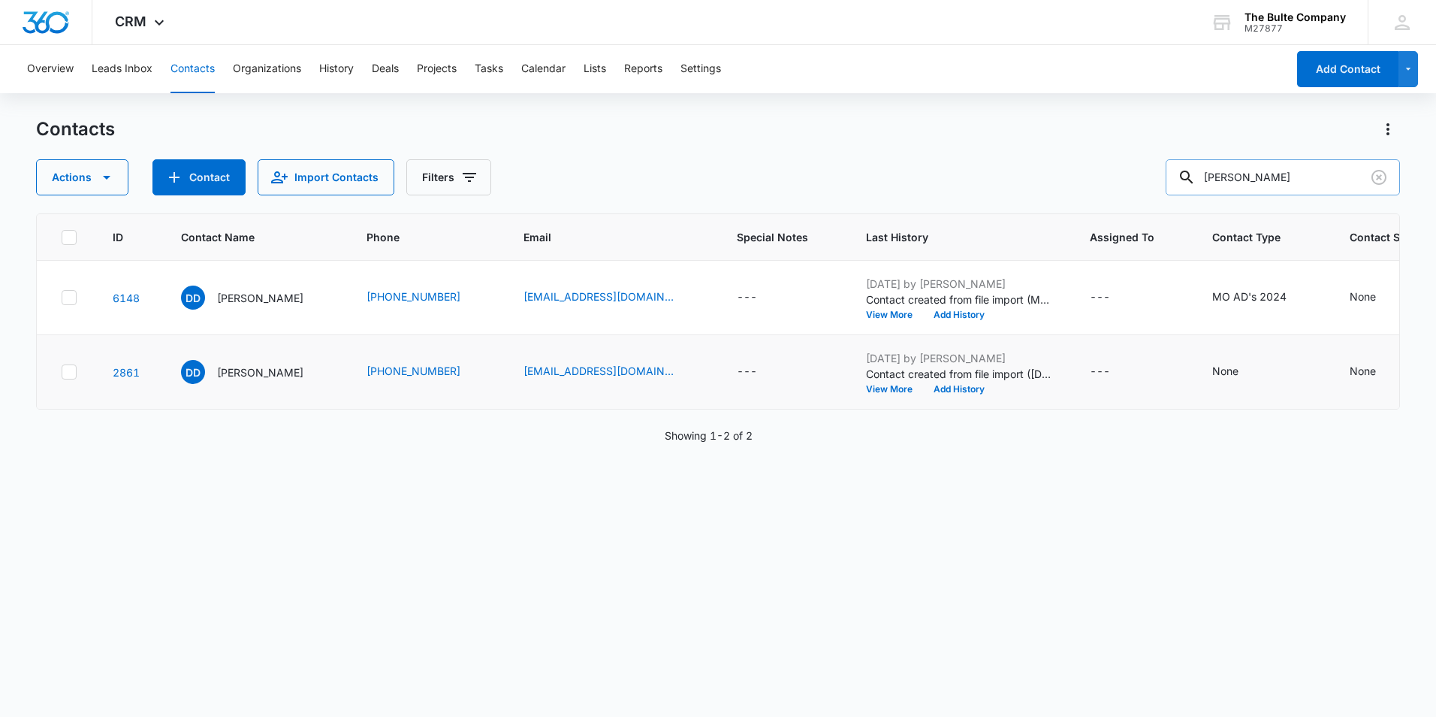
click at [75, 379] on icon at bounding box center [69, 372] width 14 height 14
click at [62, 373] on input "checkbox" at bounding box center [61, 372] width 1 height 1
checkbox input "true"
click at [104, 166] on button "Actions" at bounding box center [82, 177] width 92 height 36
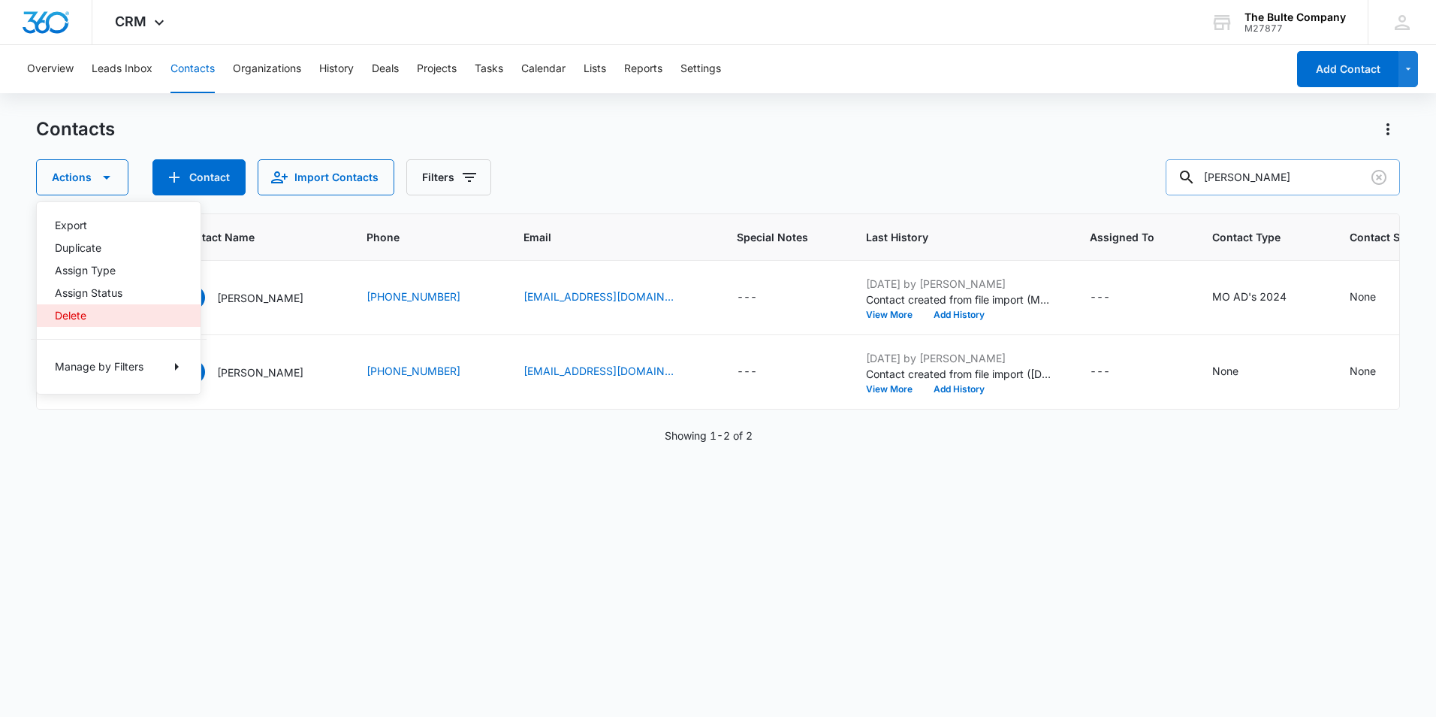
click at [74, 318] on div "Delete" at bounding box center [110, 315] width 110 height 11
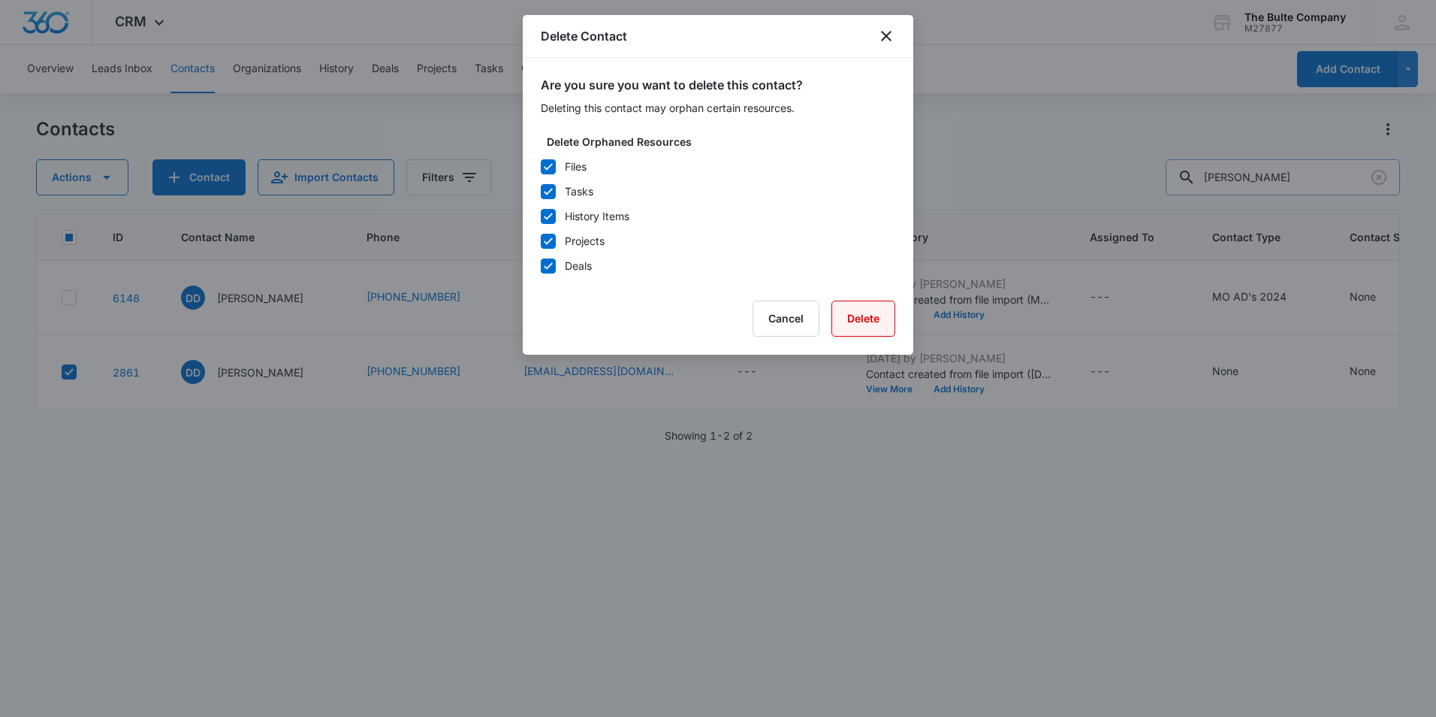
click at [864, 318] on button "Delete" at bounding box center [863, 318] width 64 height 36
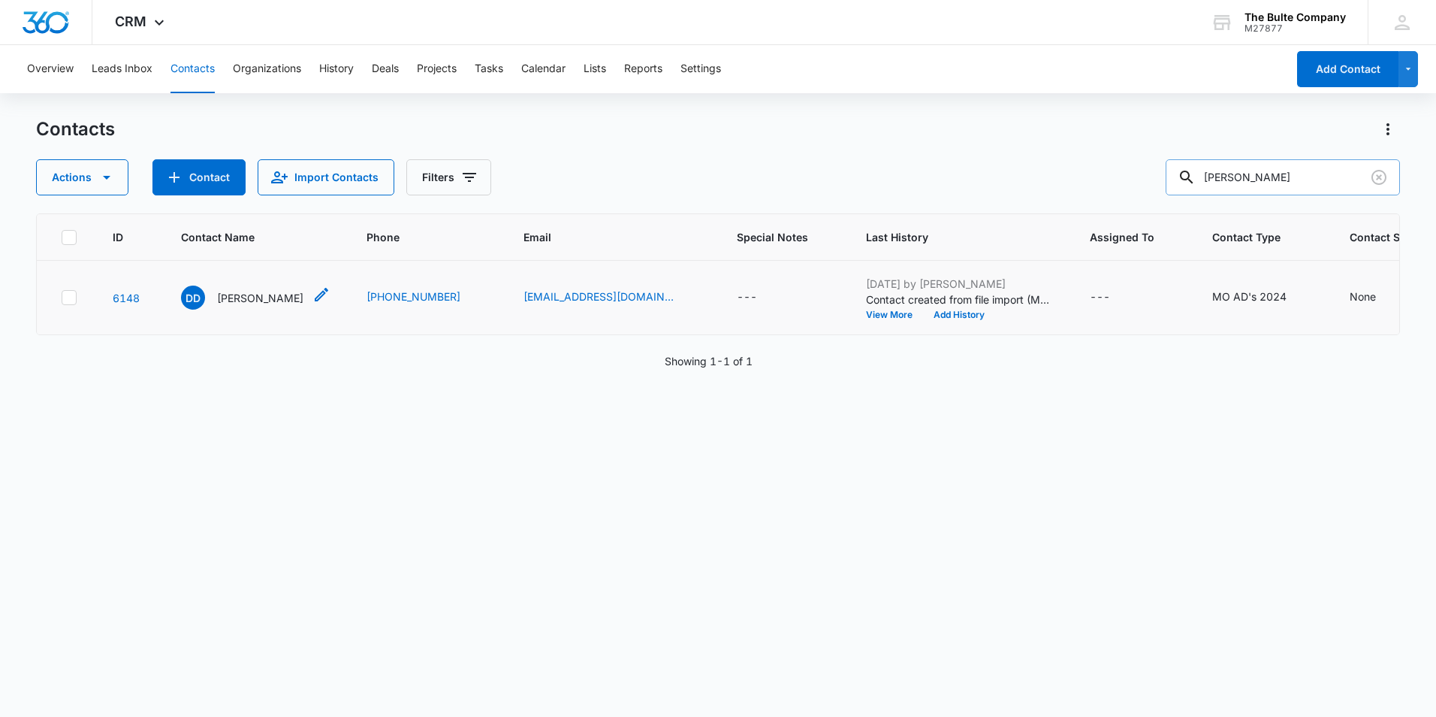
click at [222, 306] on p "[PERSON_NAME]" at bounding box center [260, 298] width 86 height 16
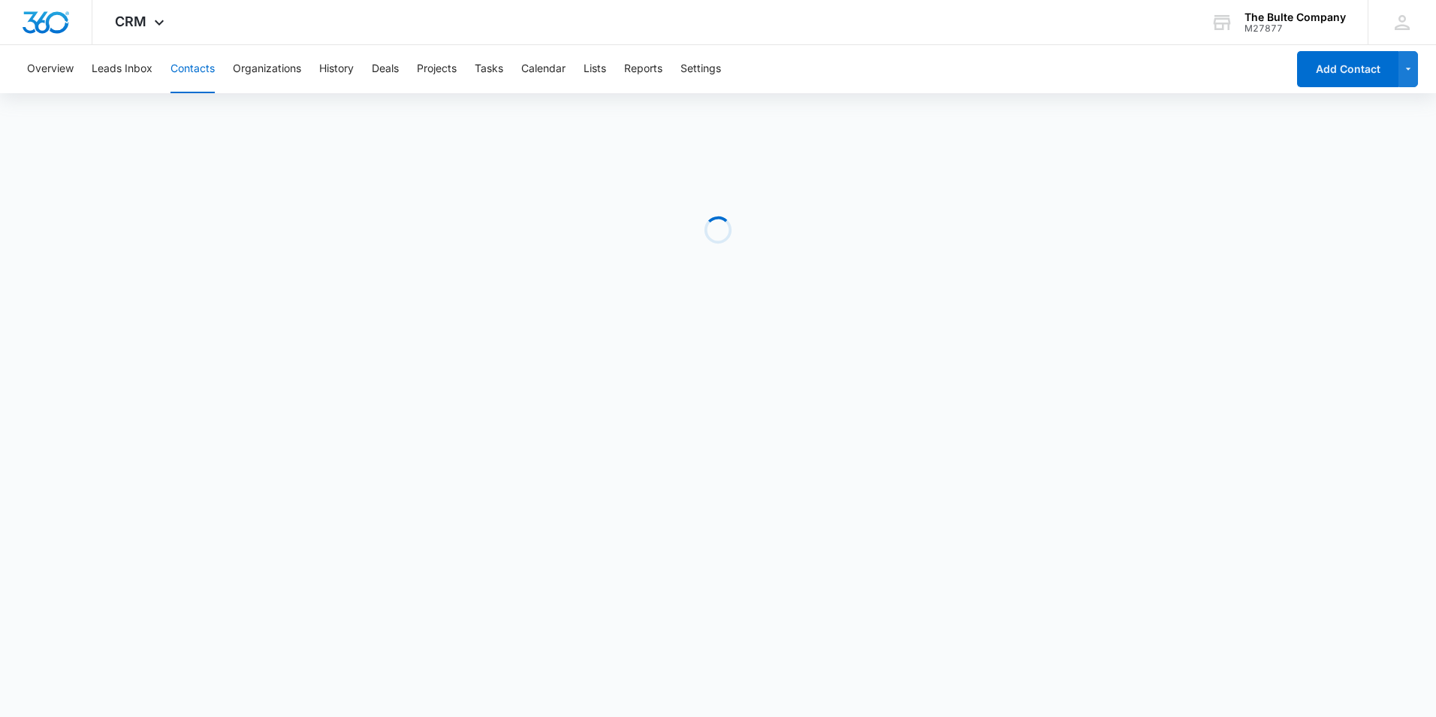
click at [222, 340] on div "Loading" at bounding box center [718, 229] width 1364 height 225
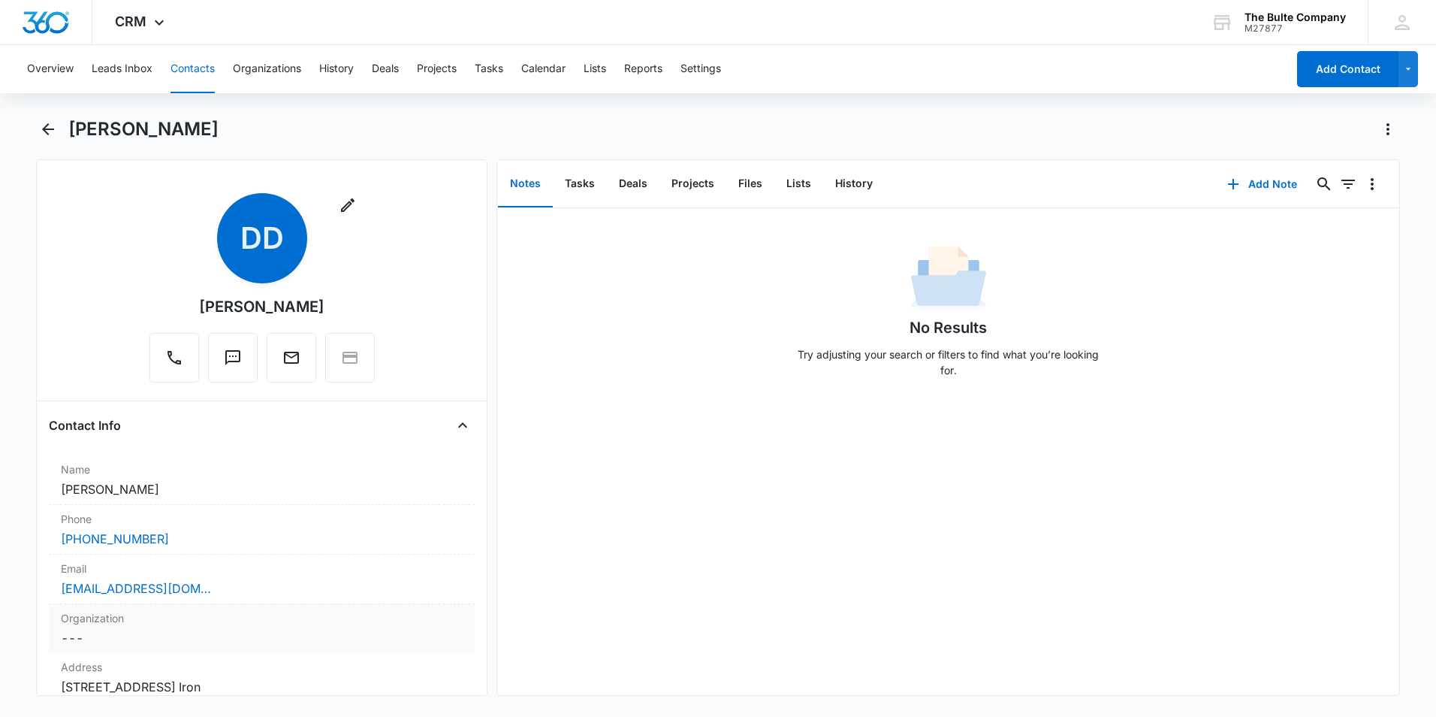
click at [213, 621] on label "Organization" at bounding box center [262, 618] width 402 height 16
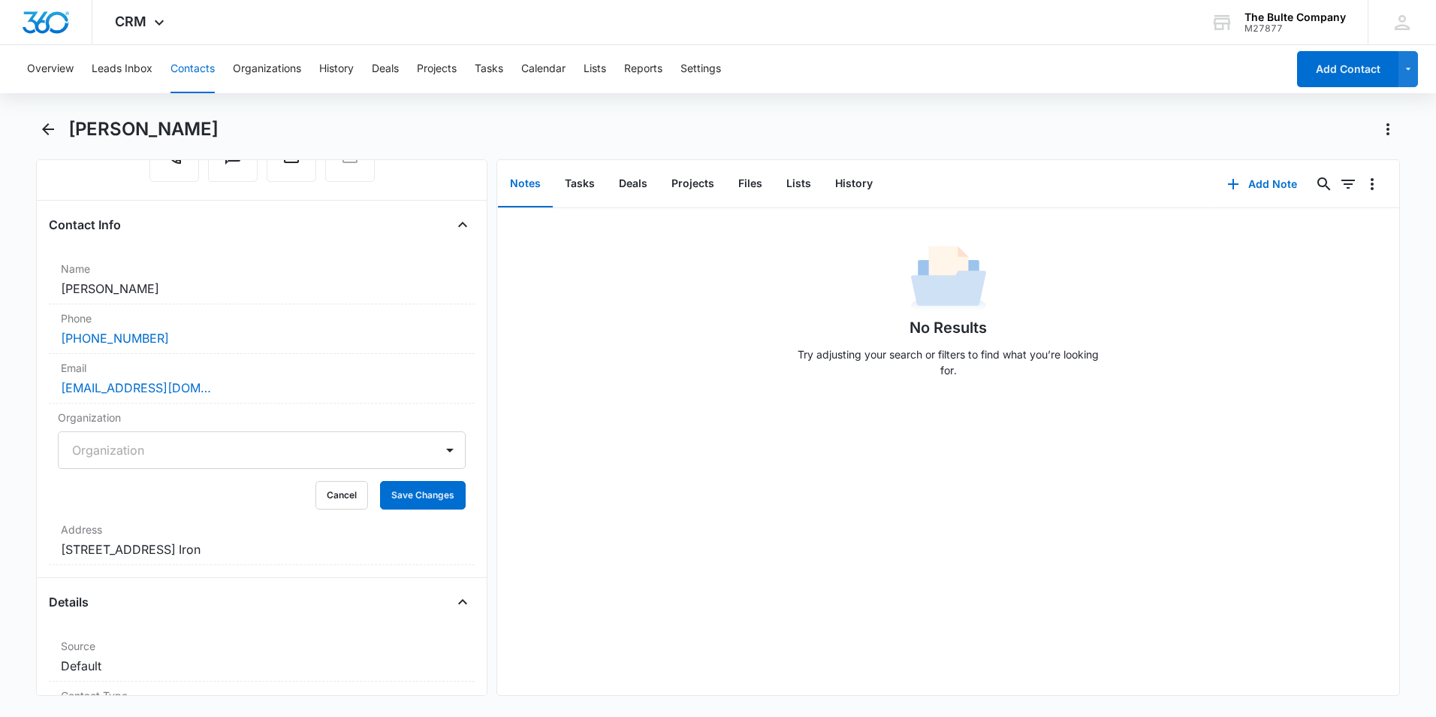
scroll to position [225, 0]
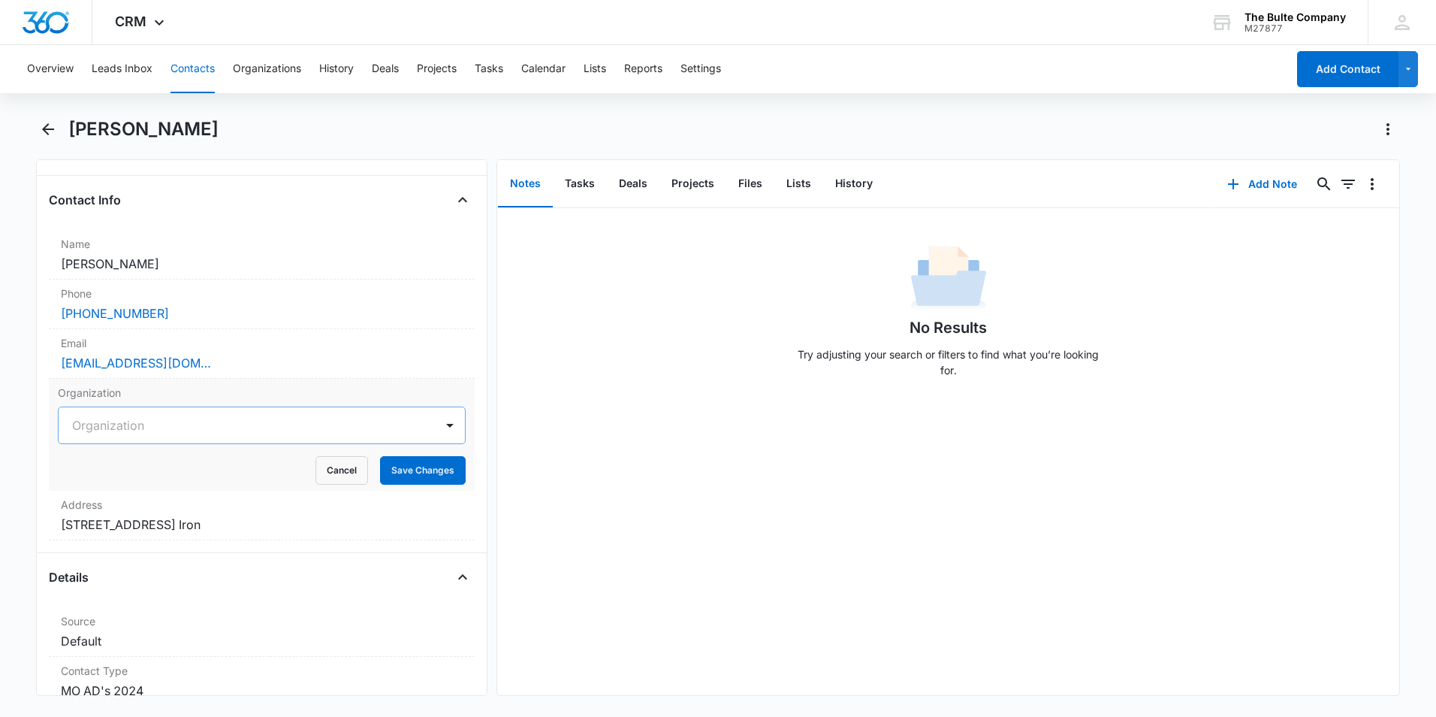
click at [297, 421] on div at bounding box center [243, 425] width 343 height 21
type input "south iron"
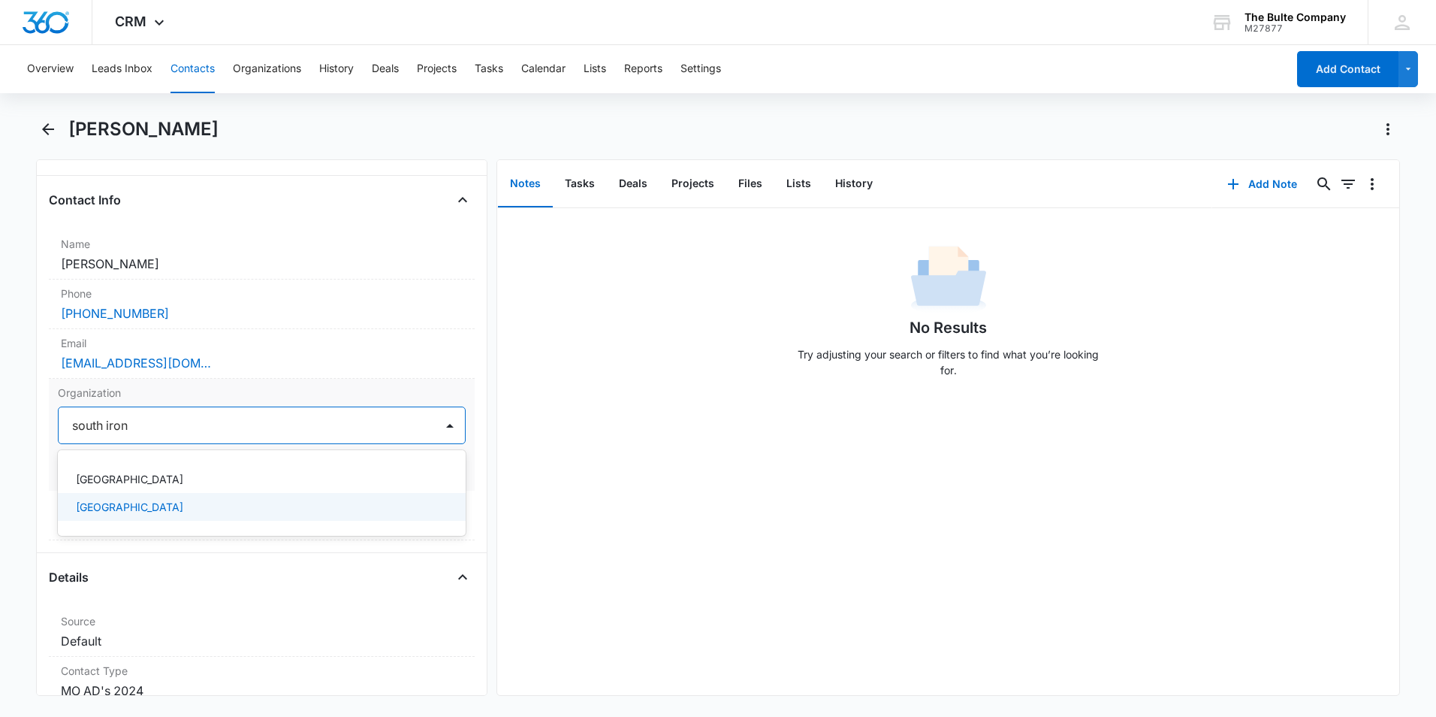
click at [183, 502] on p "[GEOGRAPHIC_DATA]" at bounding box center [129, 507] width 107 height 16
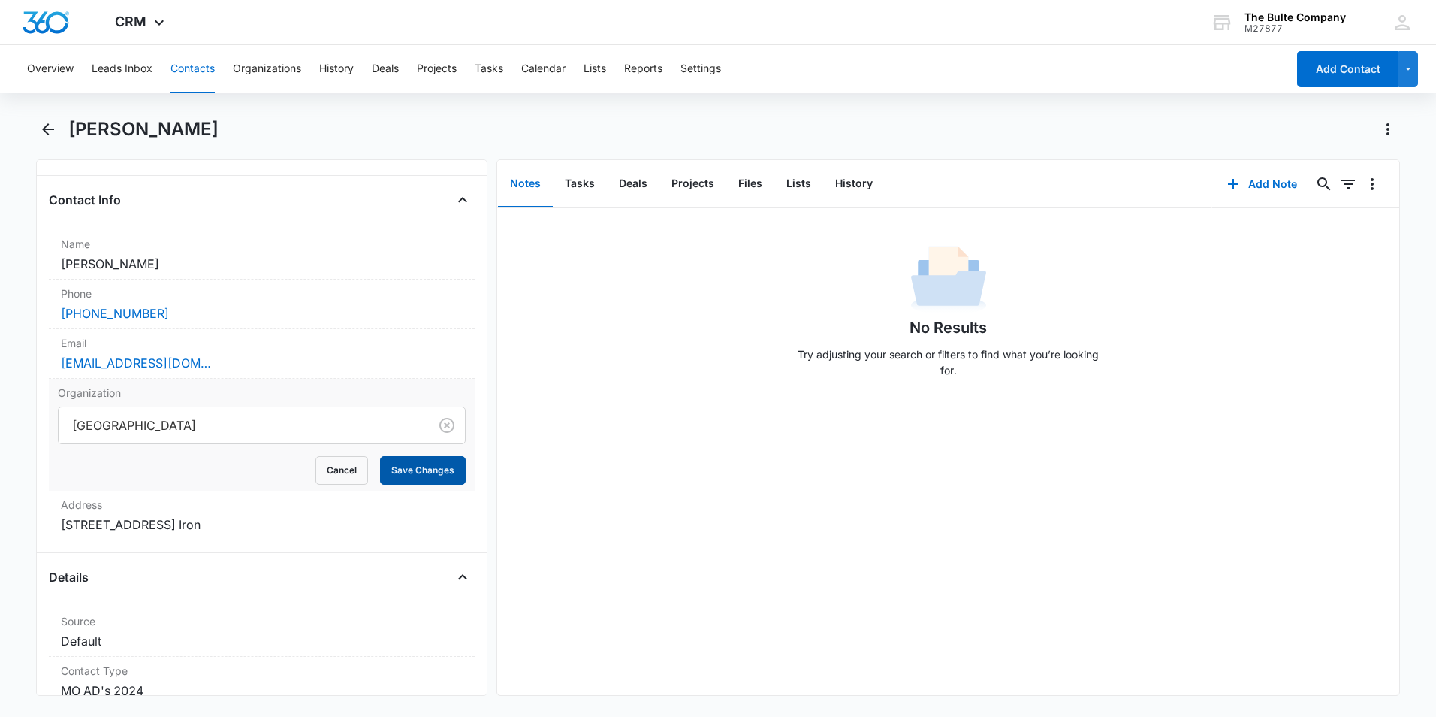
click at [441, 466] on button "Save Changes" at bounding box center [423, 470] width 86 height 29
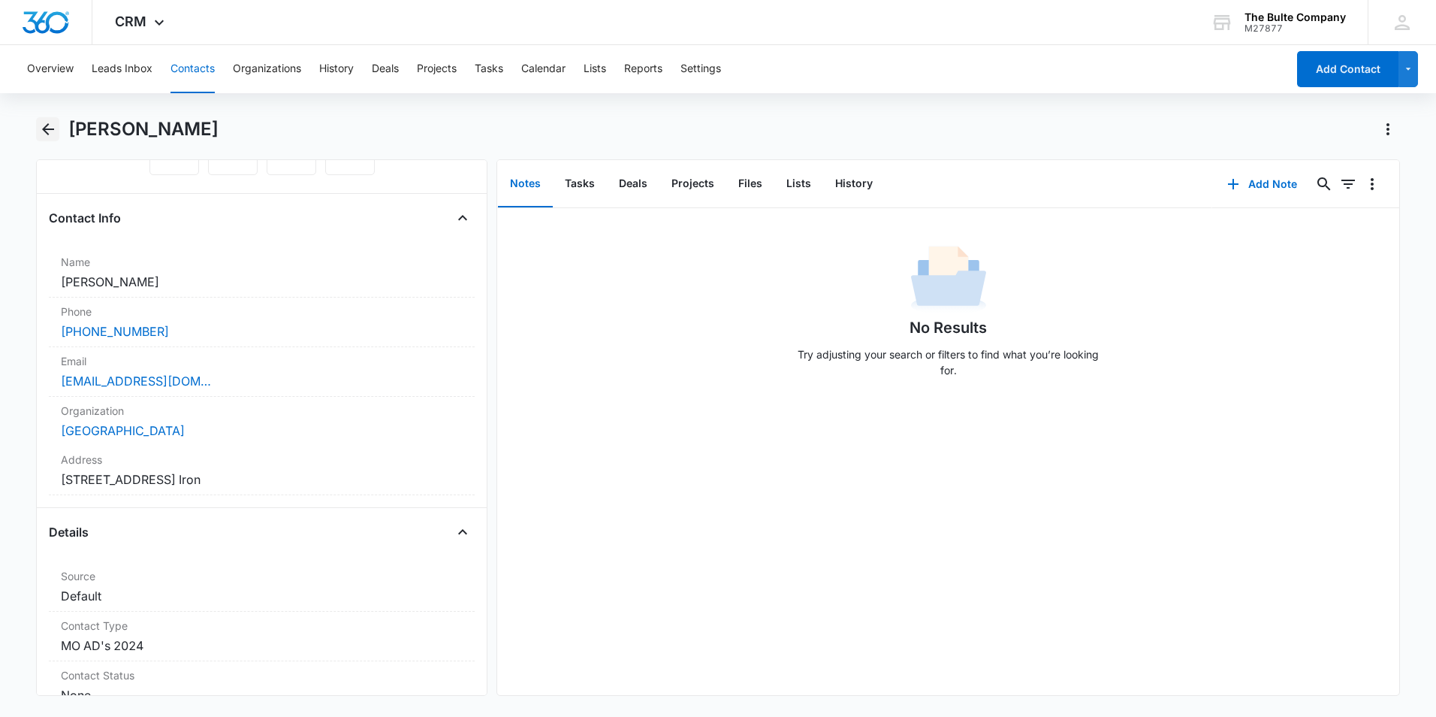
click at [50, 131] on icon "Back" at bounding box center [48, 129] width 18 height 18
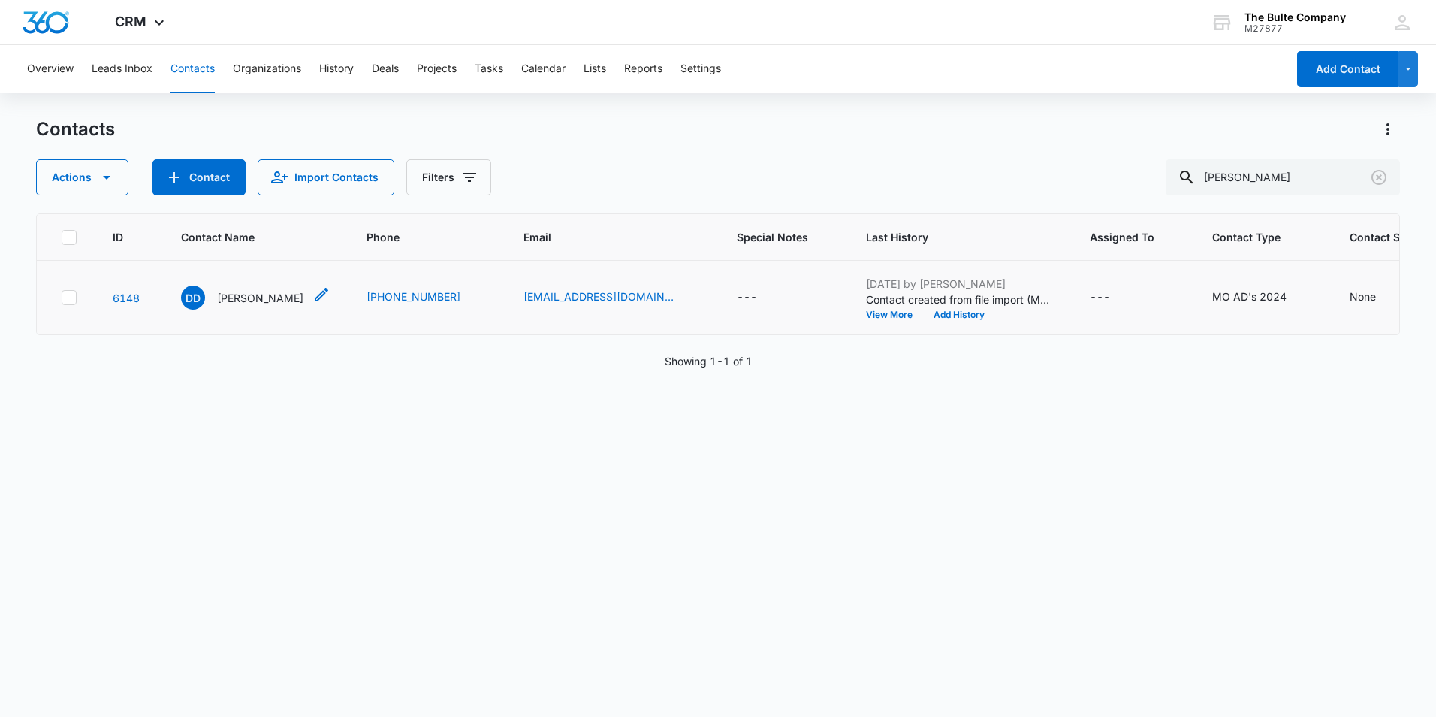
click at [315, 301] on icon "Contact Name - Dusty Dinkins - Select to Edit Field" at bounding box center [322, 295] width 14 height 14
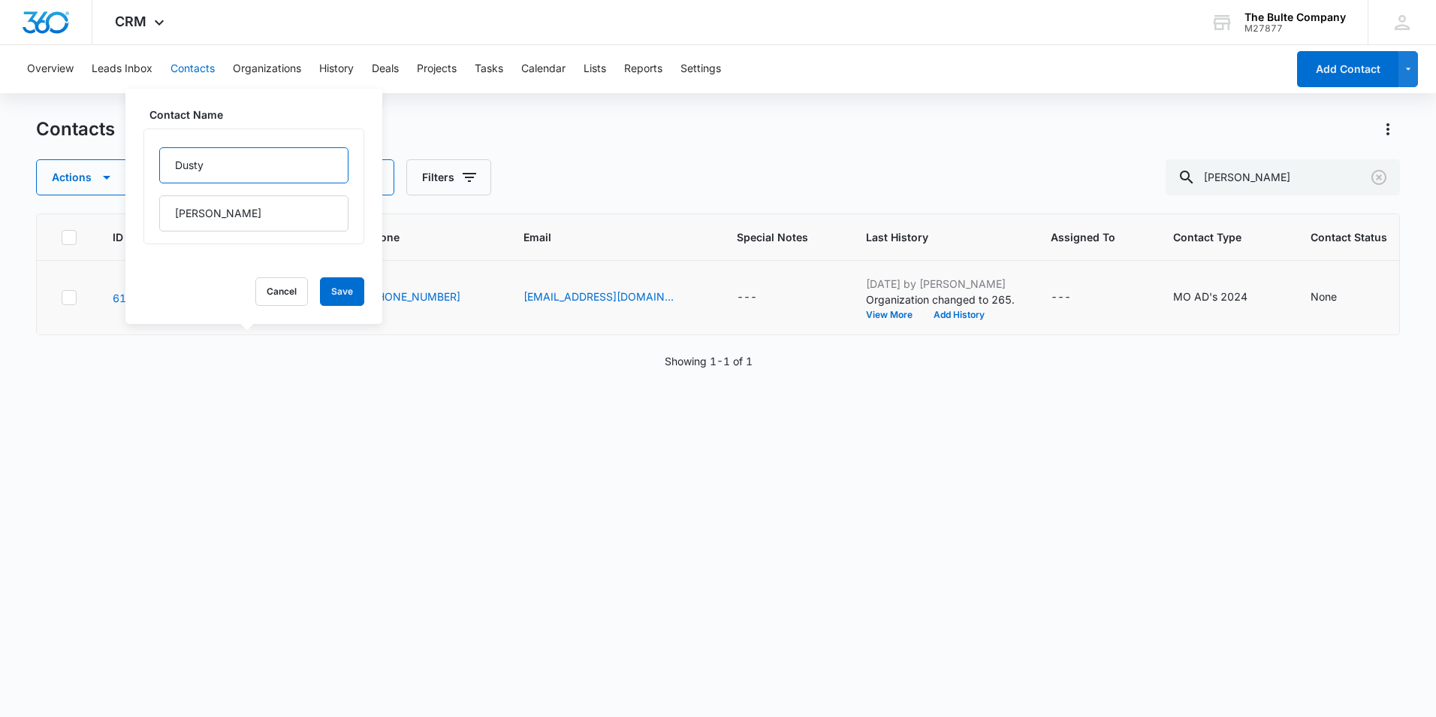
click at [215, 170] on input "Dusty" at bounding box center [253, 165] width 189 height 36
type input "Dusty(ad)"
click at [338, 288] on button "Save" at bounding box center [342, 291] width 44 height 29
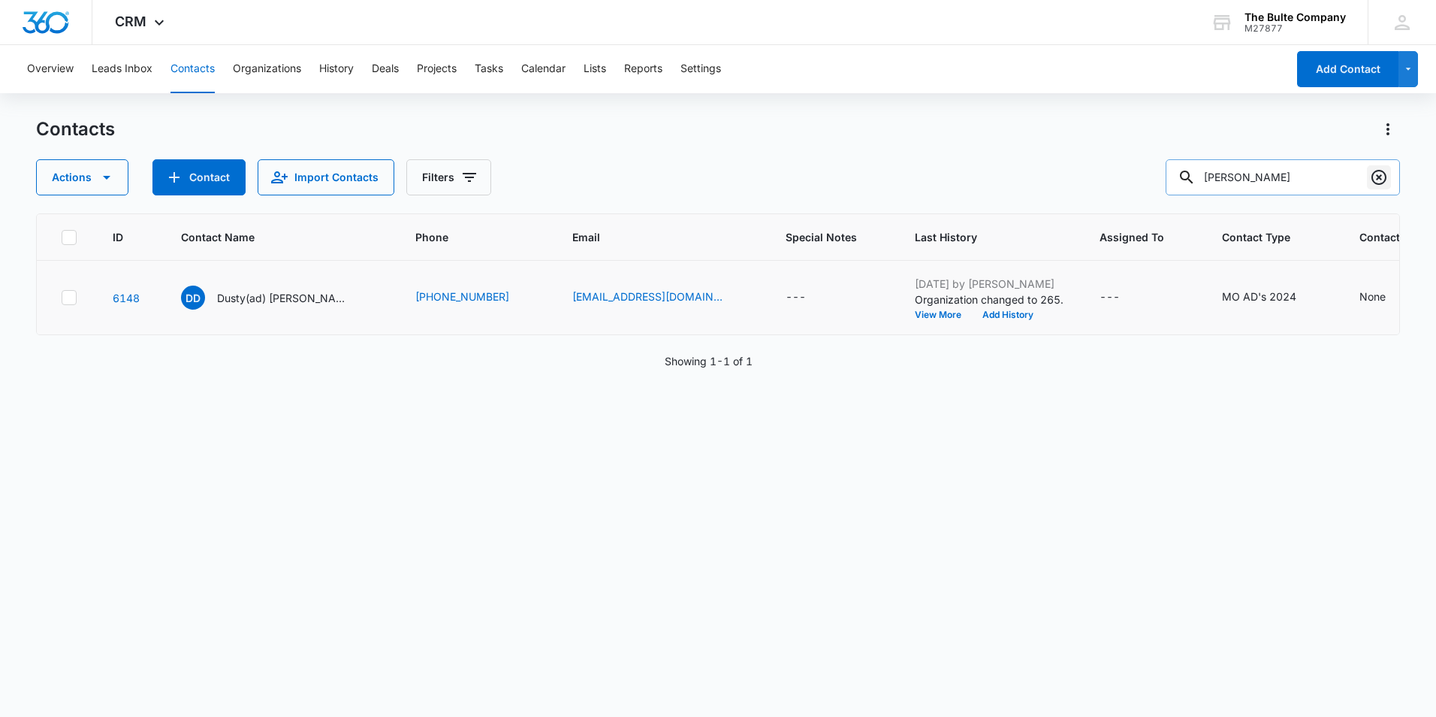
click at [1385, 174] on icon "Clear" at bounding box center [1378, 177] width 15 height 15
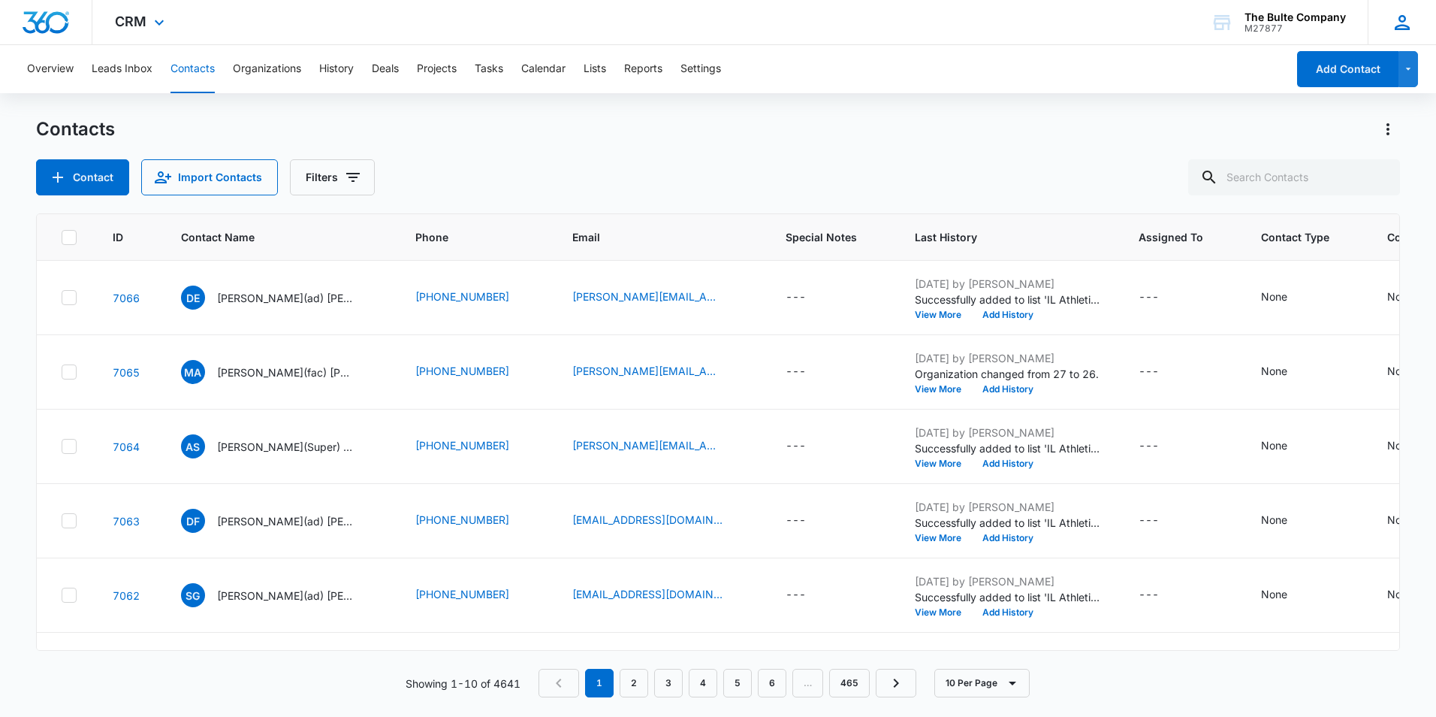
click at [1393, 29] on icon at bounding box center [1402, 22] width 23 height 23
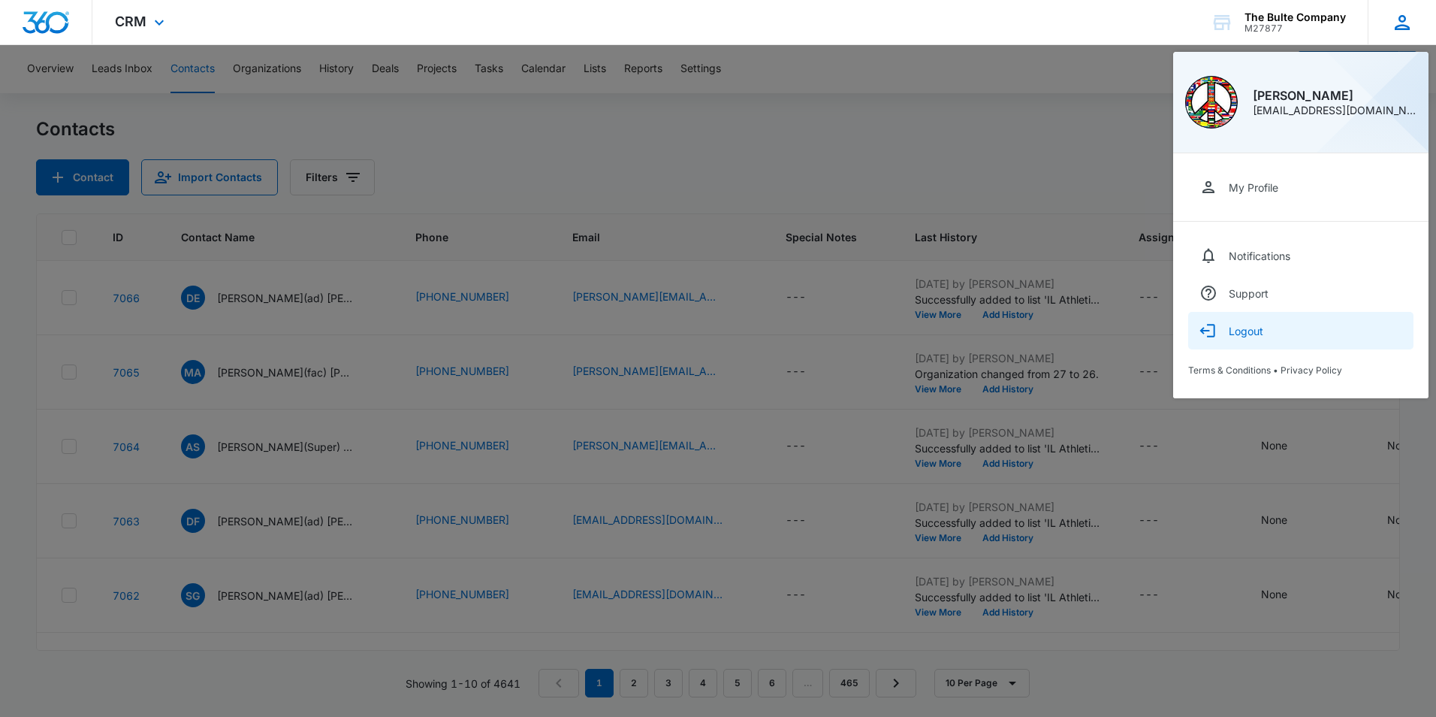
click at [1256, 328] on div "Logout" at bounding box center [1246, 330] width 35 height 13
